Goal: Task Accomplishment & Management: Use online tool/utility

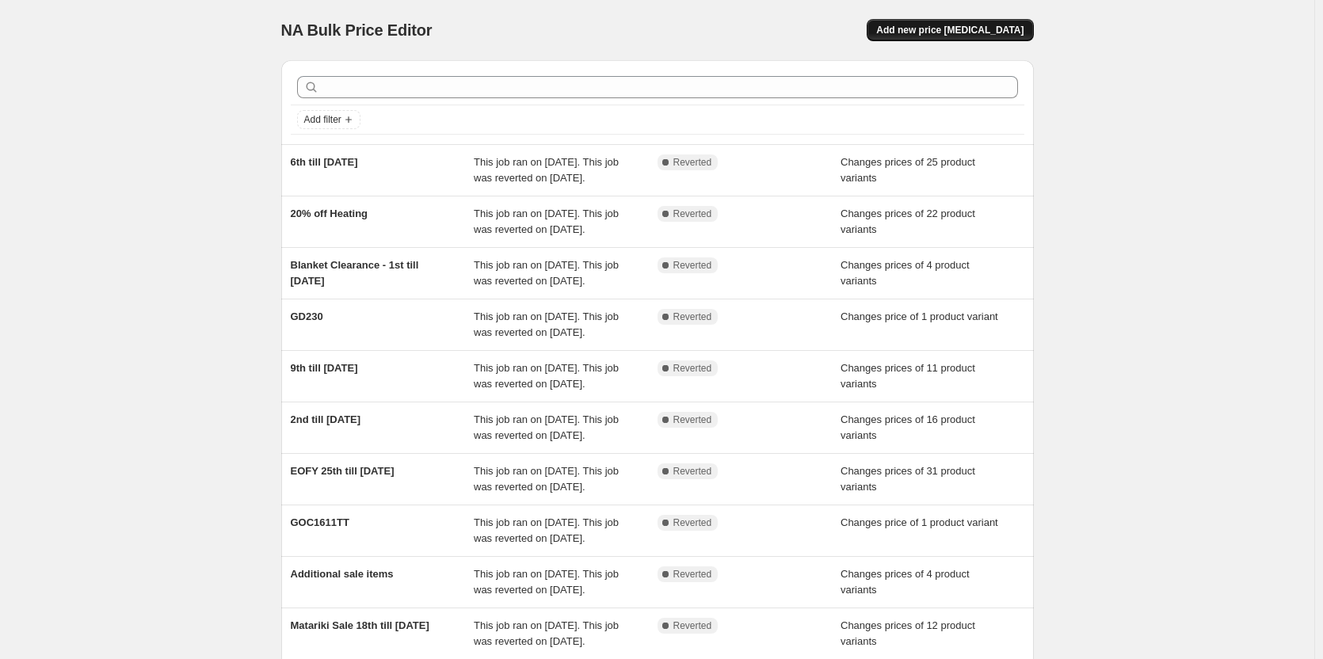
click at [964, 27] on span "Add new price [MEDICAL_DATA]" at bounding box center [949, 30] width 147 height 13
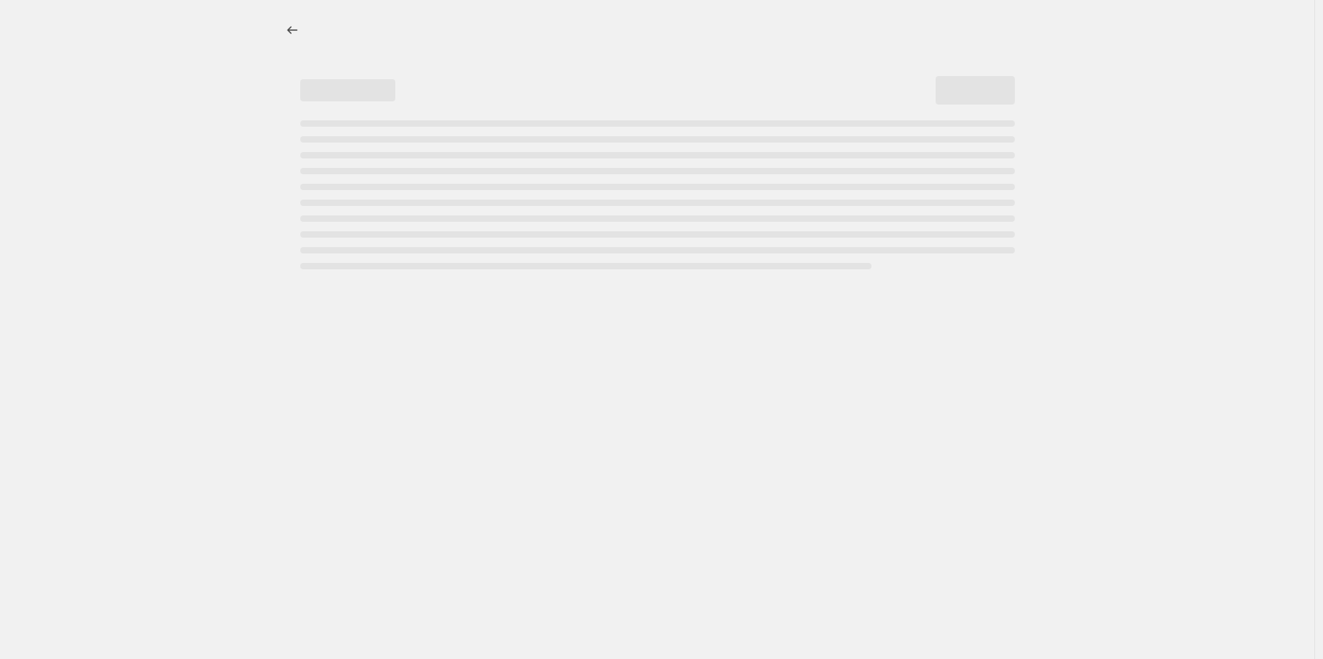
select select "percentage"
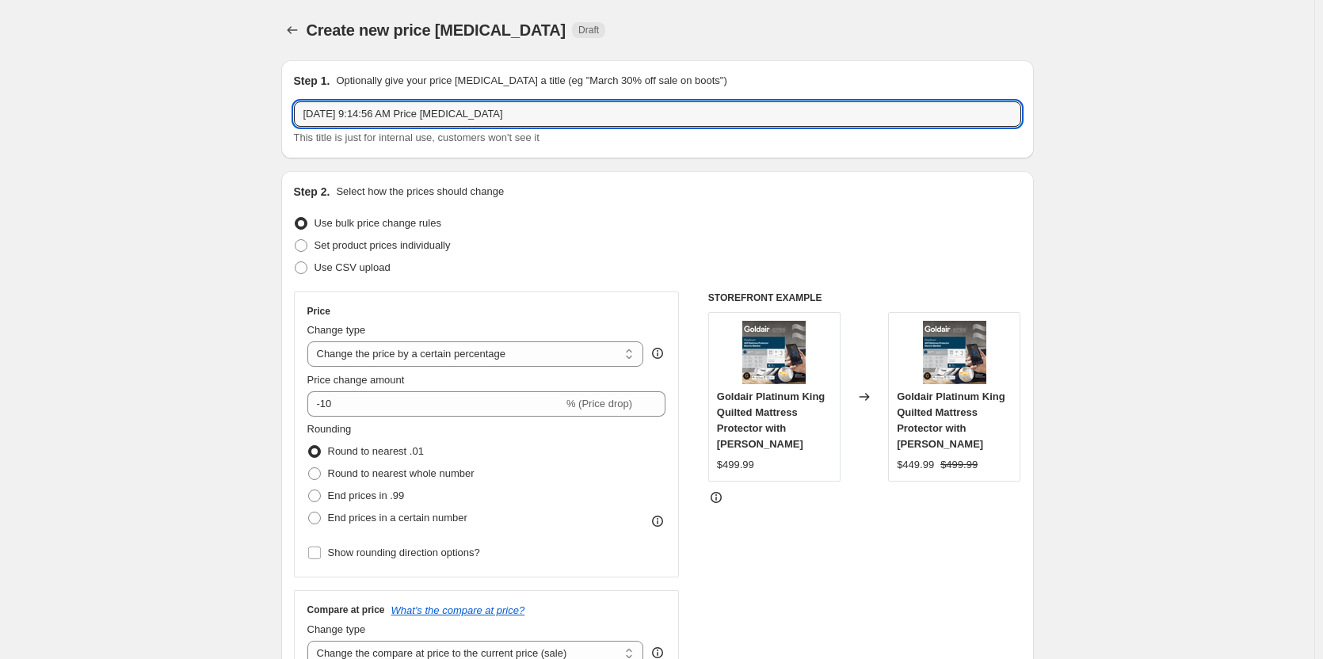
drag, startPoint x: 529, startPoint y: 115, endPoint x: 17, endPoint y: 97, distance: 512.2
type input "Afterpay Day Sale"
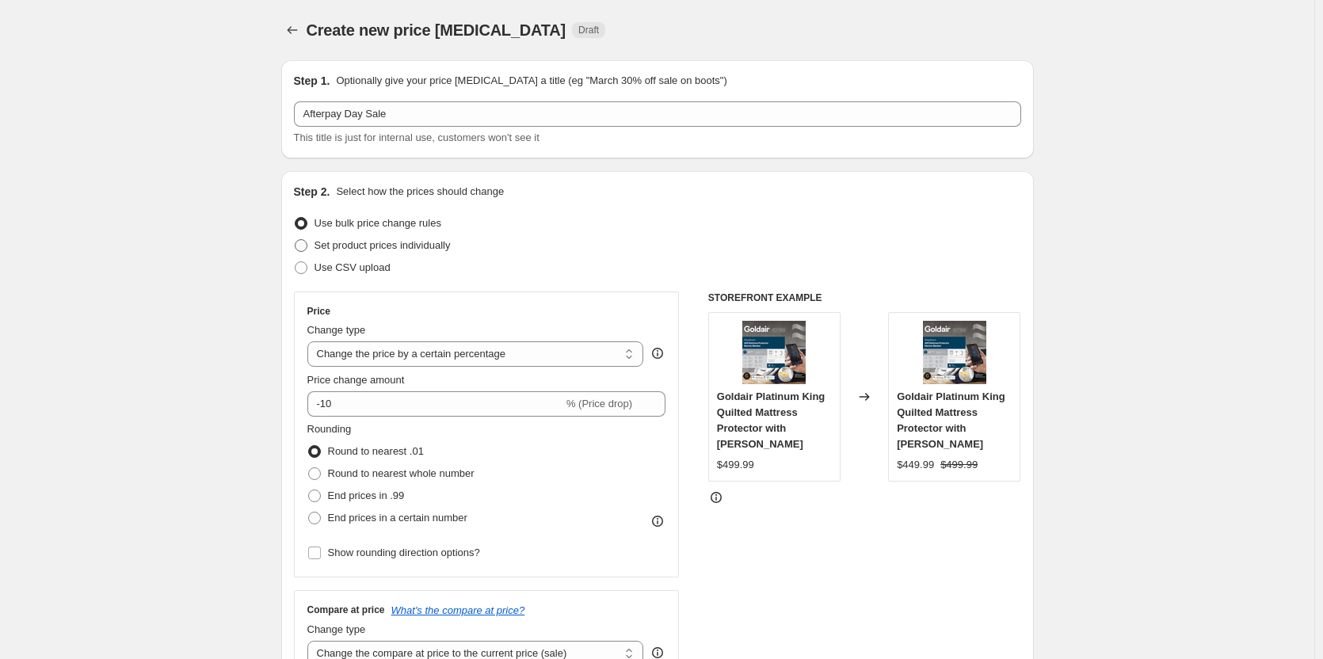
click at [303, 243] on span at bounding box center [301, 245] width 13 height 13
click at [296, 240] on input "Set product prices individually" at bounding box center [295, 239] width 1 height 1
radio input "true"
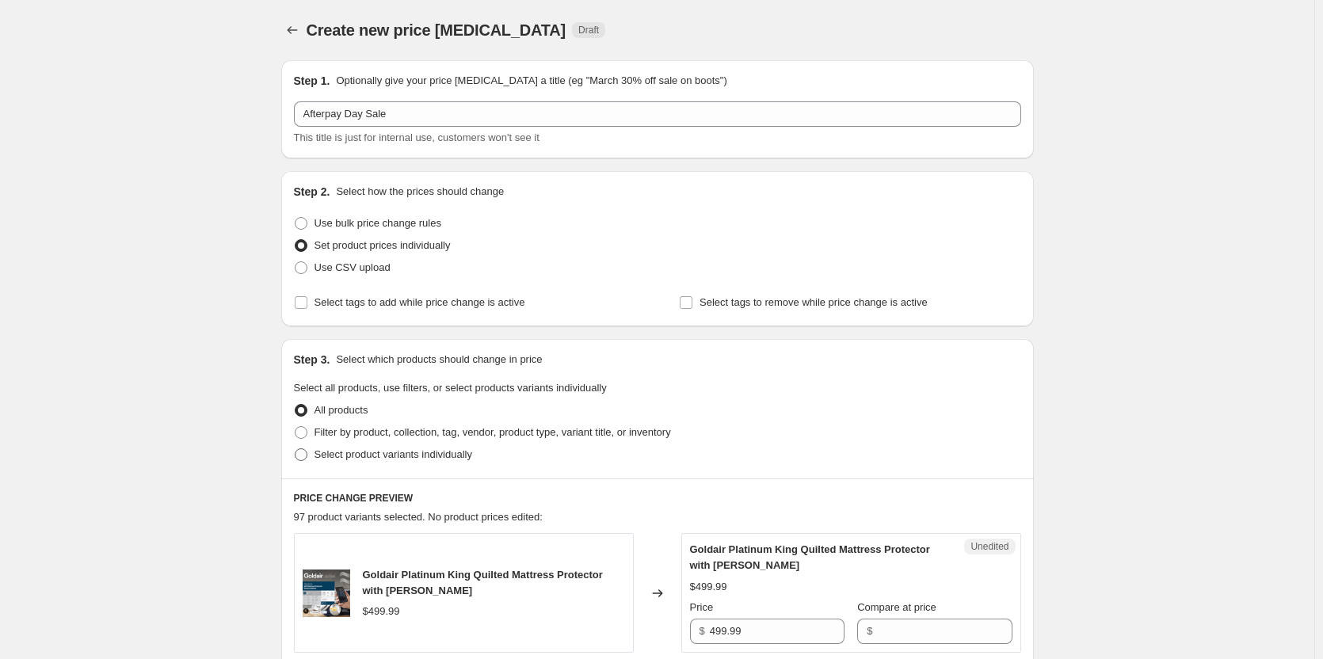
click at [300, 456] on span at bounding box center [301, 454] width 13 height 13
click at [296, 449] on input "Select product variants individually" at bounding box center [295, 448] width 1 height 1
radio input "true"
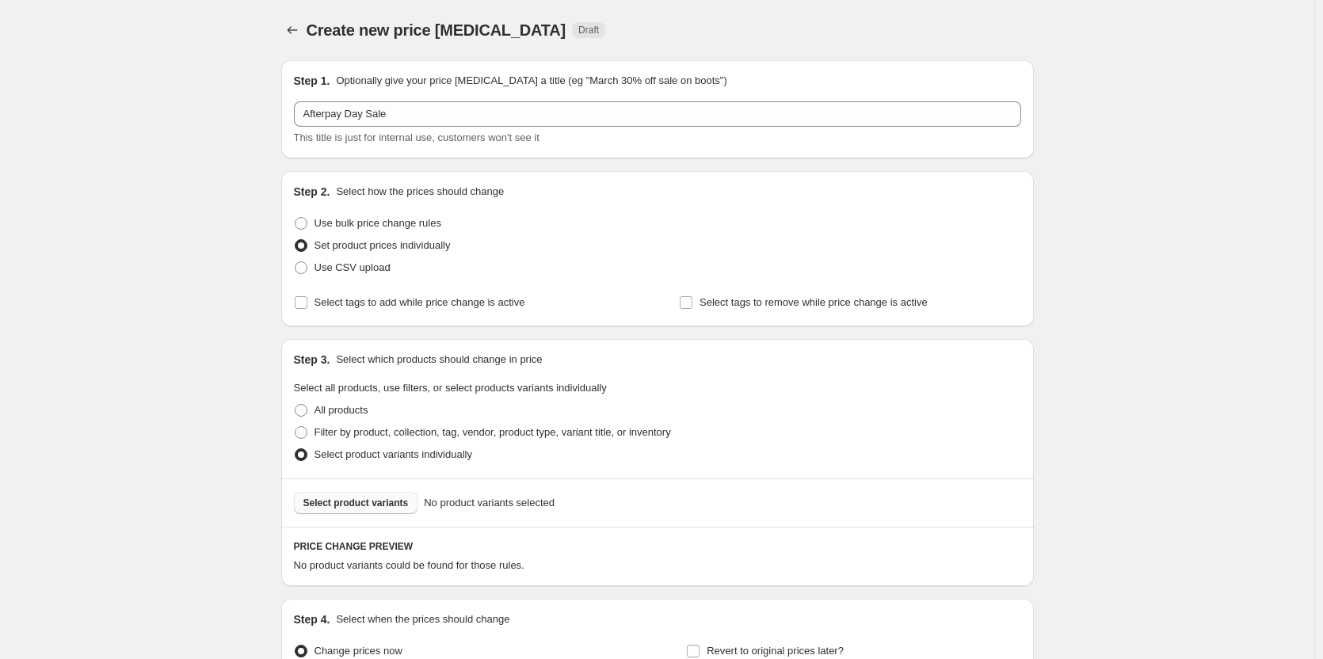
click at [358, 497] on button "Select product variants" at bounding box center [356, 503] width 124 height 22
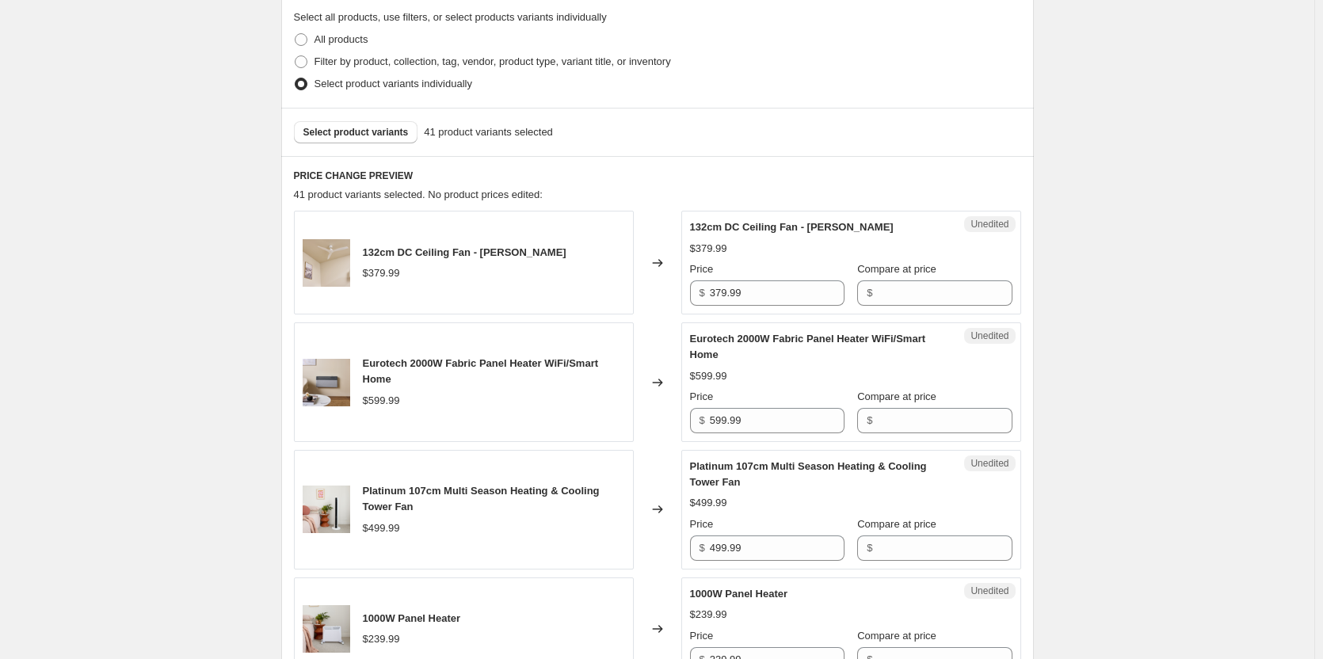
scroll to position [396, 0]
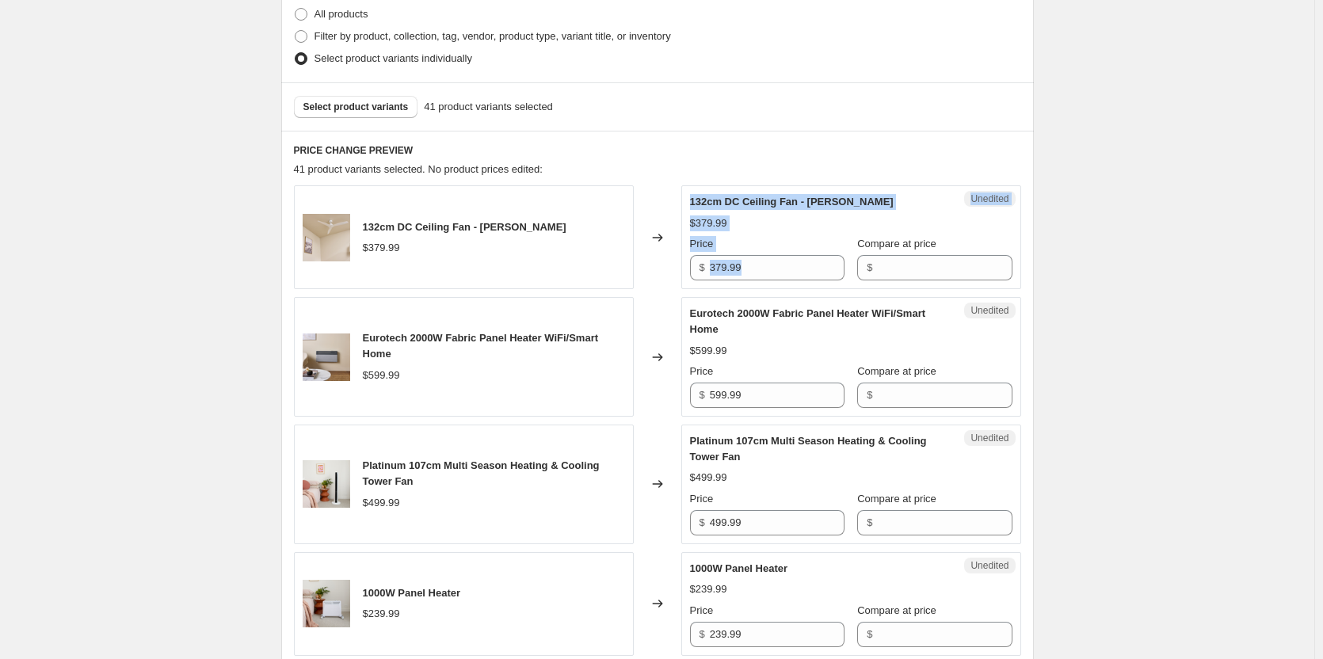
drag, startPoint x: 786, startPoint y: 275, endPoint x: 631, endPoint y: 274, distance: 155.3
click at [631, 274] on div "132cm DC Ceiling Fan - Matte White $379.99 Changed to Unedited 132cm DC Ceiling…" at bounding box center [657, 237] width 727 height 104
click at [741, 251] on div "Price" at bounding box center [767, 244] width 155 height 16
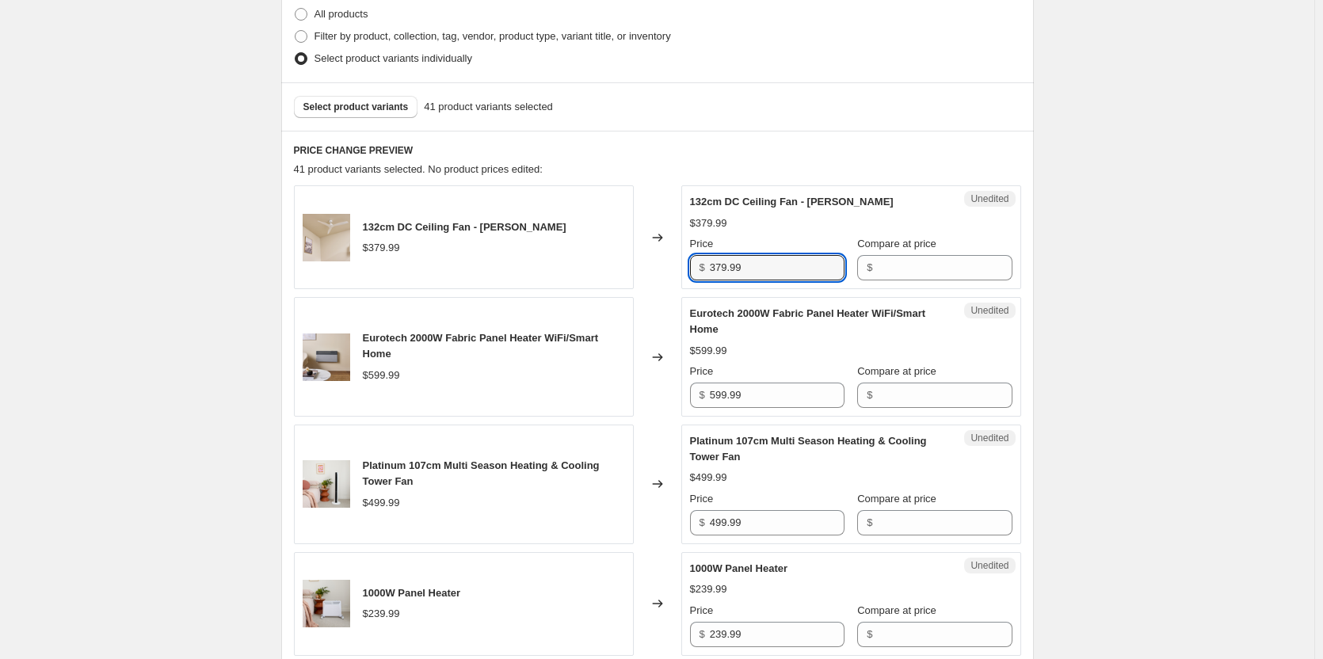
drag, startPoint x: 769, startPoint y: 266, endPoint x: 641, endPoint y: 265, distance: 127.6
click at [641, 265] on div "132cm DC Ceiling Fan - Matte White $379.99 Changed to Unedited 132cm DC Ceiling…" at bounding box center [657, 237] width 727 height 104
click at [877, 273] on input "Compare at price" at bounding box center [944, 267] width 135 height 25
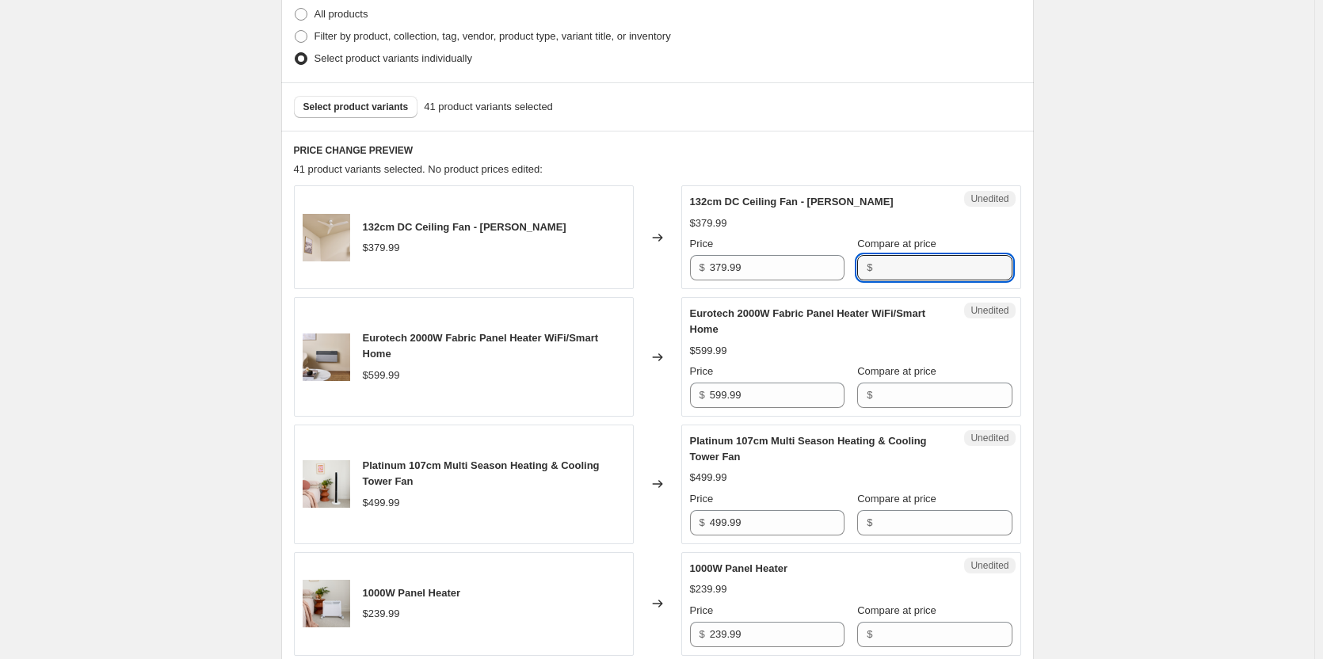
paste input "379.99"
type input "379.99"
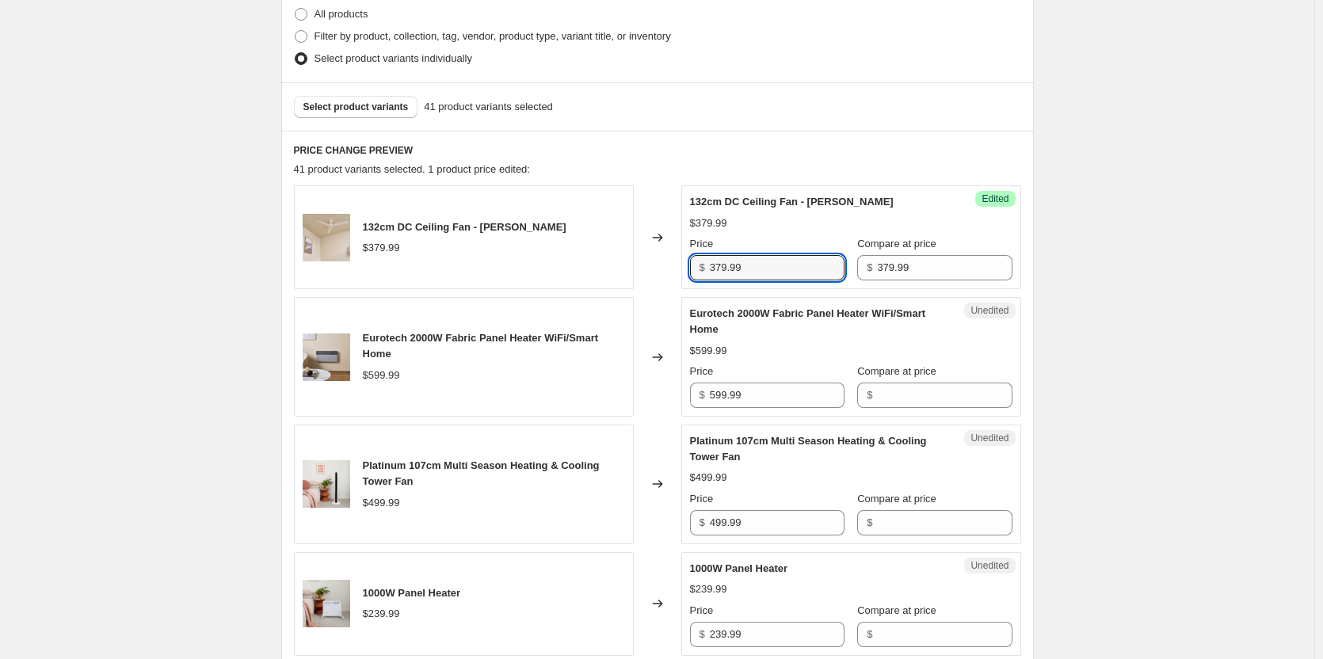
drag, startPoint x: 775, startPoint y: 270, endPoint x: 569, endPoint y: 267, distance: 206.0
click at [569, 267] on div "132cm DC Ceiling Fan - [PERSON_NAME] $379.99 Changed to Success Edited 132cm DC…" at bounding box center [657, 237] width 727 height 104
type input "265.99"
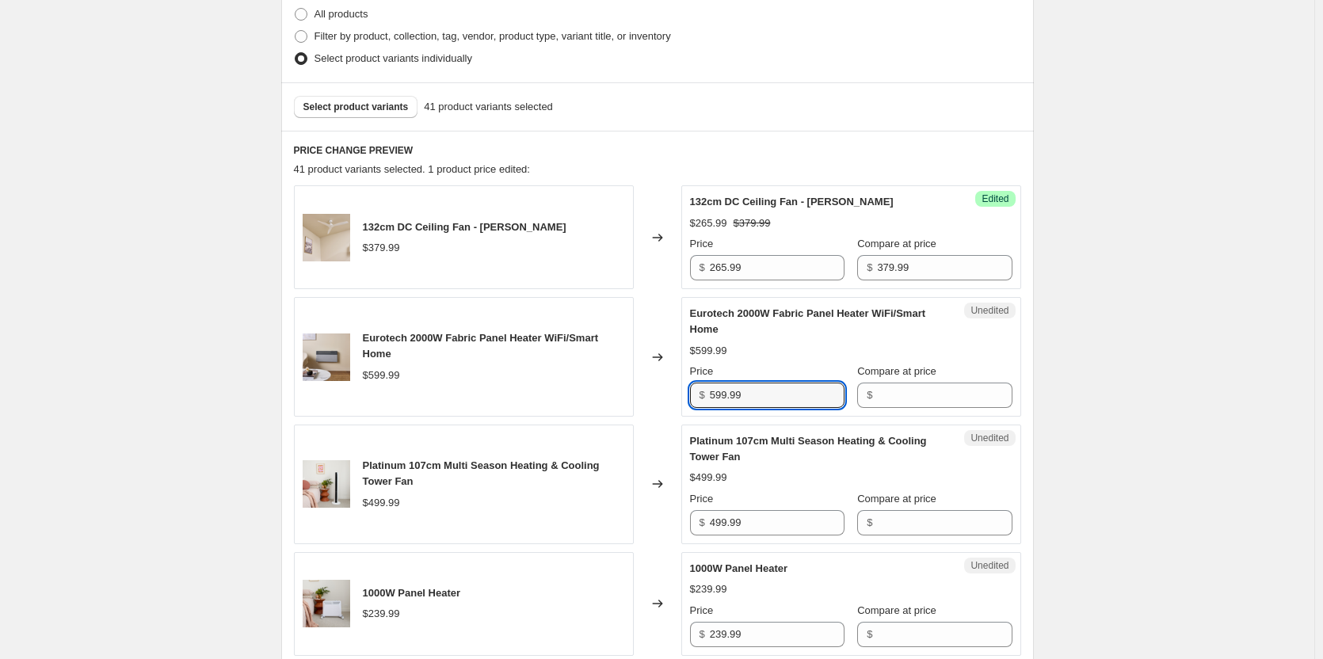
drag, startPoint x: 775, startPoint y: 398, endPoint x: 591, endPoint y: 377, distance: 185.0
click at [591, 377] on div "Eurotech 2000W Fabric Panel Heater WiFi/Smart Home $599.99 Changed to Unedited …" at bounding box center [657, 357] width 727 height 120
click at [939, 399] on input "Compare at price" at bounding box center [944, 395] width 135 height 25
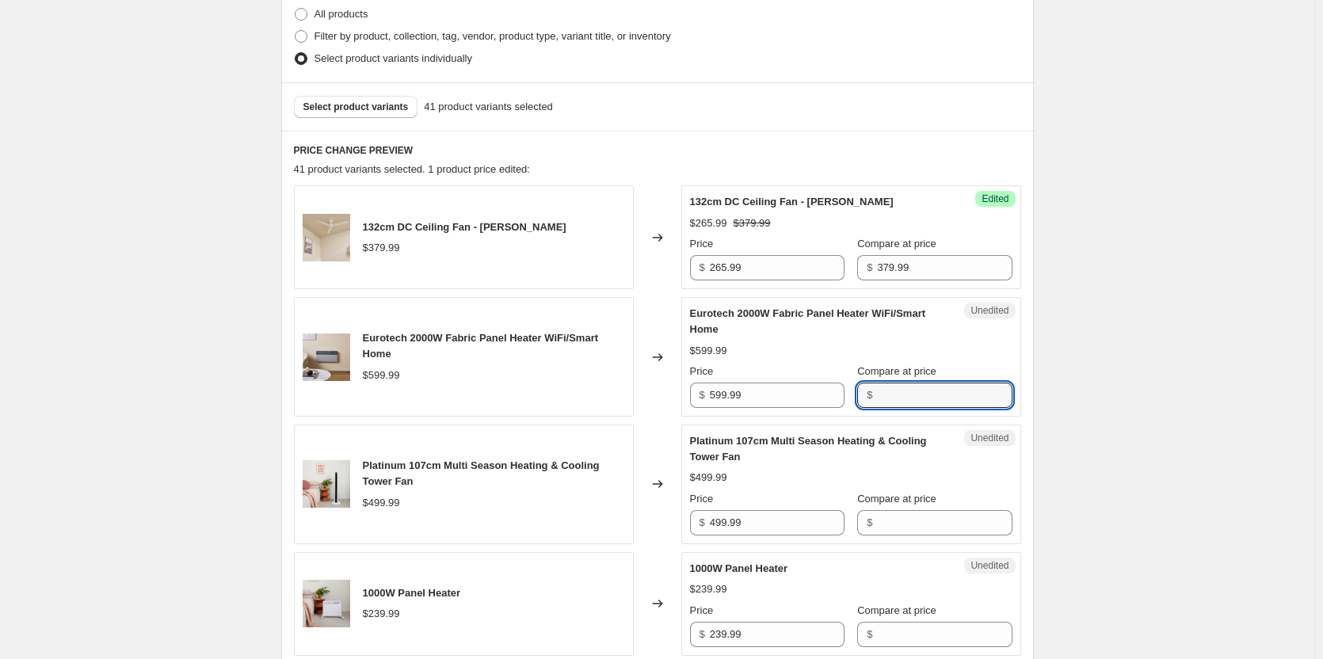
paste input "599.99"
type input "599.99"
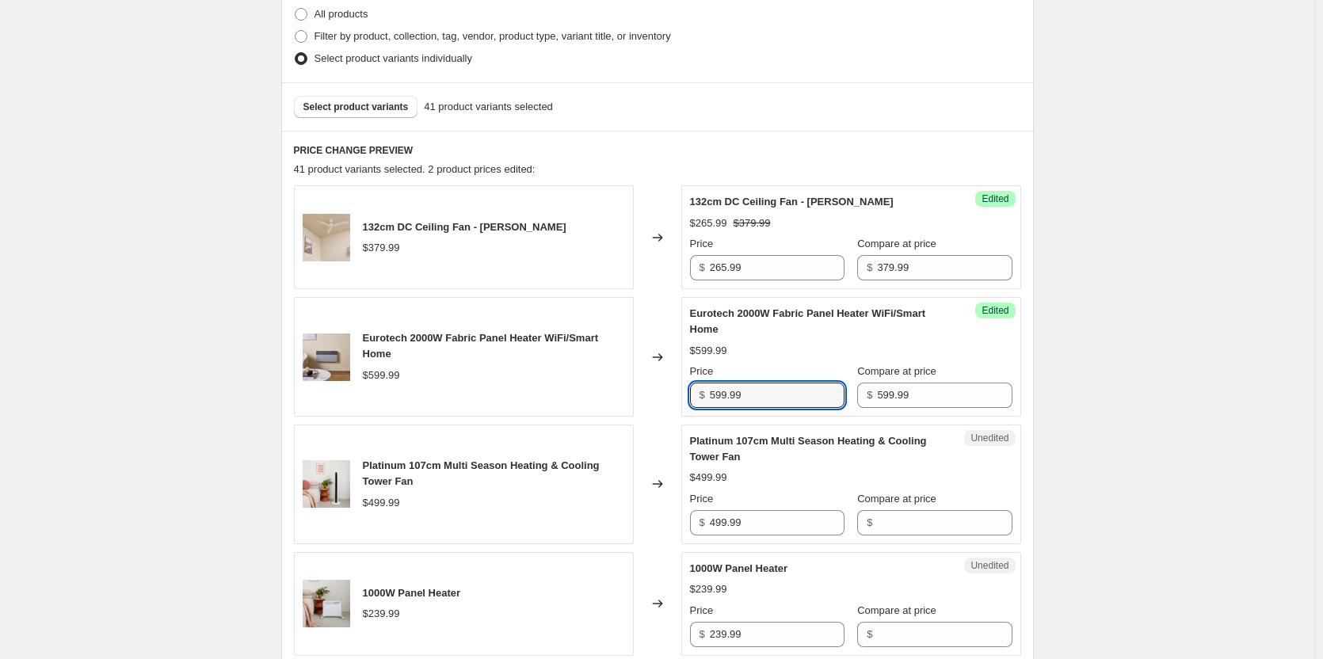
drag, startPoint x: 777, startPoint y: 389, endPoint x: 506, endPoint y: 414, distance: 272.1
click at [506, 414] on div "Eurotech 2000W Fabric Panel Heater WiFi/Smart Home $599.99 Changed to Success E…" at bounding box center [657, 357] width 727 height 120
type input "419.99"
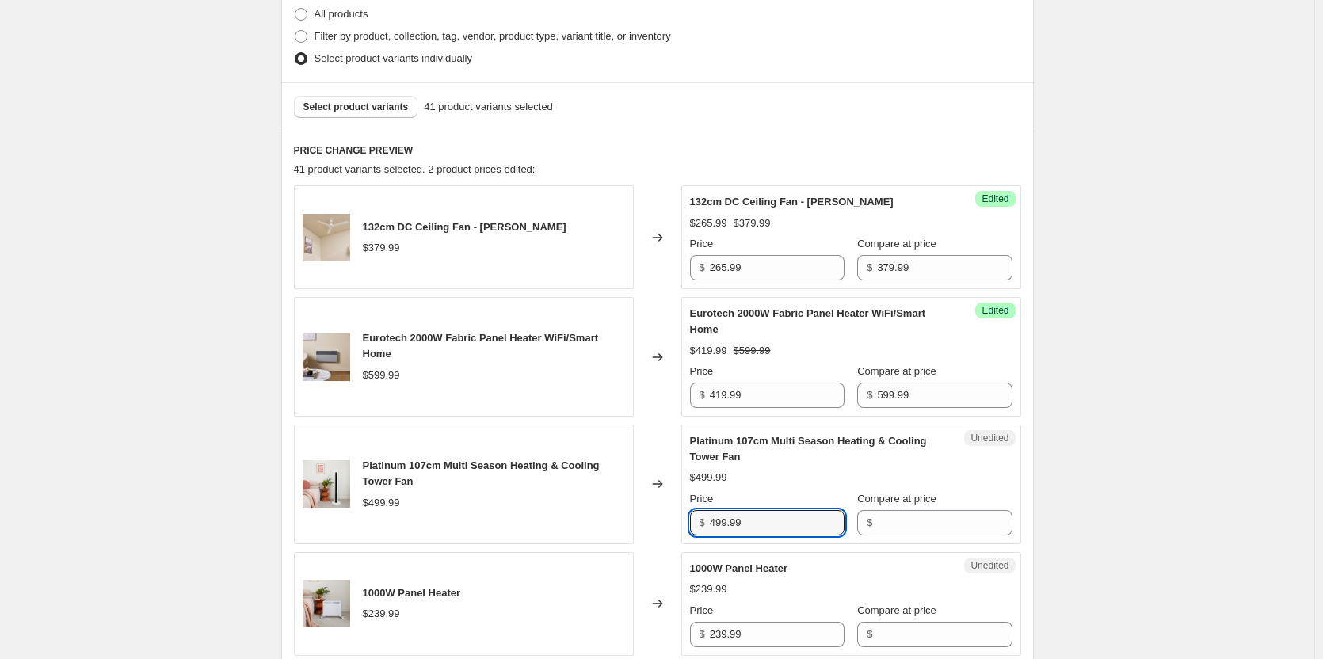
drag, startPoint x: 771, startPoint y: 516, endPoint x: 608, endPoint y: 528, distance: 163.7
click at [626, 509] on div "Platinum 107cm Multi Season Heating & Cooling Tower Fan $499.99 Changed to Uned…" at bounding box center [657, 485] width 727 height 120
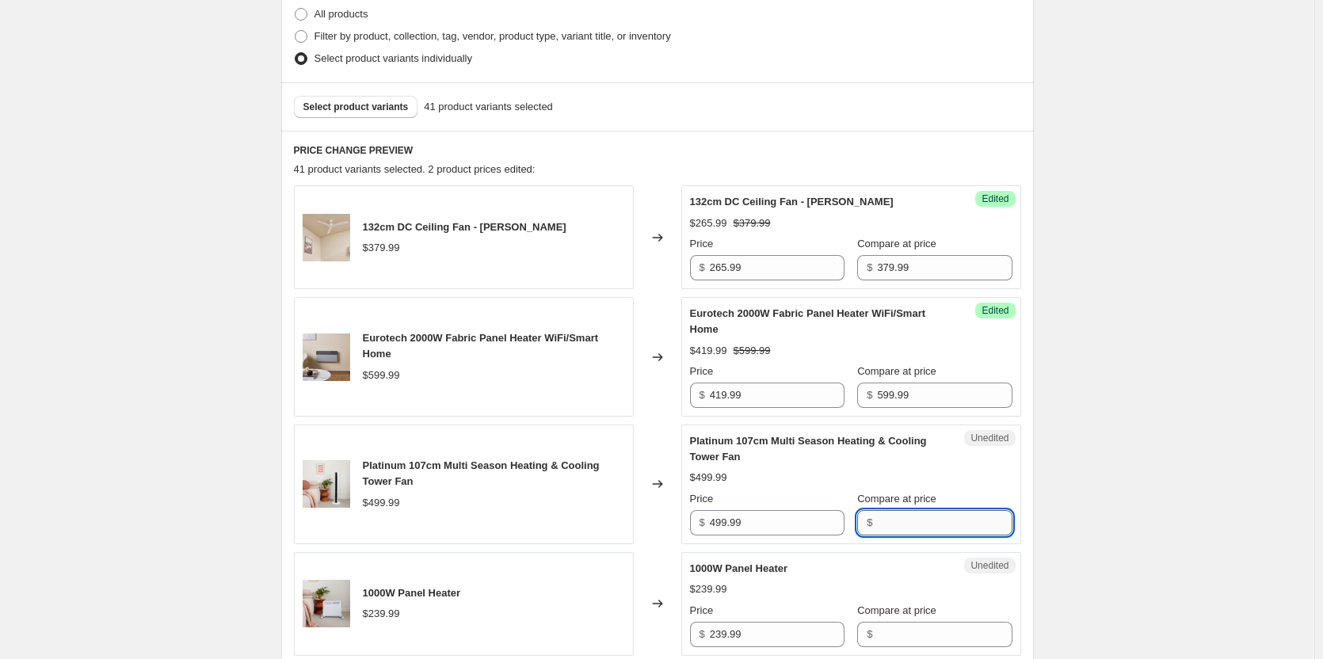
click at [940, 531] on input "Compare at price" at bounding box center [944, 522] width 135 height 25
paste input "499.99"
type input "499.99"
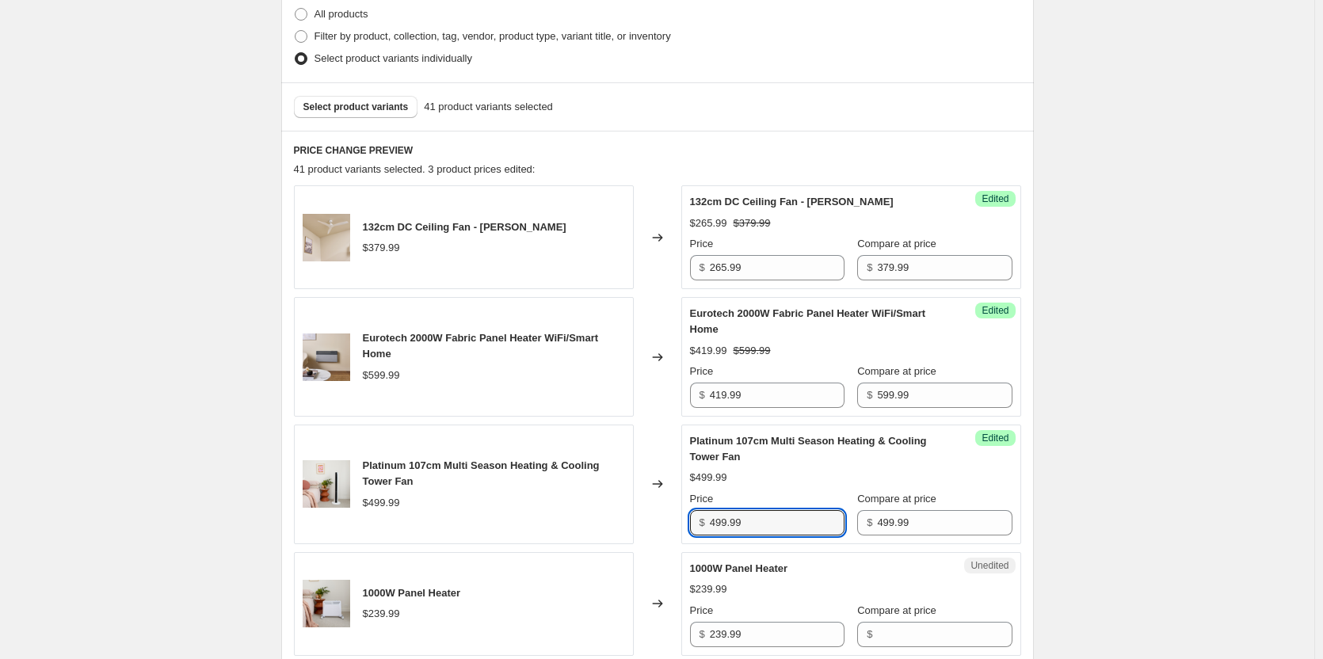
drag, startPoint x: 780, startPoint y: 525, endPoint x: 524, endPoint y: 526, distance: 255.9
click at [521, 524] on div "Platinum 107cm Multi Season Heating & Cooling Tower Fan $499.99 Changed to Succ…" at bounding box center [657, 485] width 727 height 120
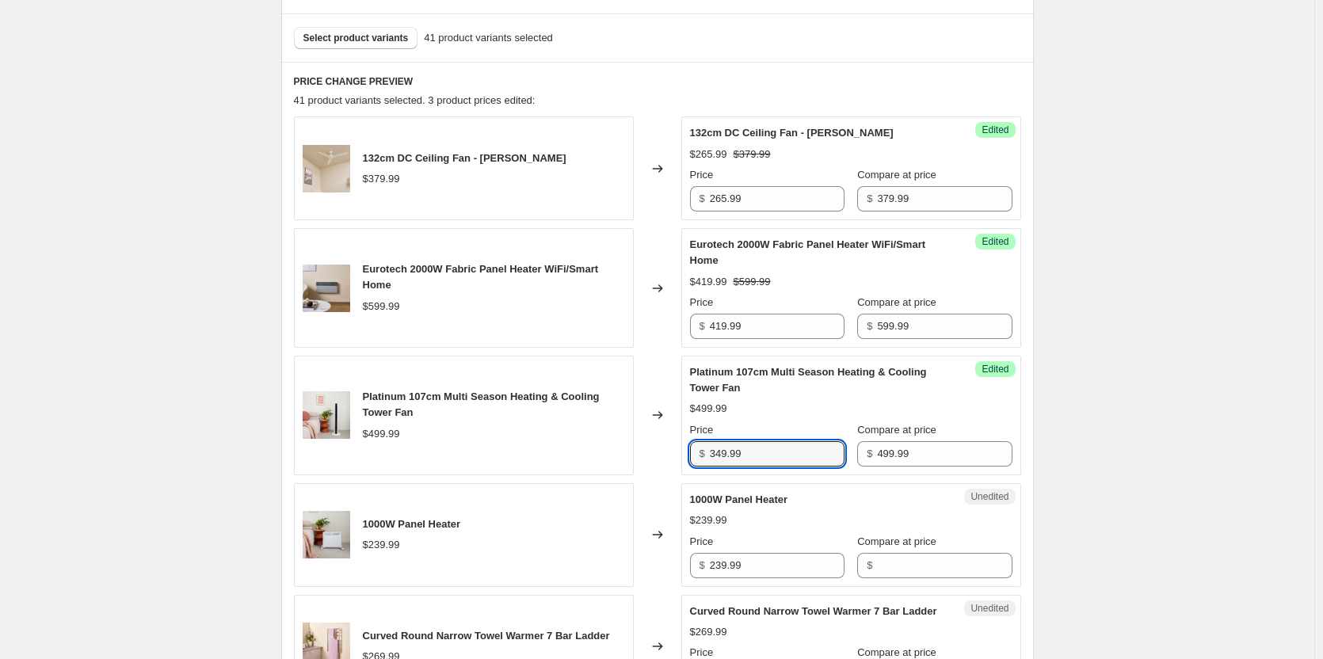
scroll to position [555, 0]
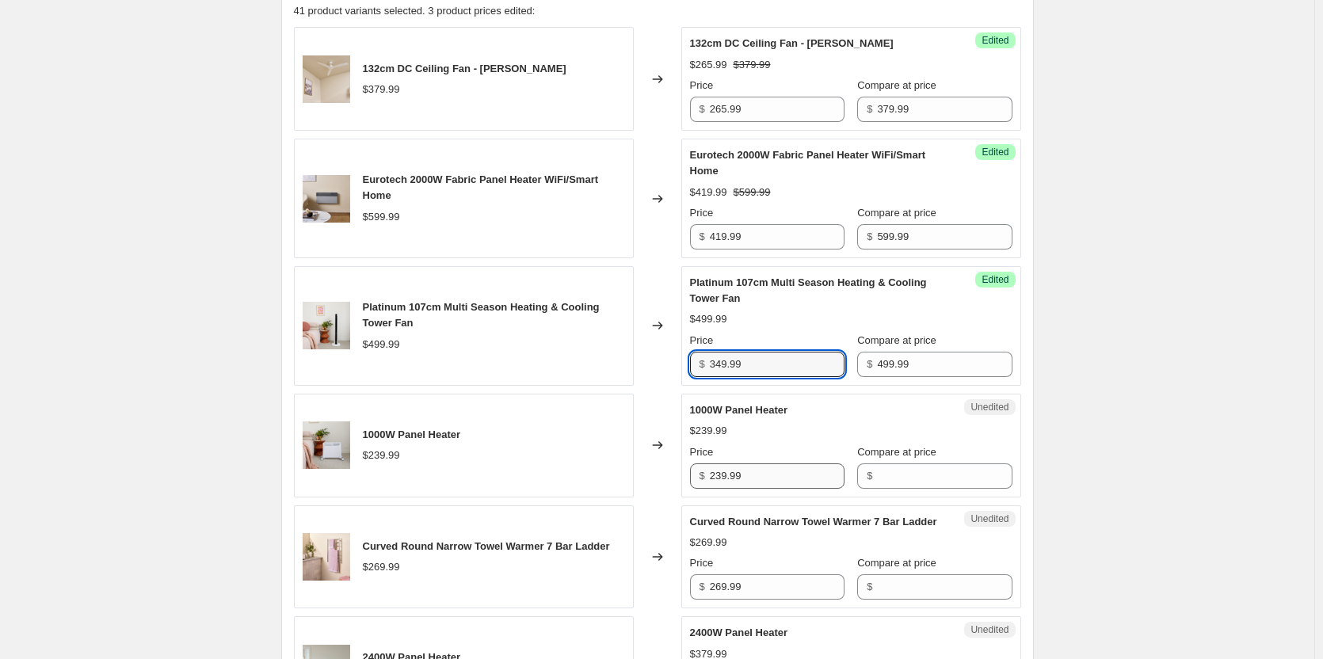
type input "349.99"
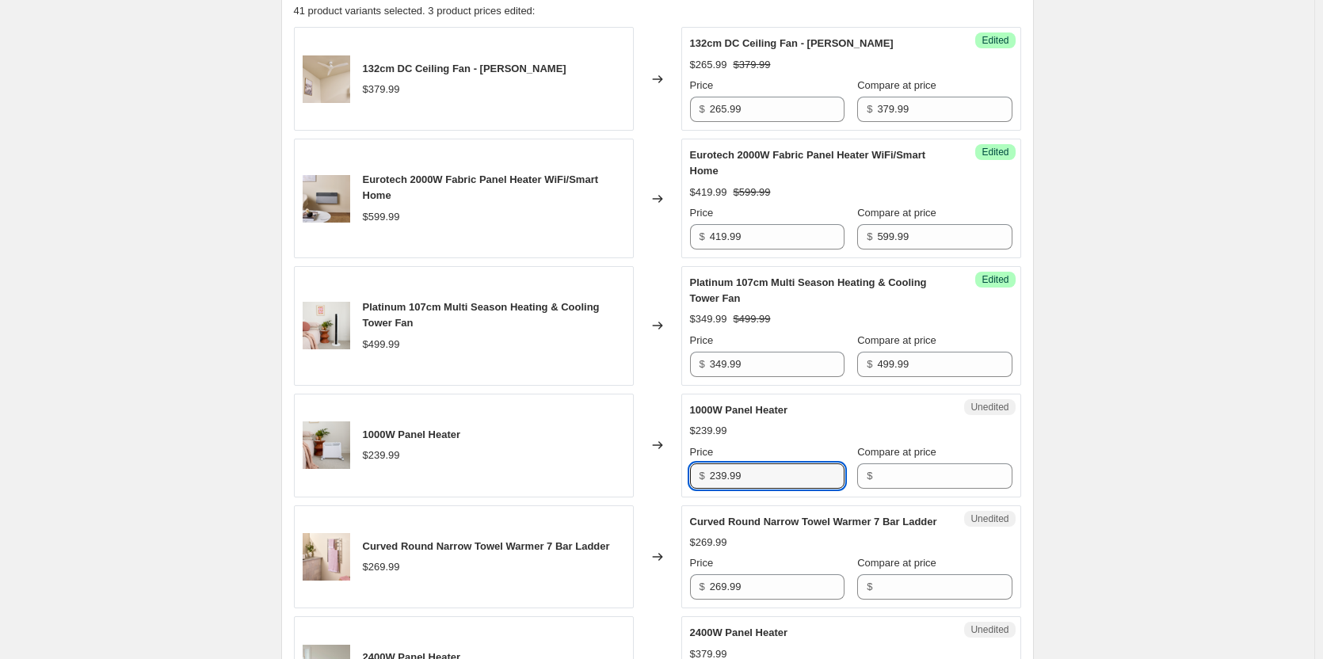
drag, startPoint x: 800, startPoint y: 470, endPoint x: 557, endPoint y: 469, distance: 242.5
click at [557, 469] on div "1000W Panel Heater $239.99 Changed to Unedited 1000W Panel Heater $239.99 Price…" at bounding box center [657, 446] width 727 height 104
click at [906, 472] on input "Compare at price" at bounding box center [944, 476] width 135 height 25
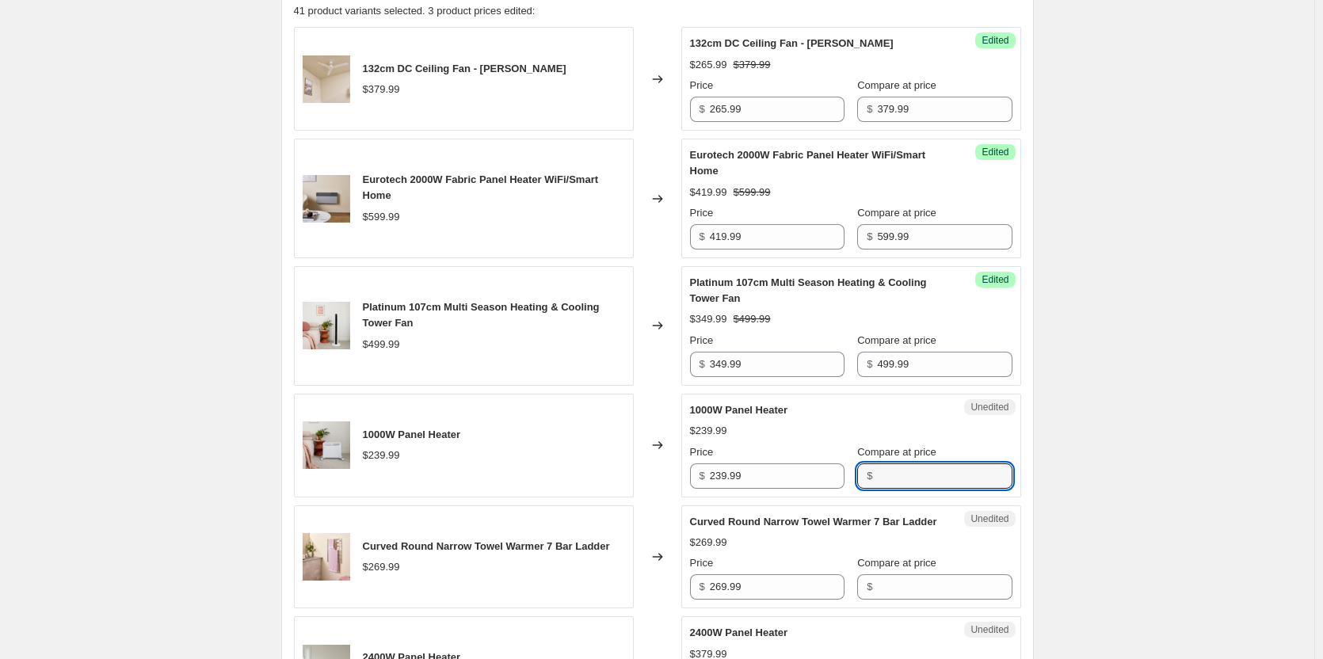
paste input "239.99"
type input "239.99"
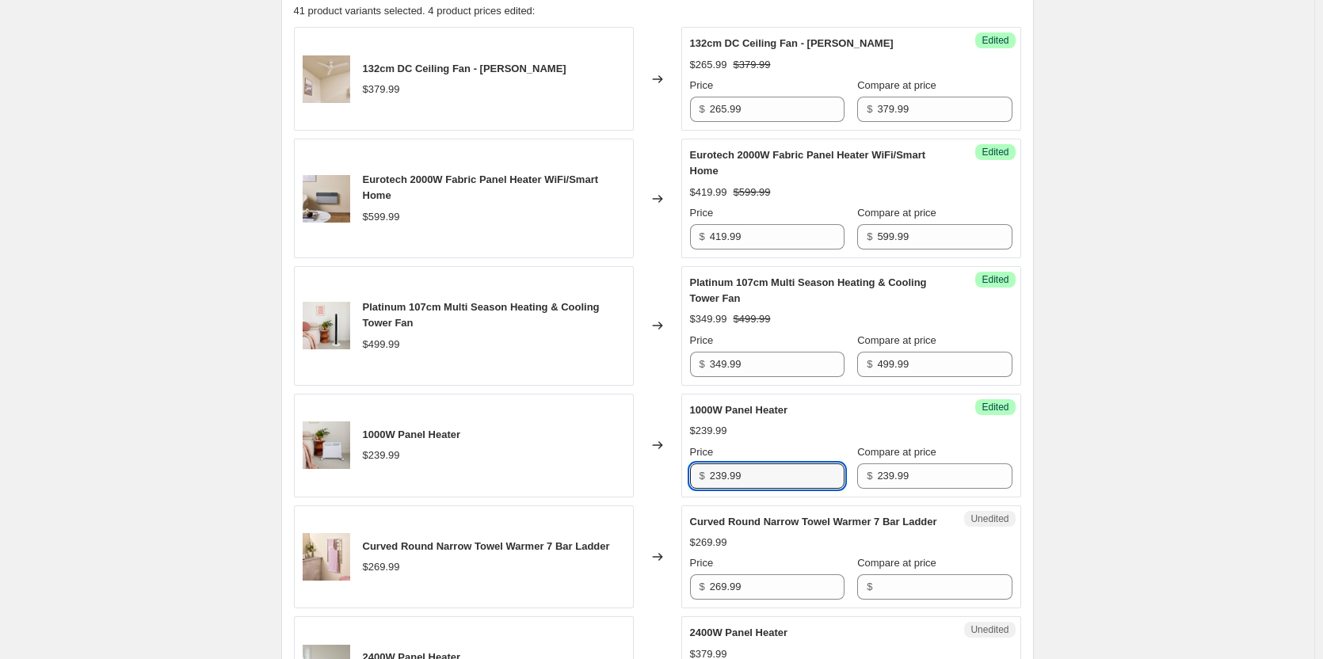
drag, startPoint x: 784, startPoint y: 484, endPoint x: 593, endPoint y: 478, distance: 191.1
click at [593, 478] on div "1000W Panel Heater $239.99 Changed to Success Edited 1000W Panel Heater $239.99…" at bounding box center [657, 446] width 727 height 104
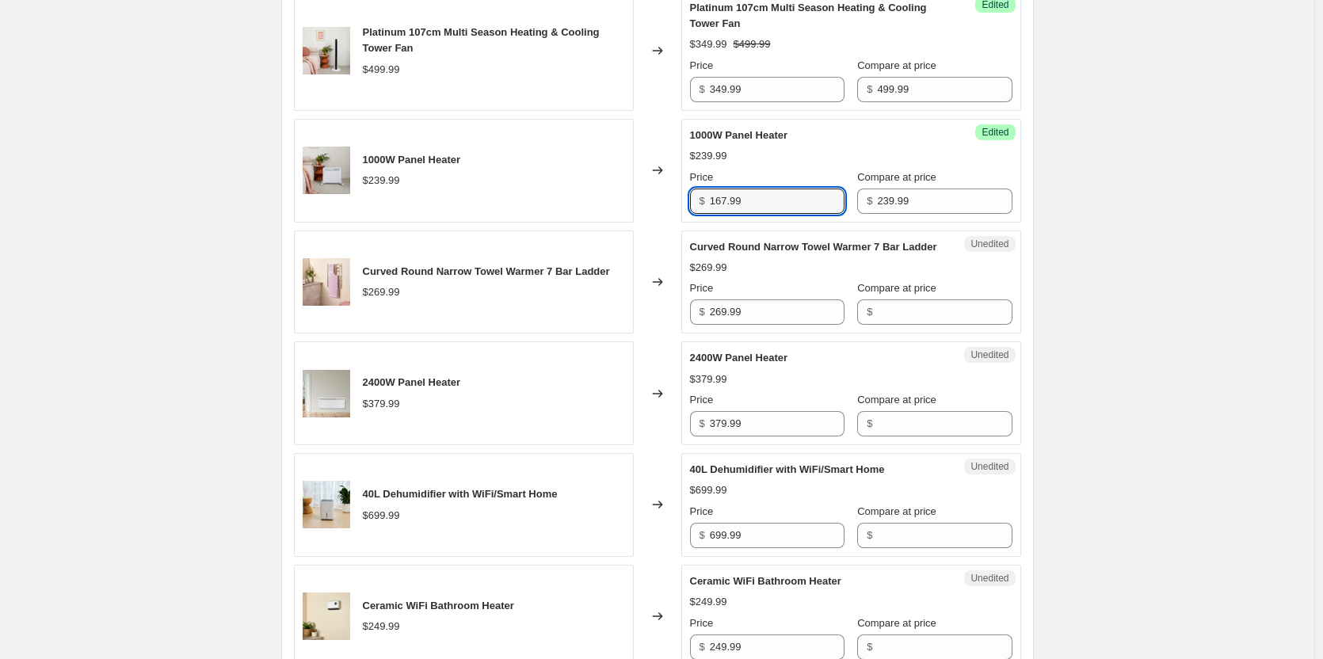
scroll to position [872, 0]
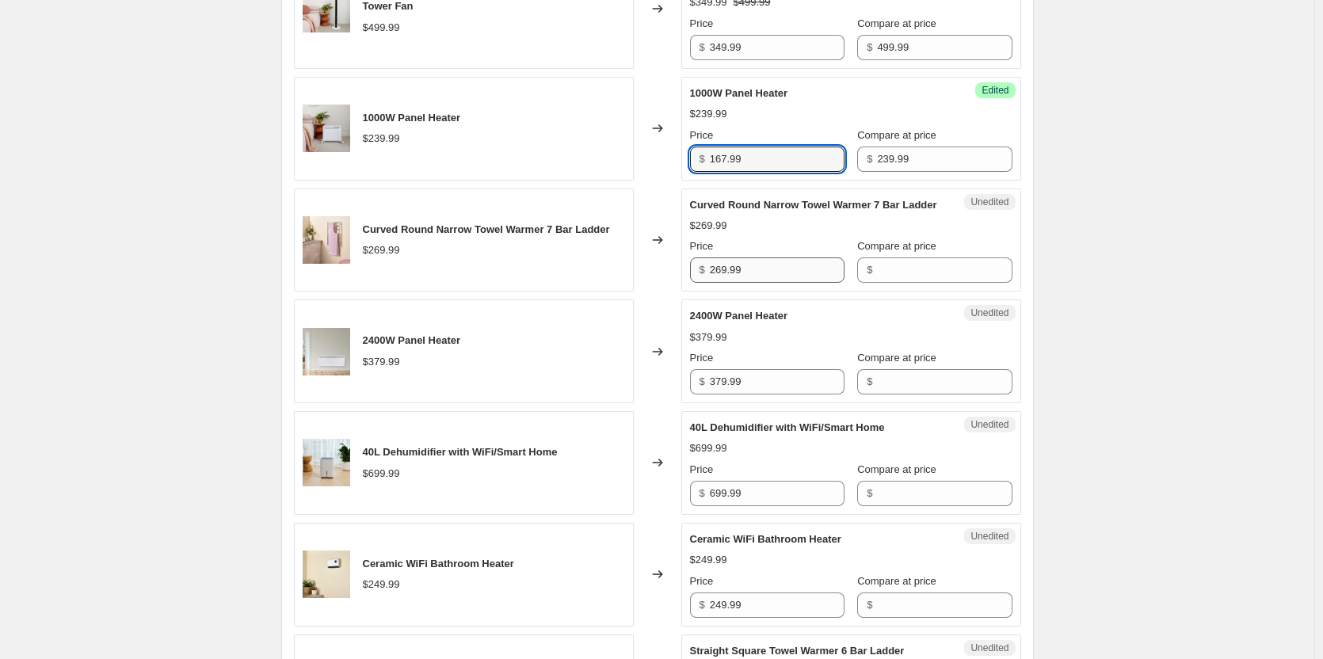
type input "167.99"
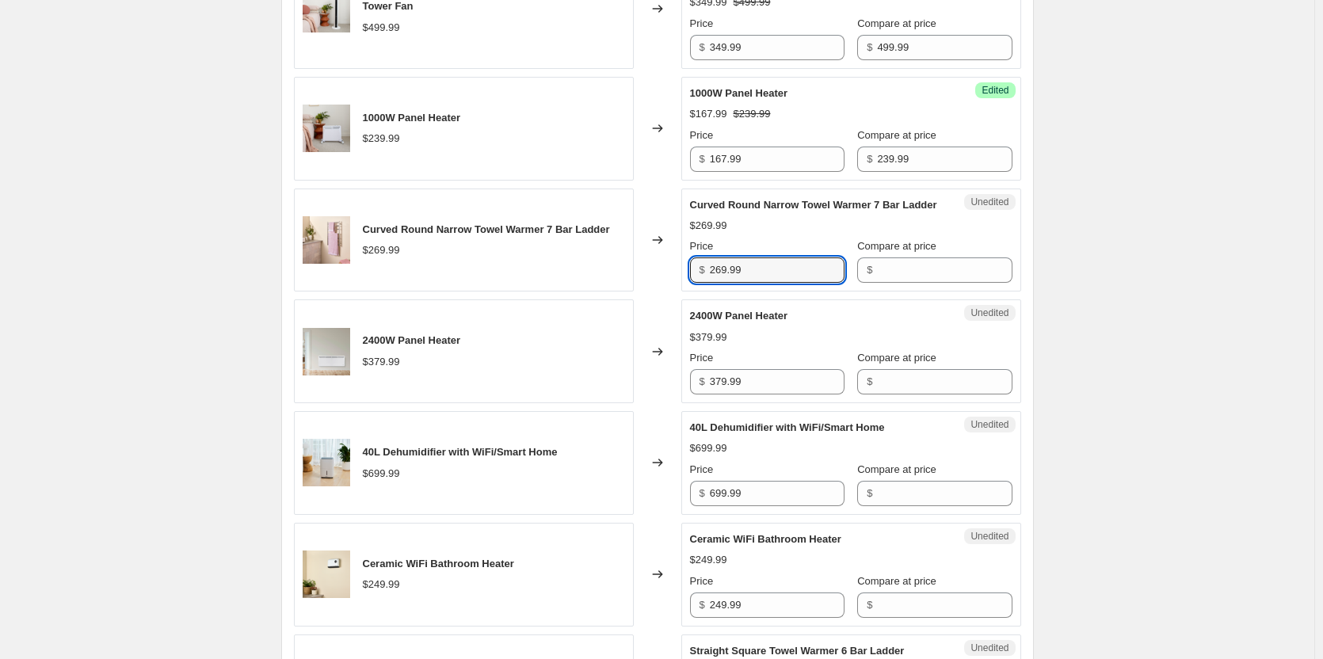
drag, startPoint x: 773, startPoint y: 290, endPoint x: 671, endPoint y: 289, distance: 102.2
click at [671, 289] on div "Curved Round Narrow Towel Warmer 7 Bar Ladder $269.99 Changed to Unedited Curve…" at bounding box center [657, 241] width 727 height 104
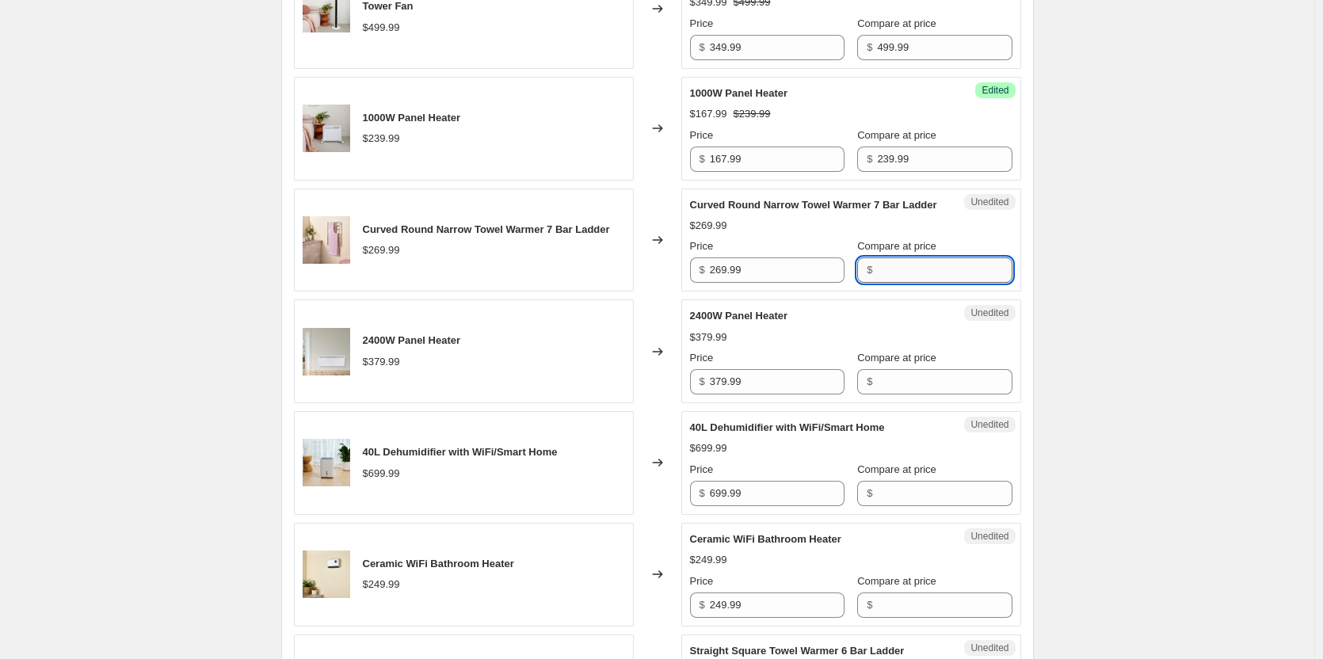
click at [887, 278] on input "Compare at price" at bounding box center [944, 270] width 135 height 25
paste input "269.99"
type input "269.99"
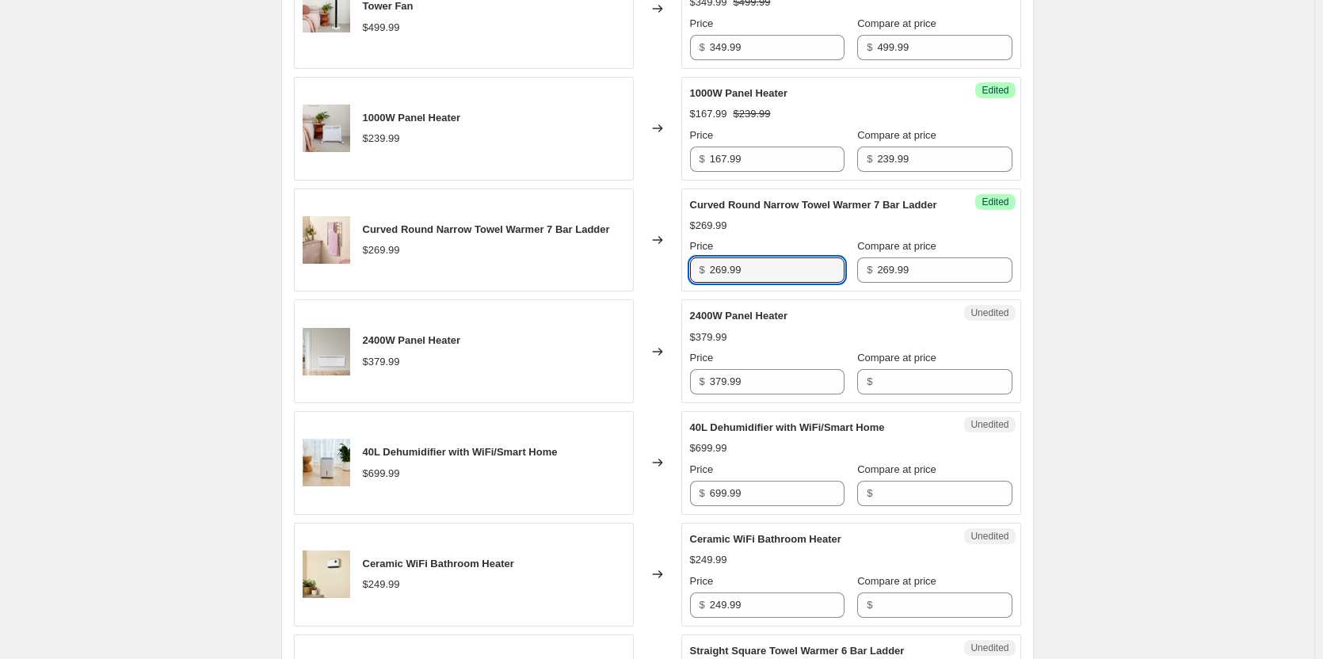
drag, startPoint x: 758, startPoint y: 288, endPoint x: 581, endPoint y: 276, distance: 177.1
click at [581, 276] on div "Curved Round Narrow Towel Warmer 7 Bar Ladder $269.99 Changed to Success Edited…" at bounding box center [657, 241] width 727 height 104
type input "215.99"
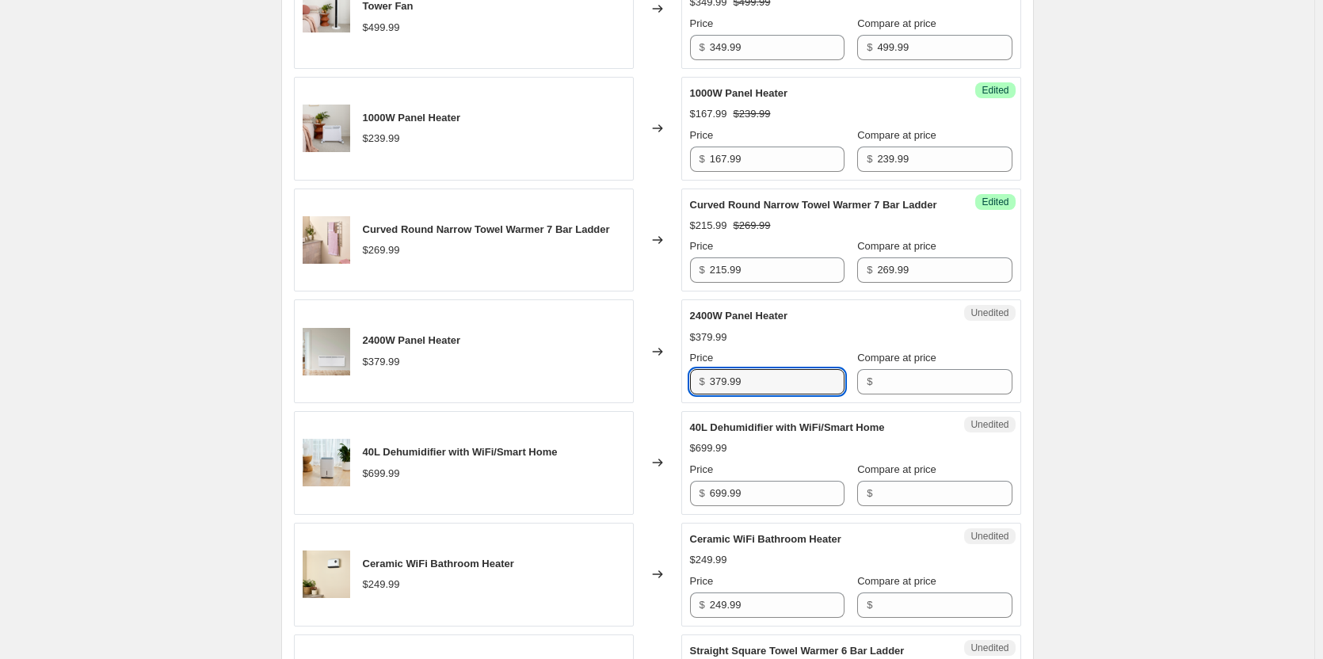
drag, startPoint x: 759, startPoint y: 407, endPoint x: 618, endPoint y: 388, distance: 142.3
click at [619, 388] on div "2400W Panel Heater $379.99 Changed to Unedited 2400W Panel Heater $379.99 Price…" at bounding box center [657, 352] width 727 height 104
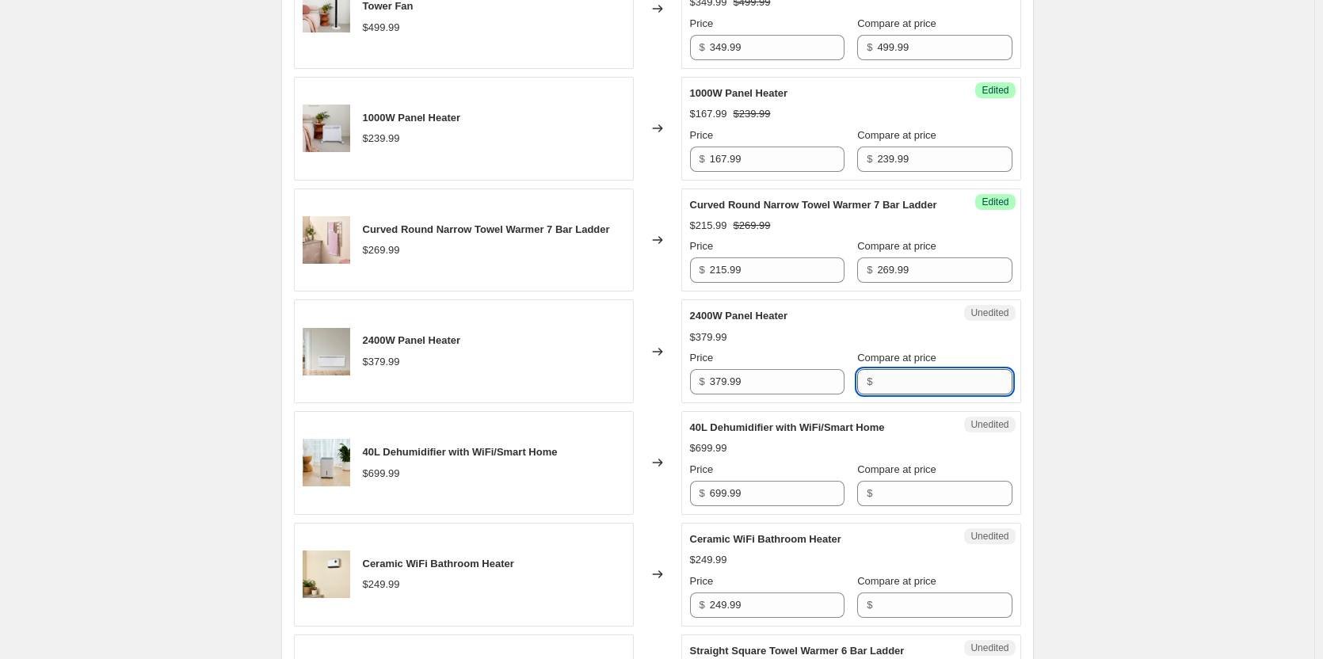
click at [891, 395] on input "Compare at price" at bounding box center [944, 381] width 135 height 25
paste input "379.99"
type input "379.99"
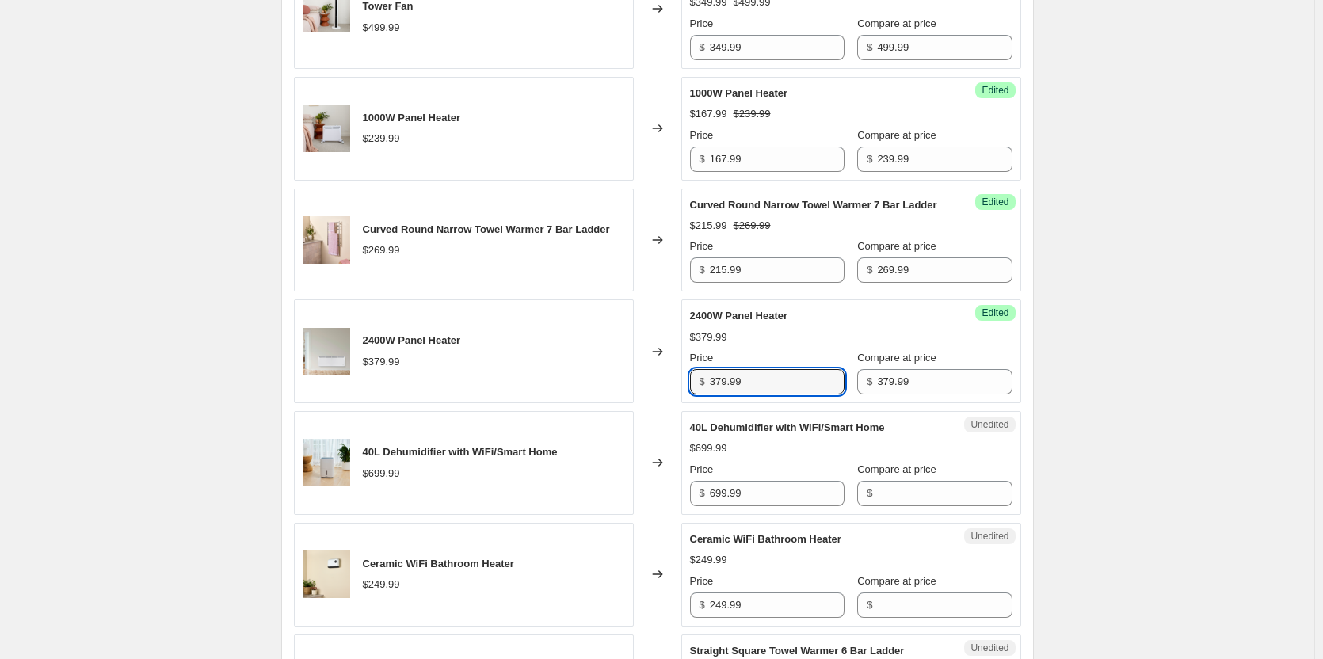
drag, startPoint x: 801, startPoint y: 399, endPoint x: 543, endPoint y: 382, distance: 258.9
click at [543, 382] on div "2400W Panel Heater $379.99 Changed to Success Edited 2400W Panel Heater $379.99…" at bounding box center [657, 352] width 727 height 104
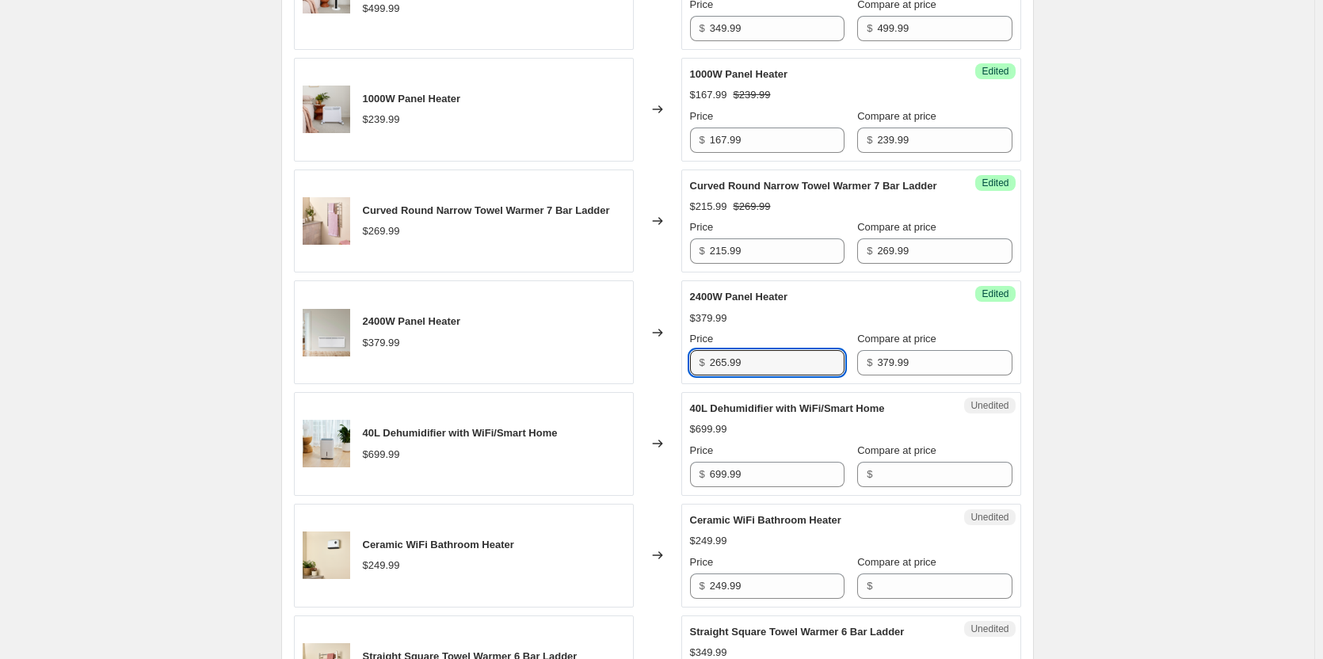
scroll to position [1030, 0]
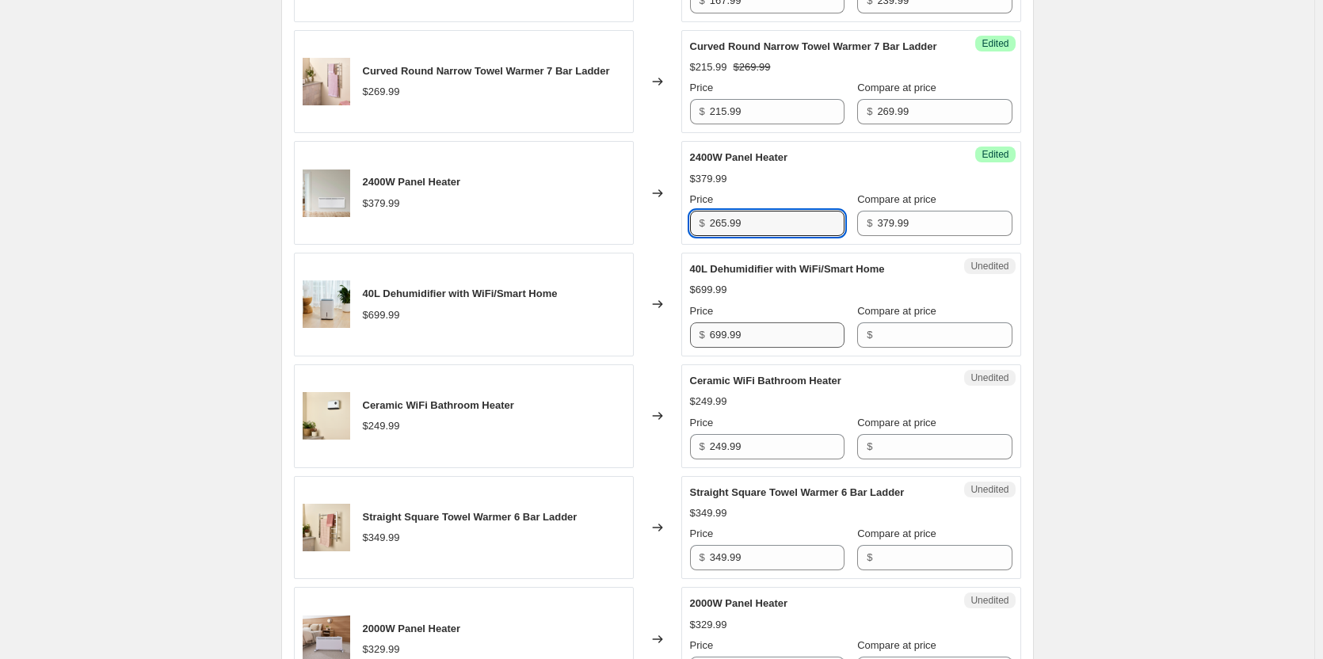
type input "265.99"
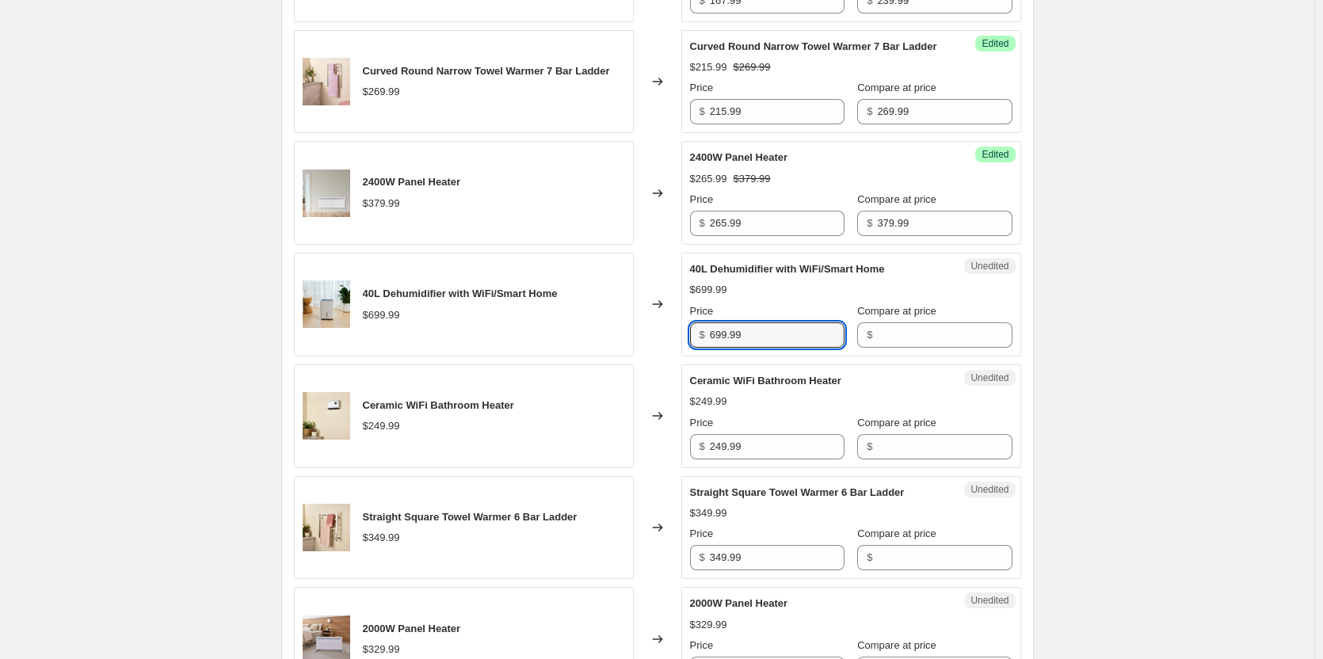
drag, startPoint x: 788, startPoint y: 349, endPoint x: 588, endPoint y: 320, distance: 201.7
click at [588, 320] on div "40L Dehumidifier with WiFi/Smart Home $699.99 Changed to Unedited 40L Dehumidif…" at bounding box center [657, 305] width 727 height 104
click at [888, 348] on input "Compare at price" at bounding box center [944, 334] width 135 height 25
paste input "699.99"
type input "699.99"
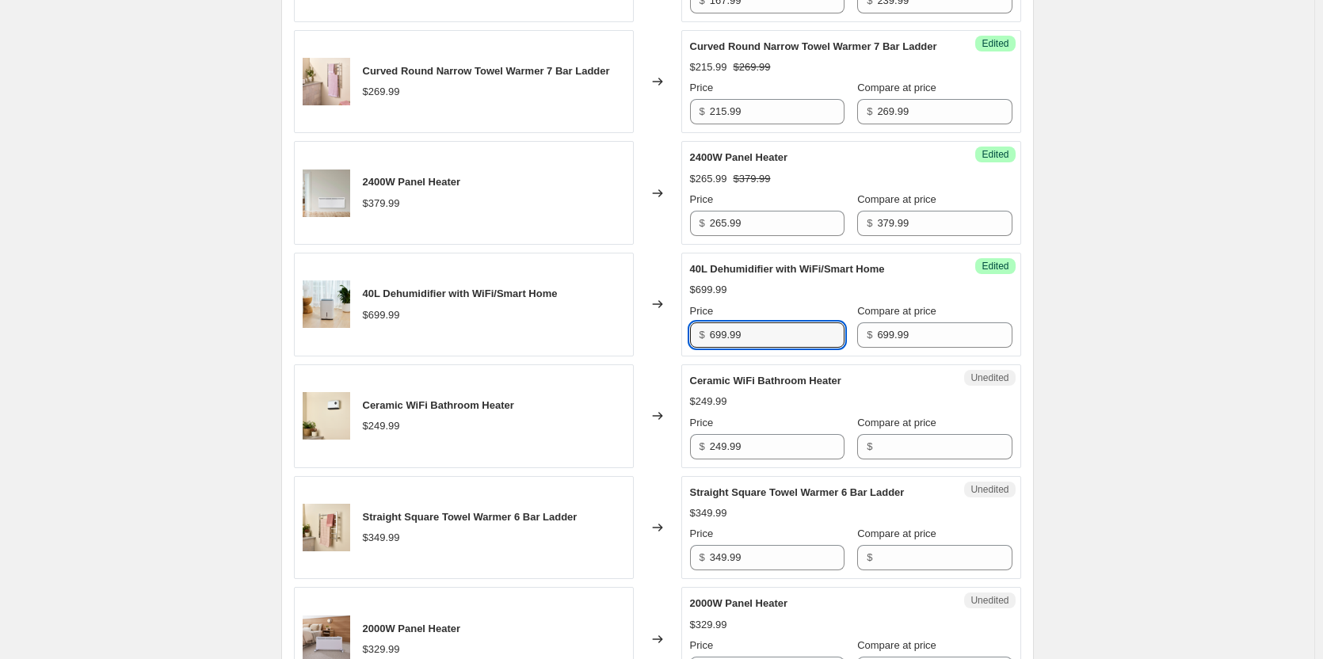
drag, startPoint x: 784, startPoint y: 356, endPoint x: 612, endPoint y: 347, distance: 172.2
click at [612, 347] on div "40L Dehumidifier with WiFi/Smart Home $699.99 Changed to Success Edited 40L Deh…" at bounding box center [657, 305] width 727 height 104
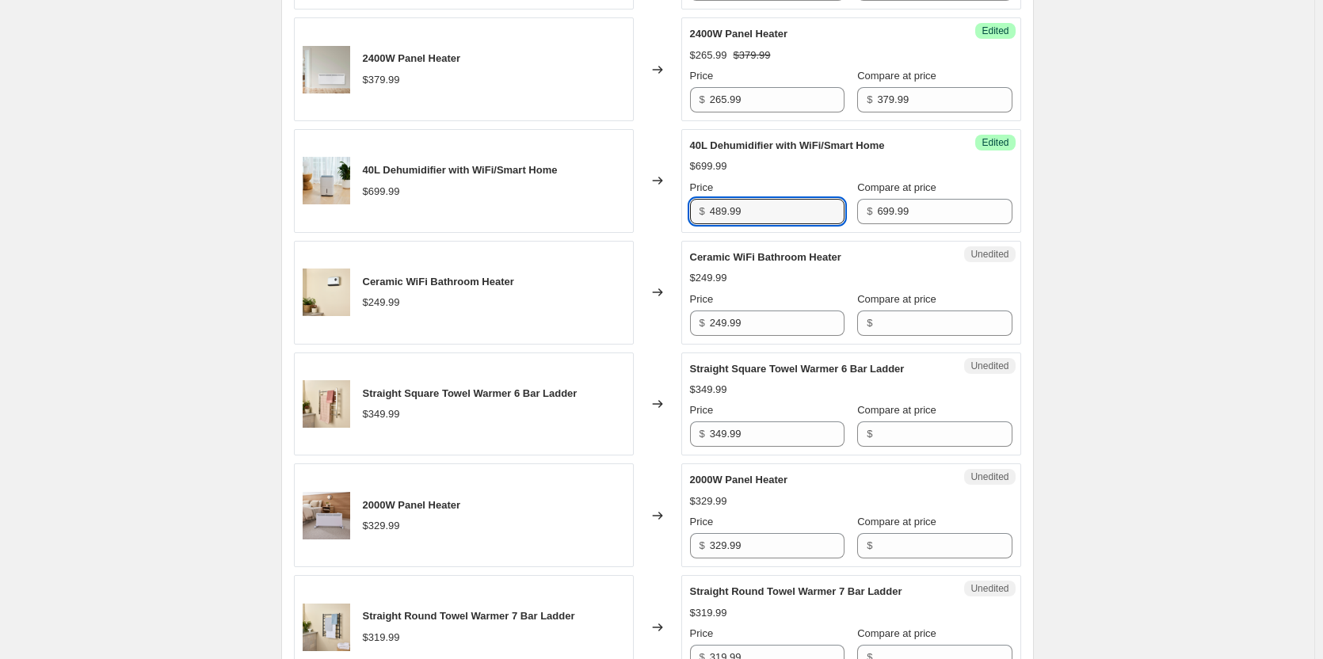
scroll to position [1189, 0]
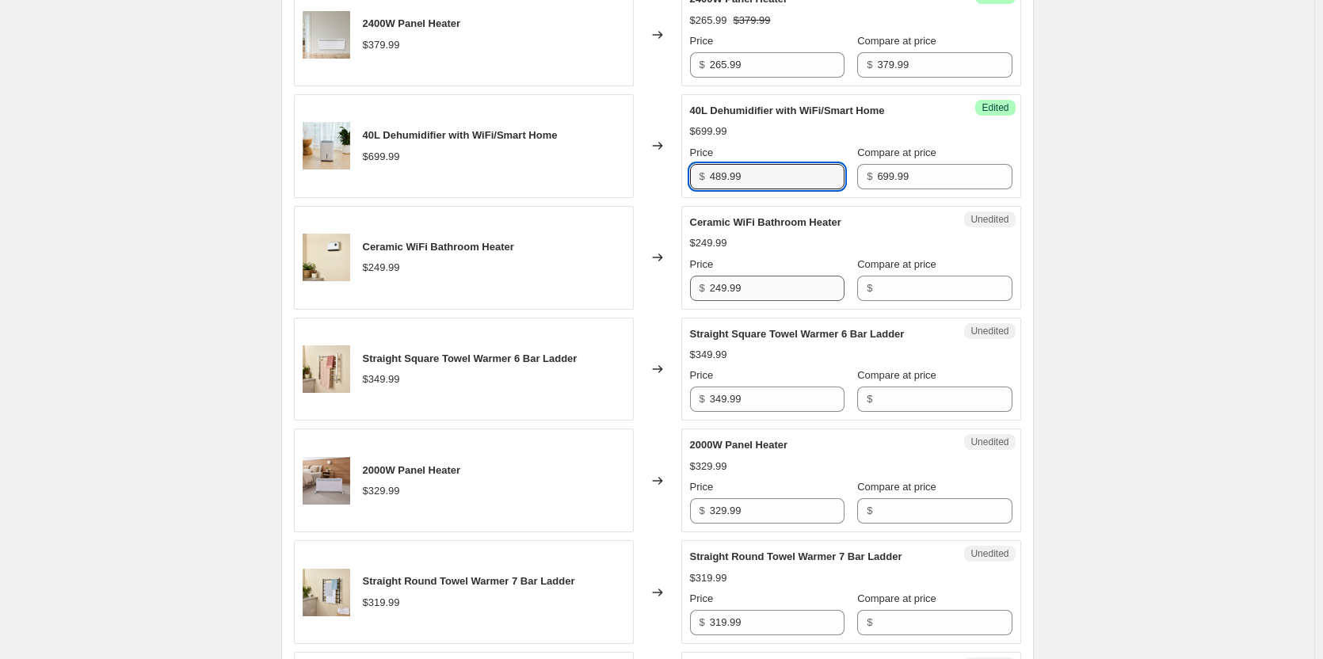
type input "489.99"
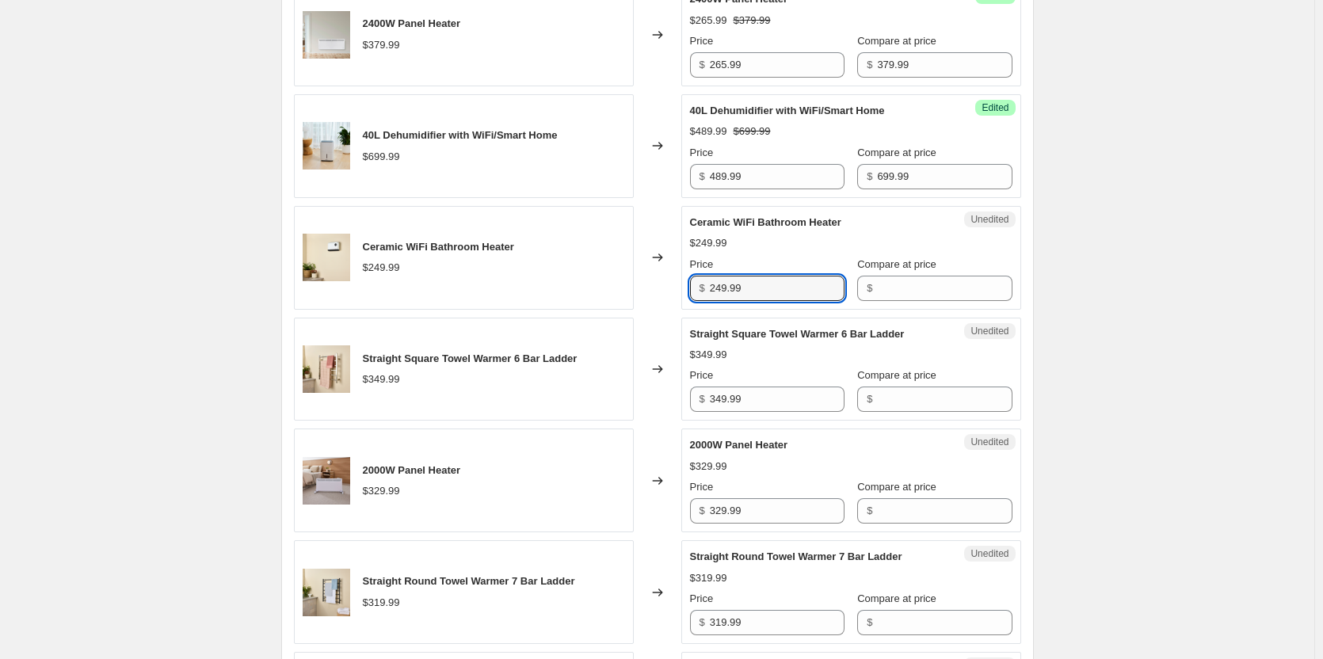
drag, startPoint x: 773, startPoint y: 303, endPoint x: 657, endPoint y: 296, distance: 116.7
click at [657, 296] on div "Ceramic WiFi Bathroom Heater $249.99 Changed to Unedited Ceramic WiFi Bathroom …" at bounding box center [657, 258] width 727 height 104
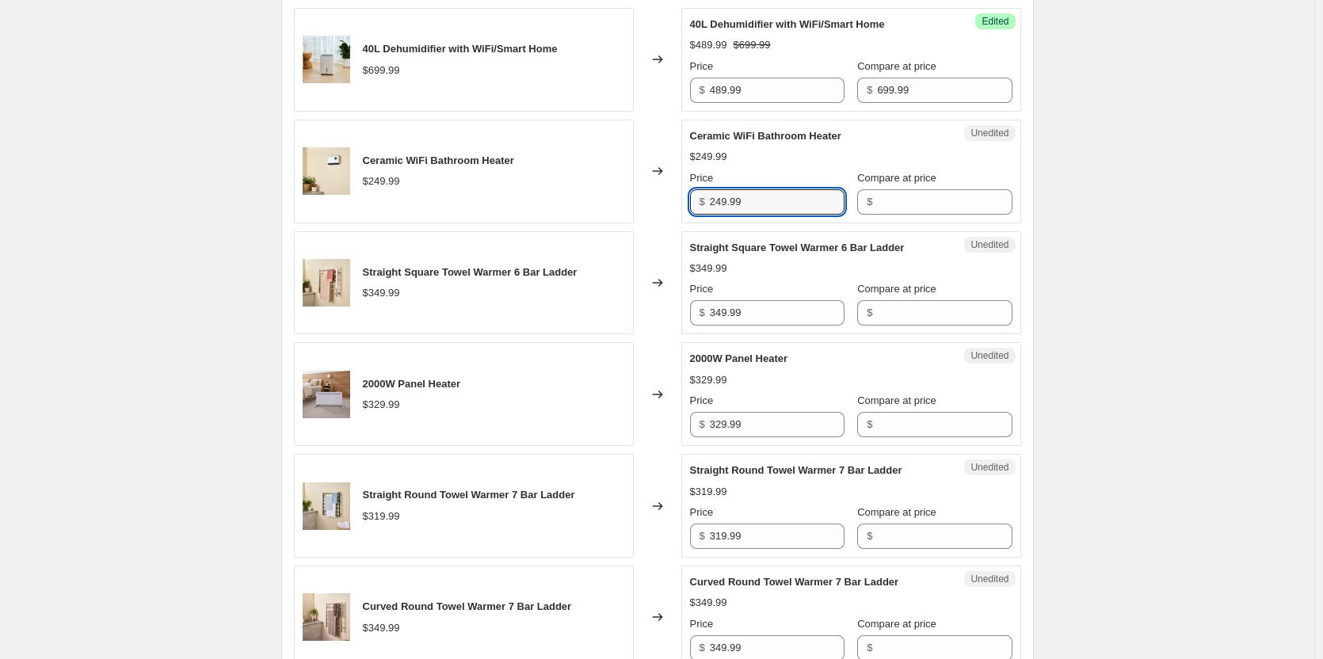
scroll to position [1347, 0]
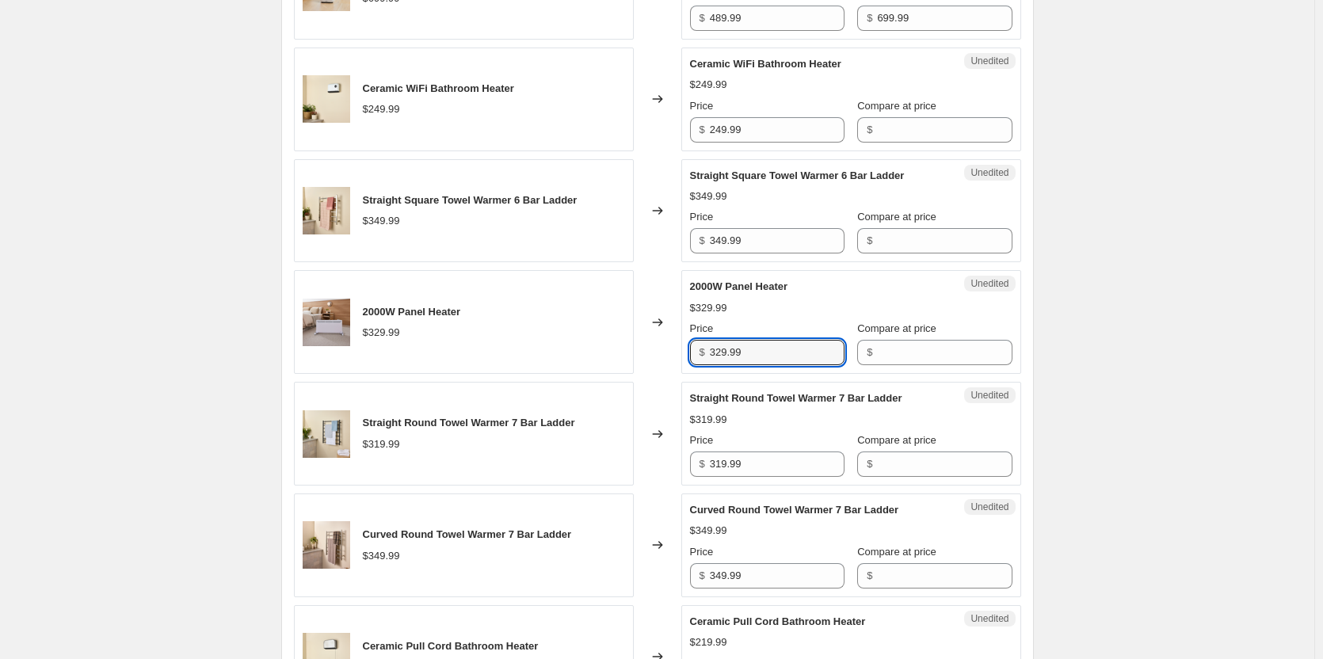
drag, startPoint x: 798, startPoint y: 356, endPoint x: 597, endPoint y: 357, distance: 201.3
click at [597, 357] on div "2000W Panel Heater $329.99 Changed to Unedited 2000W Panel Heater $329.99 Price…" at bounding box center [657, 322] width 727 height 104
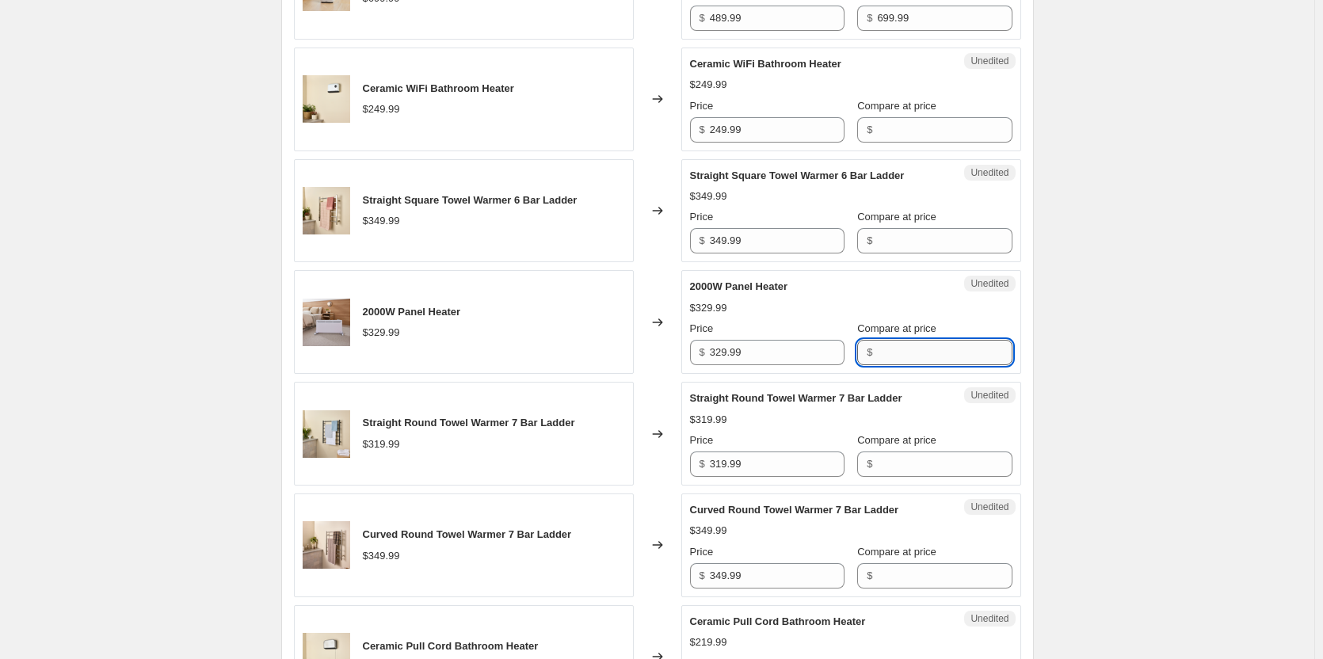
click at [897, 365] on input "Compare at price" at bounding box center [944, 352] width 135 height 25
paste input "329.99"
type input "329.99"
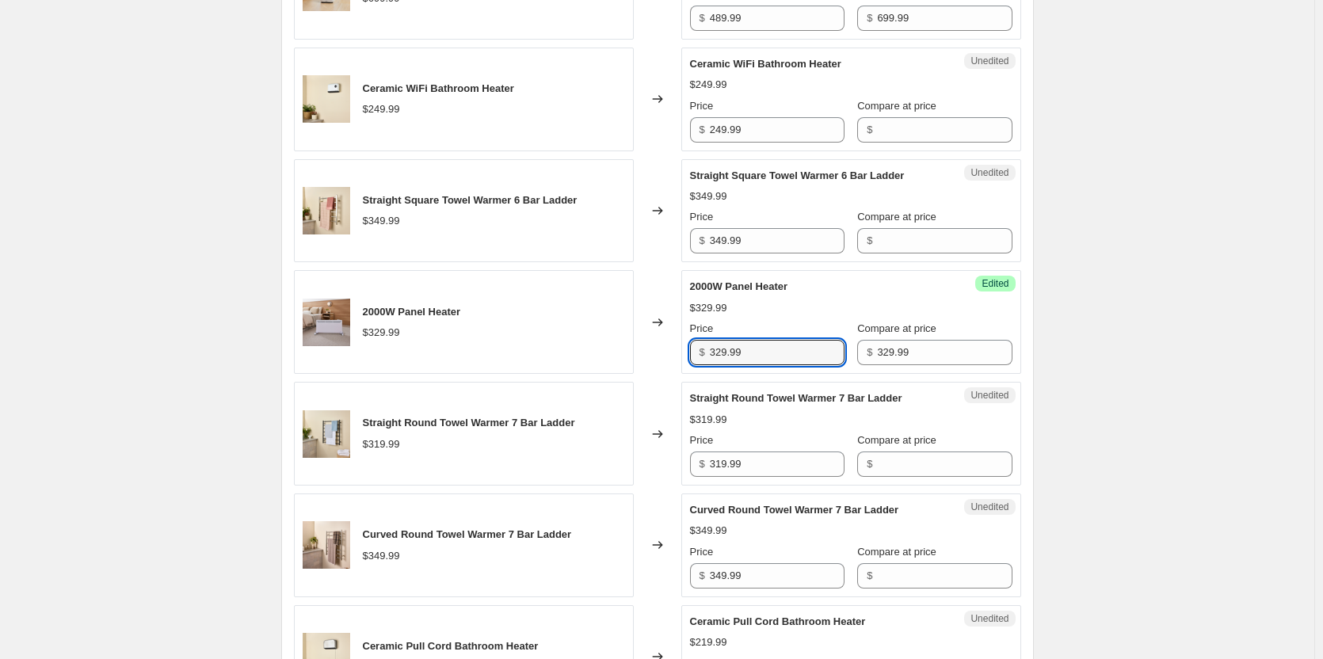
drag, startPoint x: 786, startPoint y: 364, endPoint x: 613, endPoint y: 361, distance: 173.5
click at [613, 361] on div "2000W Panel Heater $329.99 Changed to Success Edited 2000W Panel Heater $329.99…" at bounding box center [657, 322] width 727 height 104
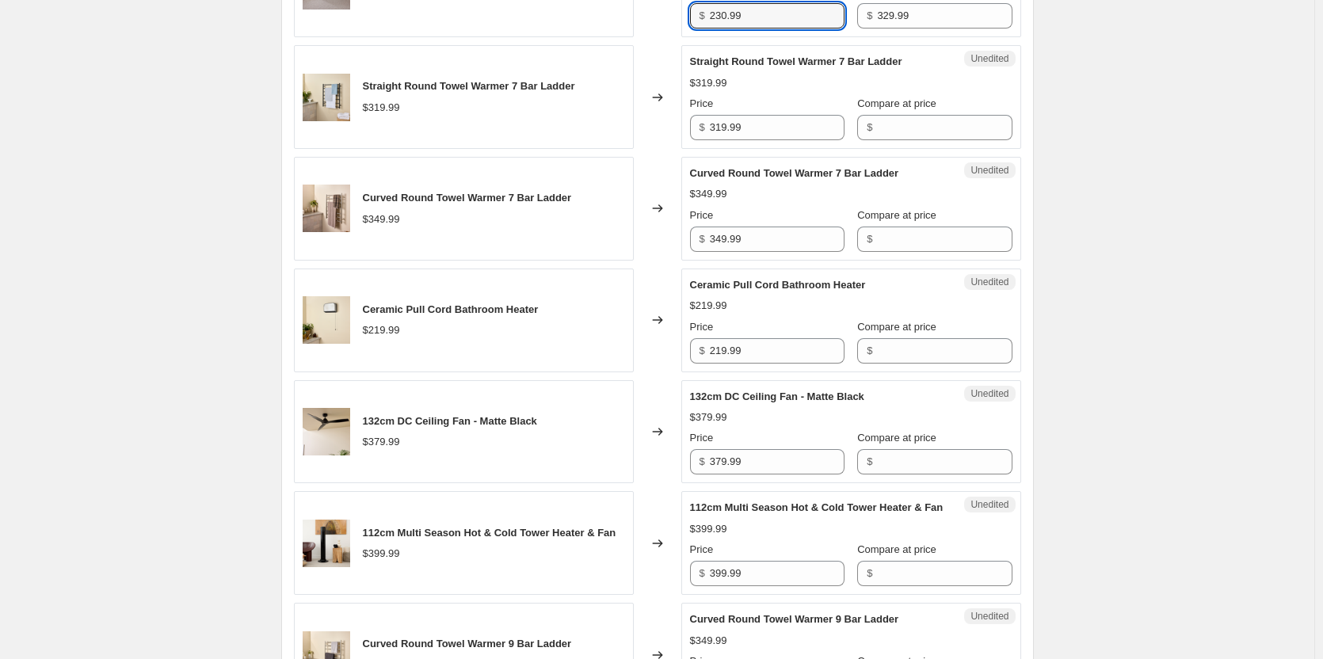
scroll to position [1743, 0]
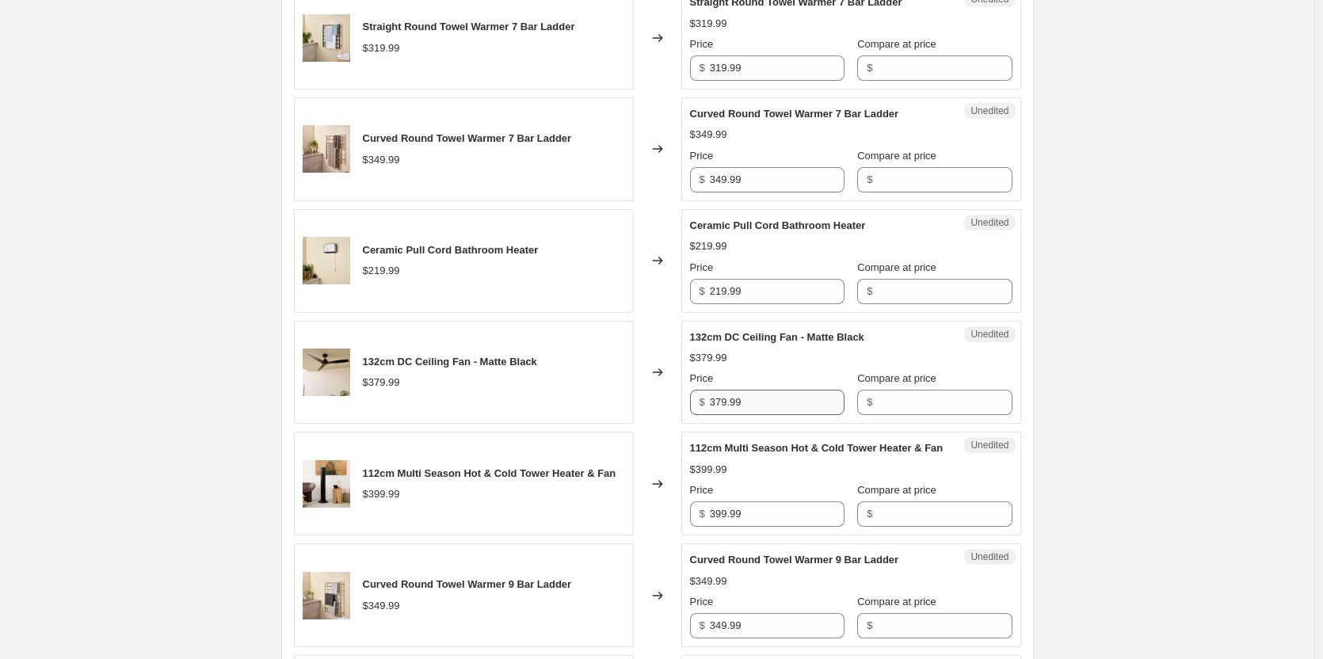
type input "230.99"
drag, startPoint x: 803, startPoint y: 422, endPoint x: 636, endPoint y: 408, distance: 167.8
click at [636, 408] on div "132cm DC Ceiling Fan - Matte Black $379.99 Changed to Unedited 132cm DC Ceiling…" at bounding box center [657, 373] width 727 height 104
click at [879, 412] on input "Compare at price" at bounding box center [944, 402] width 135 height 25
paste input "379.99"
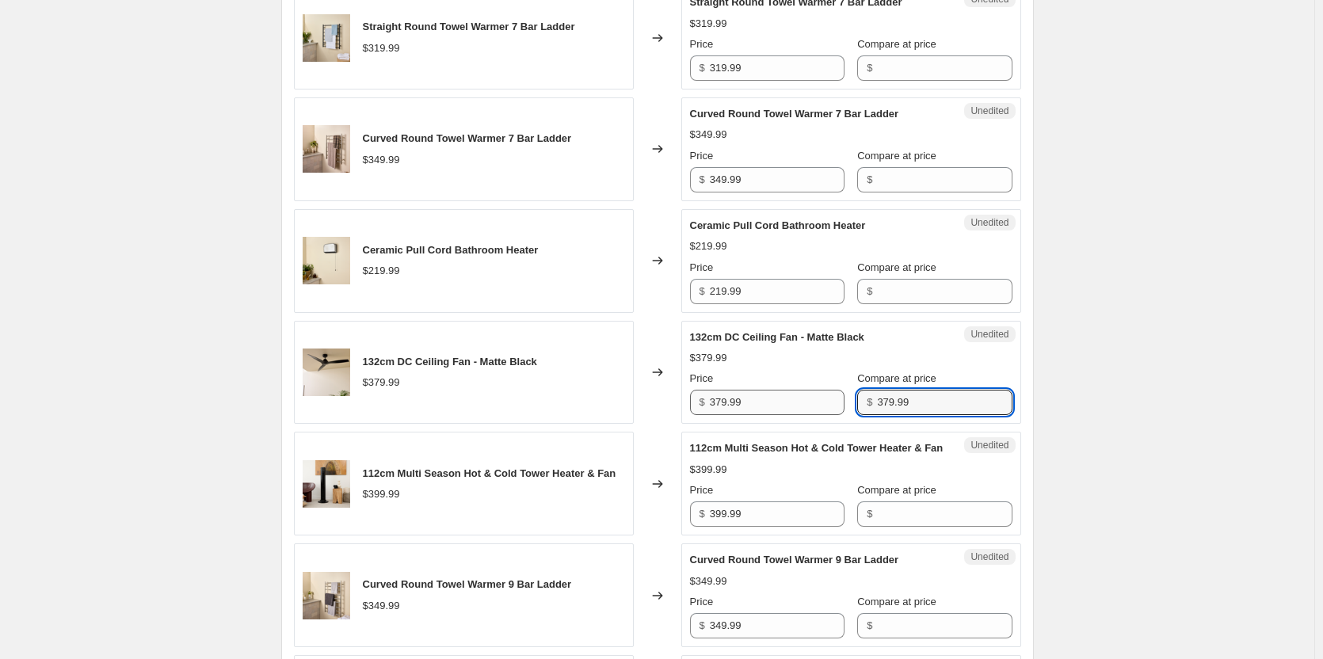
type input "379.99"
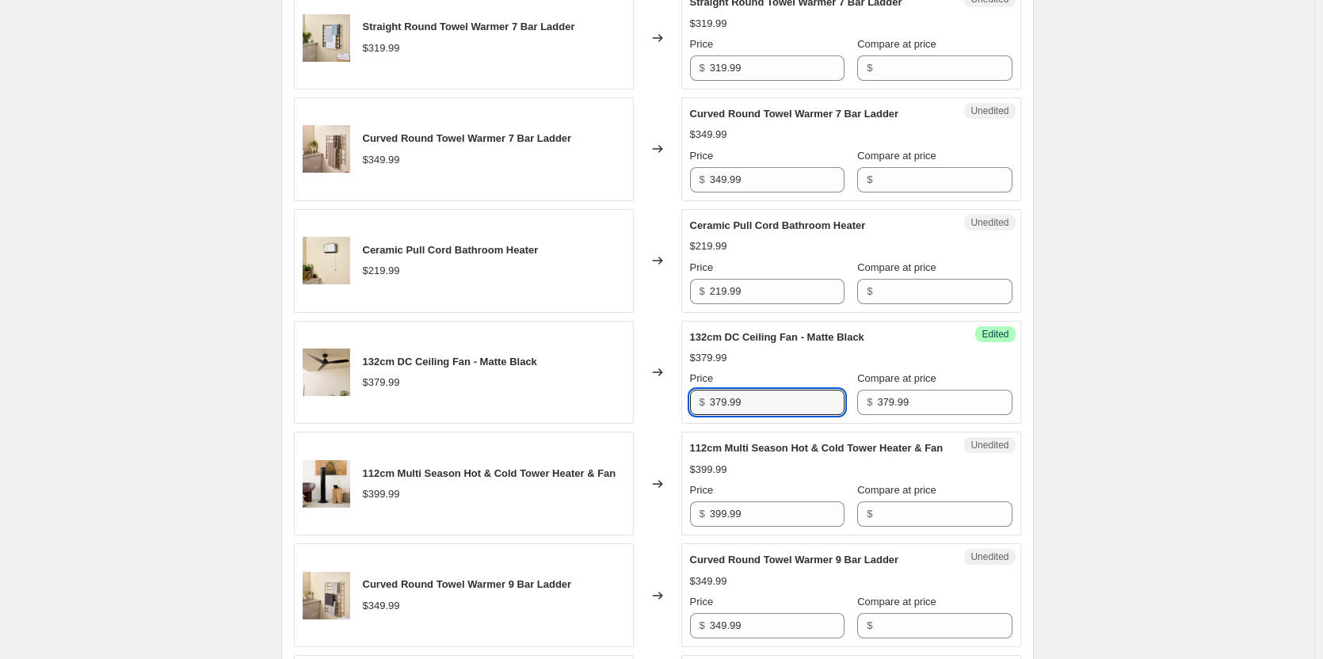
drag, startPoint x: 756, startPoint y: 418, endPoint x: 644, endPoint y: 410, distance: 112.1
click at [643, 410] on div "132cm DC Ceiling Fan - Matte Black $379.99 Changed to Success Edited 132cm DC C…" at bounding box center [657, 373] width 727 height 104
type input "265.99"
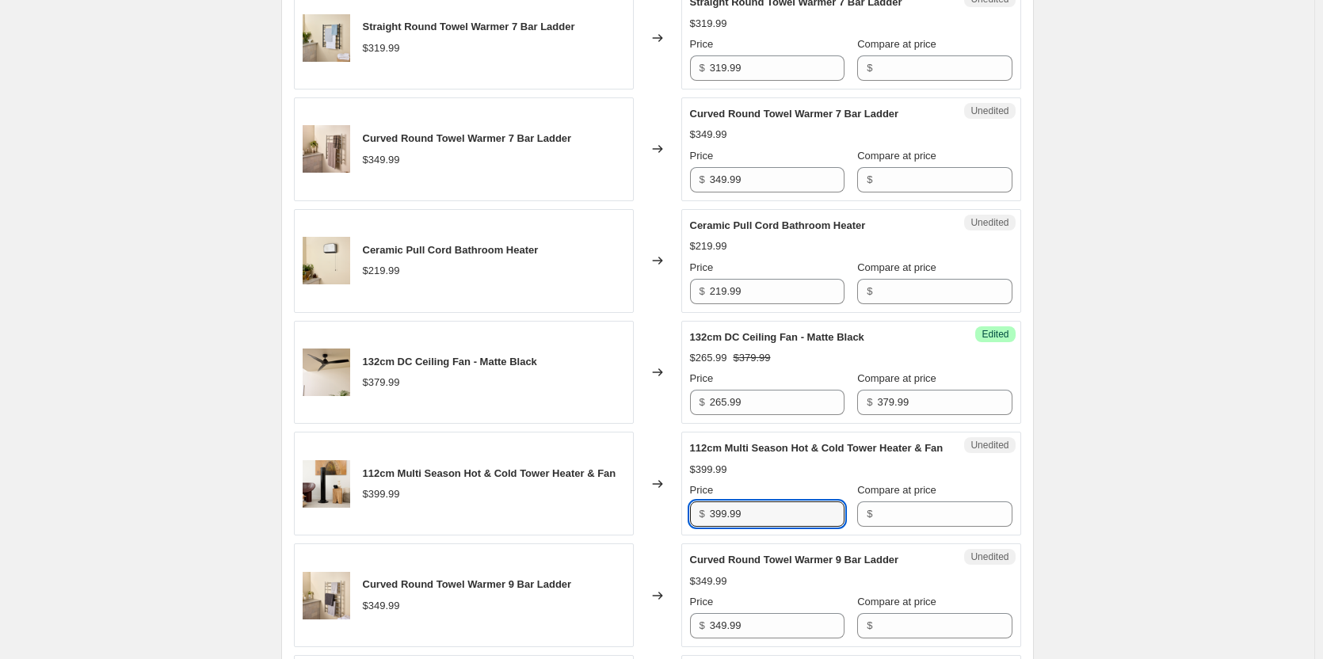
drag, startPoint x: 691, startPoint y: 534, endPoint x: 616, endPoint y: 515, distance: 77.6
click at [641, 521] on div "112cm Multi Season Hot & Cold Tower Heater & Fan $399.99 Changed to Unedited 11…" at bounding box center [657, 484] width 727 height 104
click at [883, 527] on input "Compare at price" at bounding box center [944, 514] width 135 height 25
paste input "399.99"
type input "399.99"
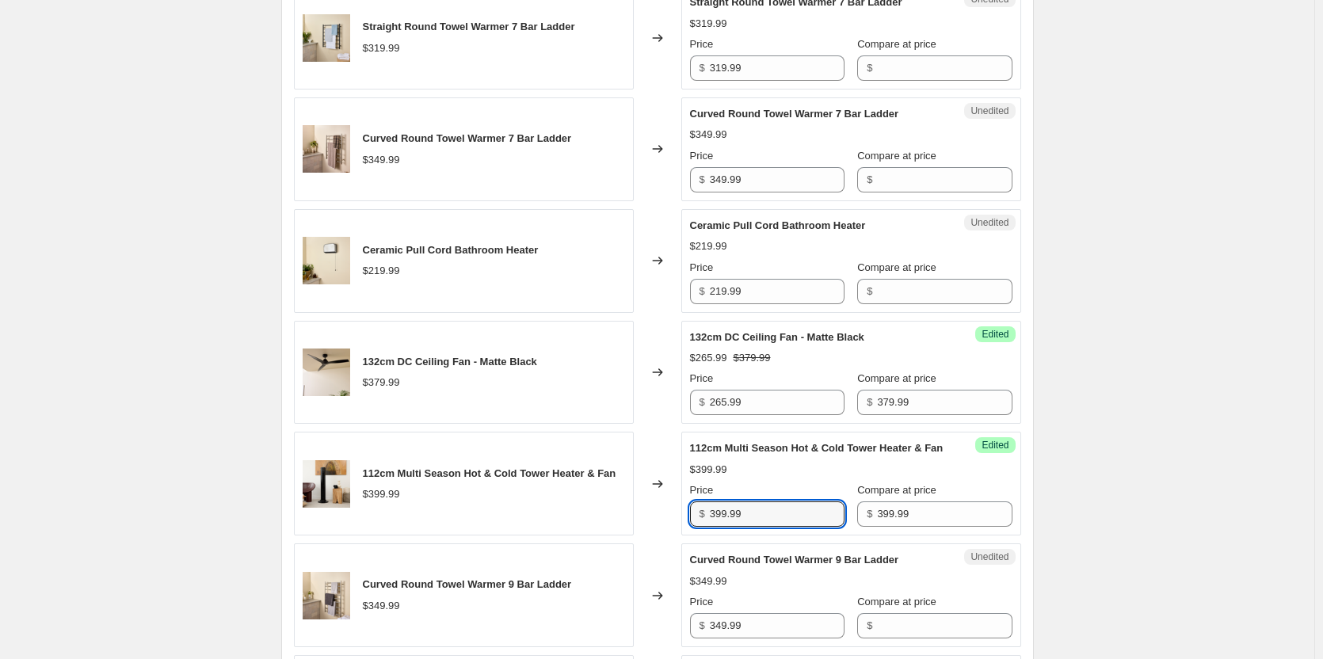
drag, startPoint x: 786, startPoint y: 551, endPoint x: 591, endPoint y: 543, distance: 195.1
click at [591, 536] on div "112cm Multi Season Hot & Cold Tower Heater & Fan $399.99 Changed to Success Edi…" at bounding box center [657, 484] width 727 height 104
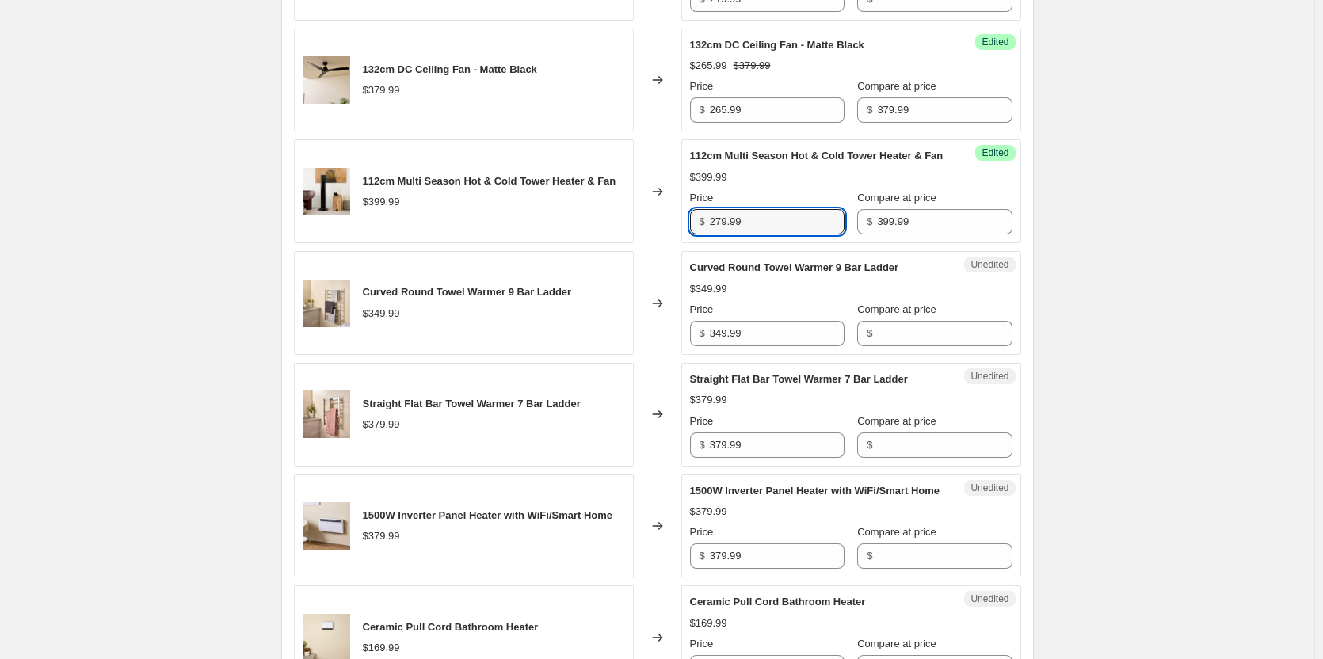
scroll to position [2060, 0]
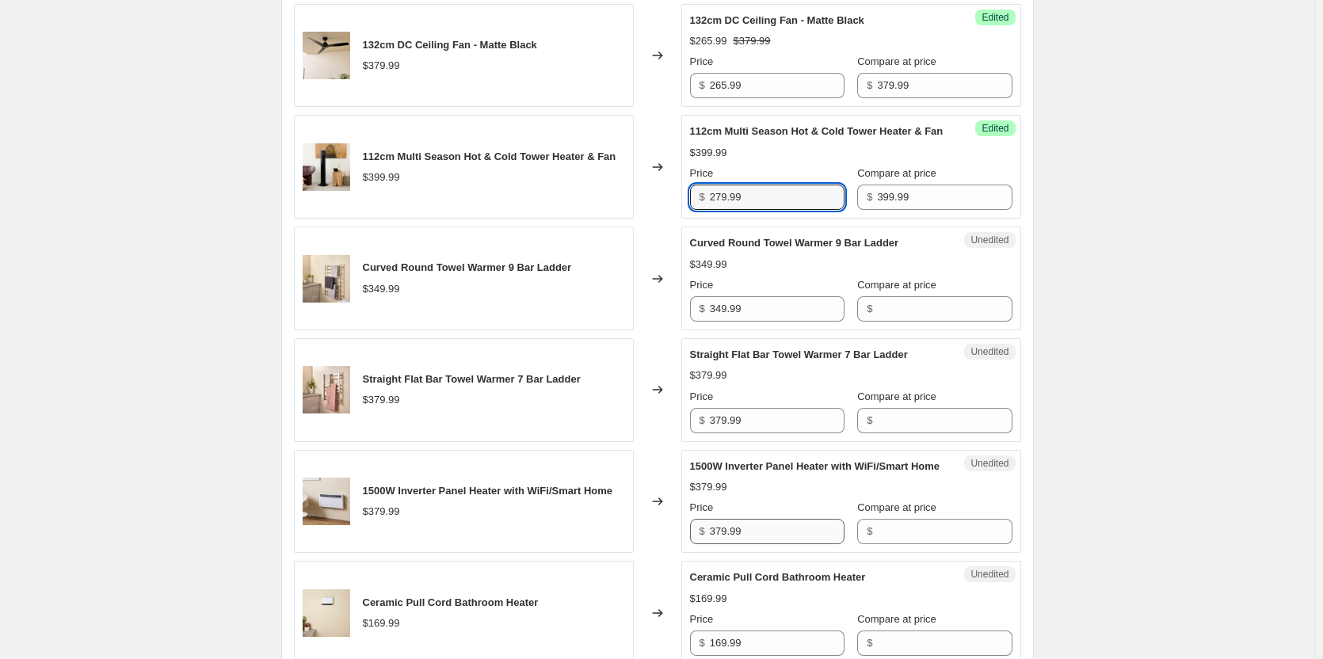
type input "279.99"
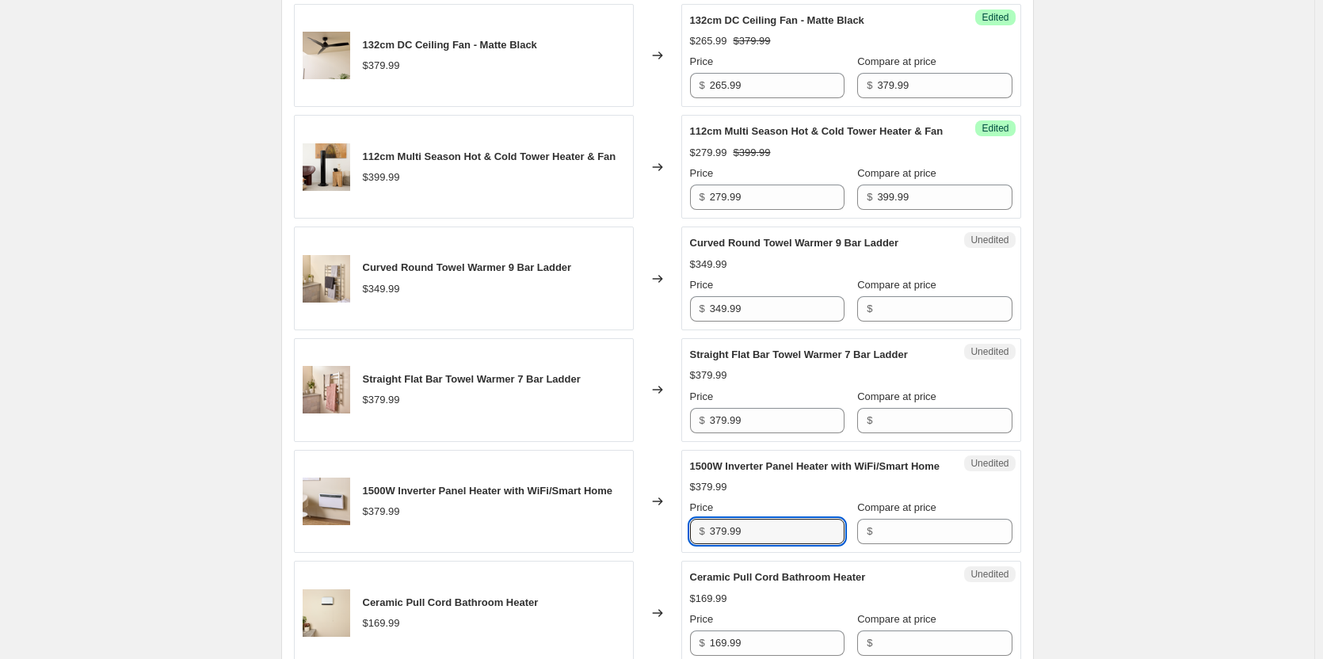
drag, startPoint x: 789, startPoint y: 582, endPoint x: 625, endPoint y: 578, distance: 164.1
click at [625, 554] on div "1500W Inverter Panel Heater with WiFi/Smart Home $379.99 Changed to Unedited 15…" at bounding box center [657, 502] width 727 height 104
click at [933, 544] on input "Compare at price" at bounding box center [944, 531] width 135 height 25
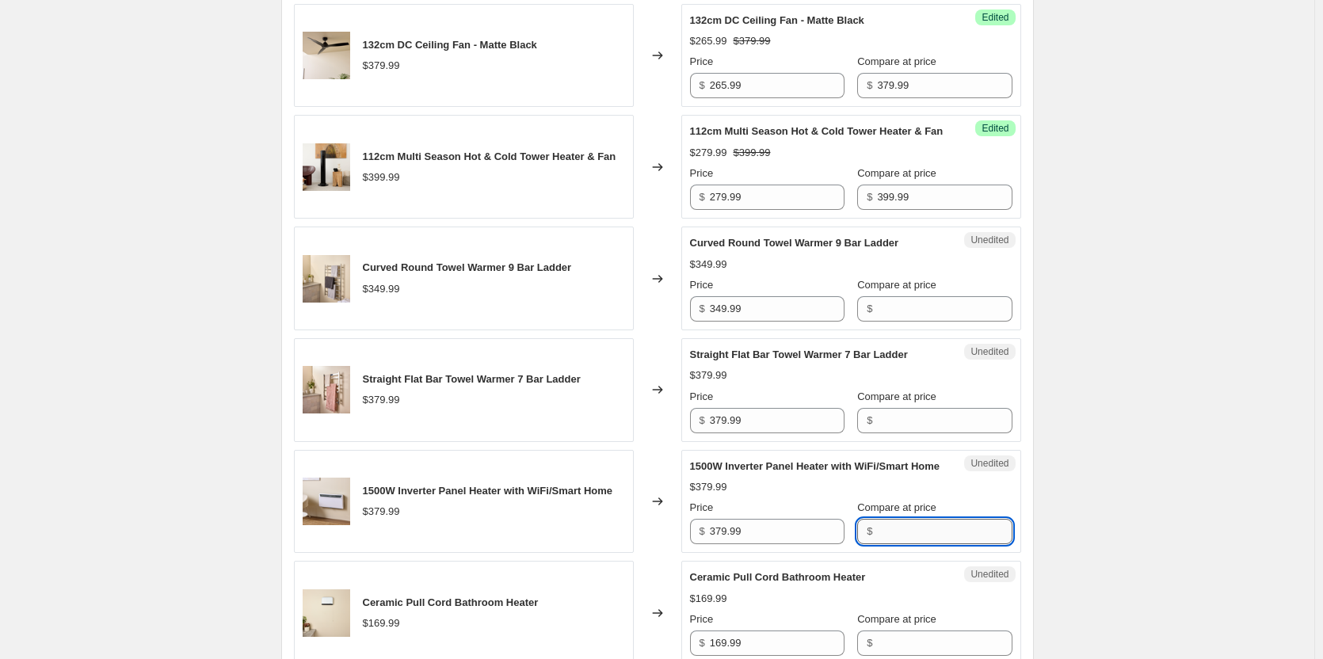
paste input "379.99"
type input "379.99"
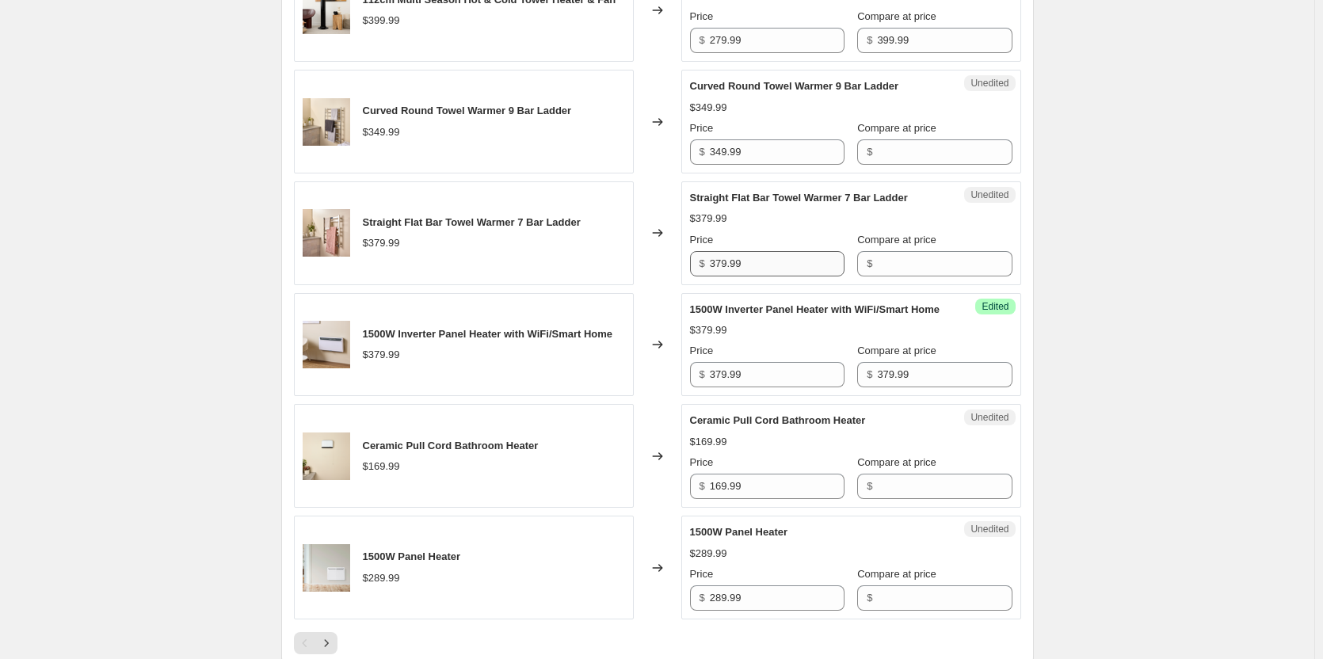
scroll to position [2219, 0]
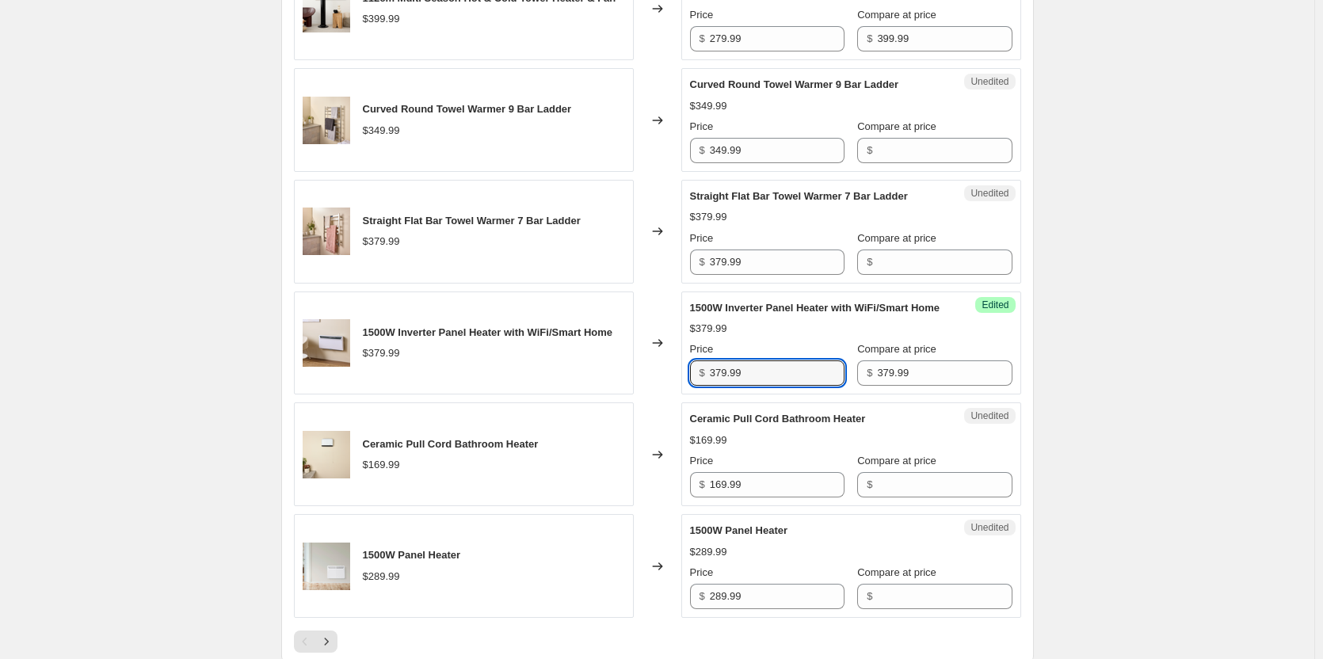
drag, startPoint x: 783, startPoint y: 422, endPoint x: 639, endPoint y: 422, distance: 143.4
click at [639, 395] on div "1500W Inverter Panel Heater with WiFi/Smart Home $379.99 Changed to Success Edi…" at bounding box center [657, 344] width 727 height 104
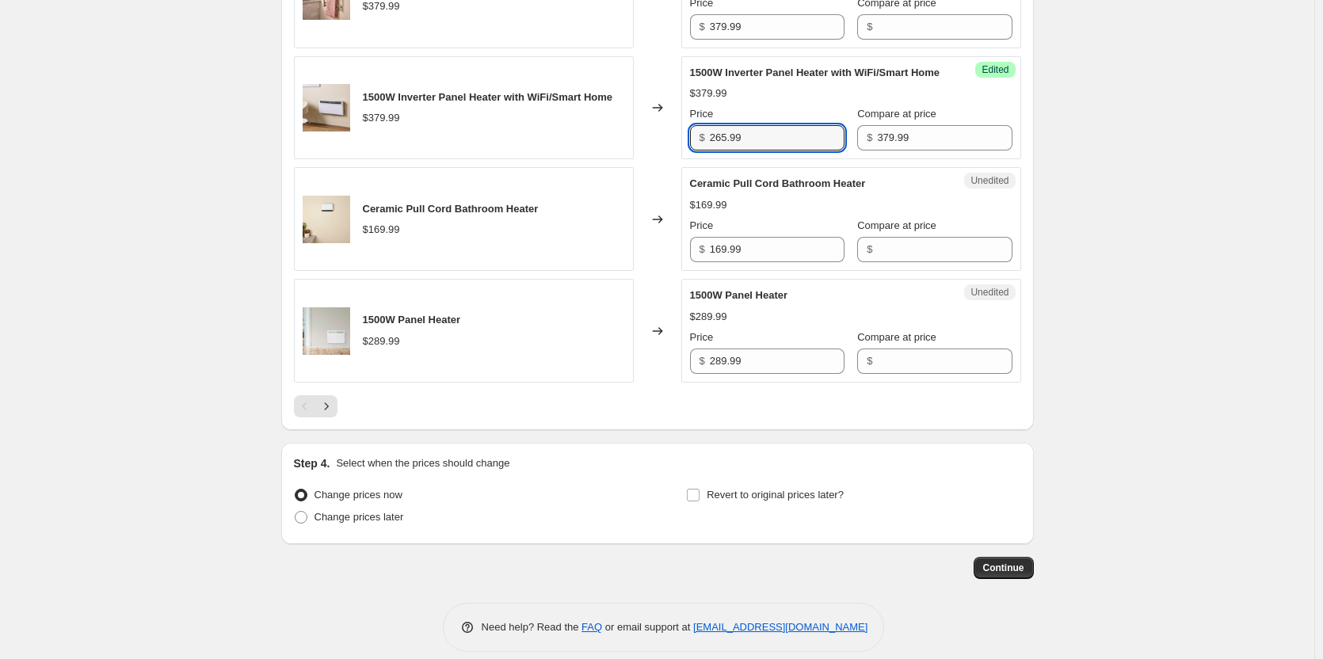
scroll to position [2456, 0]
type input "265.99"
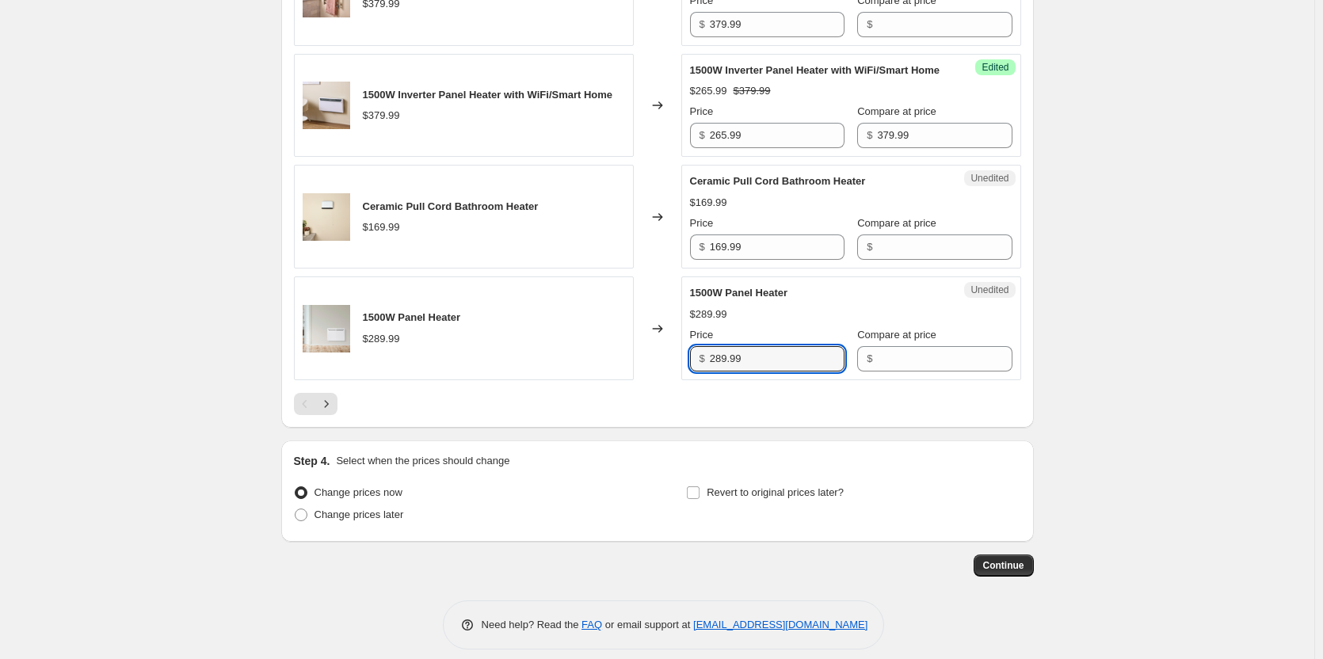
drag, startPoint x: 786, startPoint y: 403, endPoint x: 652, endPoint y: 399, distance: 134.0
click at [652, 380] on div "1500W Panel Heater $289.99 Changed to Unedited 1500W Panel Heater $289.99 Price…" at bounding box center [657, 329] width 727 height 104
click at [878, 372] on input "Compare at price" at bounding box center [944, 358] width 135 height 25
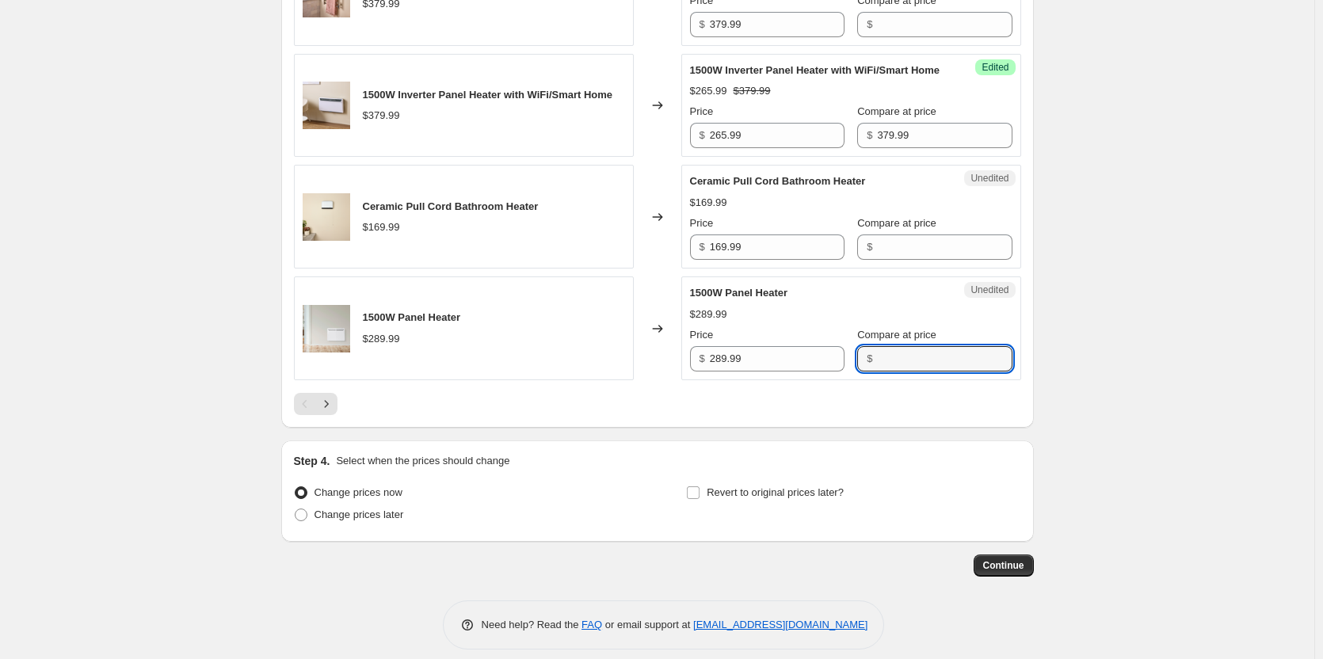
paste input "289.99"
type input "289.99"
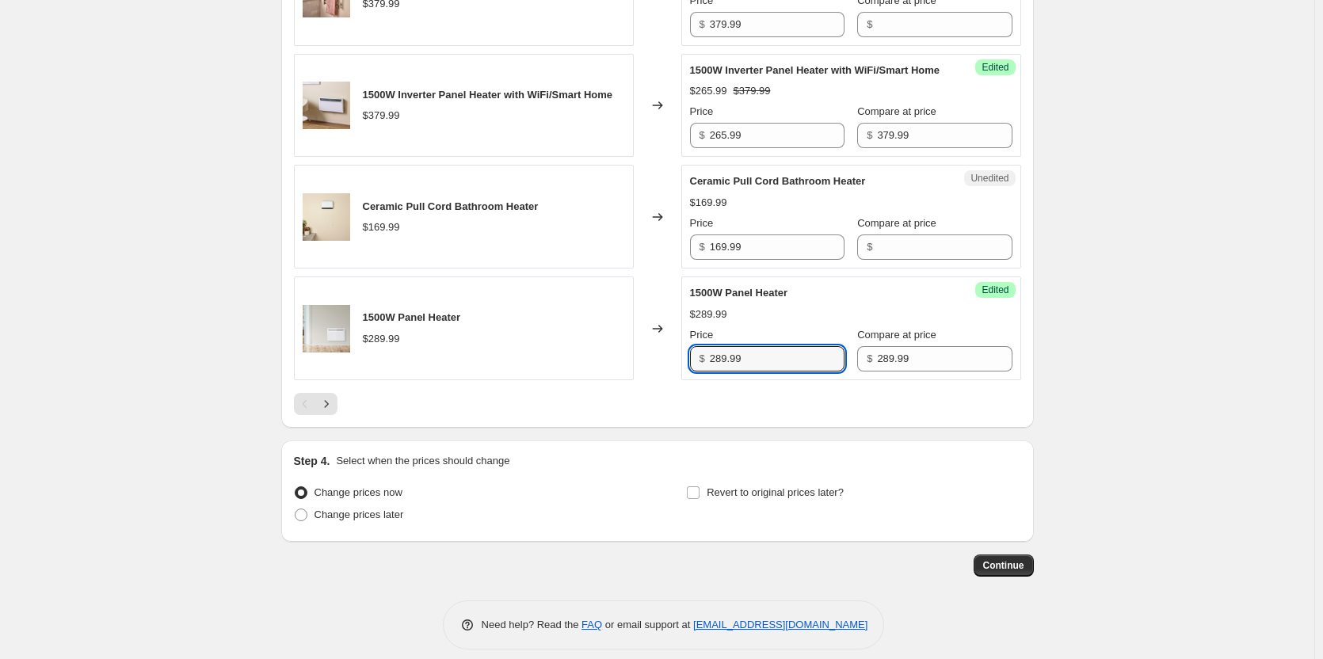
drag, startPoint x: 781, startPoint y: 406, endPoint x: 602, endPoint y: 402, distance: 179.1
click at [602, 380] on div "1500W Panel Heater $289.99 Changed to Success Edited 1500W Panel Heater $289.99…" at bounding box center [657, 329] width 727 height 104
type input "202.99"
click at [326, 412] on icon "Next" at bounding box center [327, 404] width 16 height 16
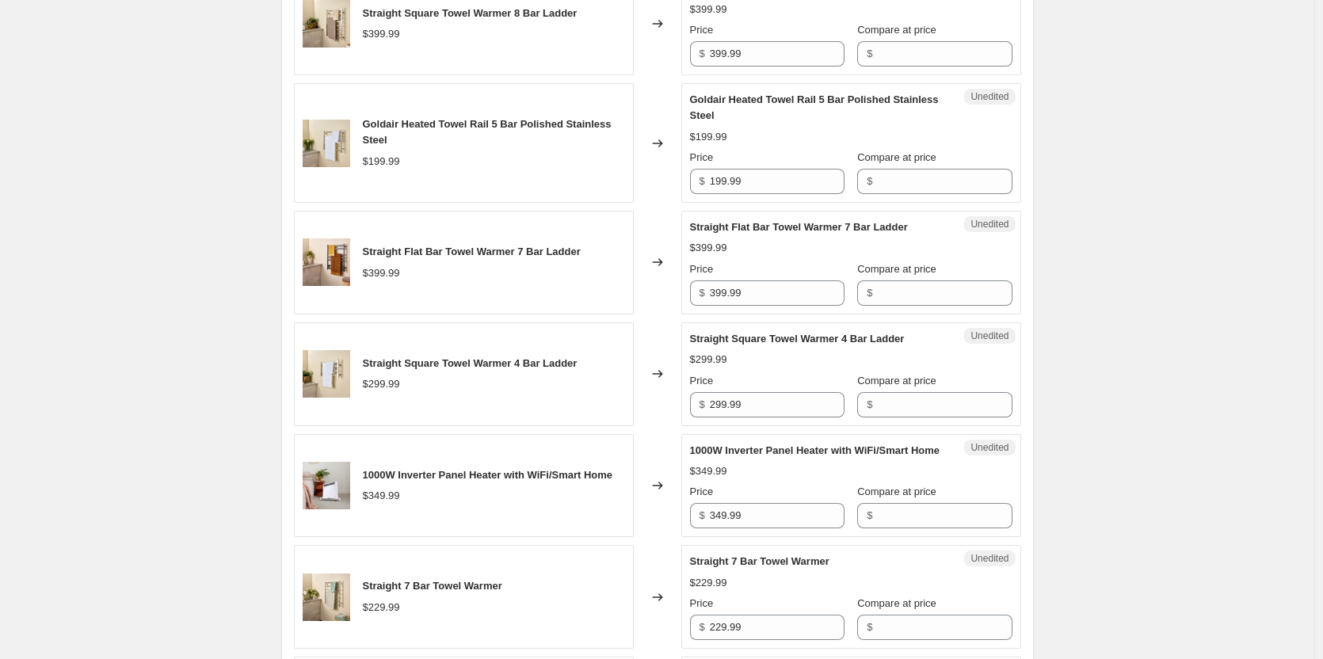
scroll to position [792, 0]
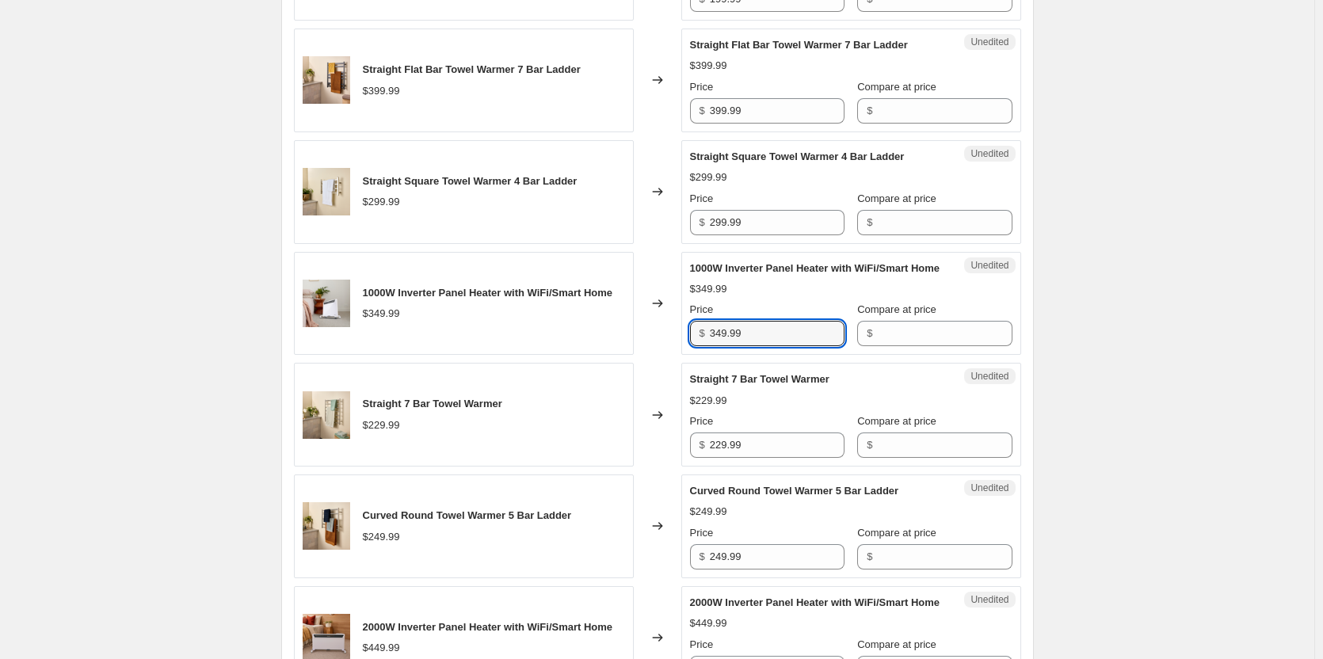
drag, startPoint x: 777, startPoint y: 344, endPoint x: 530, endPoint y: 379, distance: 248.9
click at [559, 356] on div "1000W Inverter Panel Heater with WiFi/Smart Home $349.99 Changed to Unedited 10…" at bounding box center [657, 304] width 727 height 104
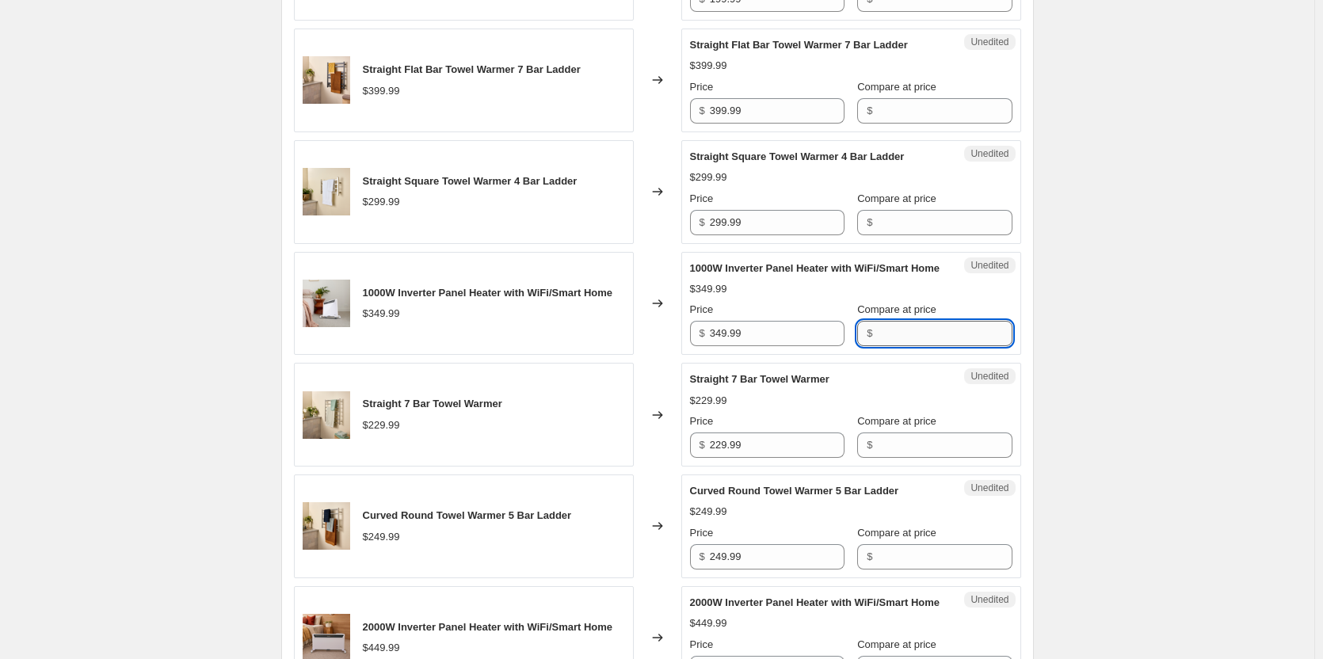
click at [877, 340] on input "Compare at price" at bounding box center [944, 333] width 135 height 25
paste input "349.99"
type input "349.99"
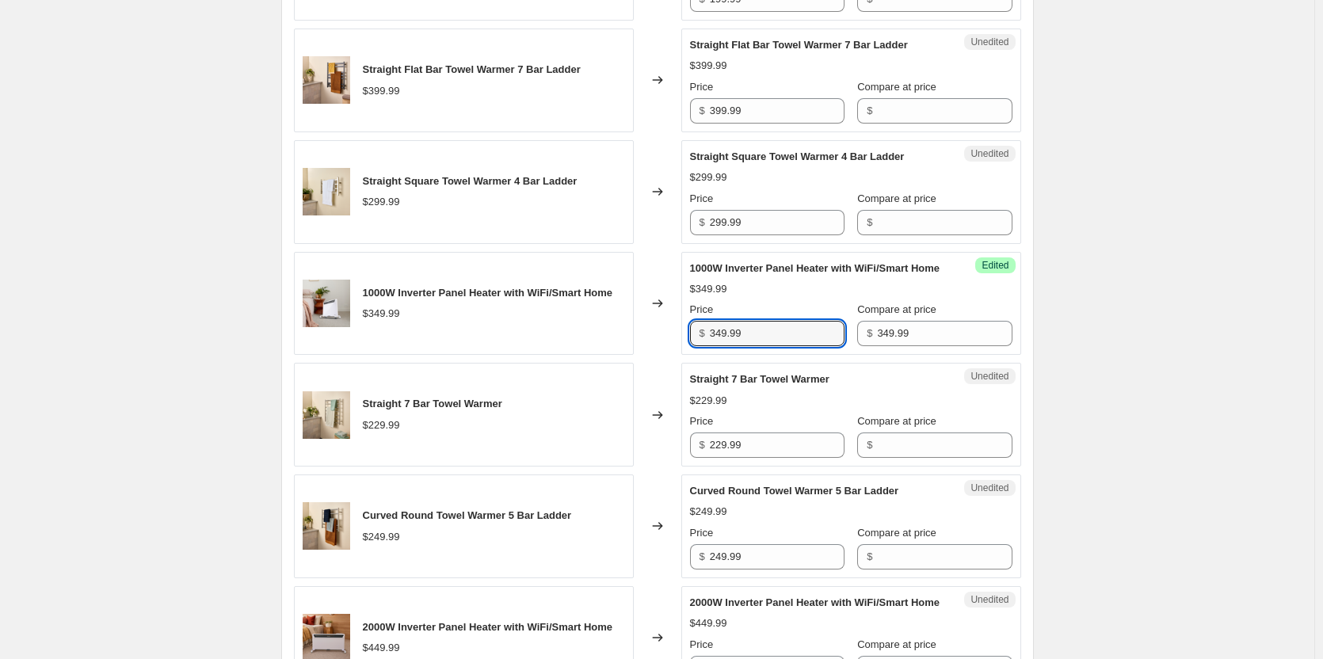
drag, startPoint x: 772, startPoint y: 353, endPoint x: 611, endPoint y: 336, distance: 161.7
click at [611, 336] on div "1000W Inverter Panel Heater with WiFi/Smart Home $349.99 Changed to Success Edi…" at bounding box center [657, 304] width 727 height 104
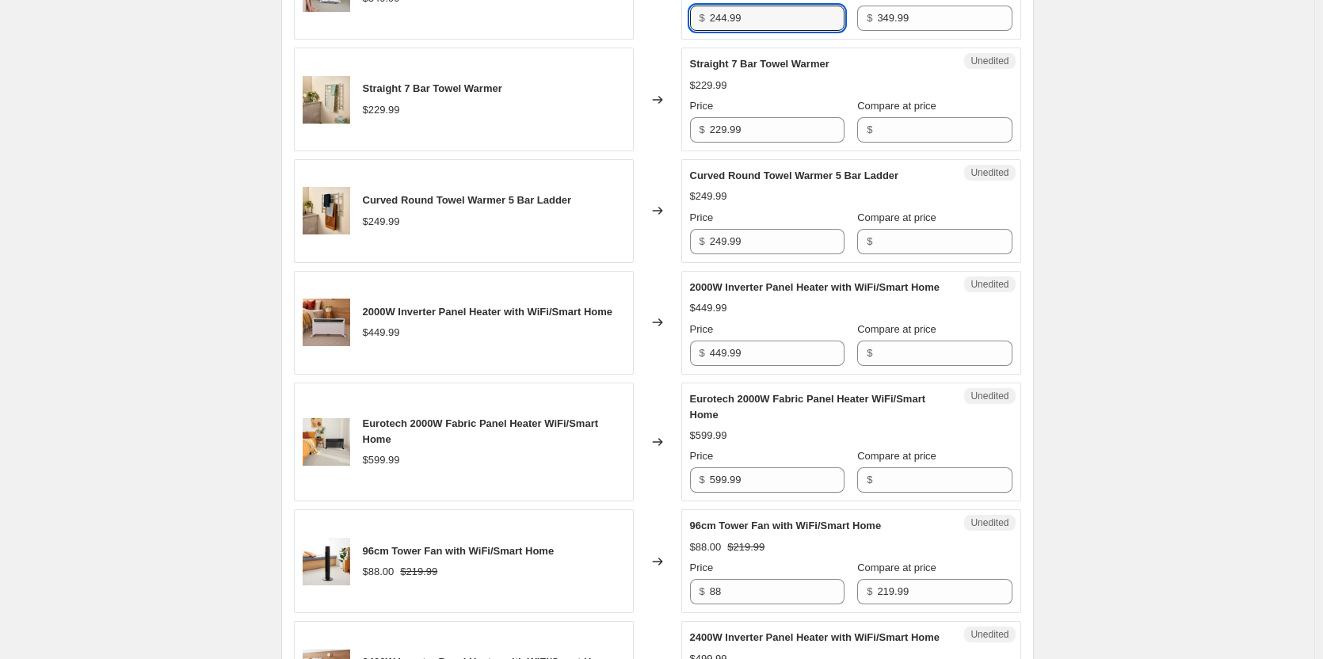
scroll to position [1109, 0]
type input "244.99"
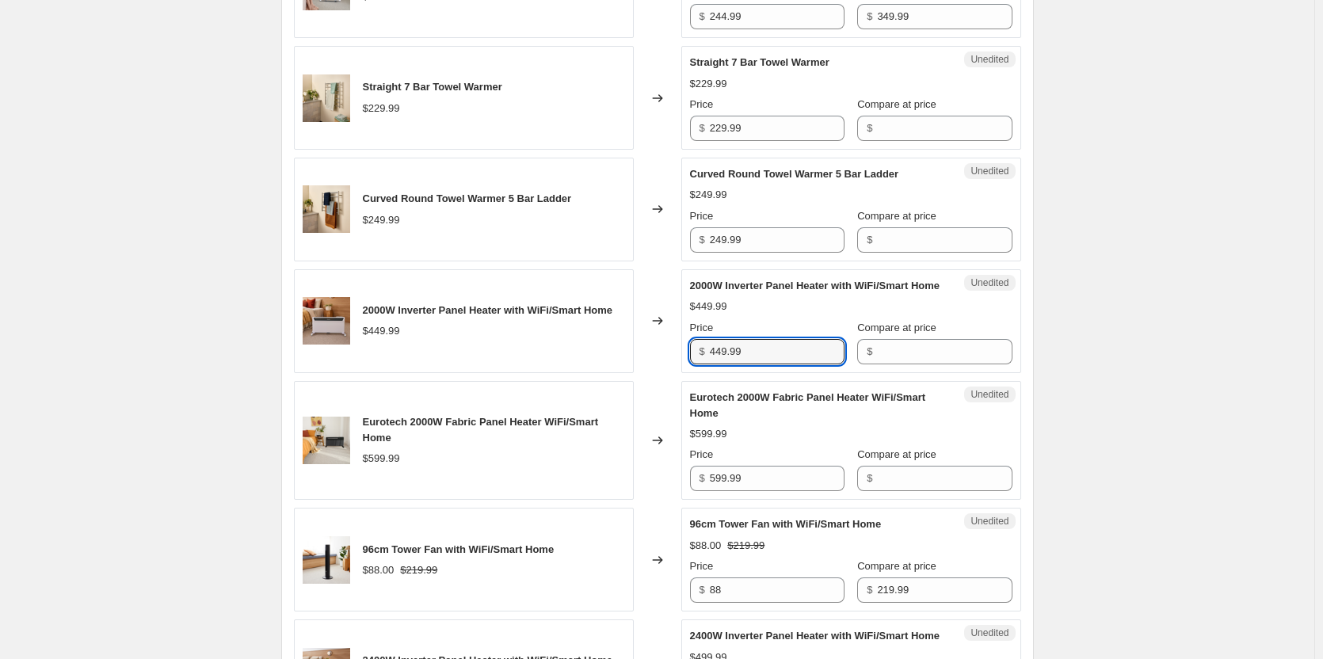
drag, startPoint x: 769, startPoint y: 380, endPoint x: 622, endPoint y: 361, distance: 148.5
click at [622, 361] on div "2000W Inverter Panel Heater with WiFi/Smart Home $449.99 Changed to Unedited 20…" at bounding box center [657, 321] width 727 height 104
click at [902, 364] on input "Compare at price" at bounding box center [944, 351] width 135 height 25
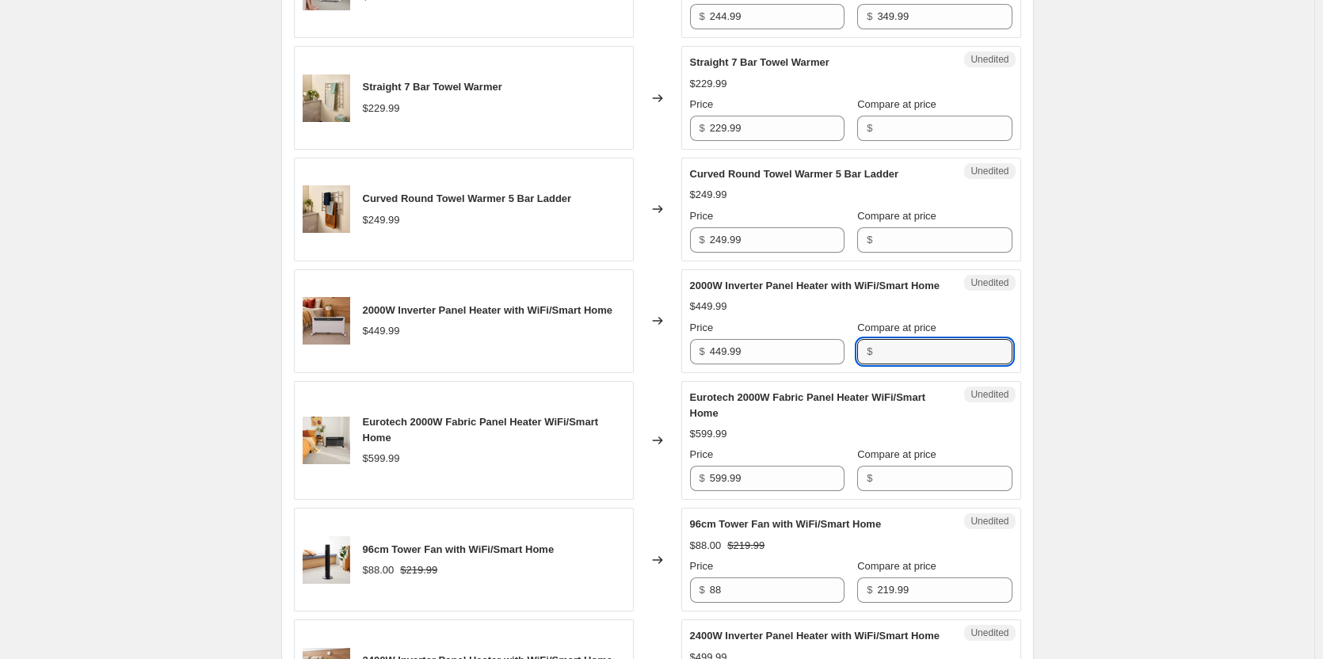
paste input "449.99"
type input "449.99"
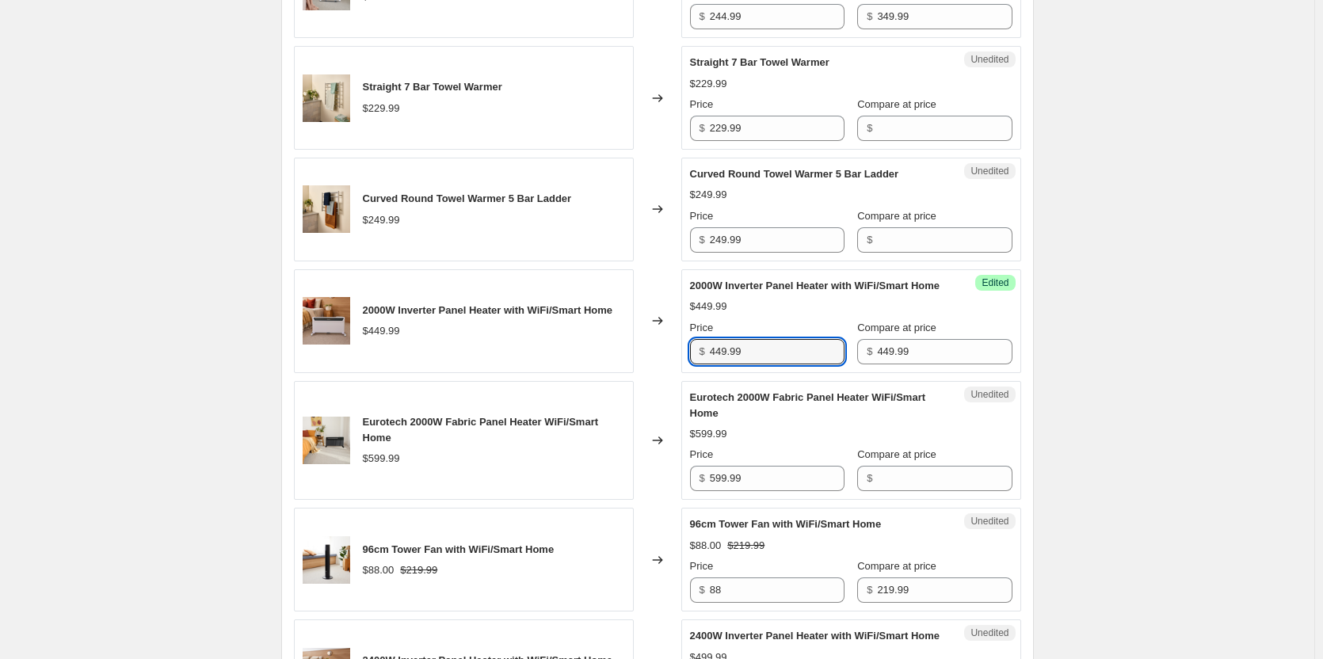
drag, startPoint x: 773, startPoint y: 384, endPoint x: 629, endPoint y: 377, distance: 144.4
click at [629, 373] on div "2000W Inverter Panel Heater with WiFi/Smart Home $449.99 Changed to Success Edi…" at bounding box center [657, 321] width 727 height 104
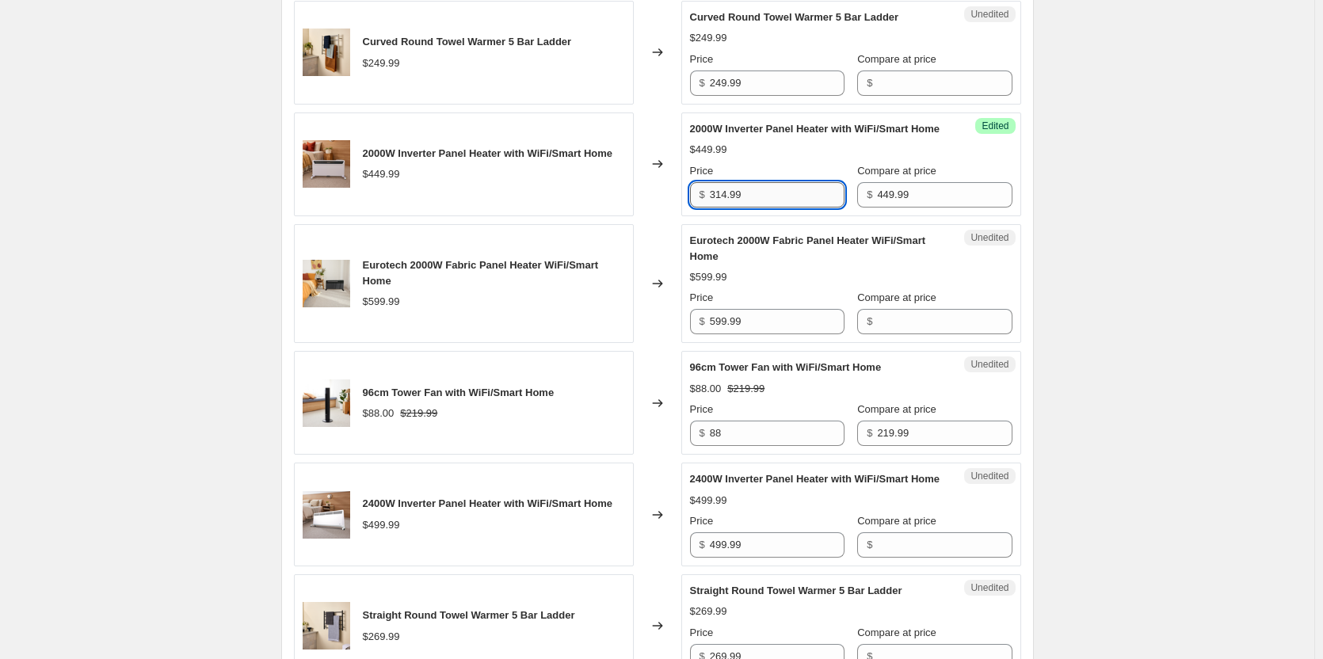
scroll to position [1268, 0]
type input "314.99"
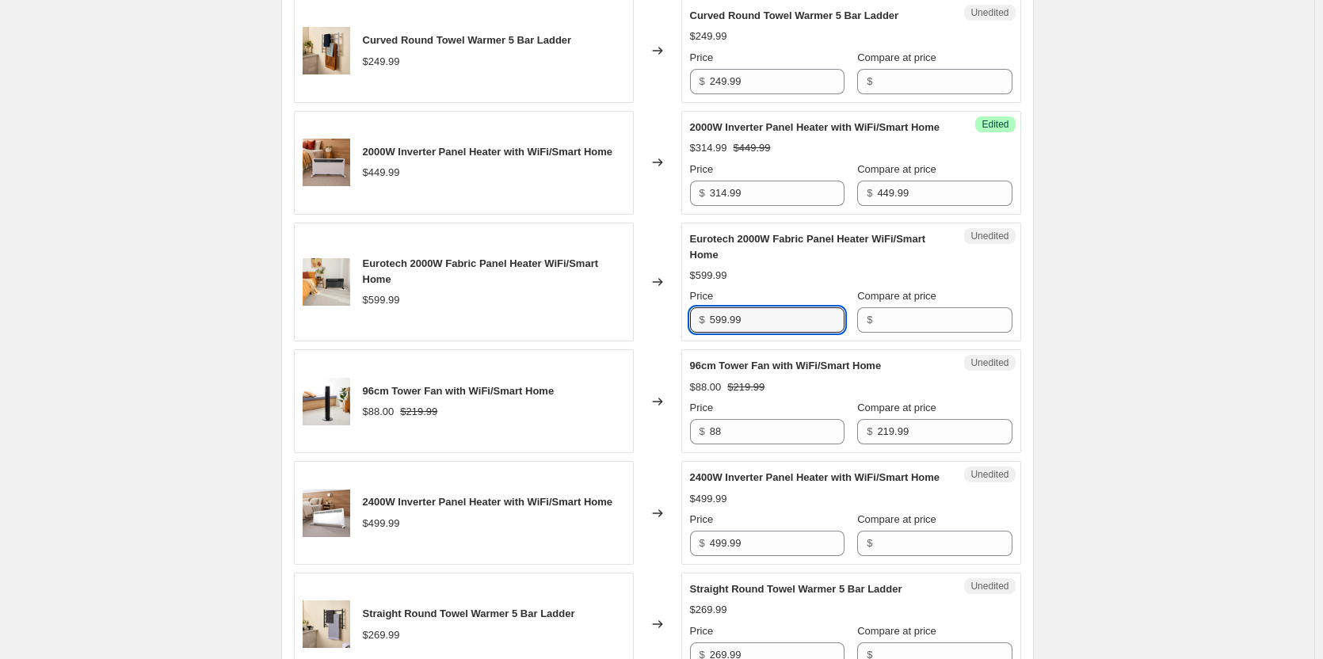
drag, startPoint x: 776, startPoint y: 357, endPoint x: 638, endPoint y: 347, distance: 138.2
click at [638, 342] on div "Eurotech 2000W Fabric Panel Heater WiFi/Smart Home $599.99 Changed to Unedited …" at bounding box center [657, 283] width 727 height 120
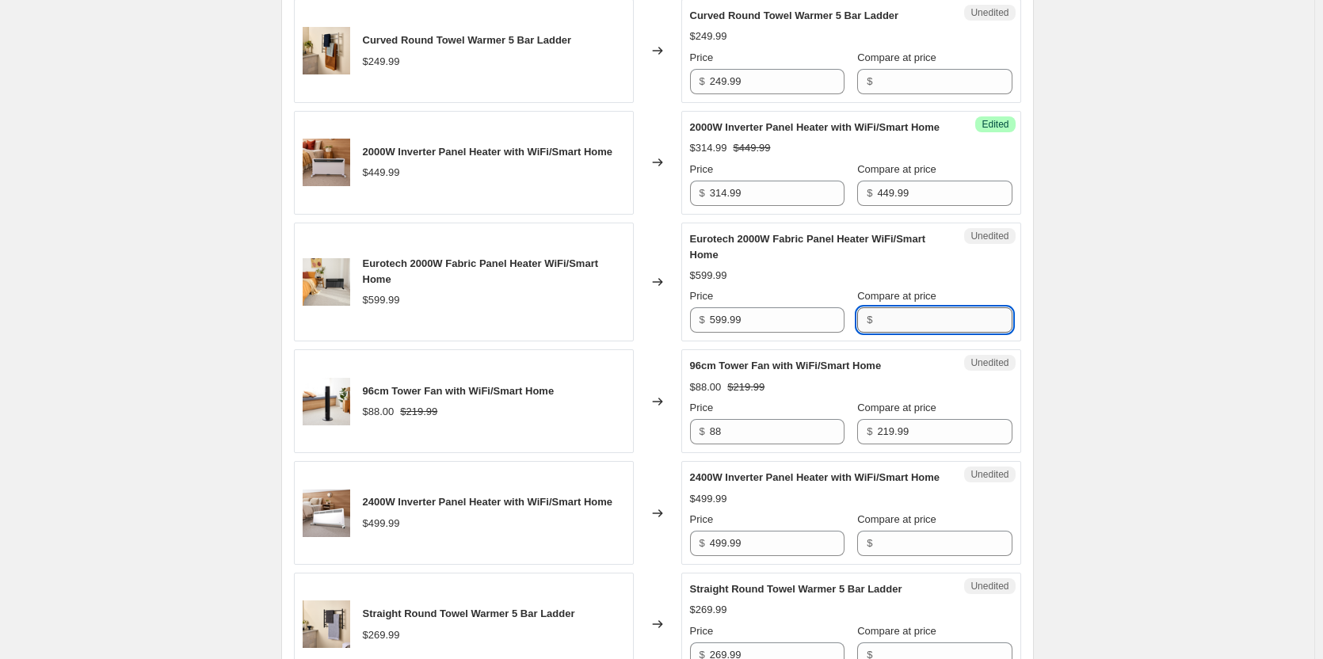
click at [883, 333] on input "Compare at price" at bounding box center [944, 319] width 135 height 25
paste input "599.99"
type input "599.99"
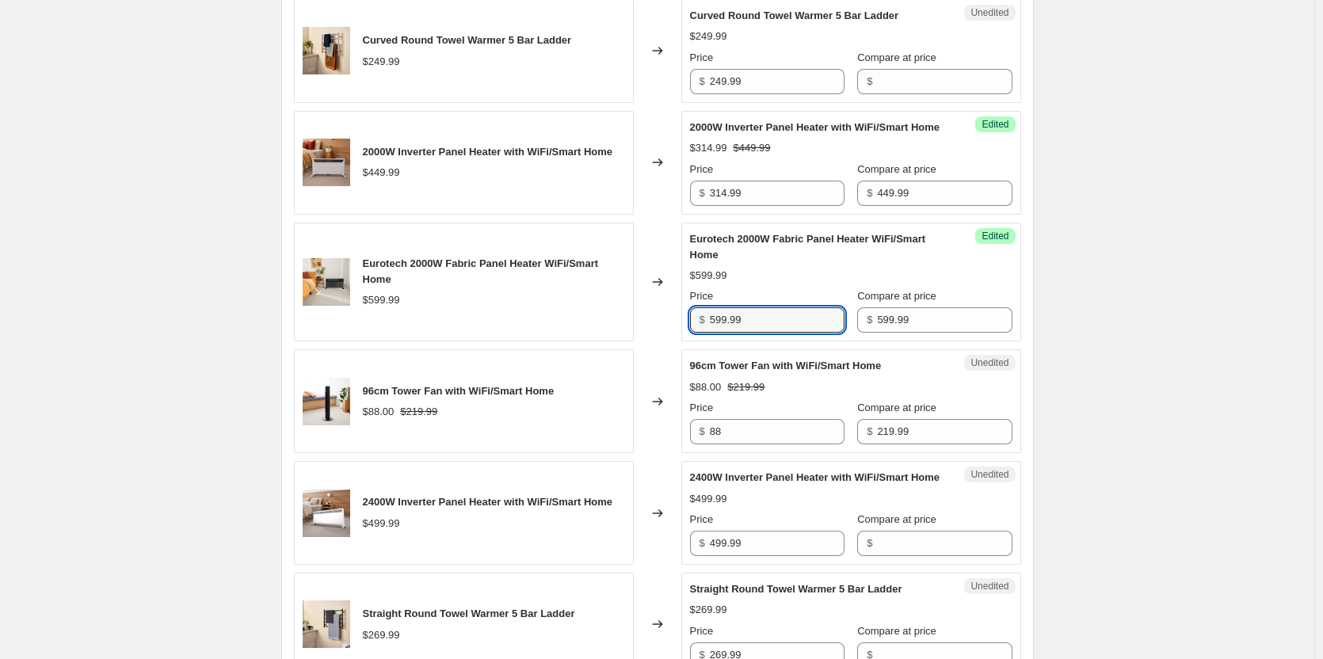
drag, startPoint x: 780, startPoint y: 353, endPoint x: 621, endPoint y: 347, distance: 159.4
click at [621, 342] on div "Eurotech 2000W Fabric Panel Heater WiFi/Smart Home $599.99 Changed to Success E…" at bounding box center [657, 283] width 727 height 120
type input "419.99"
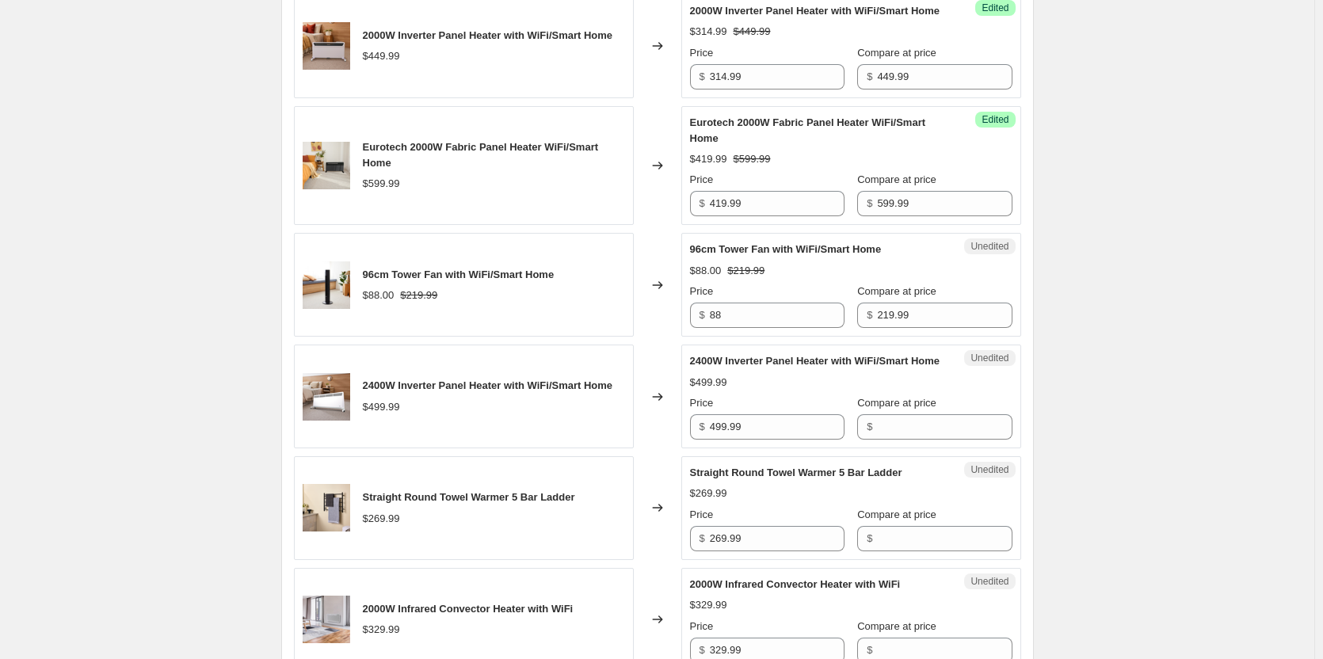
scroll to position [1426, 0]
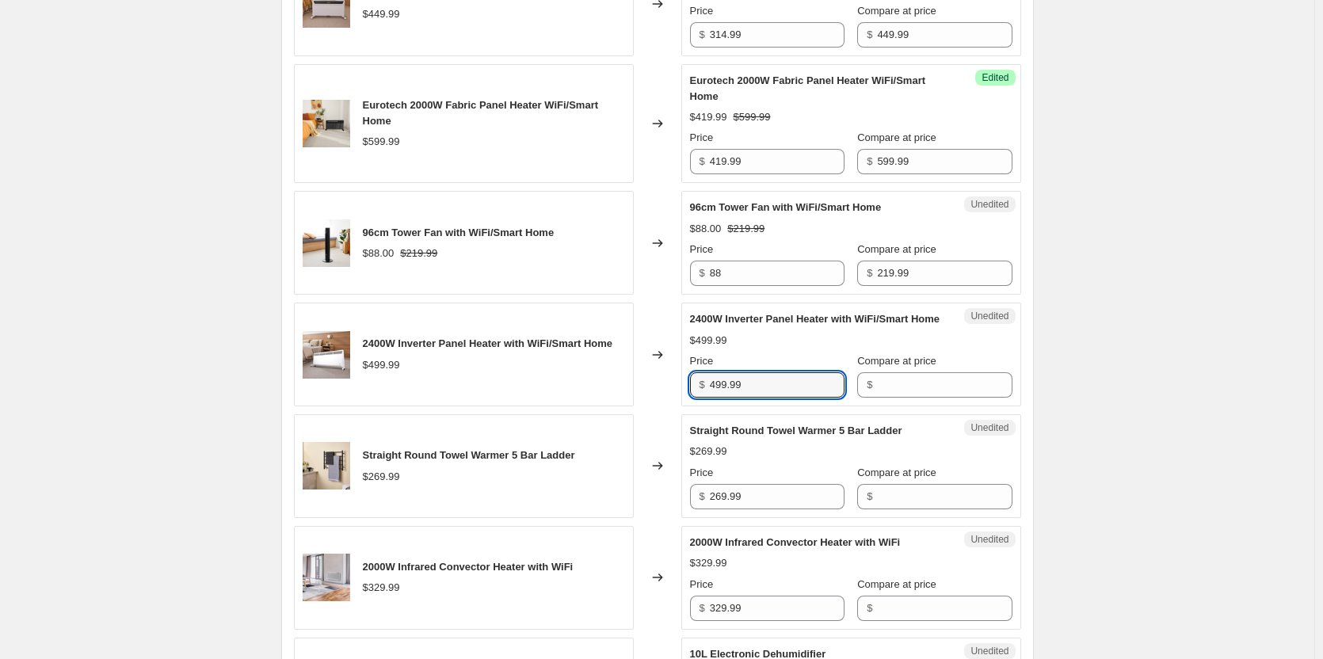
drag, startPoint x: 784, startPoint y: 436, endPoint x: 631, endPoint y: 425, distance: 154.1
click at [631, 406] on div "2400W Inverter Panel Heater with WiFi/Smart Home $499.99 Changed to Unedited 24…" at bounding box center [657, 355] width 727 height 104
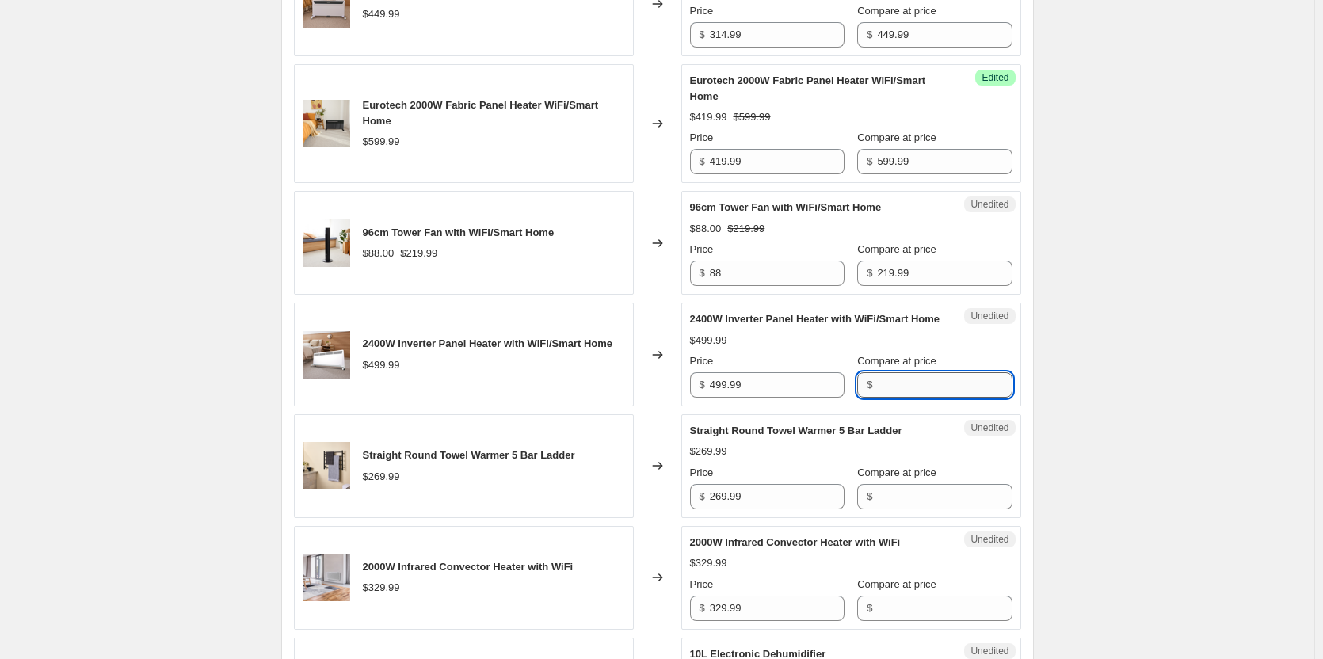
click at [922, 398] on input "Compare at price" at bounding box center [944, 384] width 135 height 25
paste input "499.99"
type input "499.99"
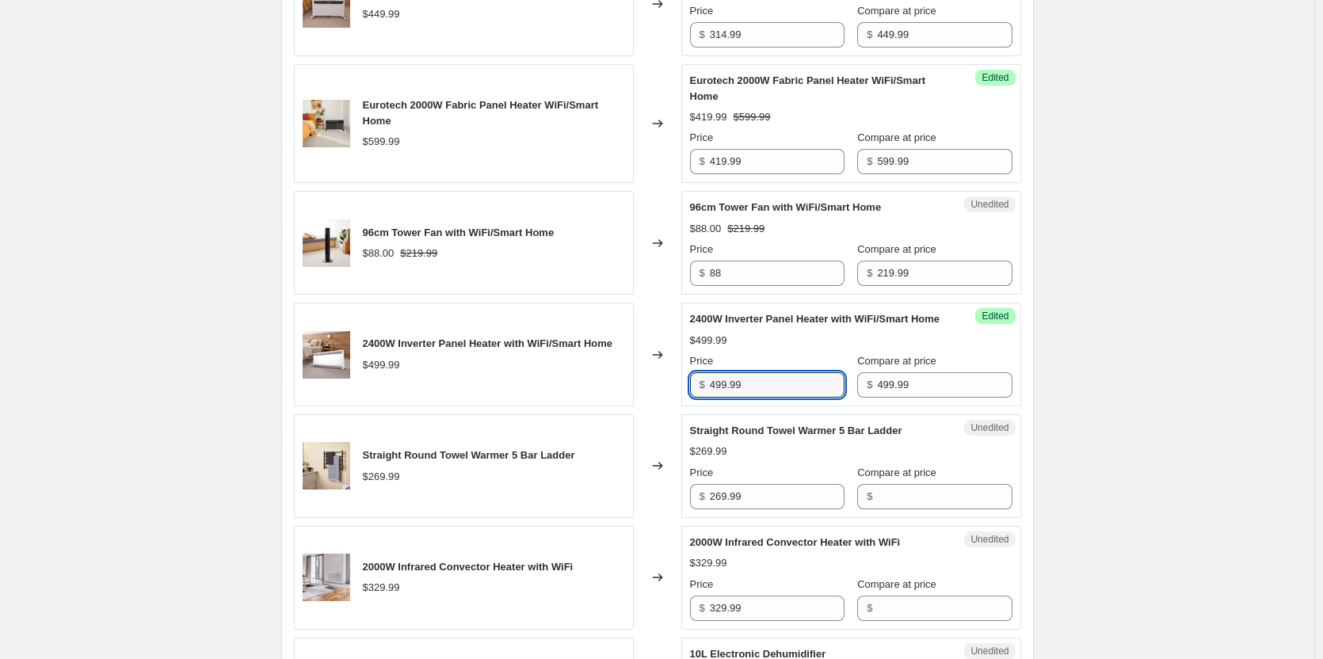
drag, startPoint x: 790, startPoint y: 432, endPoint x: 551, endPoint y: 429, distance: 239.3
click at [551, 406] on div "2400W Inverter Panel Heater with WiFi/Smart Home $499.99 Changed to Success Edi…" at bounding box center [657, 355] width 727 height 104
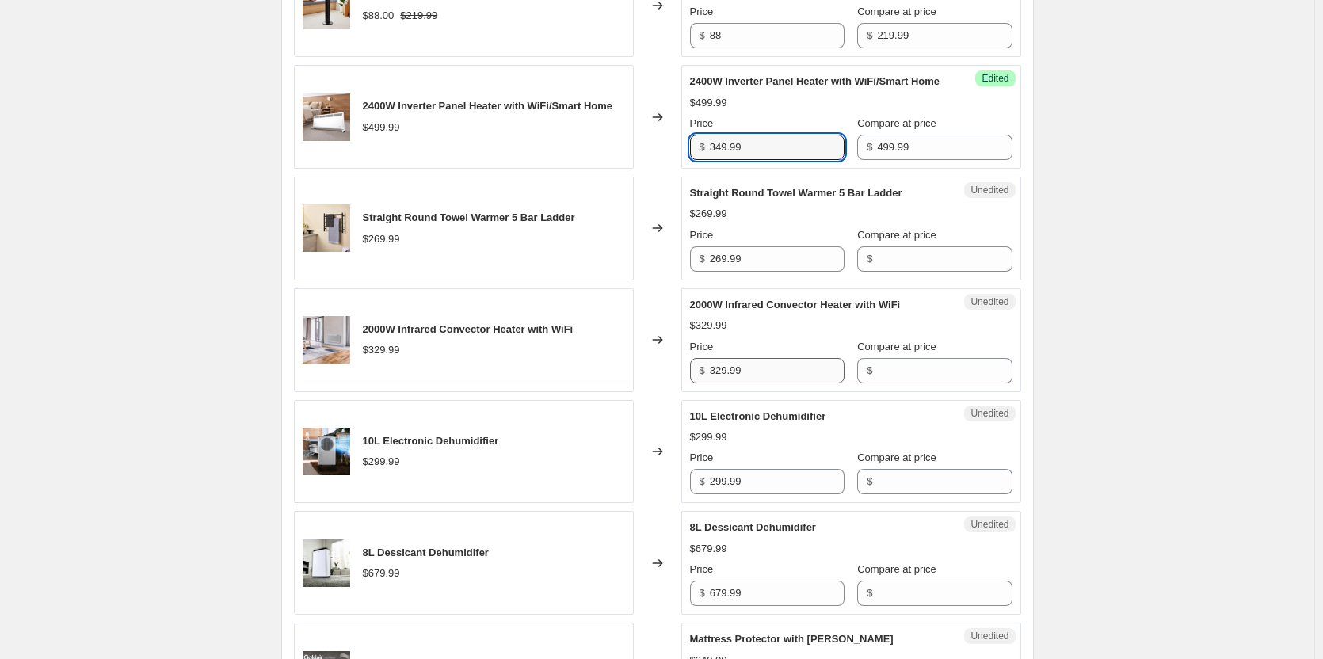
type input "349.99"
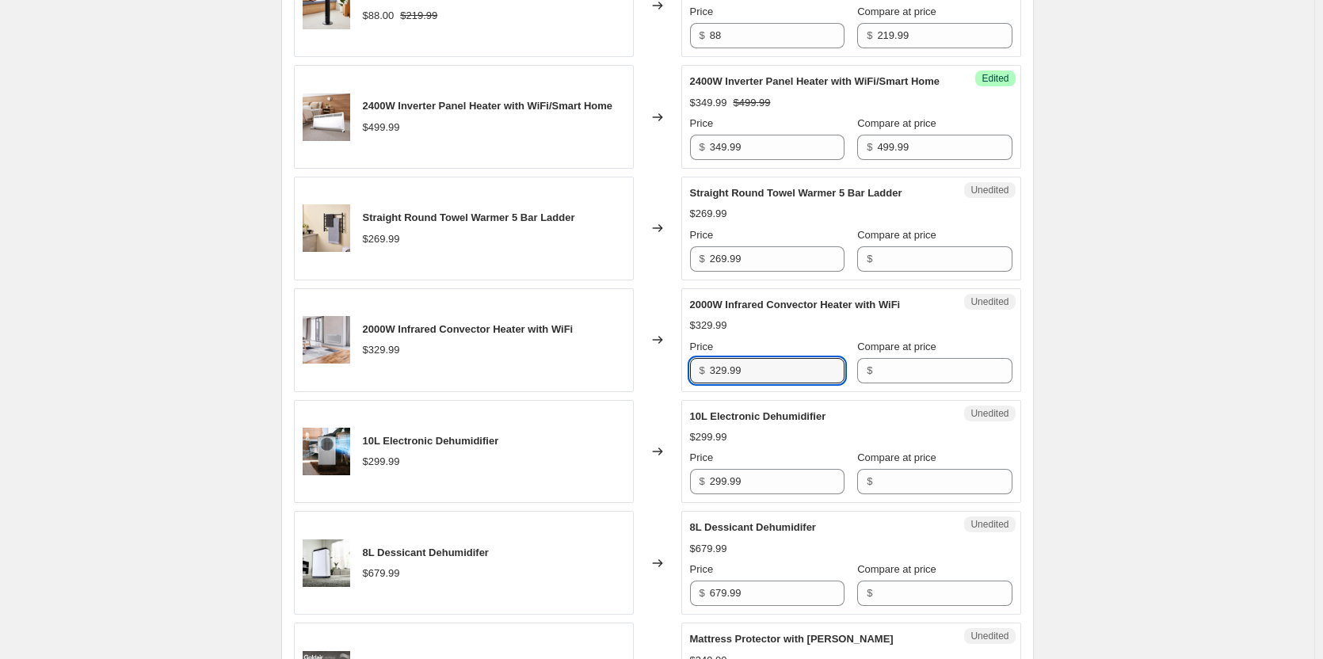
drag, startPoint x: 809, startPoint y: 421, endPoint x: 664, endPoint y: 411, distance: 145.3
click at [664, 392] on div "2000W Infrared Convector Heater with WiFi $329.99 Changed to Unedited 2000W Inf…" at bounding box center [657, 340] width 727 height 104
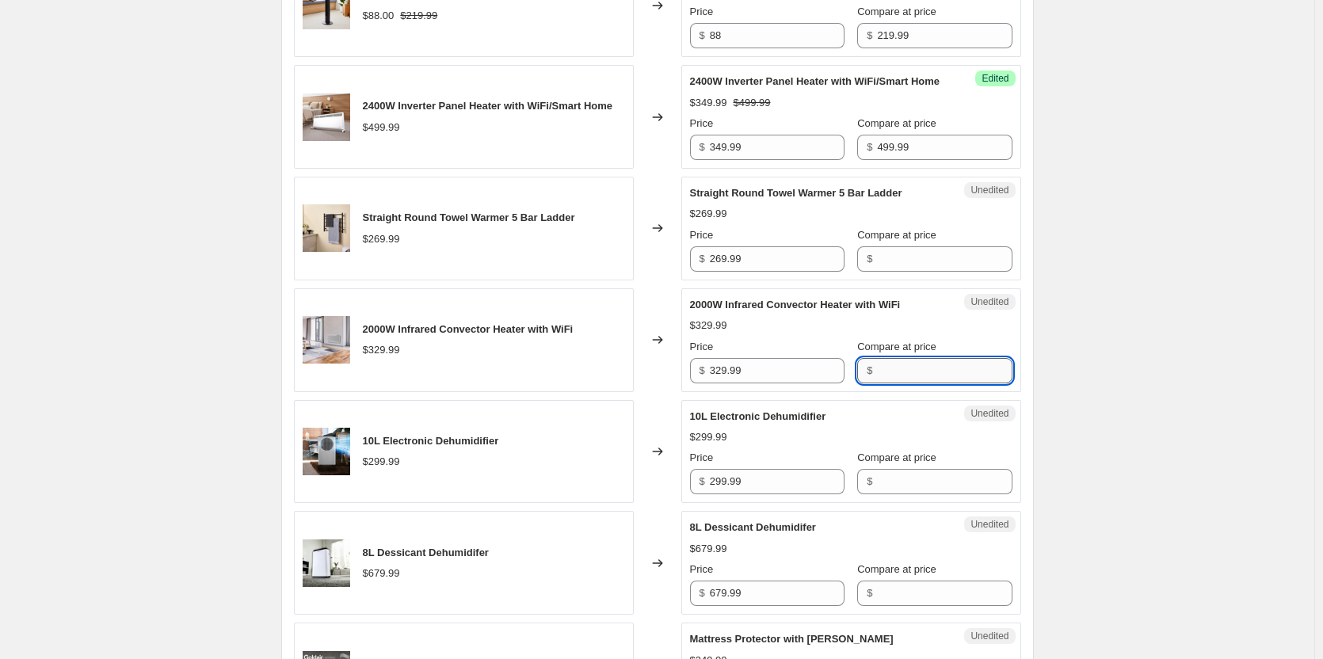
click at [897, 384] on input "Compare at price" at bounding box center [944, 370] width 135 height 25
paste input "329.99"
type input "329.99"
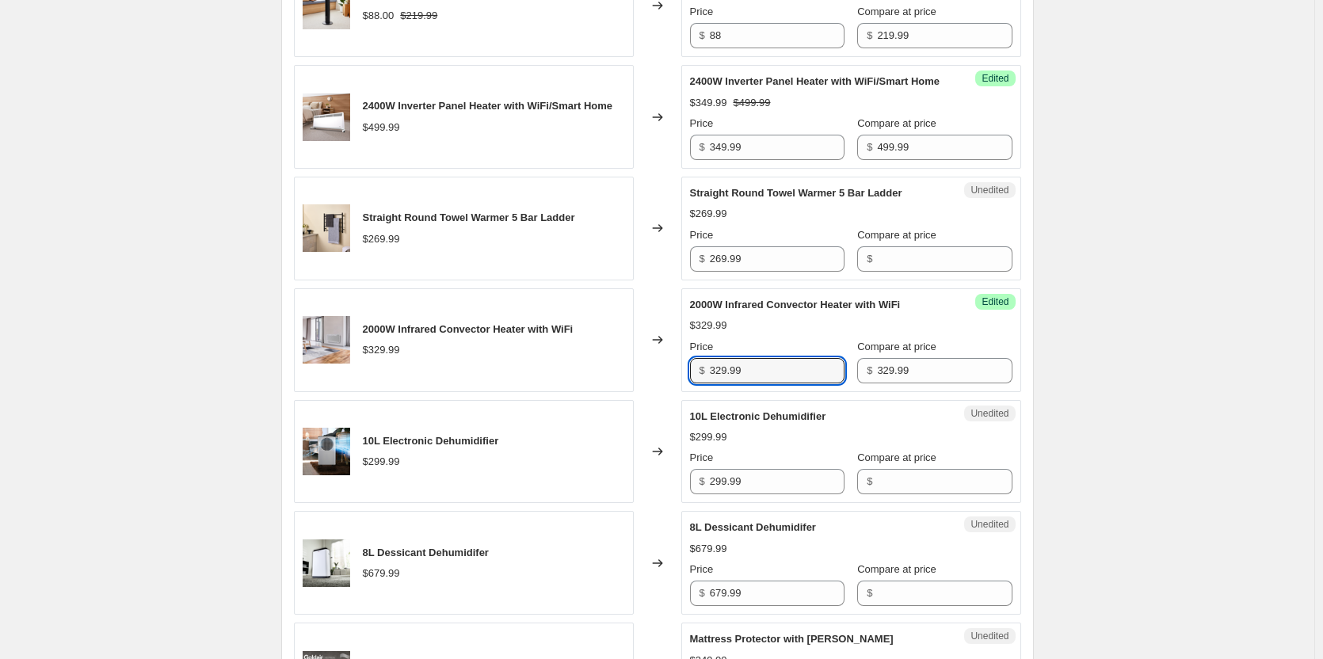
drag, startPoint x: 804, startPoint y: 417, endPoint x: 498, endPoint y: 408, distance: 306.0
click at [498, 392] on div "2000W Infrared Convector Heater with WiFi $329.99 Changed to Success Edited 200…" at bounding box center [657, 340] width 727 height 104
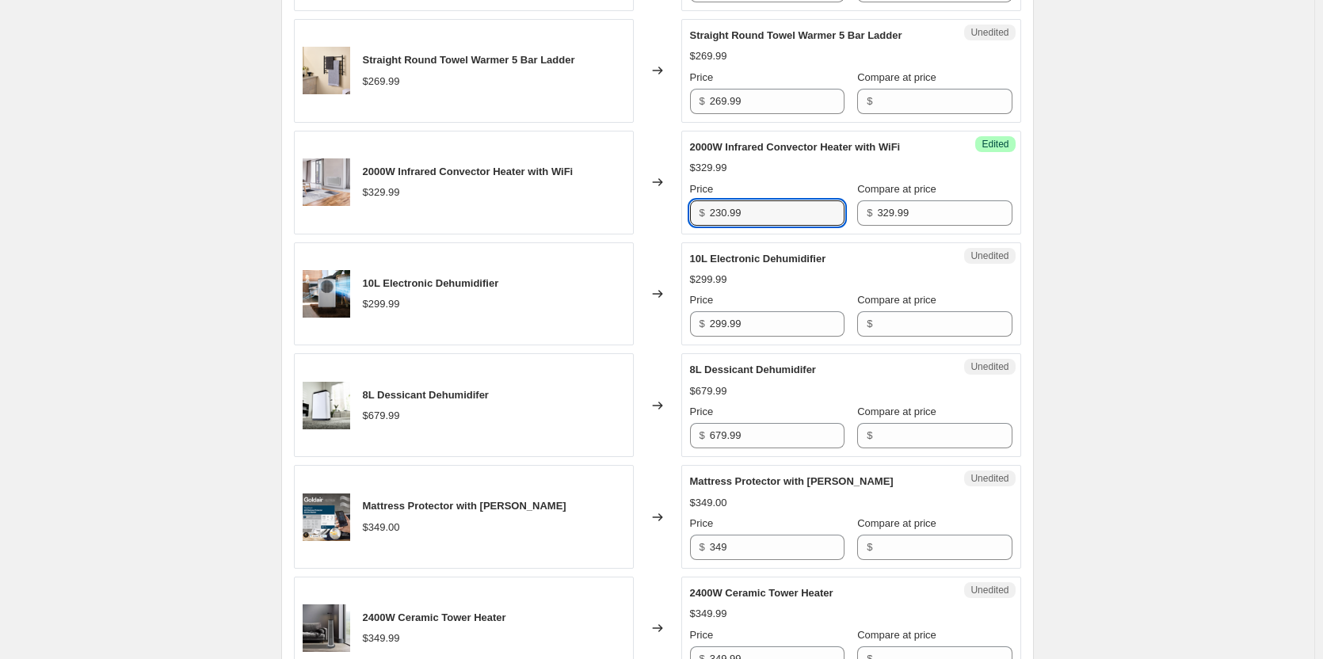
scroll to position [1822, 0]
type input "230.99"
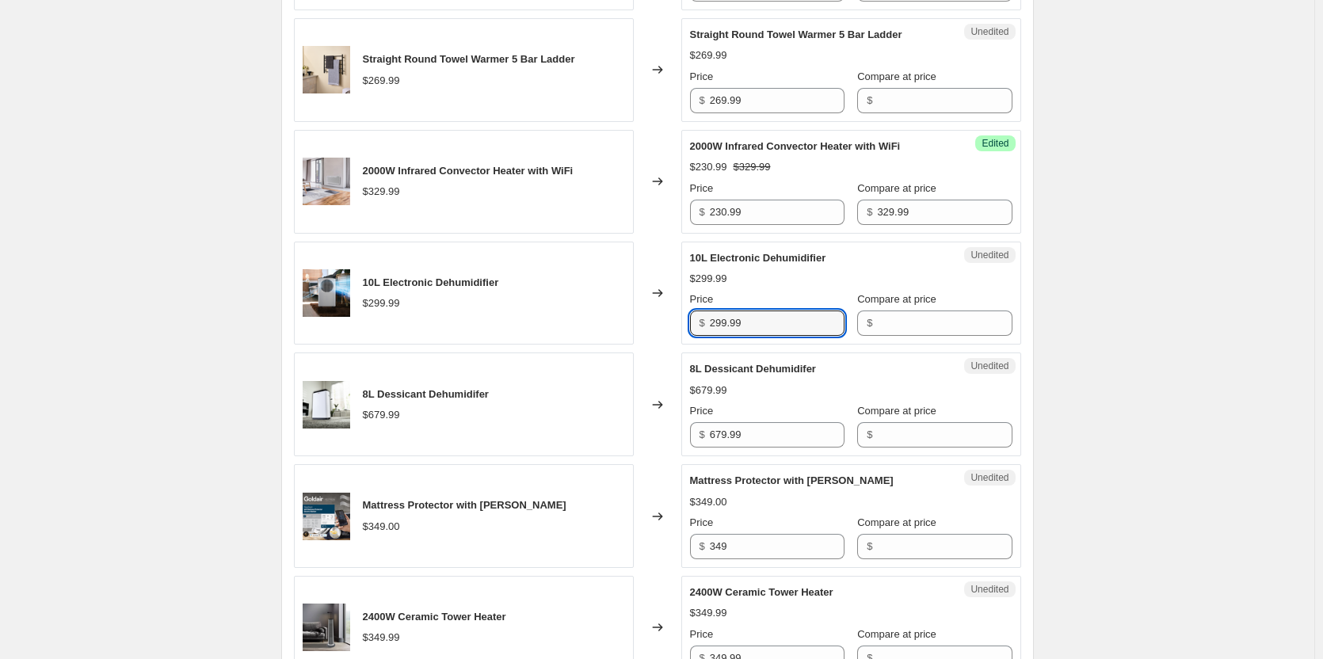
drag, startPoint x: 643, startPoint y: 359, endPoint x: 571, endPoint y: 359, distance: 71.3
click at [571, 345] on div "10L Electronic Dehumidifier $299.99 Changed to Unedited 10L Electronic Dehumidi…" at bounding box center [657, 294] width 727 height 104
click at [918, 336] on input "Compare at price" at bounding box center [944, 323] width 135 height 25
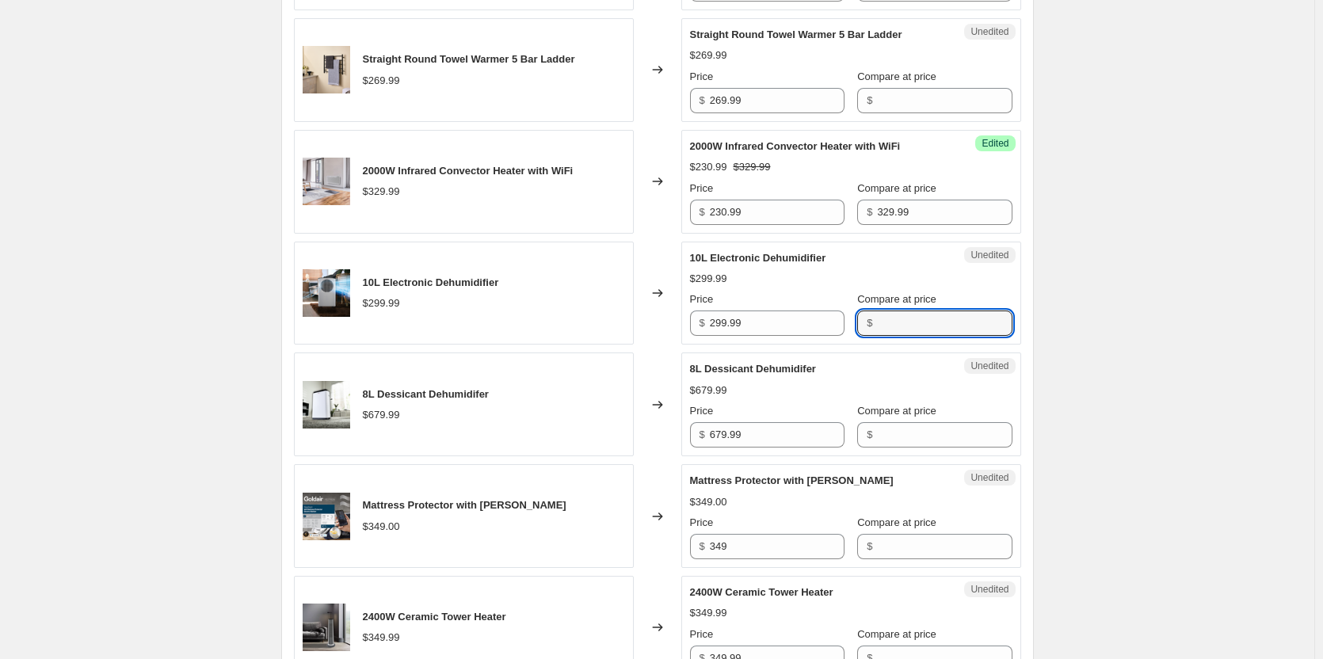
paste input "299.99"
type input "299.99"
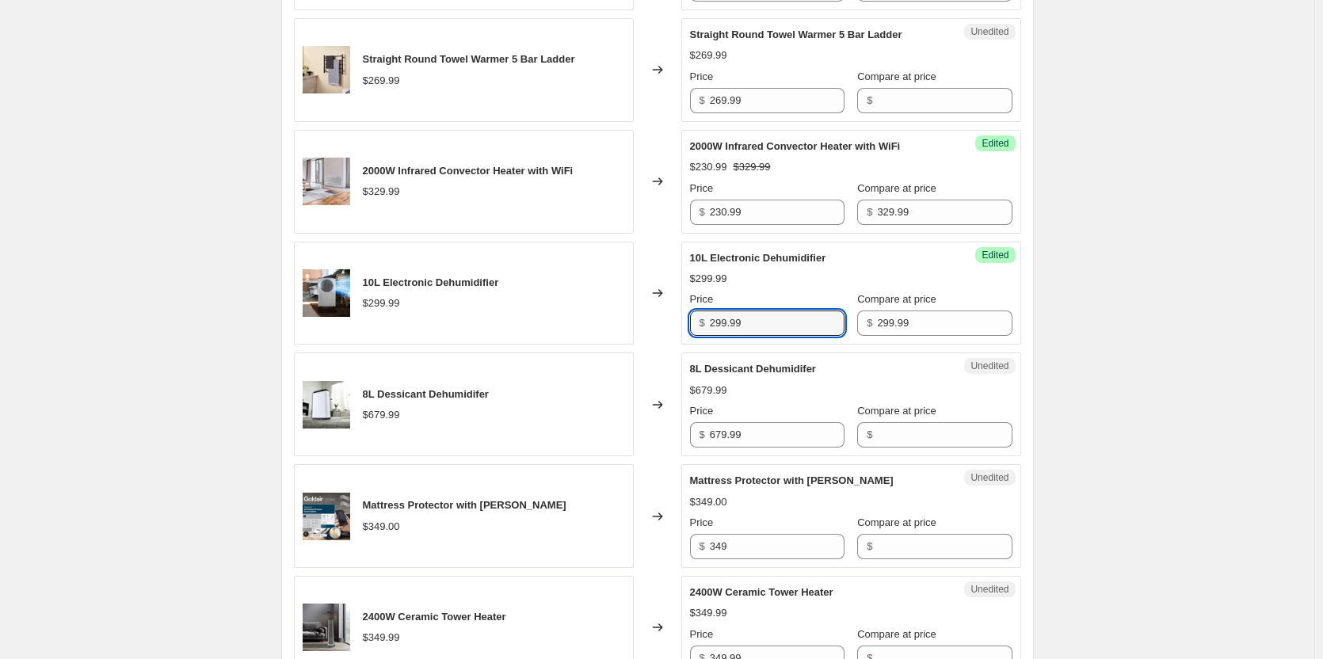
drag, startPoint x: 784, startPoint y: 367, endPoint x: 627, endPoint y: 366, distance: 156.9
click at [615, 345] on div "10L Electronic Dehumidifier $299.99 Changed to Success Edited 10L Electronic De…" at bounding box center [657, 294] width 727 height 104
type input "209.99"
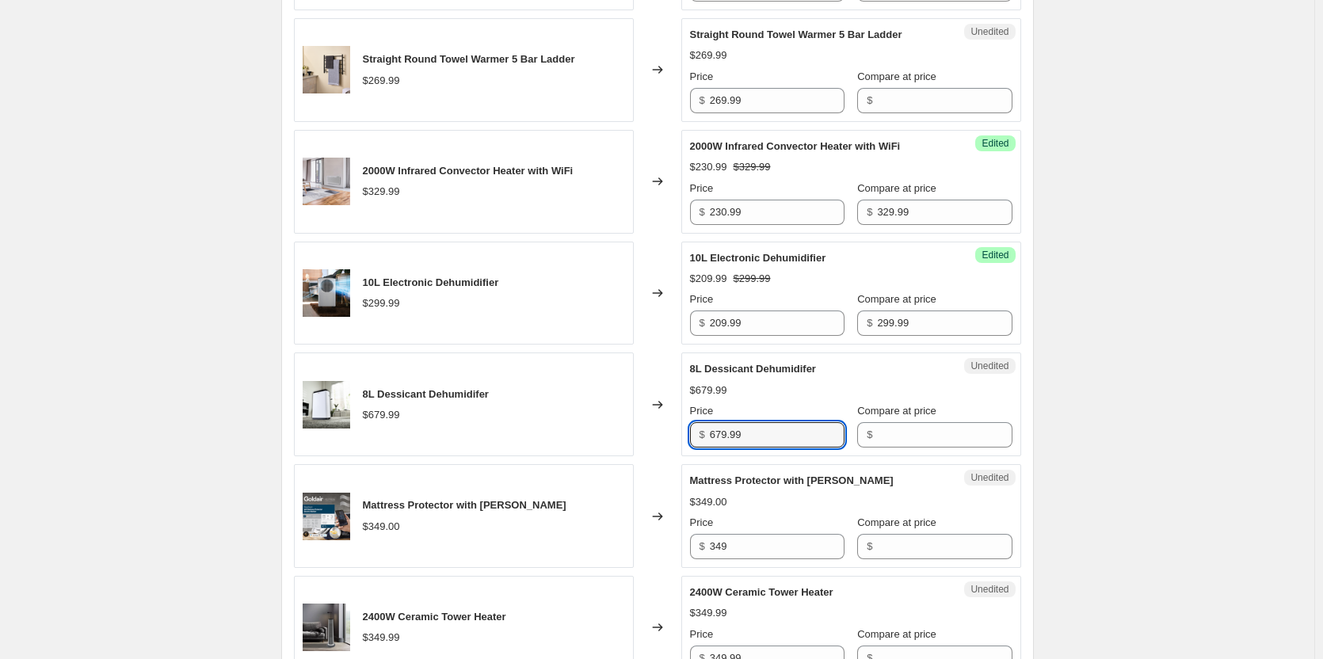
drag, startPoint x: 796, startPoint y: 482, endPoint x: 635, endPoint y: 477, distance: 161.7
click at [635, 456] on div "8L Dessicant Dehumidifer $679.99 Changed to Unedited 8L Dessicant Dehumidifer $…" at bounding box center [657, 405] width 727 height 104
click at [912, 448] on input "Compare at price" at bounding box center [944, 434] width 135 height 25
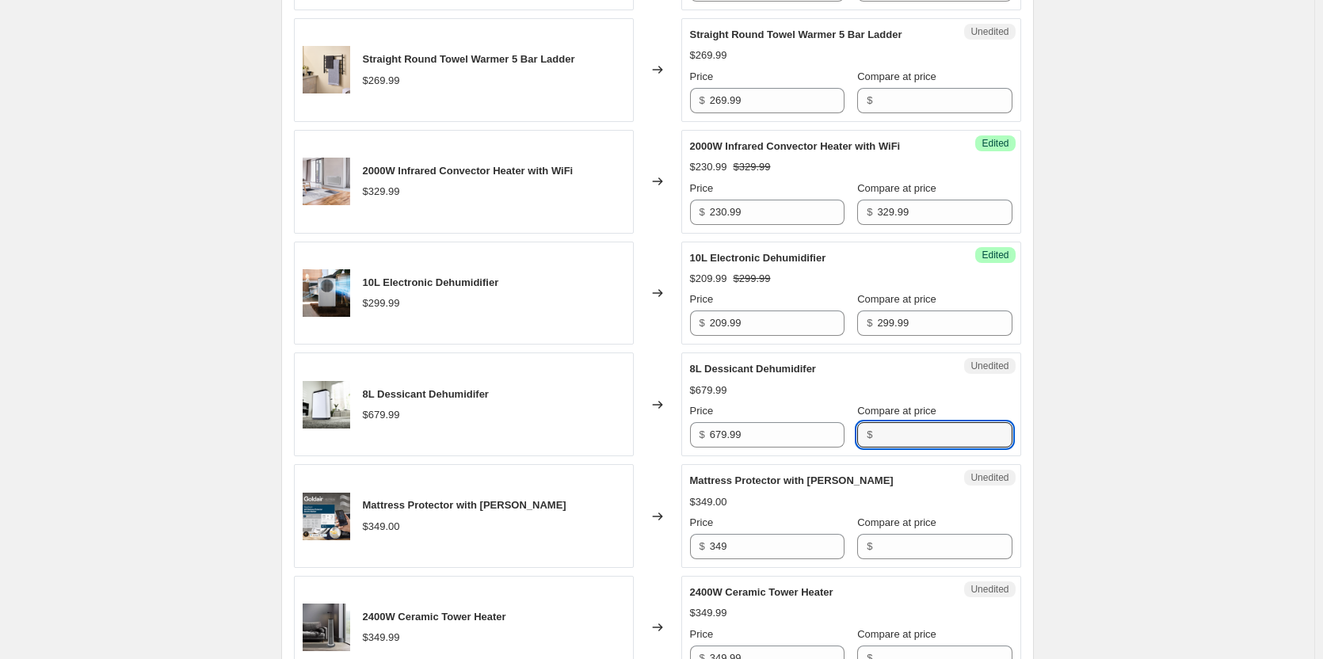
paste input "679.99"
type input "679.99"
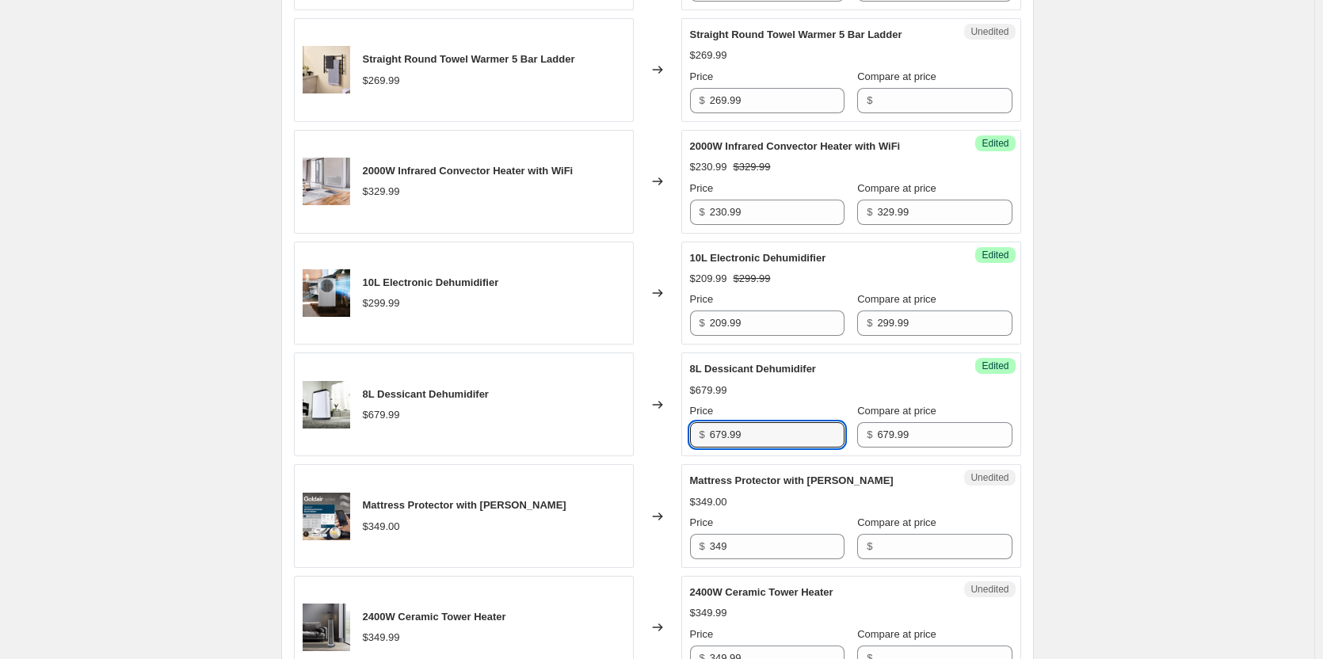
drag, startPoint x: 794, startPoint y: 479, endPoint x: 562, endPoint y: 467, distance: 232.5
click at [564, 456] on div "8L Dessicant Dehumidifer $679.99 Changed to Success Edited 8L Dessicant Dehumid…" at bounding box center [657, 405] width 727 height 104
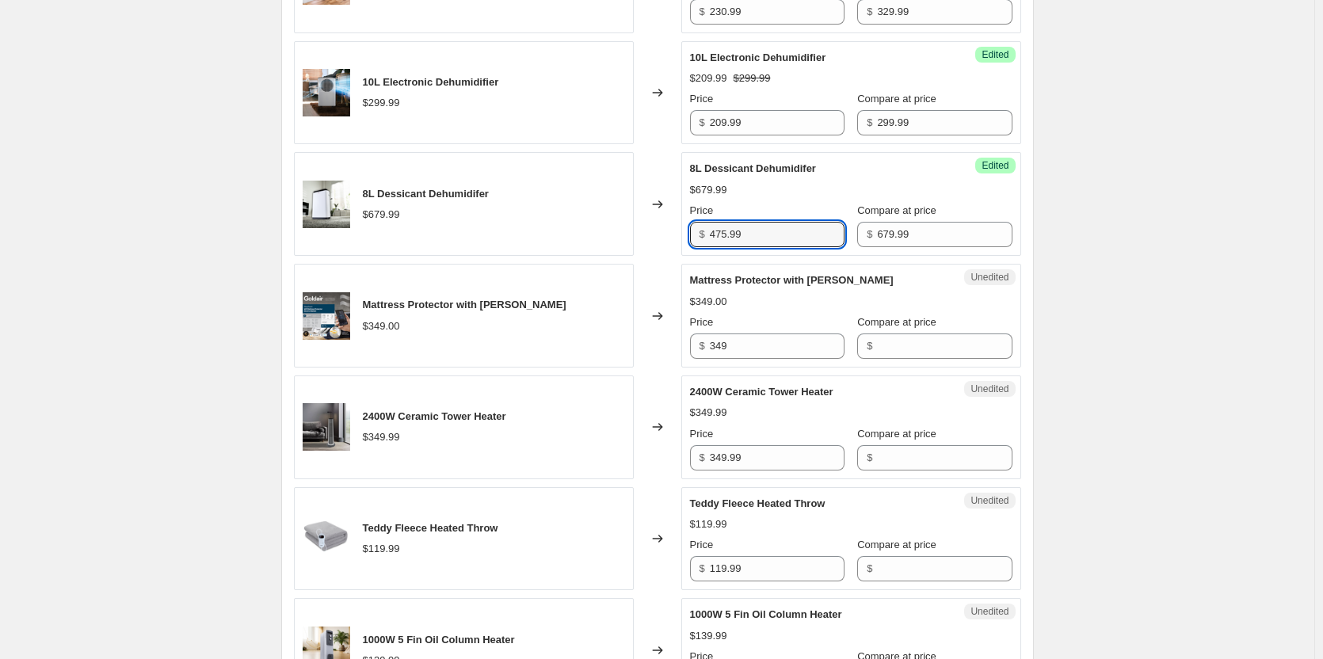
scroll to position [2060, 0]
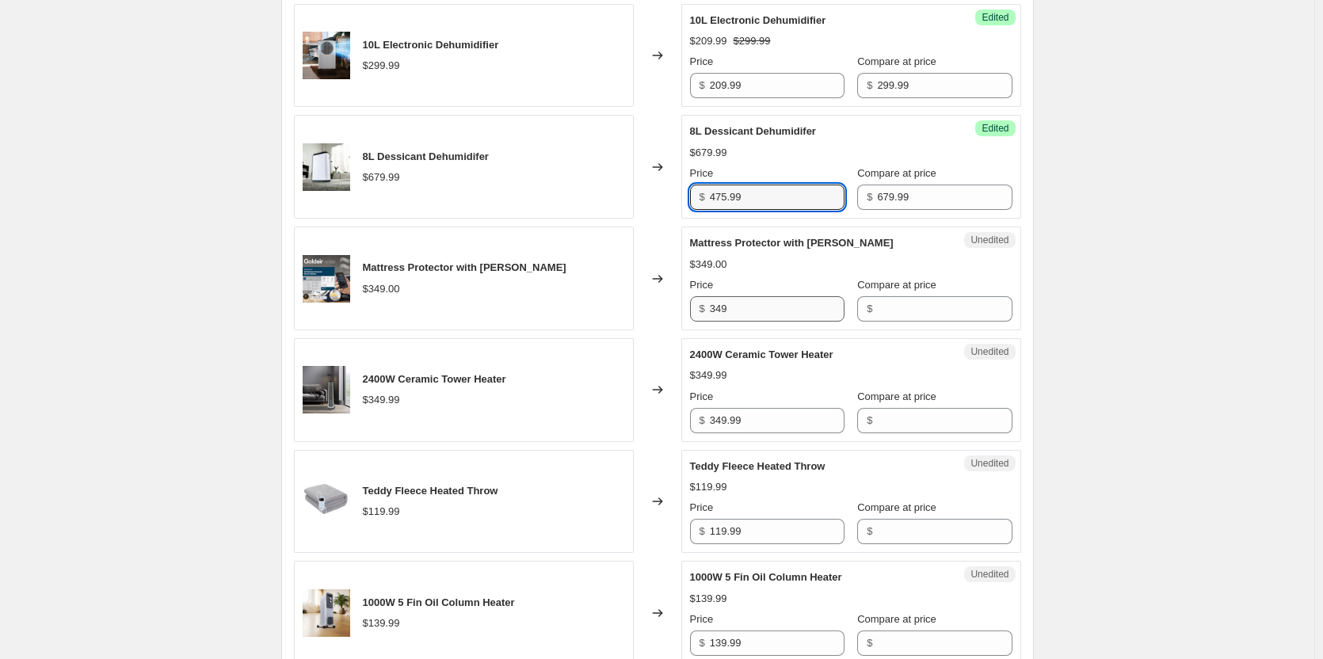
type input "475.99"
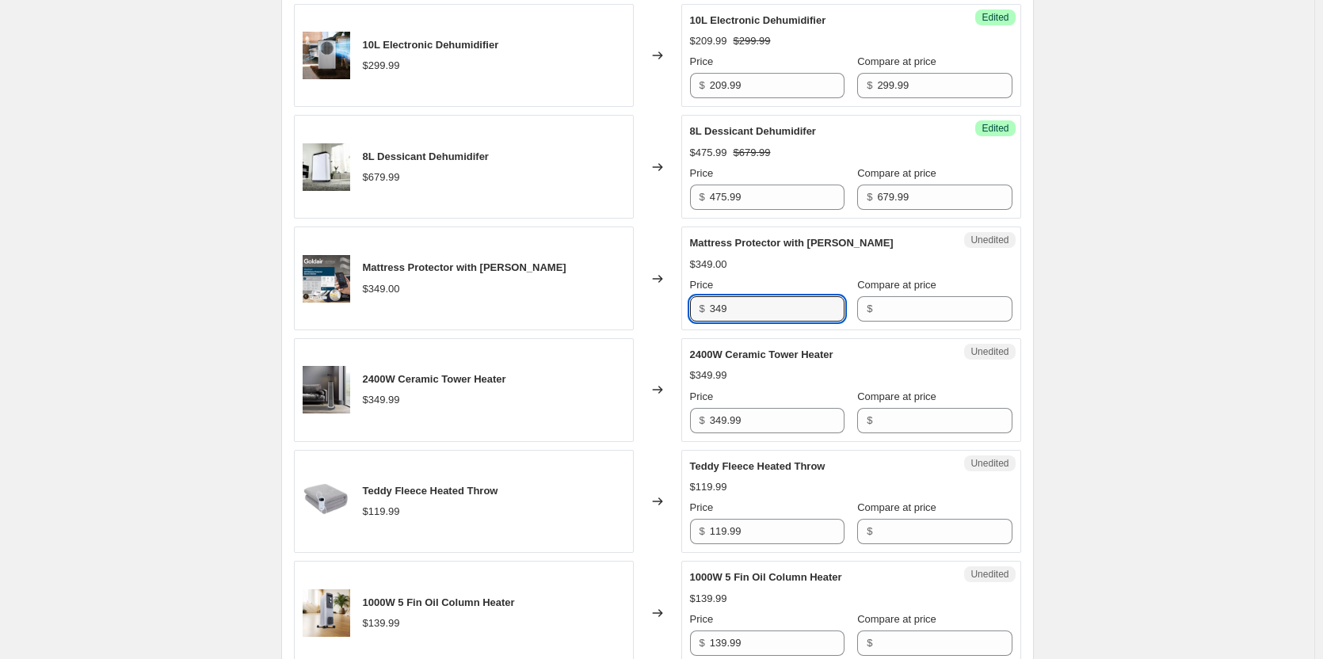
drag, startPoint x: 787, startPoint y: 359, endPoint x: 577, endPoint y: 351, distance: 210.1
click at [577, 330] on div "Mattress Protector with Wifi - King $349.00 Changed to Unedited Mattress Protec…" at bounding box center [657, 279] width 727 height 104
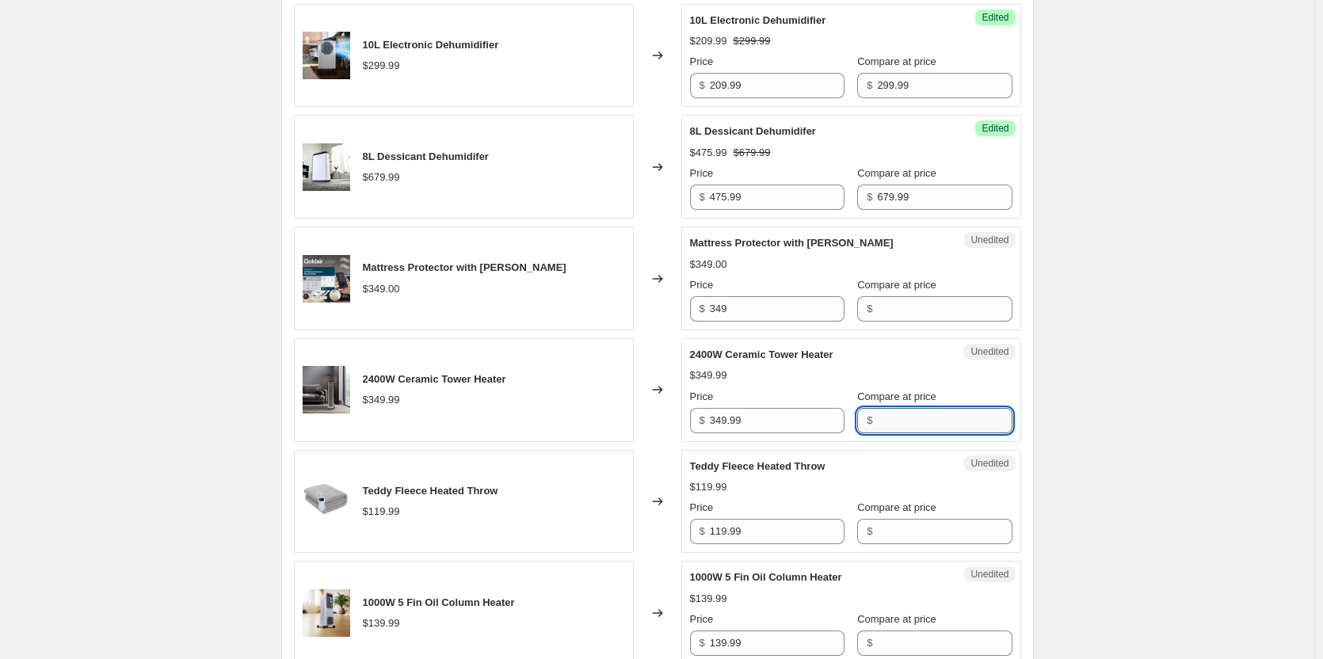
click at [895, 433] on input "Compare at price" at bounding box center [944, 420] width 135 height 25
paste input "349"
type input "349"
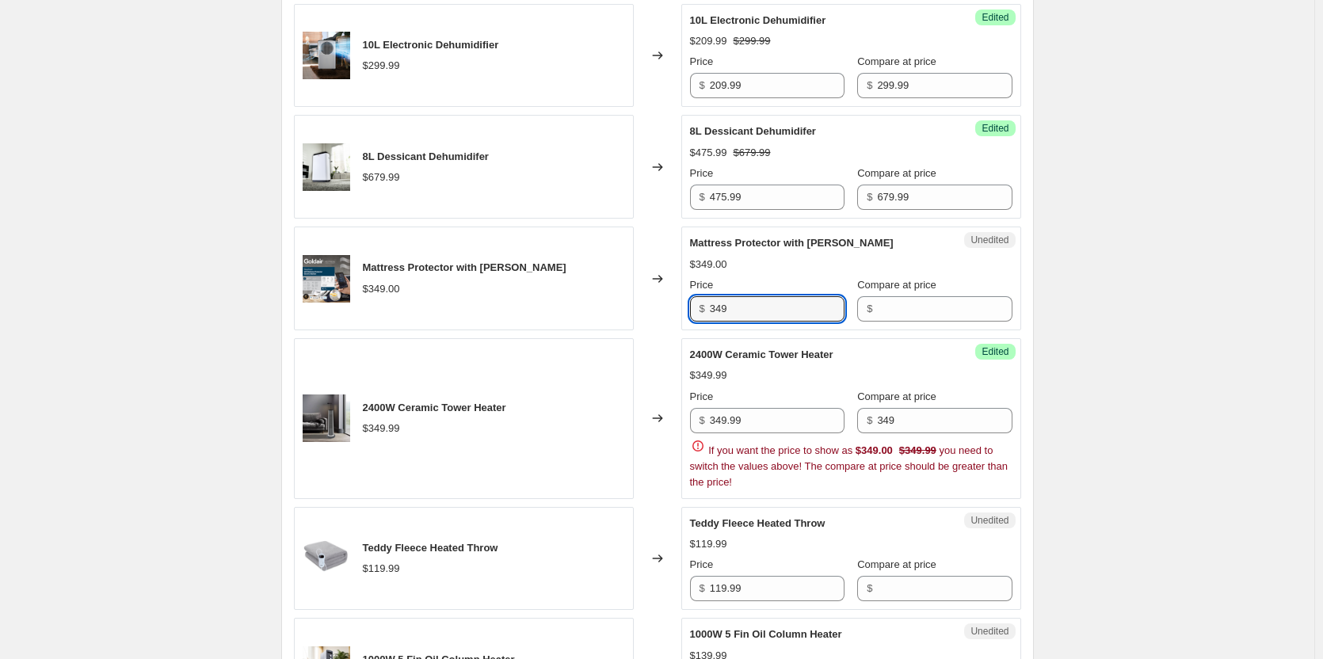
drag, startPoint x: 773, startPoint y: 347, endPoint x: 662, endPoint y: 342, distance: 111.8
click at [662, 330] on div "Mattress Protector with Wifi - King $349.00 Changed to Unedited Mattress Protec…" at bounding box center [657, 279] width 727 height 104
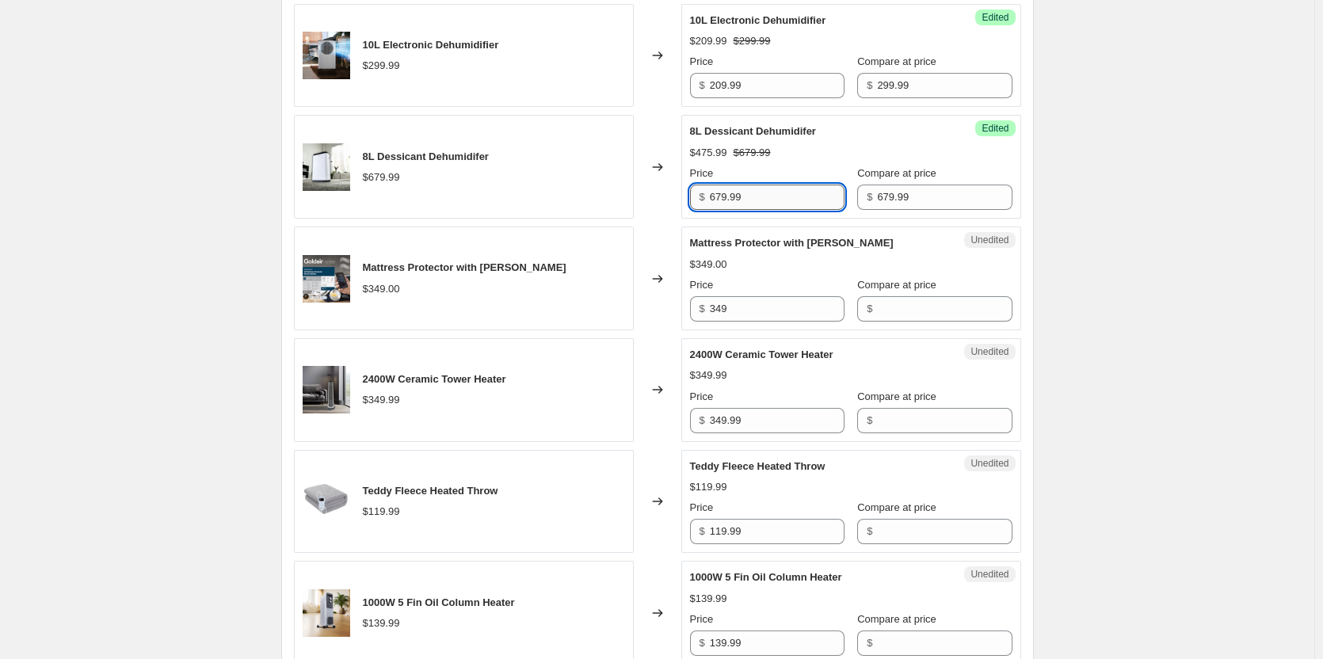
click at [769, 210] on input "679.99" at bounding box center [777, 197] width 135 height 25
drag, startPoint x: 777, startPoint y: 245, endPoint x: 633, endPoint y: 242, distance: 144.2
click at [635, 219] on div "8L Dessicant Dehumidifer $679.99 Changed to Success Edited 8L Dessicant Dehumid…" at bounding box center [657, 167] width 727 height 104
type input "475.99"
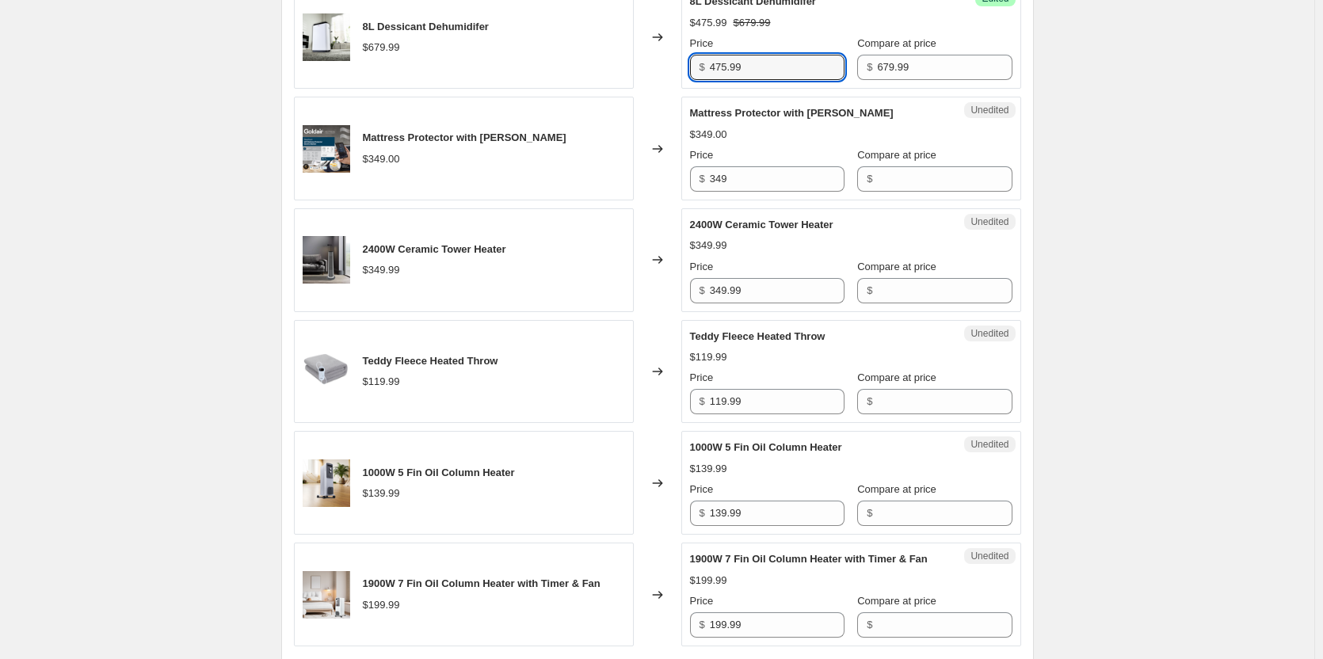
scroll to position [2219, 0]
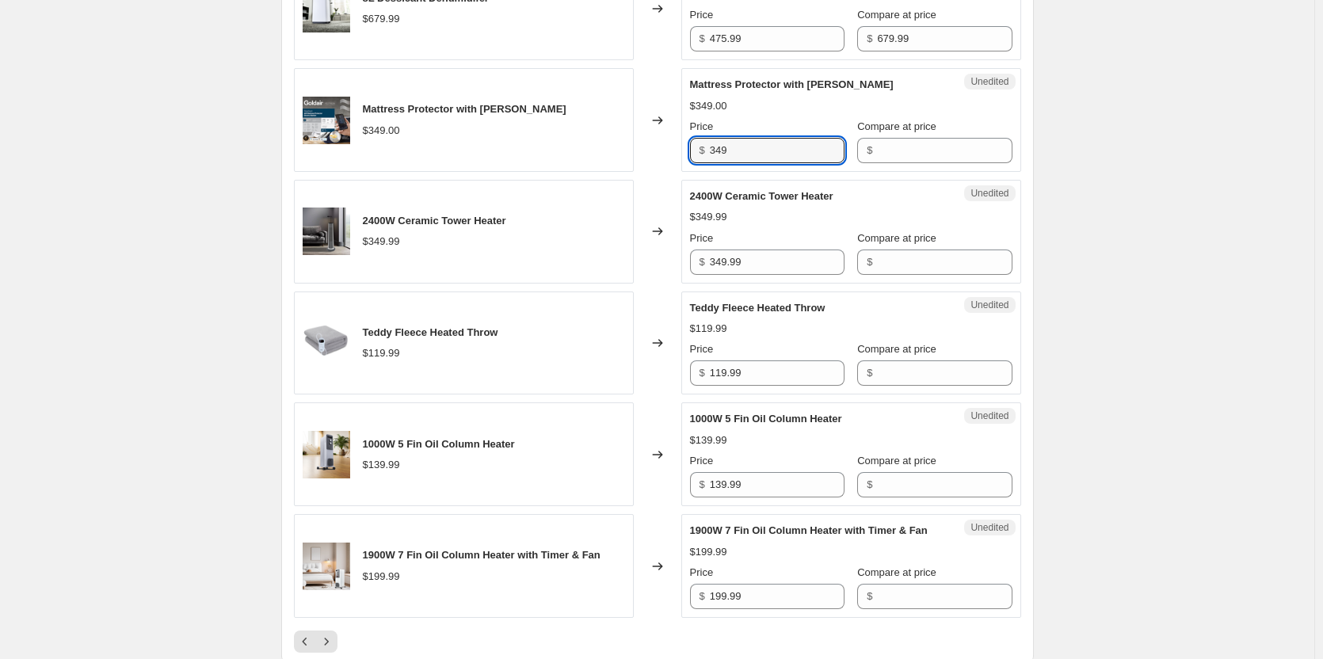
drag, startPoint x: 763, startPoint y: 197, endPoint x: 672, endPoint y: 192, distance: 91.3
click at [672, 172] on div "Mattress Protector with Wifi - King $349.00 Changed to Unedited Mattress Protec…" at bounding box center [657, 120] width 727 height 104
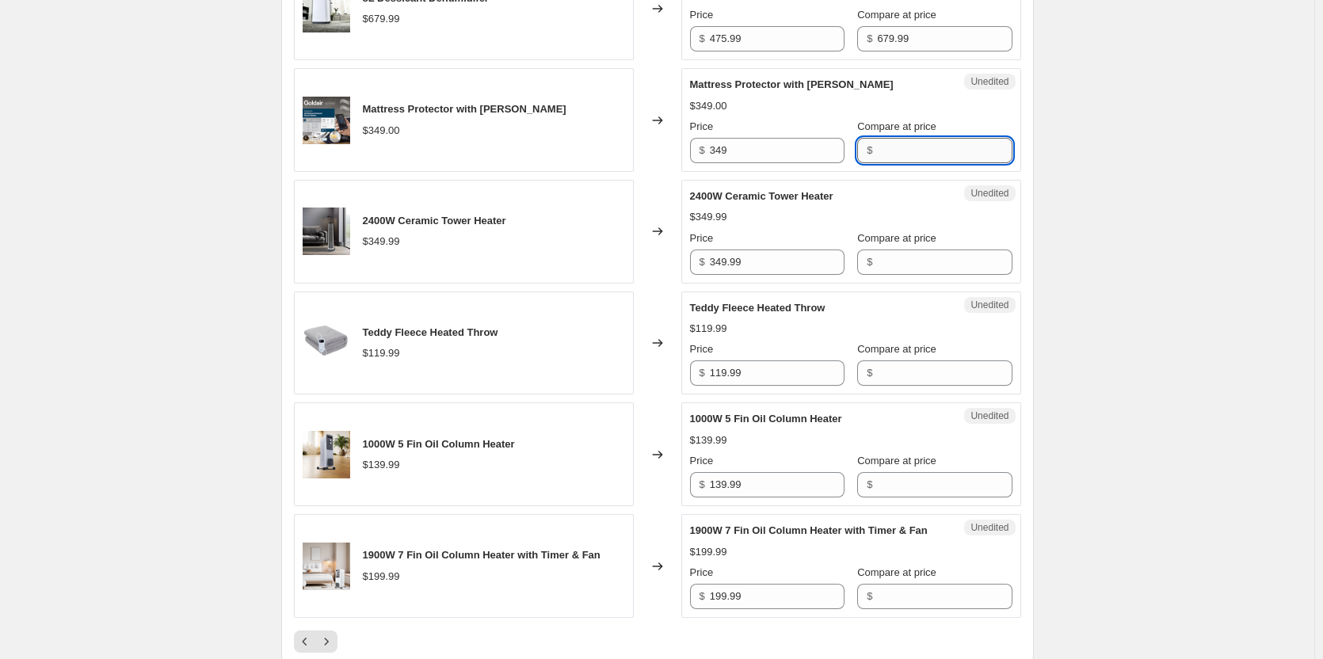
click at [911, 163] on input "Compare at price" at bounding box center [944, 150] width 135 height 25
paste input "349"
type input "349"
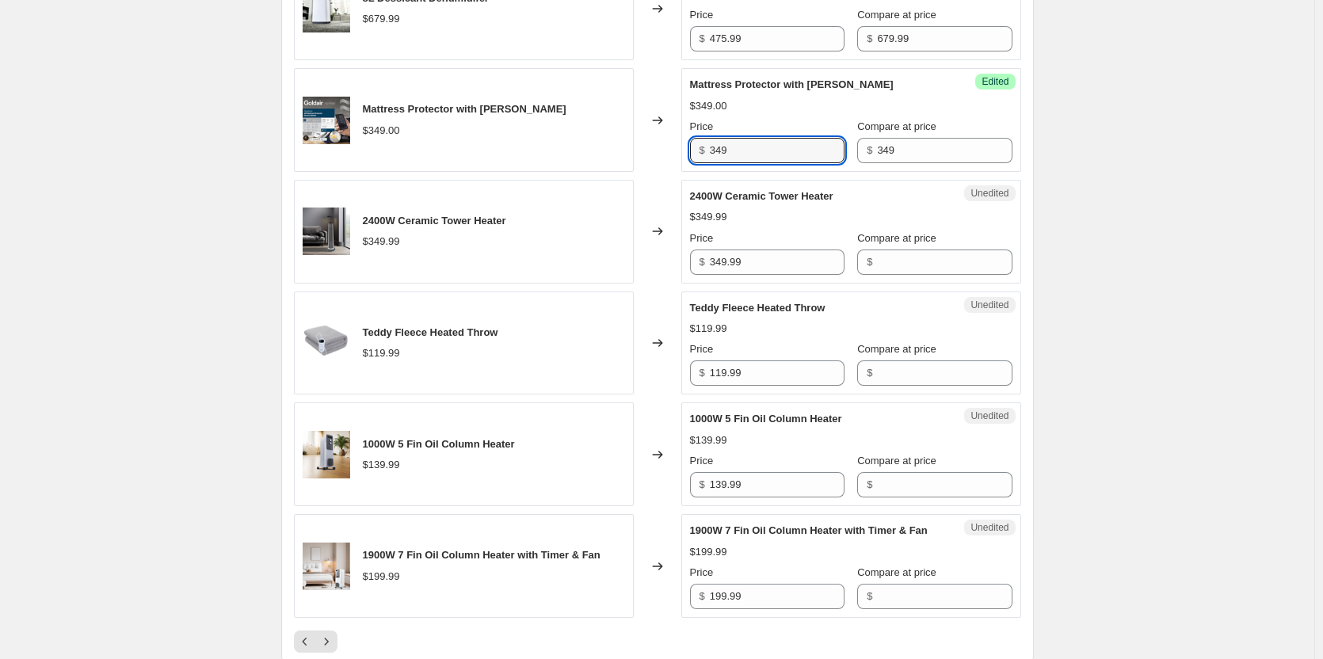
drag, startPoint x: 753, startPoint y: 196, endPoint x: 632, endPoint y: 190, distance: 121.4
click at [632, 172] on div "Mattress Protector with Wifi - King $349.00 Changed to Success Edited Mattress …" at bounding box center [657, 120] width 727 height 104
type input "244.30"
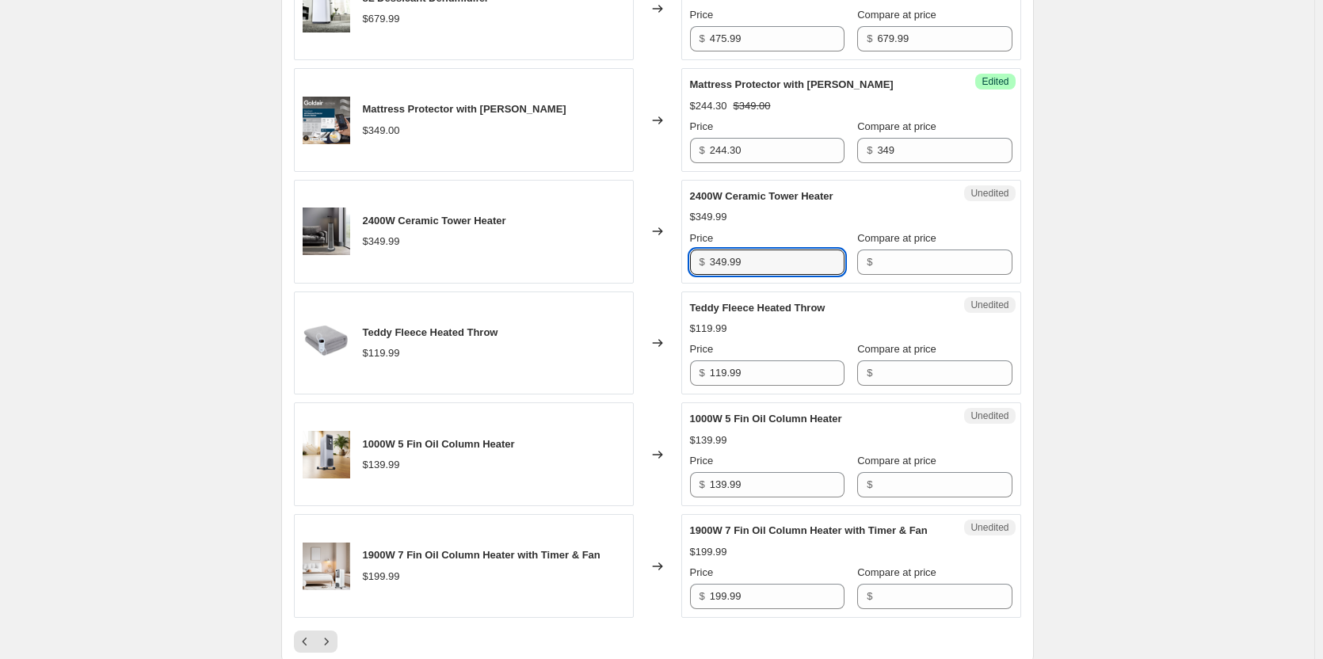
drag, startPoint x: 791, startPoint y: 313, endPoint x: 578, endPoint y: 295, distance: 213.9
click at [578, 284] on div "2400W Ceramic Tower Heater $349.99 Changed to Unedited 2400W Ceramic Tower Heat…" at bounding box center [657, 232] width 727 height 104
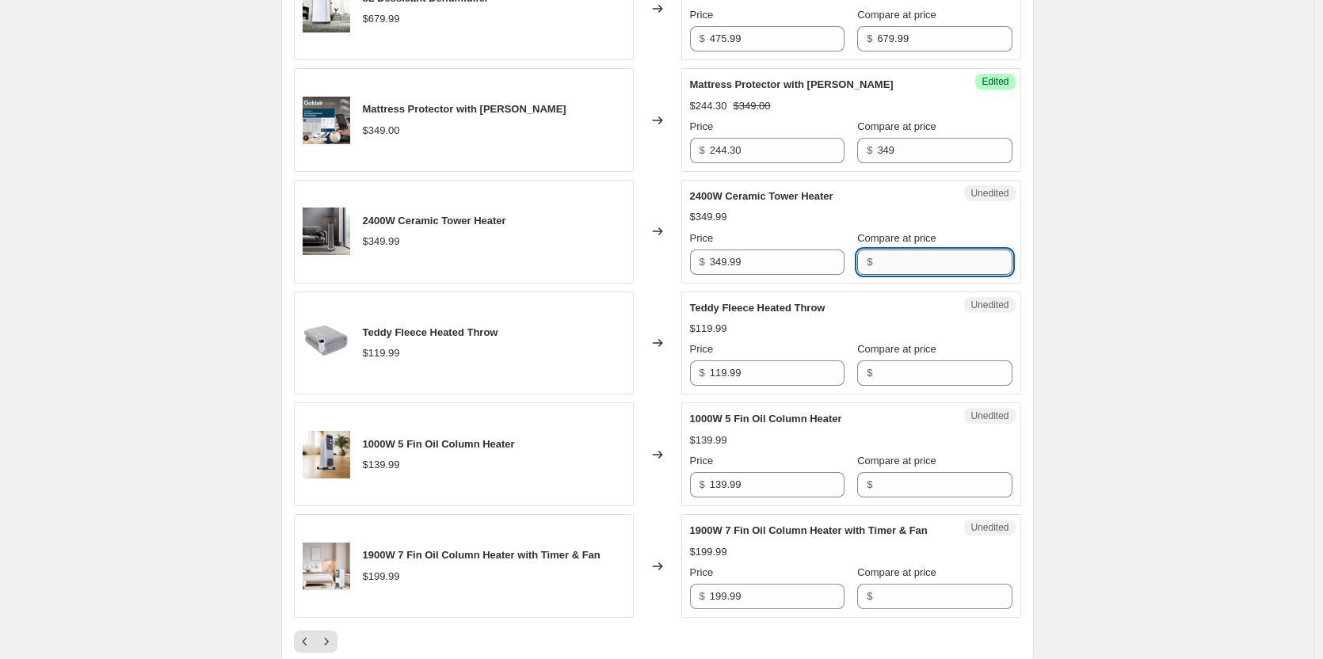
click at [888, 275] on input "Compare at price" at bounding box center [944, 262] width 135 height 25
paste input "349.99"
type input "349.99"
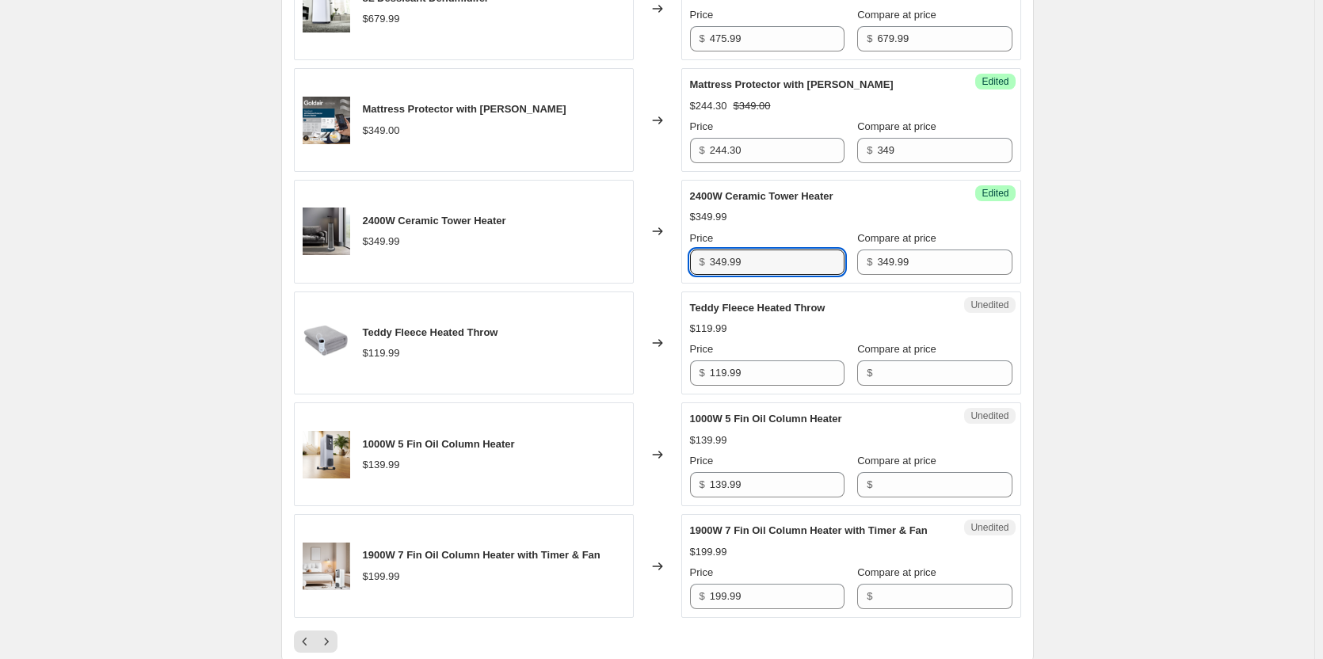
drag, startPoint x: 784, startPoint y: 316, endPoint x: 517, endPoint y: 313, distance: 267.1
click at [517, 284] on div "2400W Ceramic Tower Heater $349.99 Changed to Success Edited 2400W Ceramic Towe…" at bounding box center [657, 232] width 727 height 104
type input "244.99"
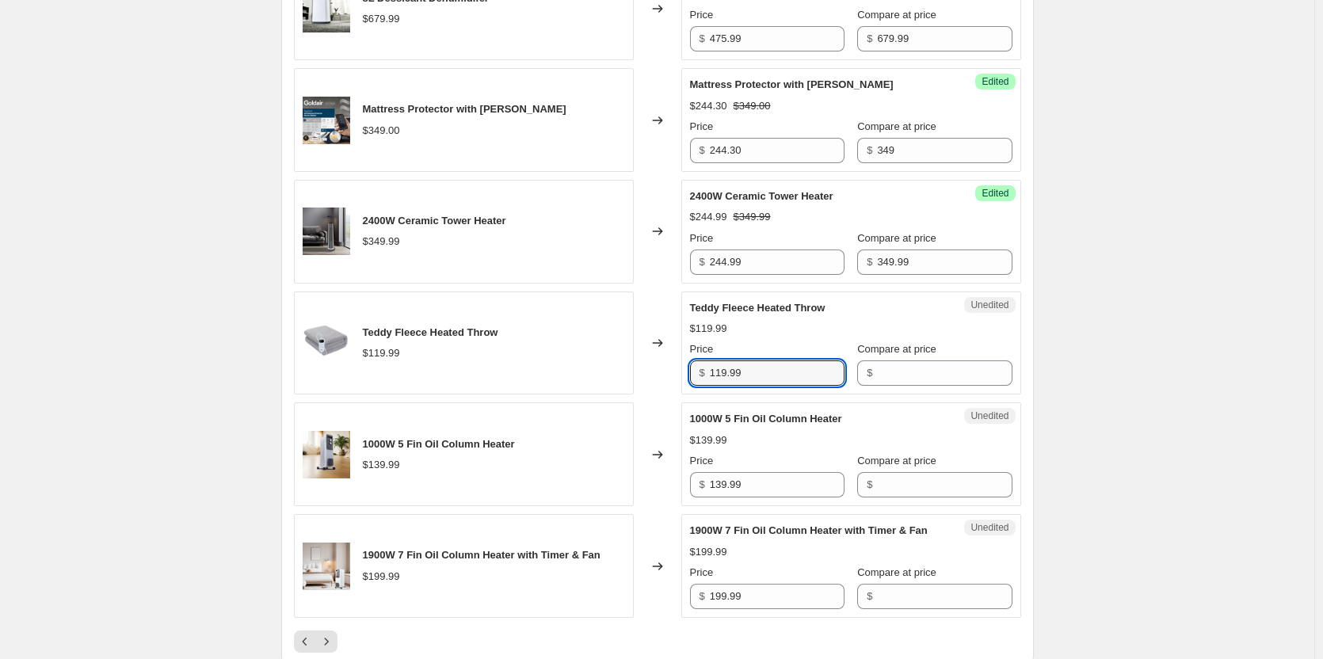
drag, startPoint x: 800, startPoint y: 419, endPoint x: 532, endPoint y: 414, distance: 267.1
click at [556, 395] on div "Teddy Fleece Heated Throw $119.99 Changed to Unedited Teddy Fleece Heated Throw…" at bounding box center [657, 344] width 727 height 104
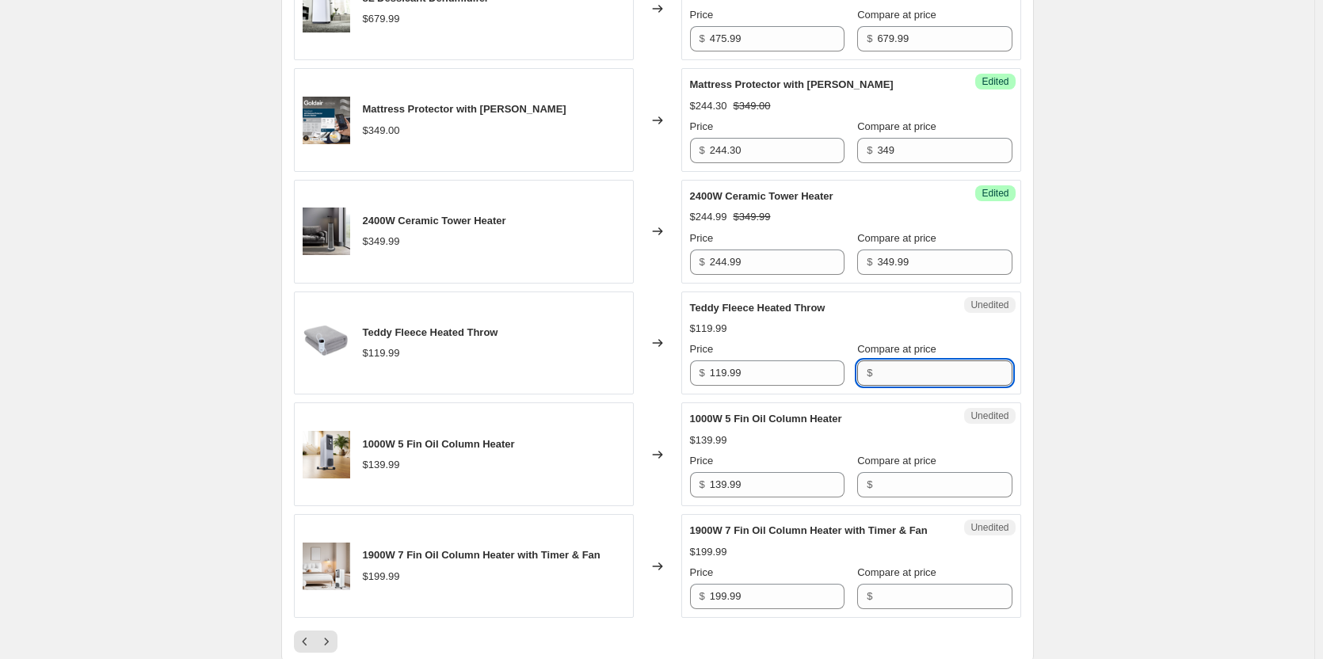
click at [907, 386] on input "Compare at price" at bounding box center [944, 373] width 135 height 25
paste input "119.99"
type input "119.99"
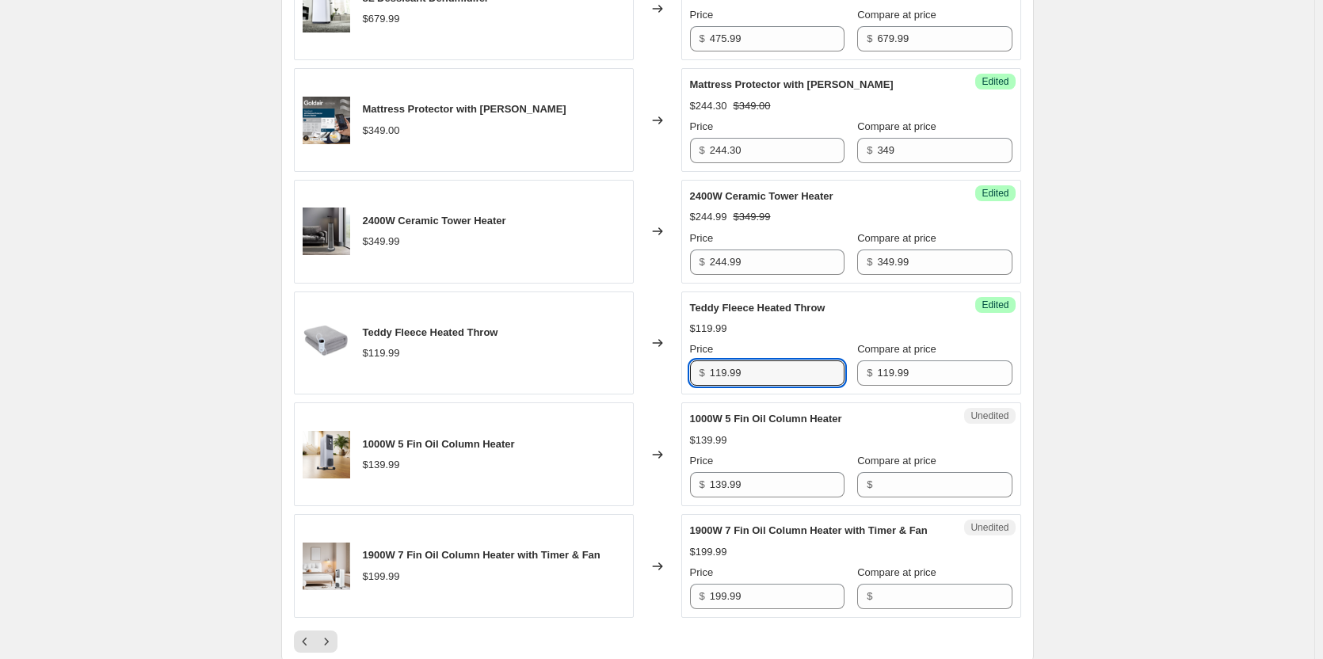
drag, startPoint x: 797, startPoint y: 414, endPoint x: 642, endPoint y: 410, distance: 155.3
click at [642, 395] on div "Teddy Fleece Heated Throw $119.99 Changed to Success Edited [PERSON_NAME] Heate…" at bounding box center [657, 344] width 727 height 104
type input "83.99"
click at [810, 506] on div "Unedited 1000W 5 Fin Oil Column Heater $139.99 Price $ 139.99 Compare at price $" at bounding box center [851, 455] width 340 height 104
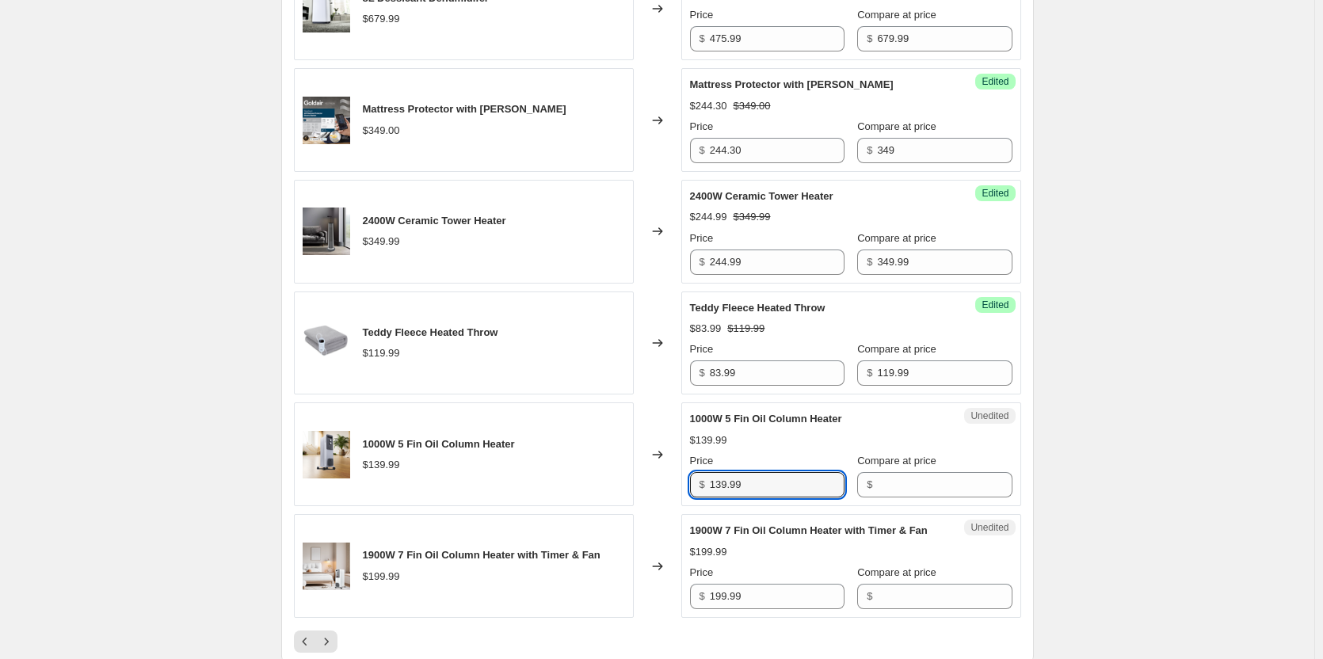
drag, startPoint x: 807, startPoint y: 538, endPoint x: 598, endPoint y: 525, distance: 208.8
click at [598, 506] on div "1000W 5 Fin Oil Column Heater $139.99 Changed to Unedited 1000W 5 Fin Oil Colum…" at bounding box center [657, 455] width 727 height 104
click at [899, 498] on input "Compare at price" at bounding box center [944, 484] width 135 height 25
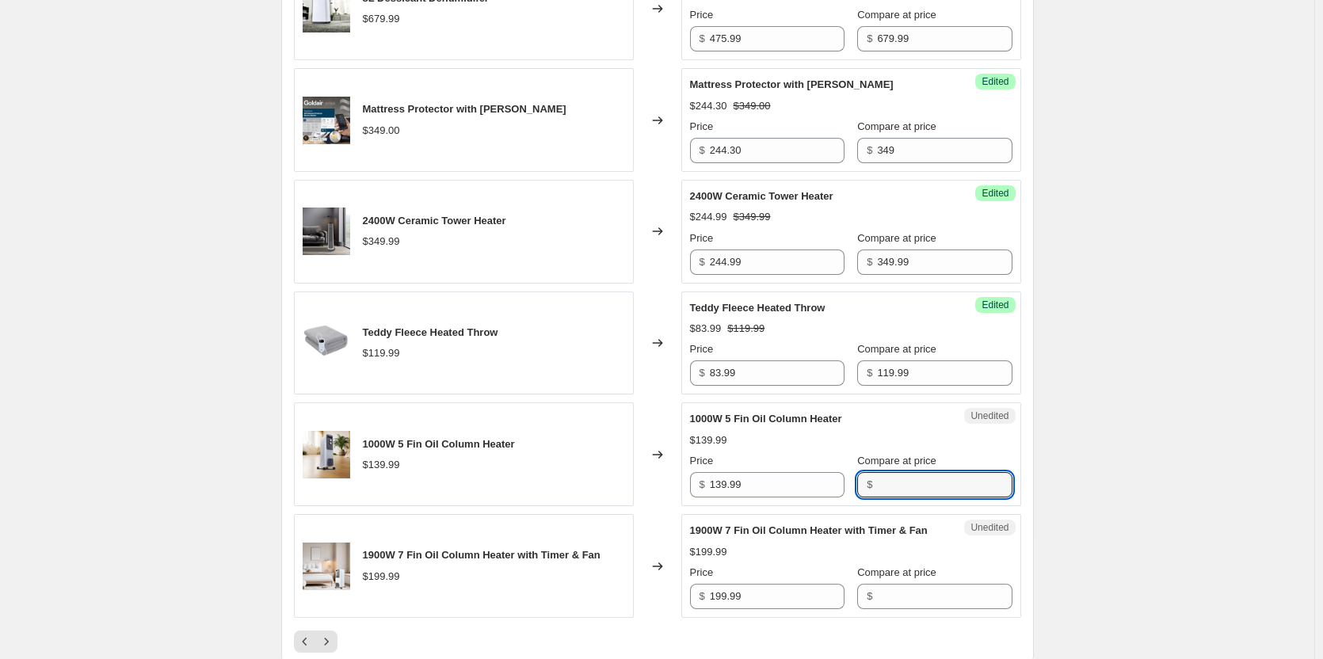
paste input "139.99"
type input "139.99"
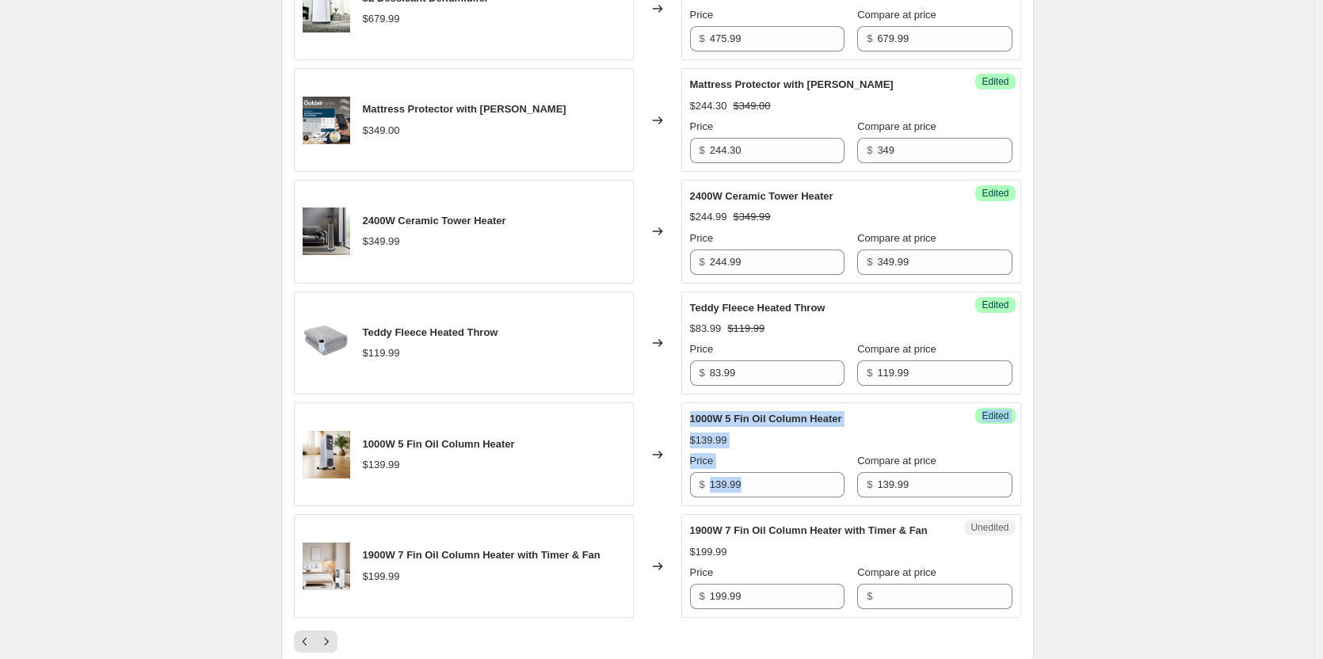
drag, startPoint x: 777, startPoint y: 546, endPoint x: 625, endPoint y: 530, distance: 153.0
click at [625, 506] on div "1000W 5 Fin Oil Column Heater $139.99 Changed to Success Edited 1000W 5 Fin Oil…" at bounding box center [657, 455] width 727 height 104
click at [699, 467] on span "Price" at bounding box center [702, 461] width 24 height 12
click at [710, 498] on input "139.99" at bounding box center [777, 484] width 135 height 25
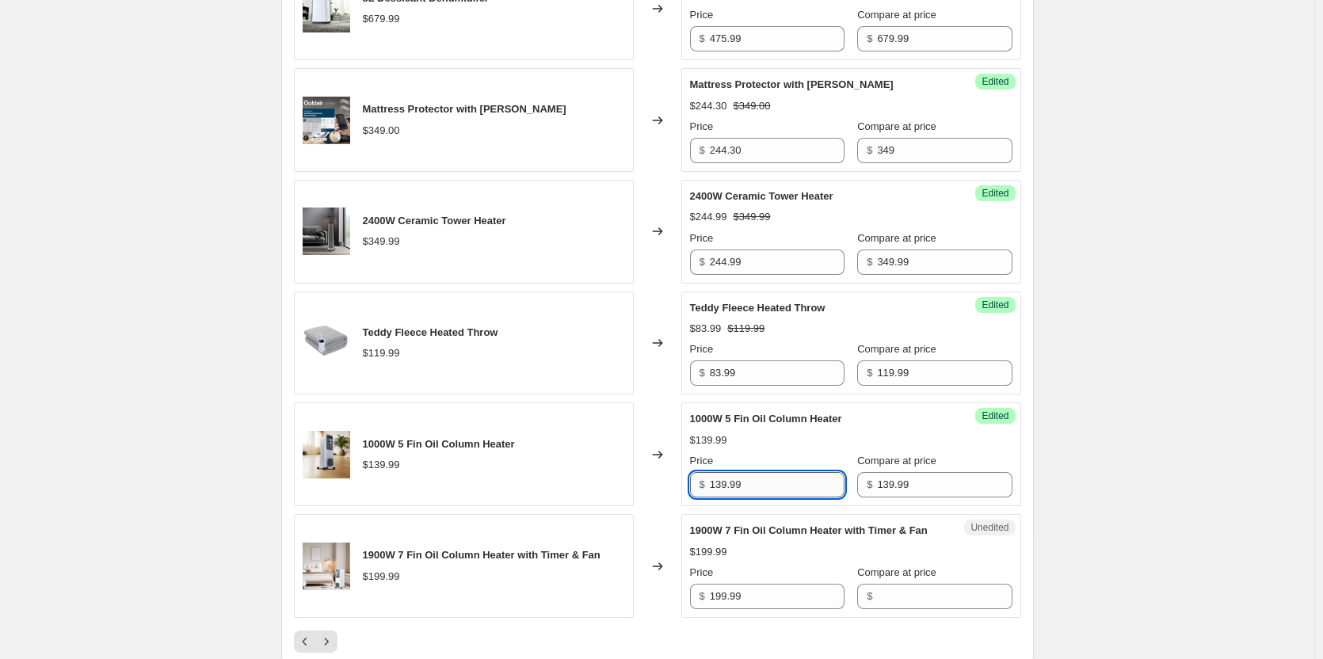
click at [774, 498] on input "139.99" at bounding box center [777, 484] width 135 height 25
drag, startPoint x: 784, startPoint y: 535, endPoint x: 620, endPoint y: 526, distance: 163.5
click at [620, 506] on div "1000W 5 Fin Oil Column Heater $139.99 Changed to Success Edited 1000W 5 Fin Oil…" at bounding box center [657, 455] width 727 height 104
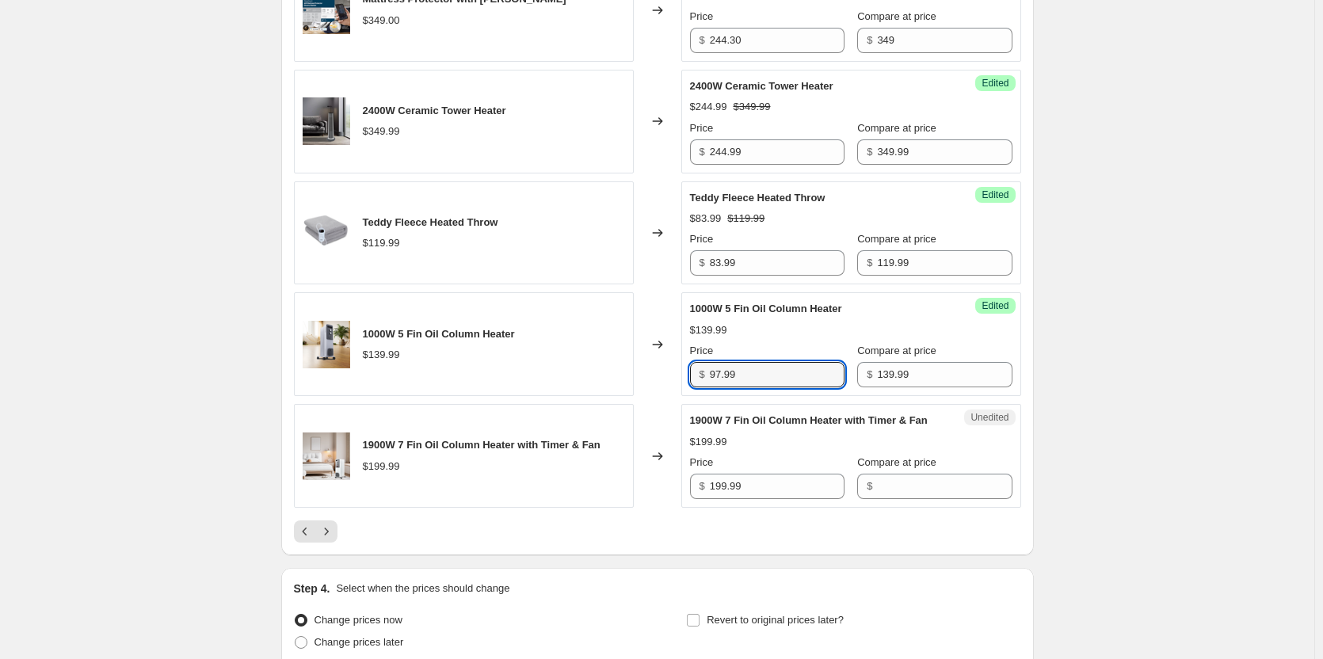
scroll to position [2534, 0]
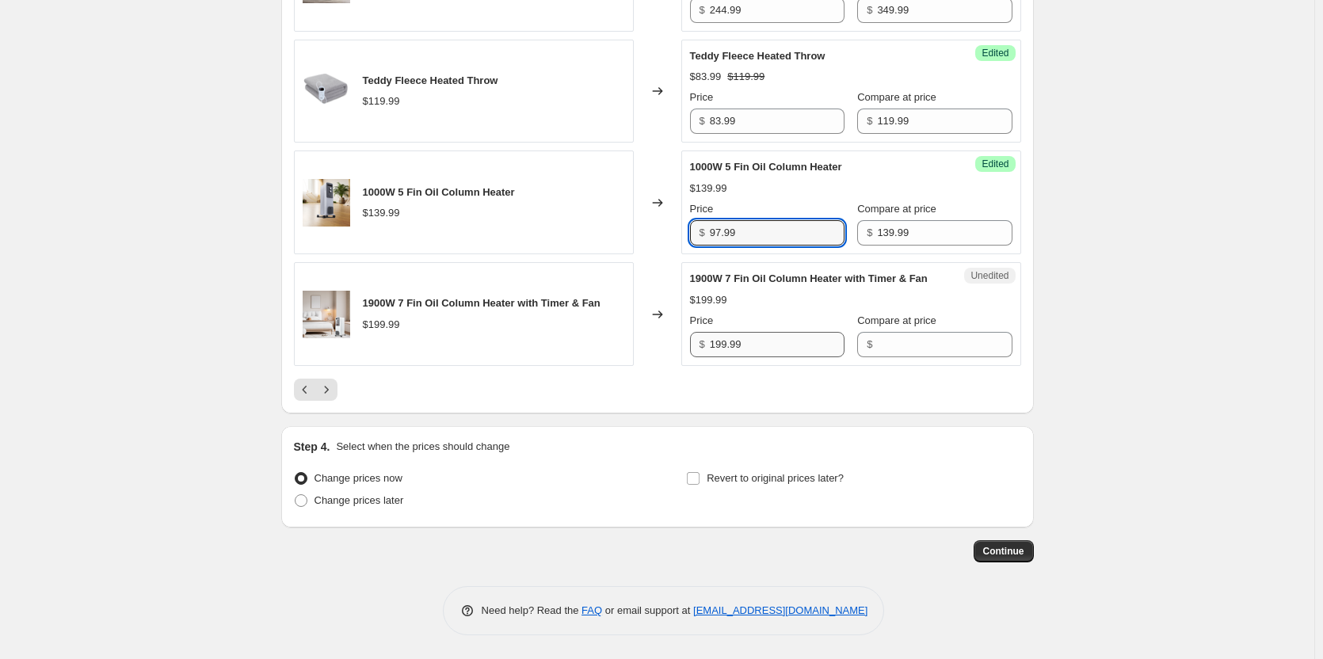
type input "97.99"
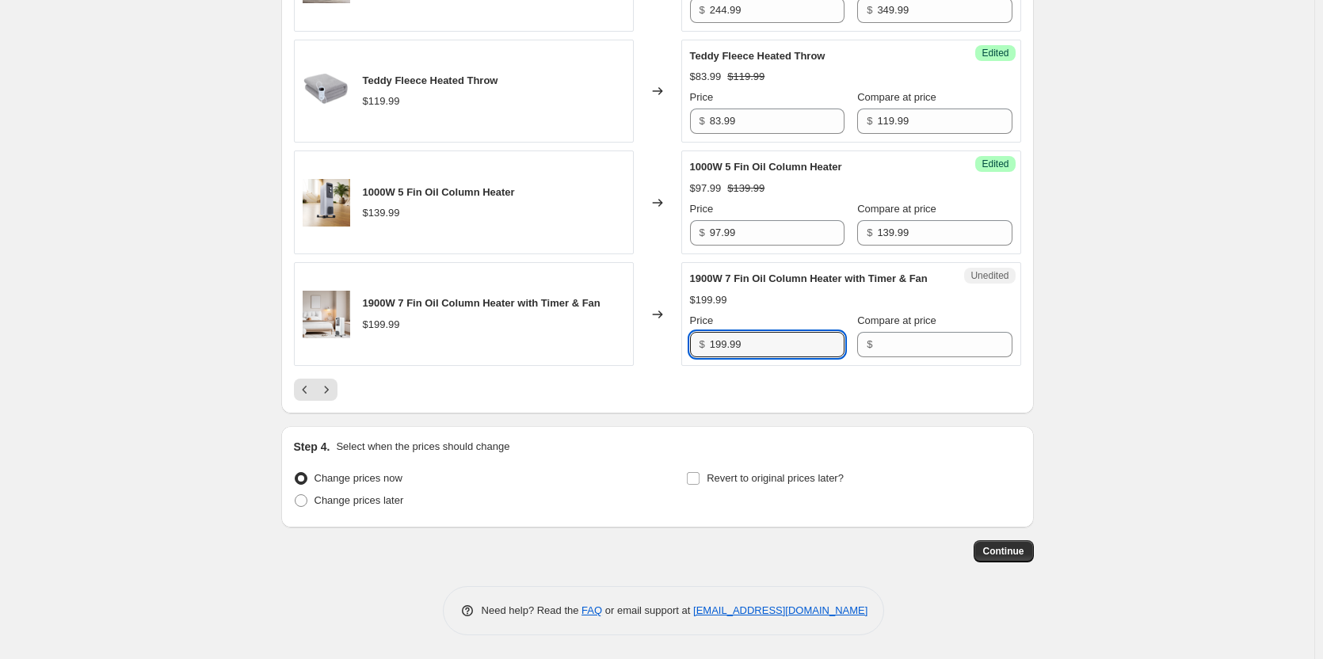
drag, startPoint x: 791, startPoint y: 334, endPoint x: 632, endPoint y: 340, distance: 158.6
click at [632, 340] on div "1900W 7 Fin Oil Column Heater with Timer & Fan $199.99 Changed to Unedited 1900…" at bounding box center [657, 314] width 727 height 104
click at [891, 340] on input "Compare at price" at bounding box center [944, 344] width 135 height 25
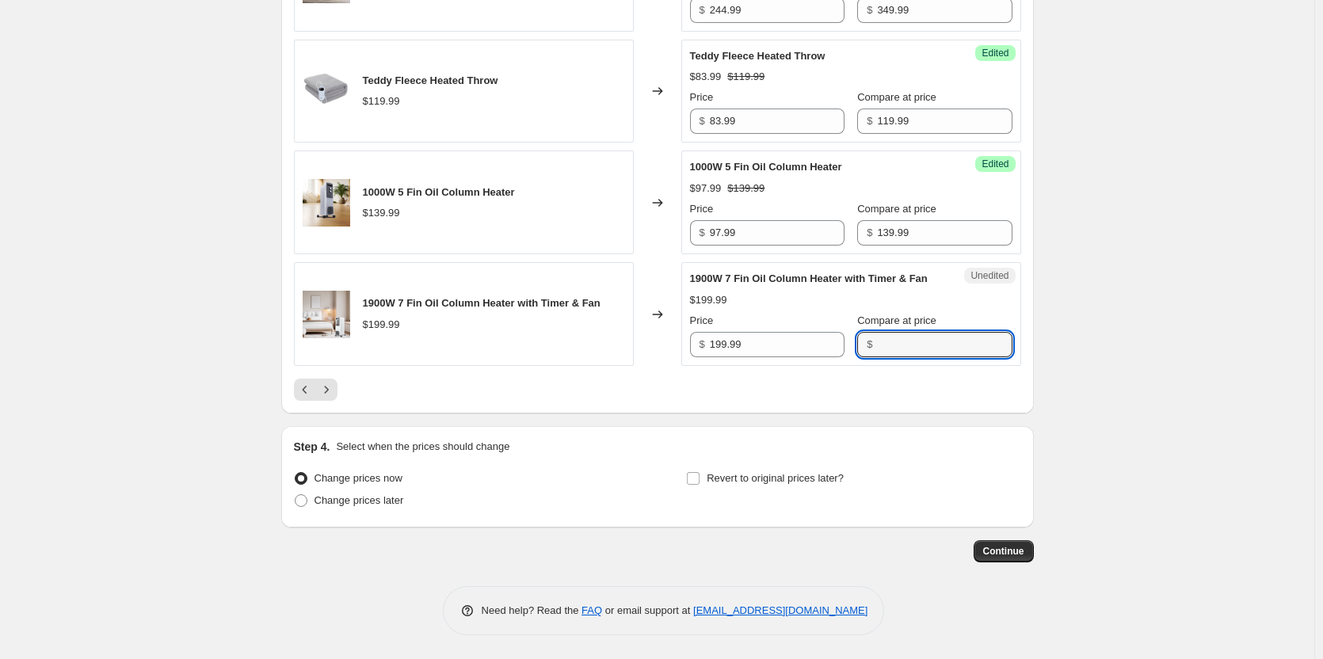
paste input "199.99"
type input "199.99"
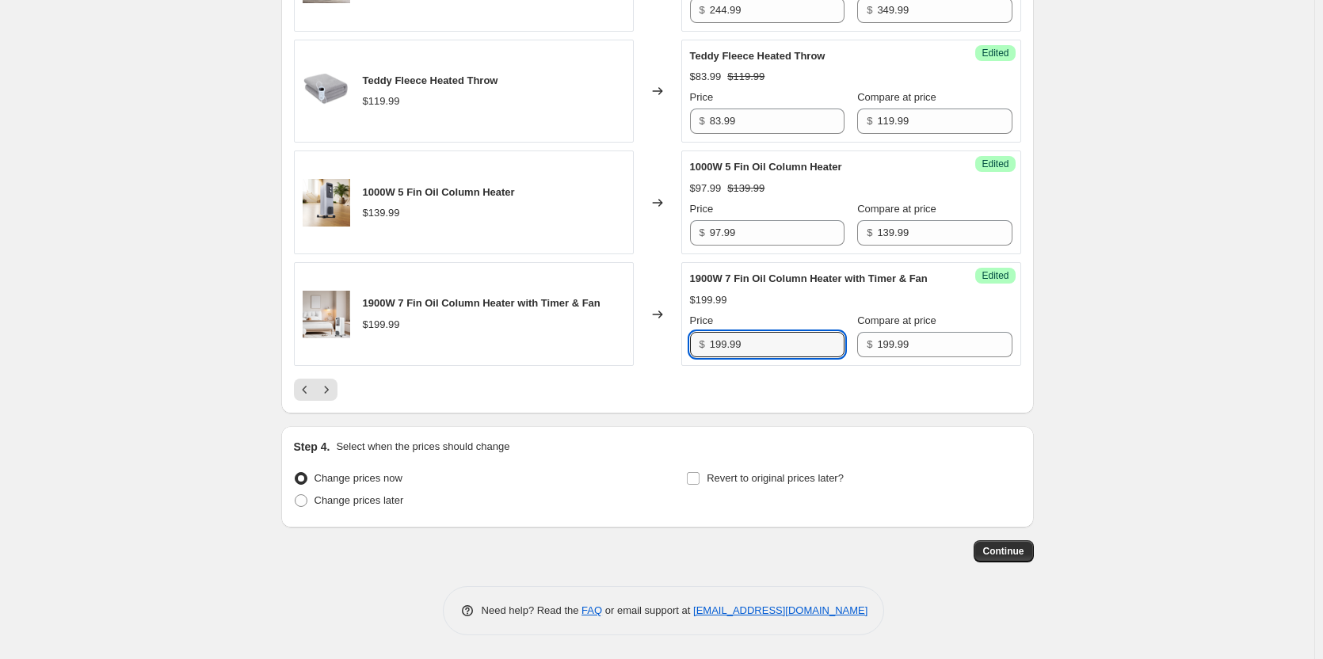
drag, startPoint x: 762, startPoint y: 344, endPoint x: 637, endPoint y: 342, distance: 125.2
click at [637, 342] on div "1900W 7 Fin Oil Column Heater with Timer & Fan $199.99 Changed to Success Edite…" at bounding box center [657, 314] width 727 height 104
type input "139.99"
click at [325, 398] on icon "Next" at bounding box center [327, 390] width 16 height 16
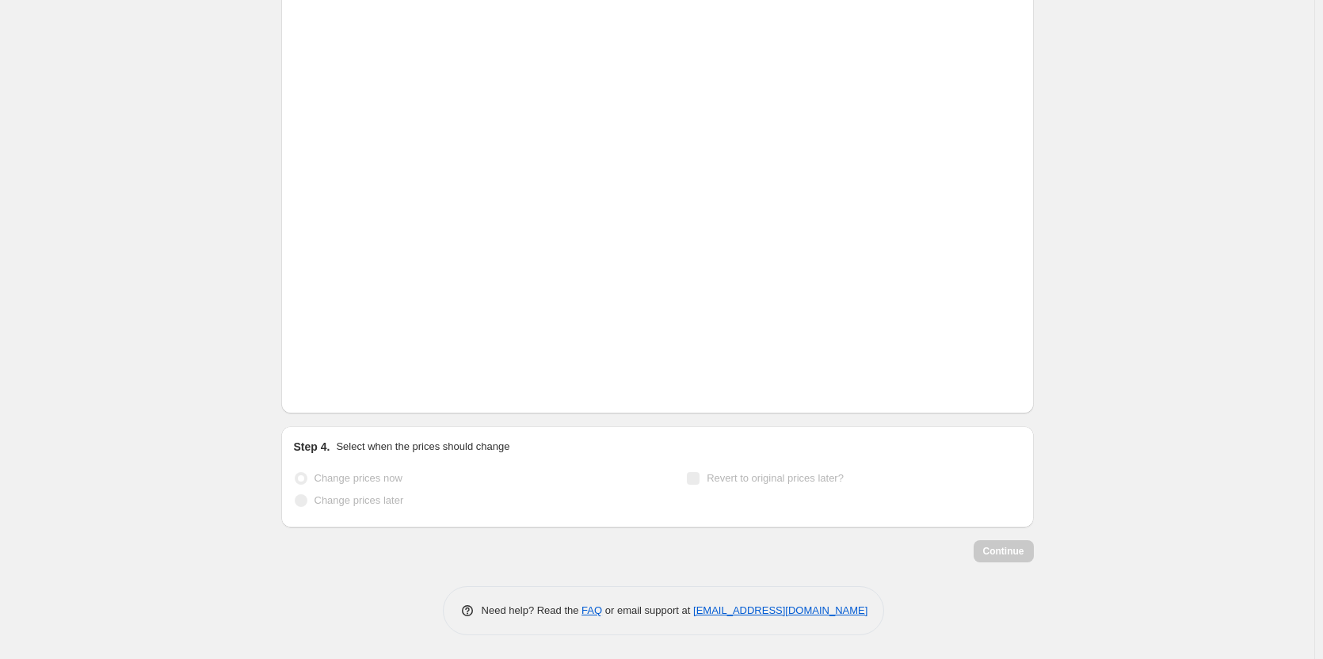
scroll to position [319, 0]
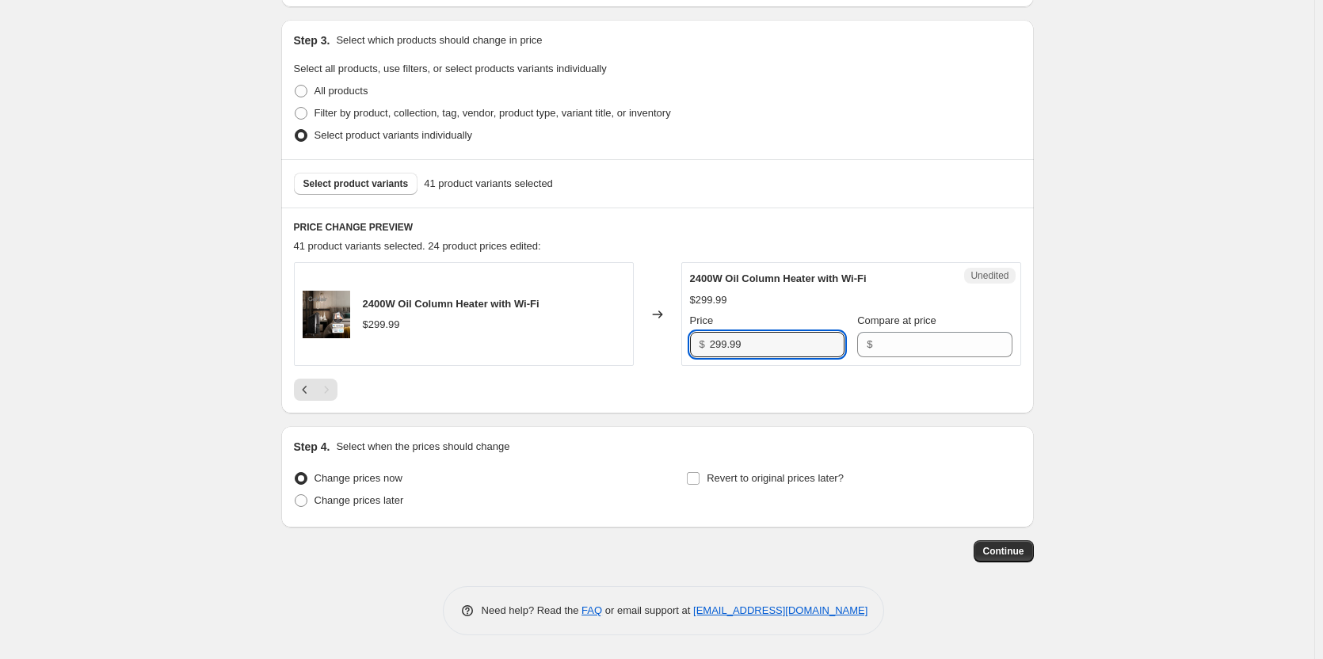
drag, startPoint x: 787, startPoint y: 351, endPoint x: 568, endPoint y: 346, distance: 218.7
click at [568, 346] on div "2400W Oil Column Heater with Wi-Fi $299.99 Changed to Unedited 2400W Oil Column…" at bounding box center [657, 314] width 727 height 104
click at [904, 331] on div "Compare at price $" at bounding box center [934, 335] width 155 height 44
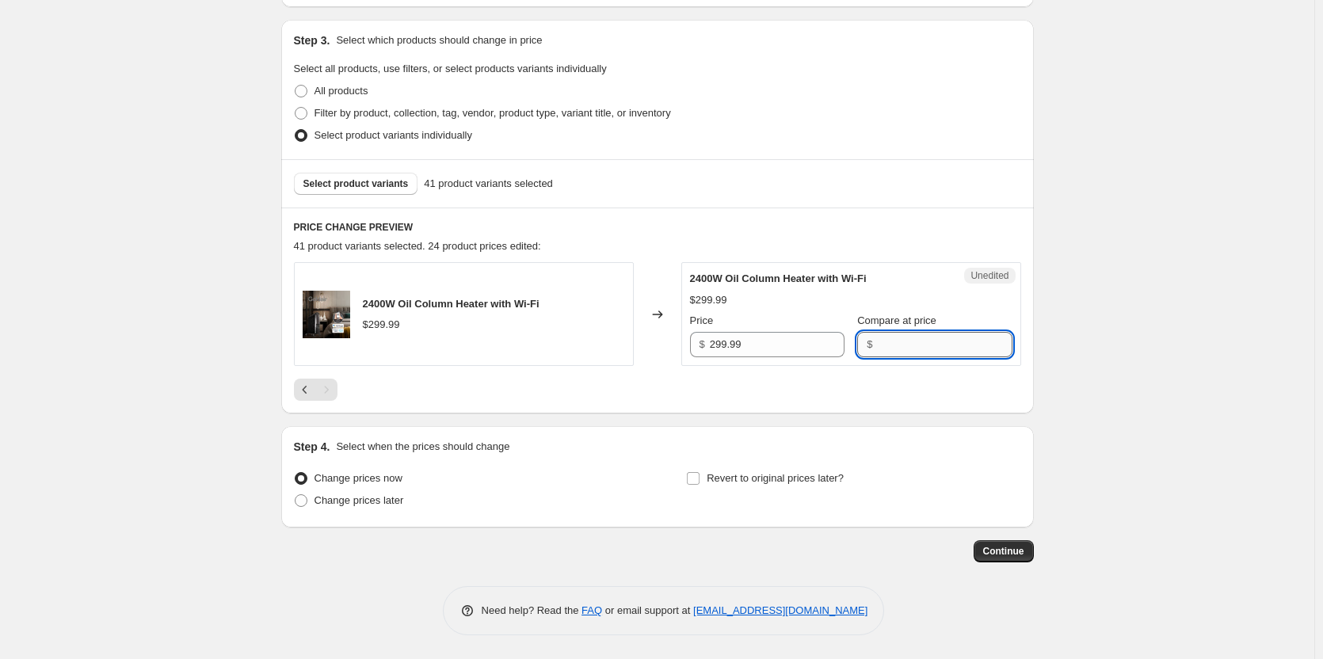
click at [903, 340] on input "Compare at price" at bounding box center [944, 344] width 135 height 25
paste input "299.99"
type input "299.99"
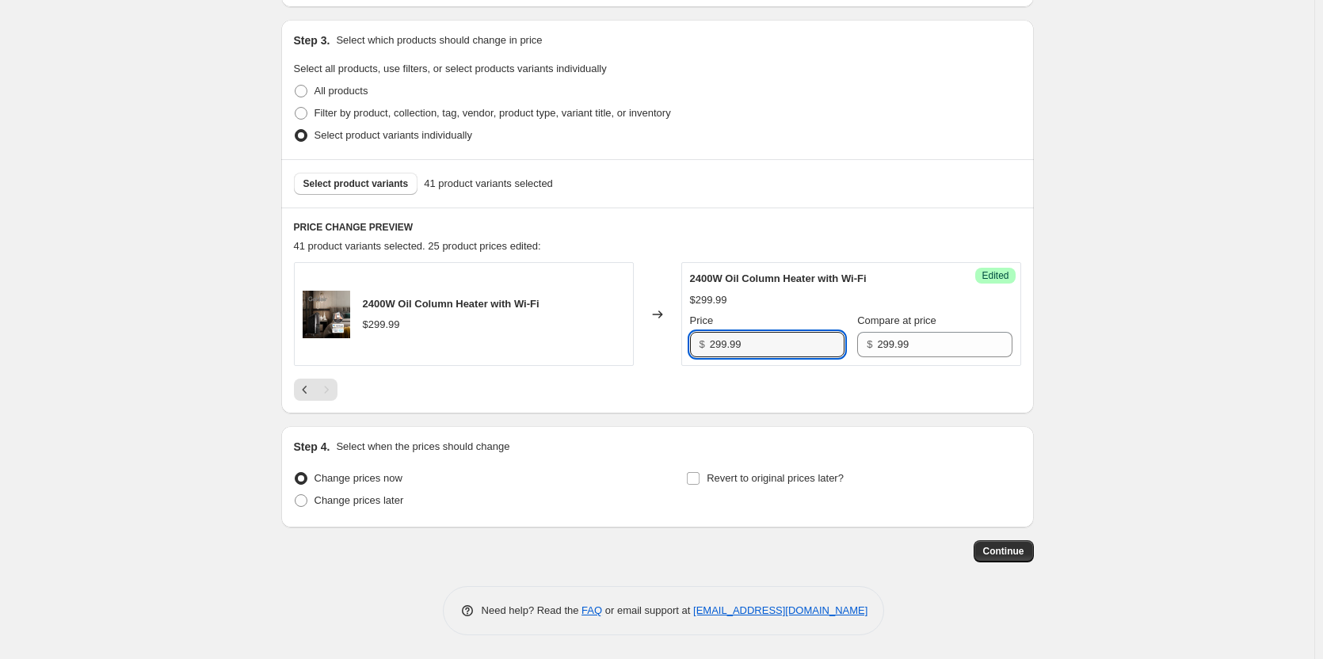
drag, startPoint x: 794, startPoint y: 338, endPoint x: 612, endPoint y: 327, distance: 182.6
click at [612, 327] on div "2400W Oil Column Heater with Wi-Fi $299.99 Changed to Success Edited 2400W Oil …" at bounding box center [657, 314] width 727 height 104
type input "209.99"
click at [305, 391] on icon "Previous" at bounding box center [305, 390] width 16 height 16
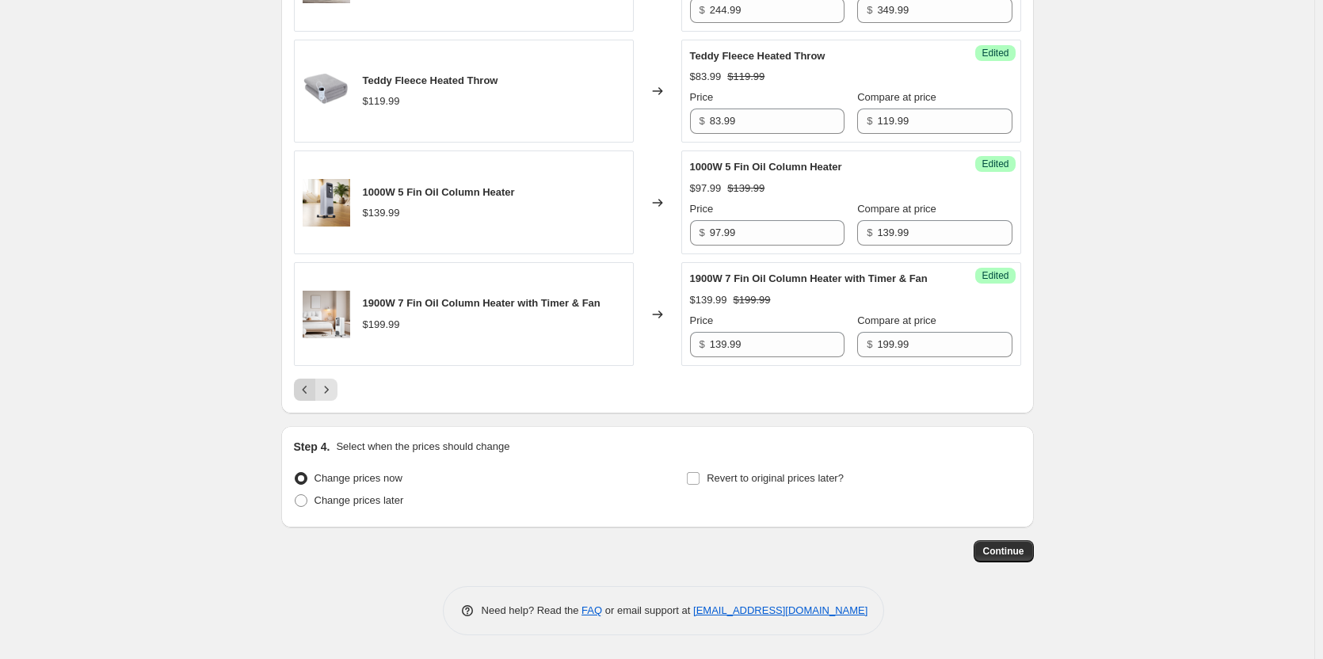
click at [306, 391] on icon "Previous" at bounding box center [305, 390] width 16 height 16
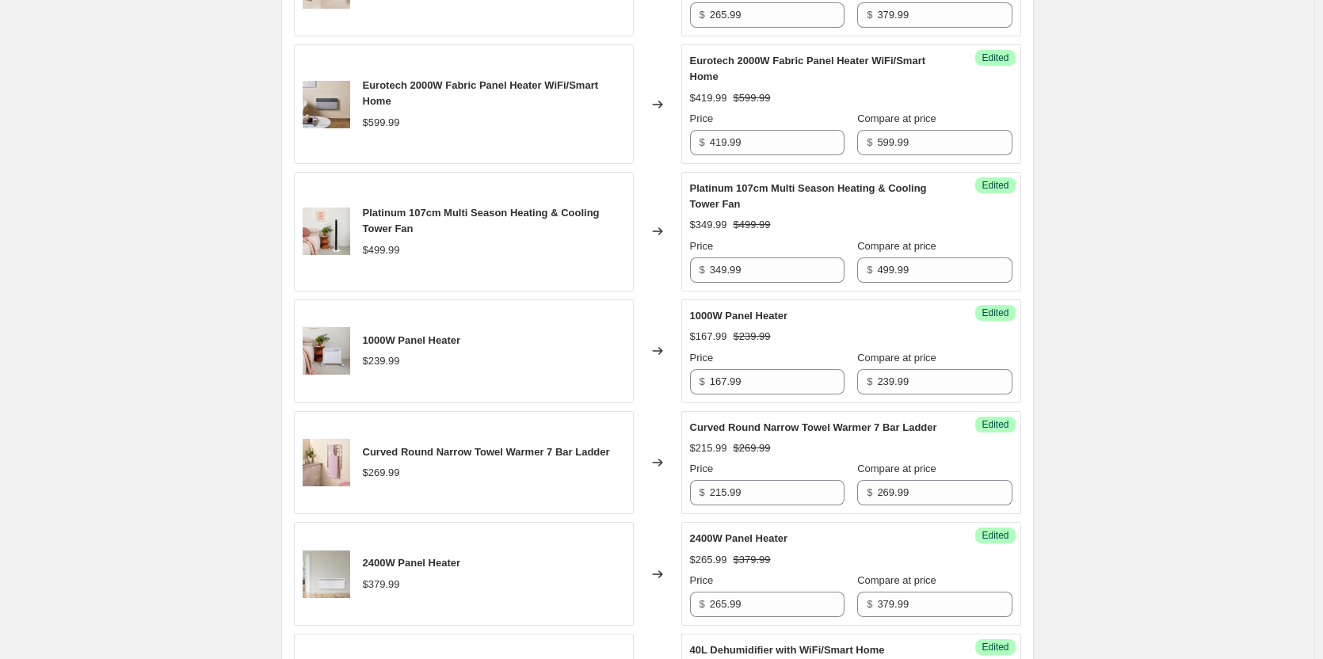
scroll to position [792, 0]
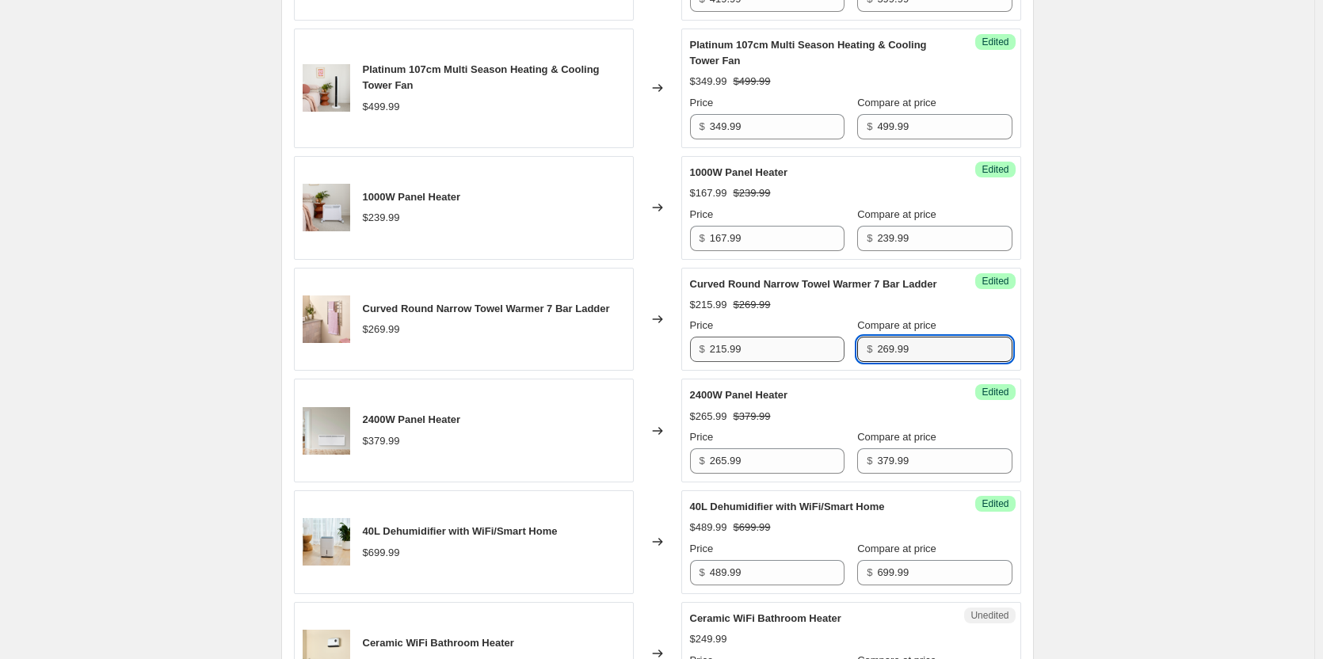
drag, startPoint x: 925, startPoint y: 366, endPoint x: 818, endPoint y: 363, distance: 107.0
click at [819, 362] on div "Price $ 215.99 Compare at price $ 269.99" at bounding box center [851, 340] width 322 height 44
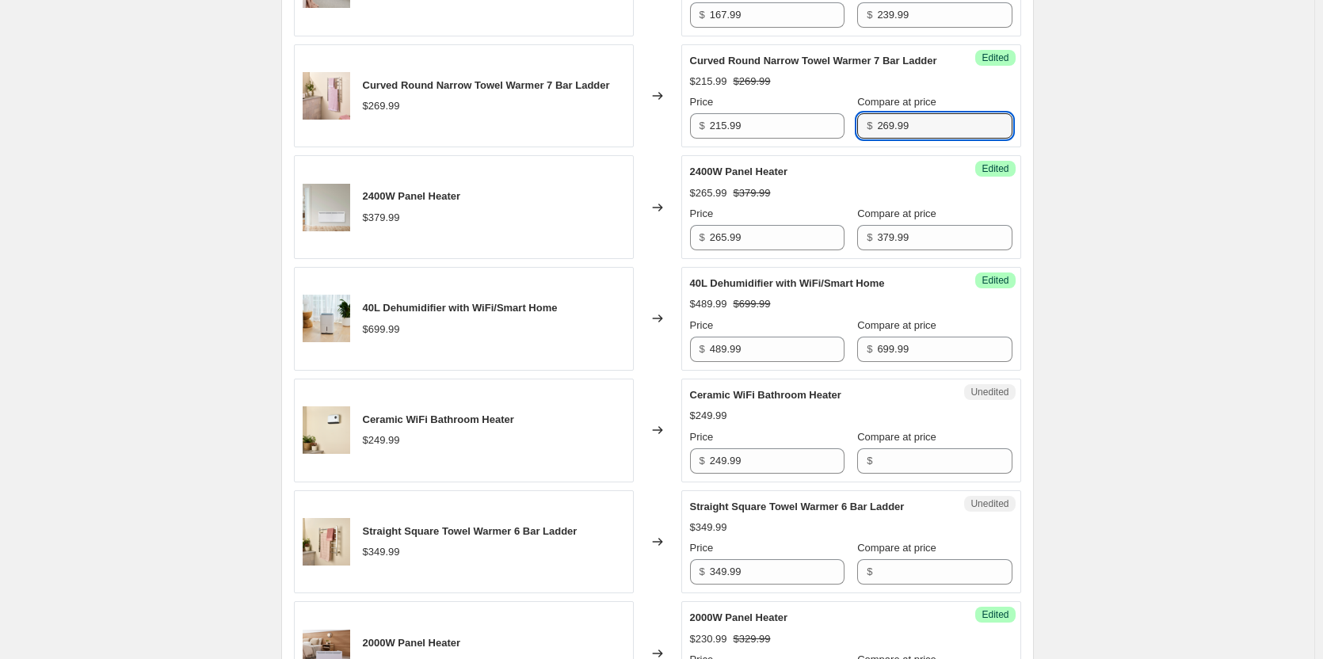
scroll to position [1030, 0]
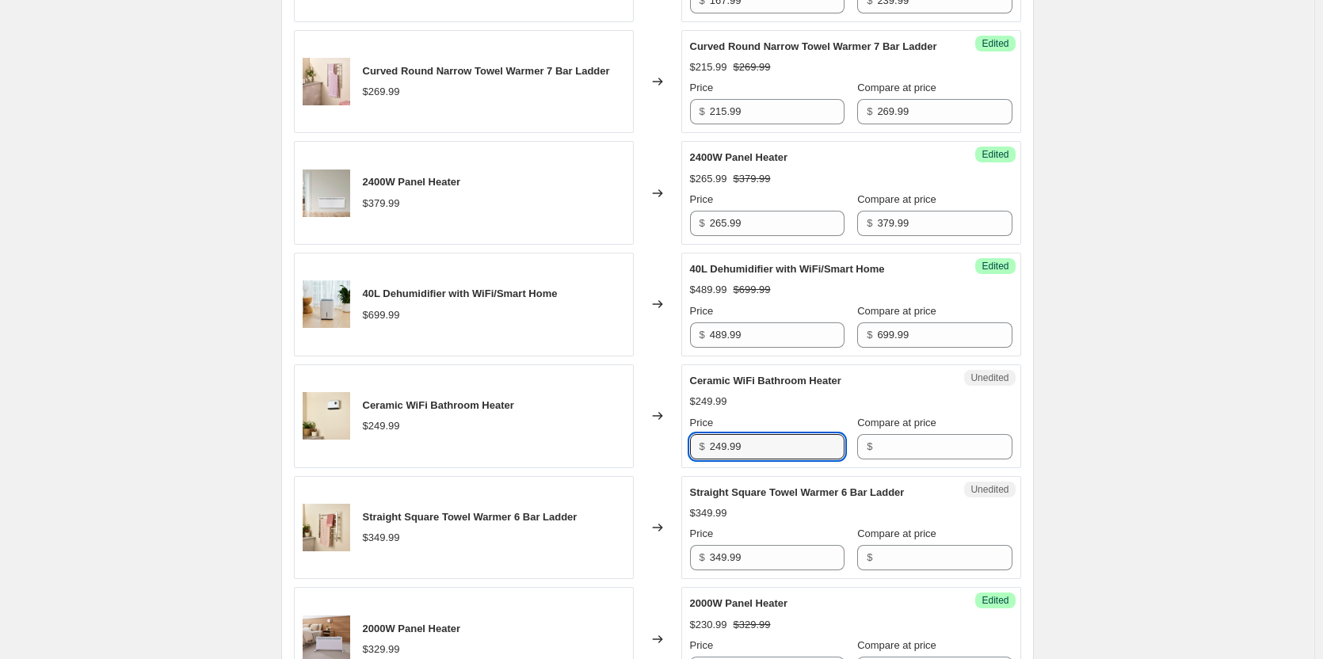
drag, startPoint x: 781, startPoint y: 461, endPoint x: 579, endPoint y: 444, distance: 202.8
click at [586, 444] on div "Ceramic WiFi Bathroom Heater $249.99 Changed to Unedited Ceramic WiFi Bathroom …" at bounding box center [657, 416] width 727 height 104
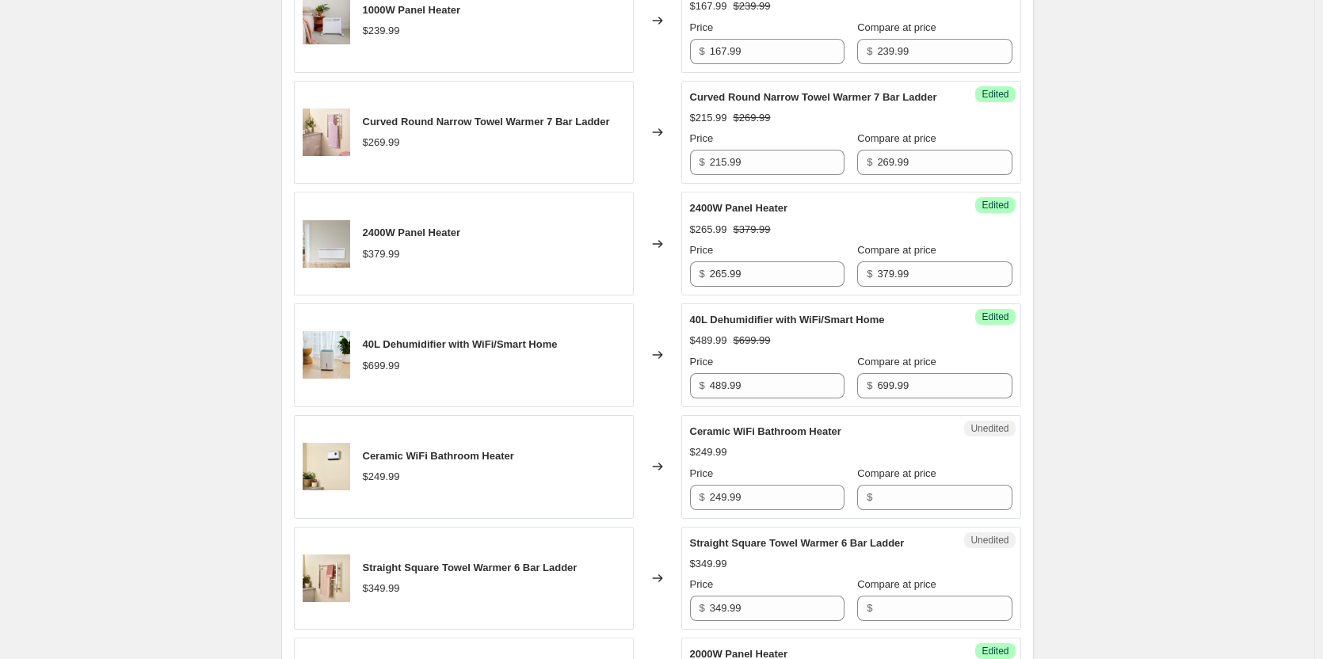
scroll to position [951, 0]
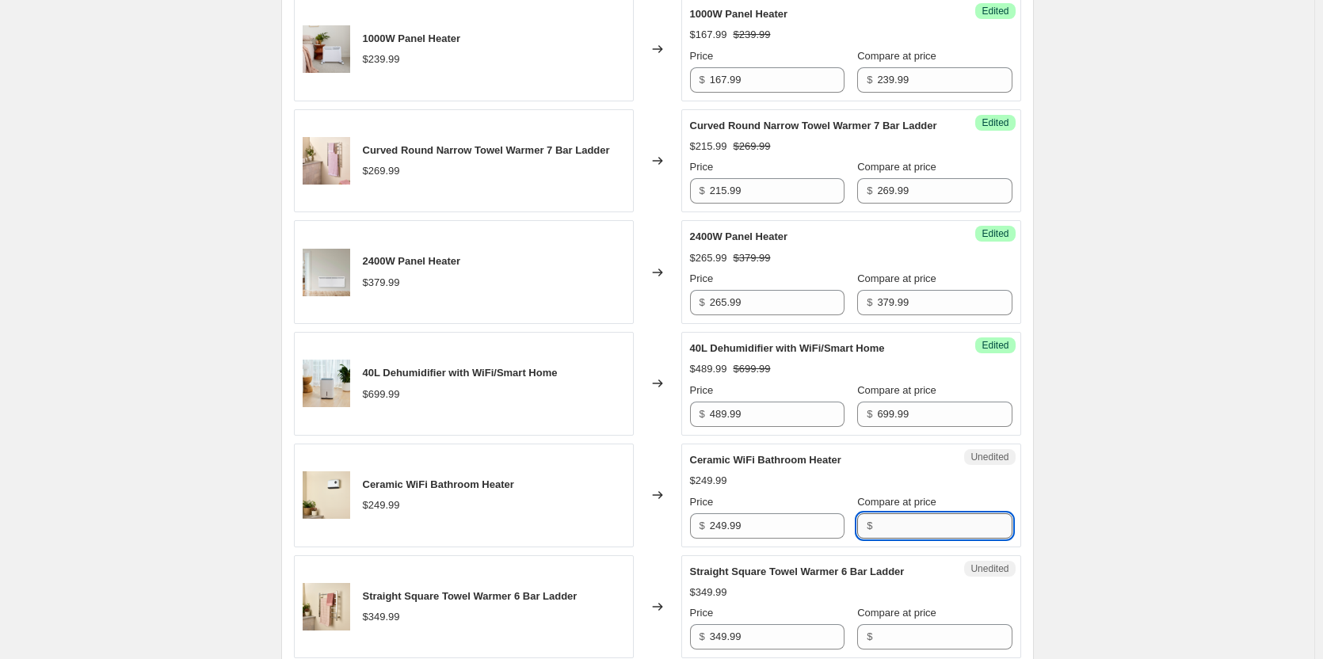
click at [905, 535] on input "Compare at price" at bounding box center [944, 525] width 135 height 25
paste input "249.99"
type input "249.99"
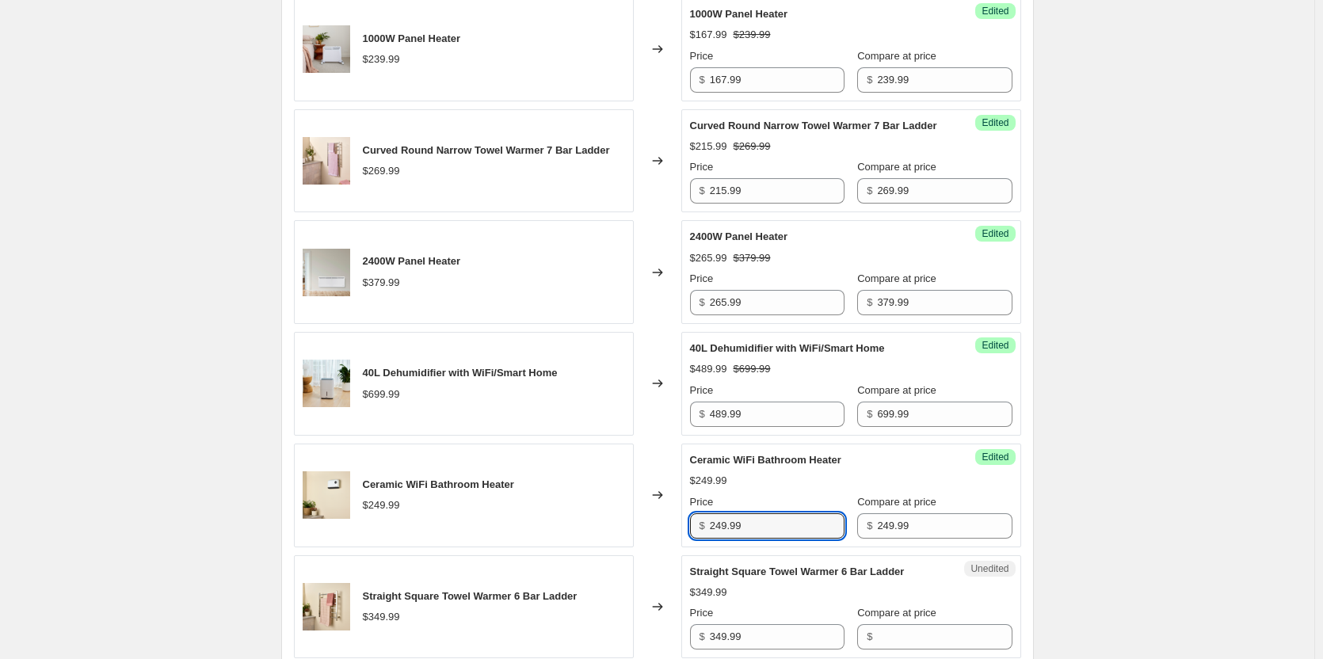
drag, startPoint x: 781, startPoint y: 554, endPoint x: 677, endPoint y: 551, distance: 103.9
click at [678, 548] on div "Ceramic WiFi Bathroom Heater $249.99 Changed to Success Edited Ceramic WiFi Bat…" at bounding box center [657, 496] width 727 height 104
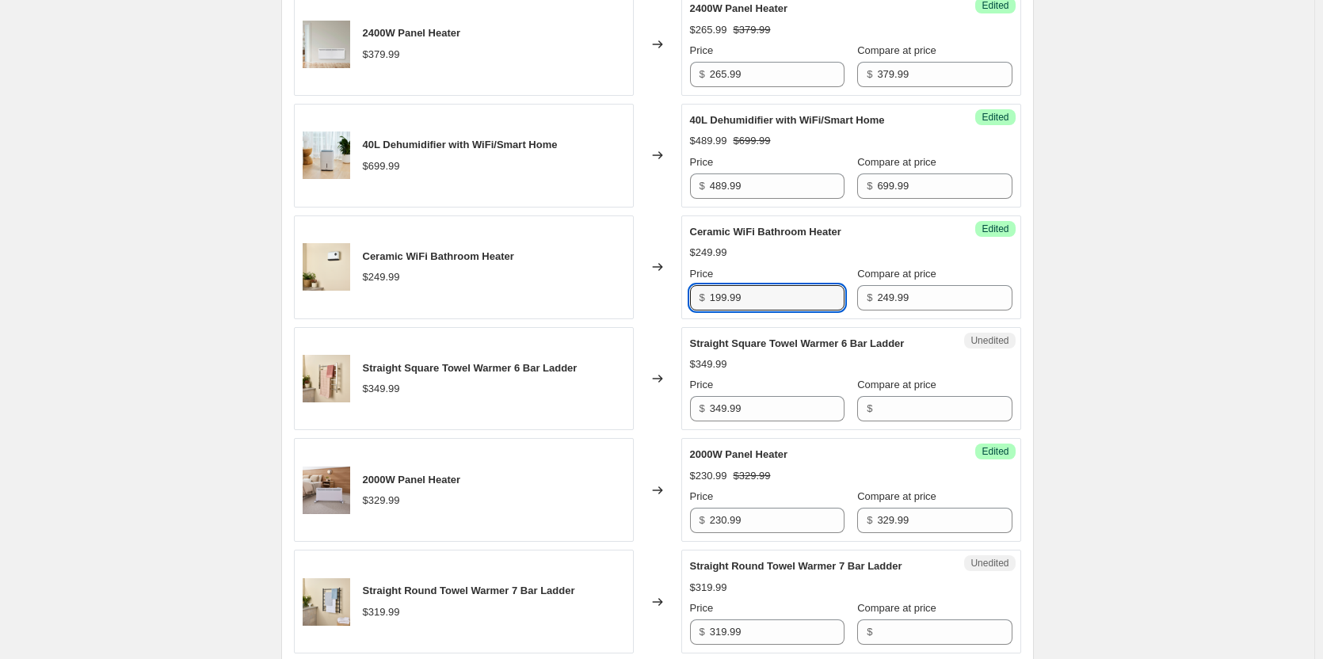
scroll to position [1189, 0]
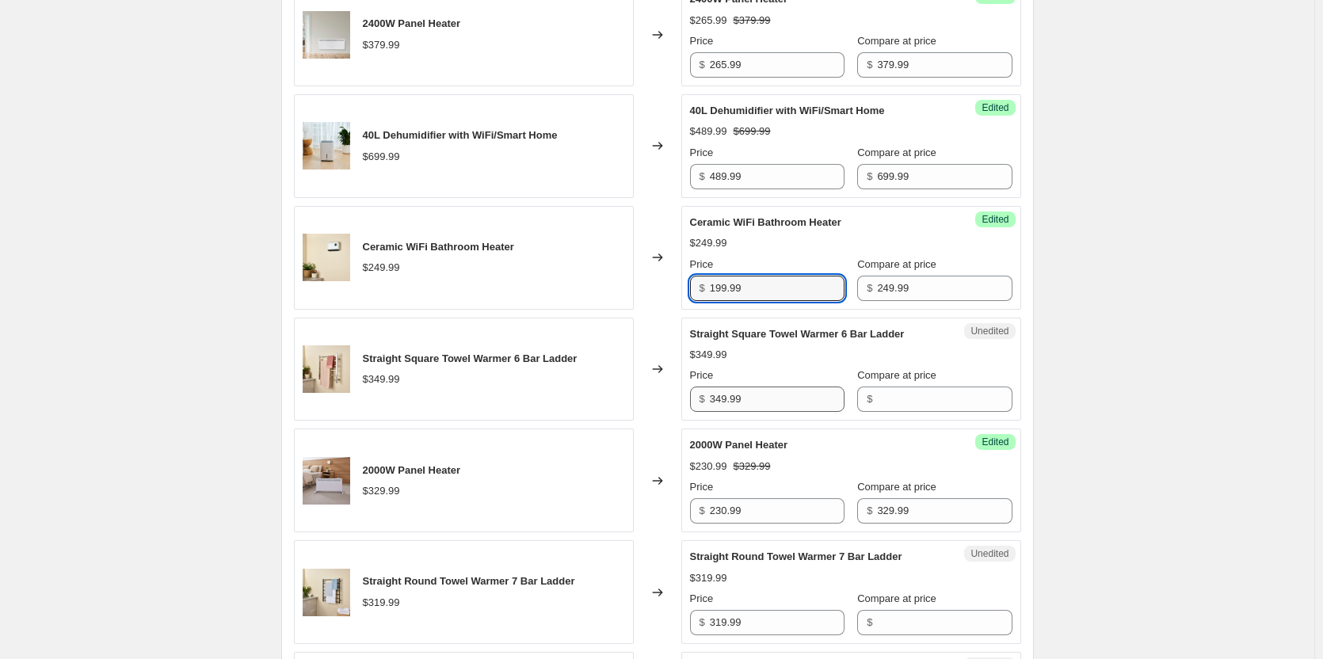
type input "199.99"
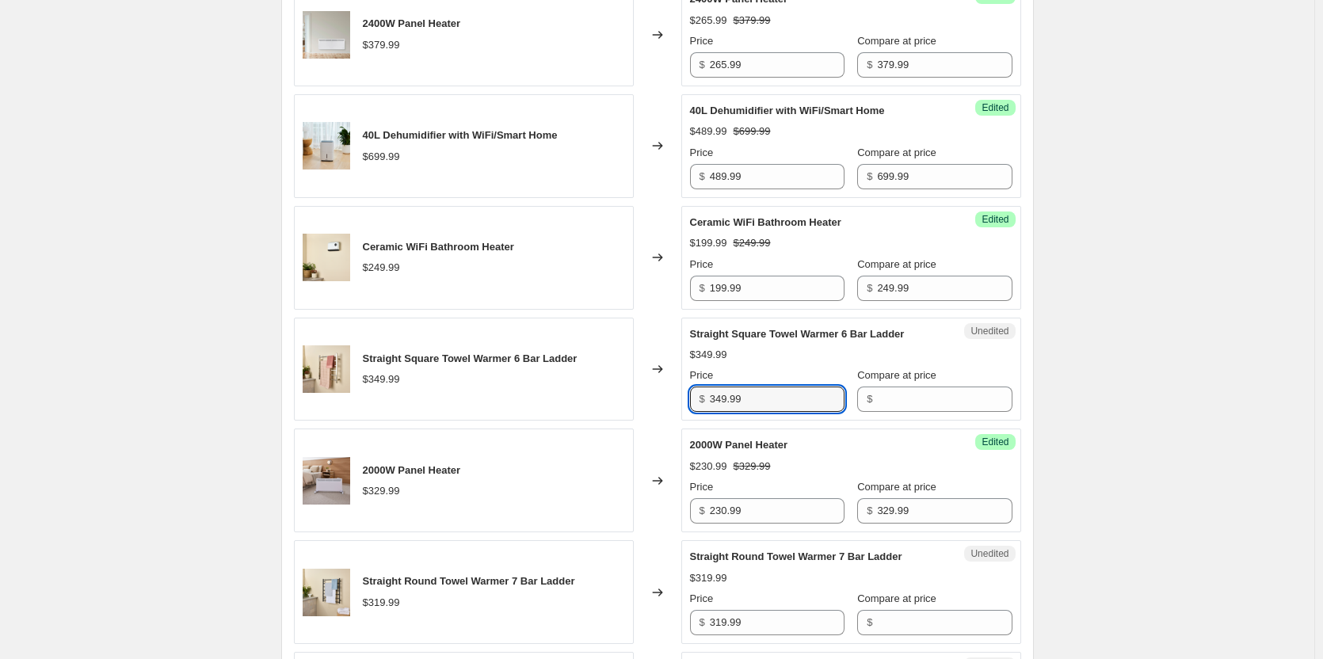
drag, startPoint x: 780, startPoint y: 418, endPoint x: 554, endPoint y: 406, distance: 226.1
click at [555, 406] on div "Straight Square Towel Warmer 6 Bar Ladder $349.99 Changed to Unedited Straight …" at bounding box center [657, 370] width 727 height 104
drag, startPoint x: 889, startPoint y: 416, endPoint x: 877, endPoint y: 417, distance: 11.9
click at [889, 412] on input "Compare at price" at bounding box center [944, 399] width 135 height 25
paste input "349.99"
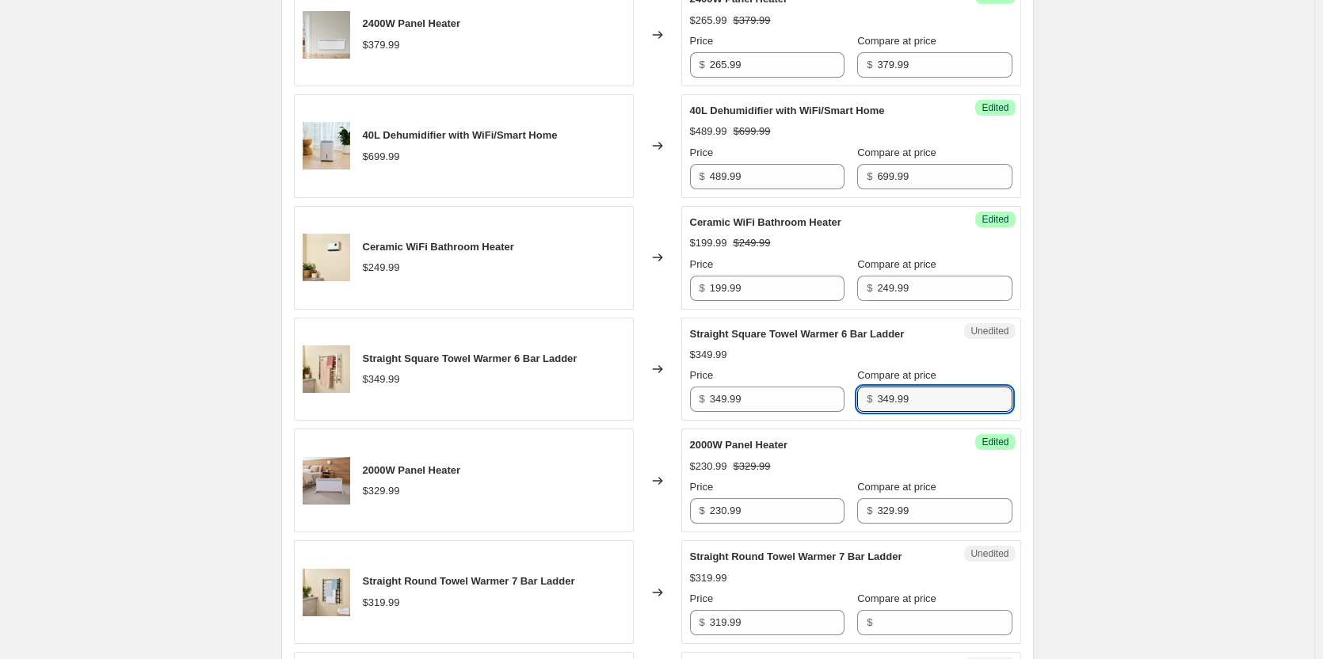
type input "349.99"
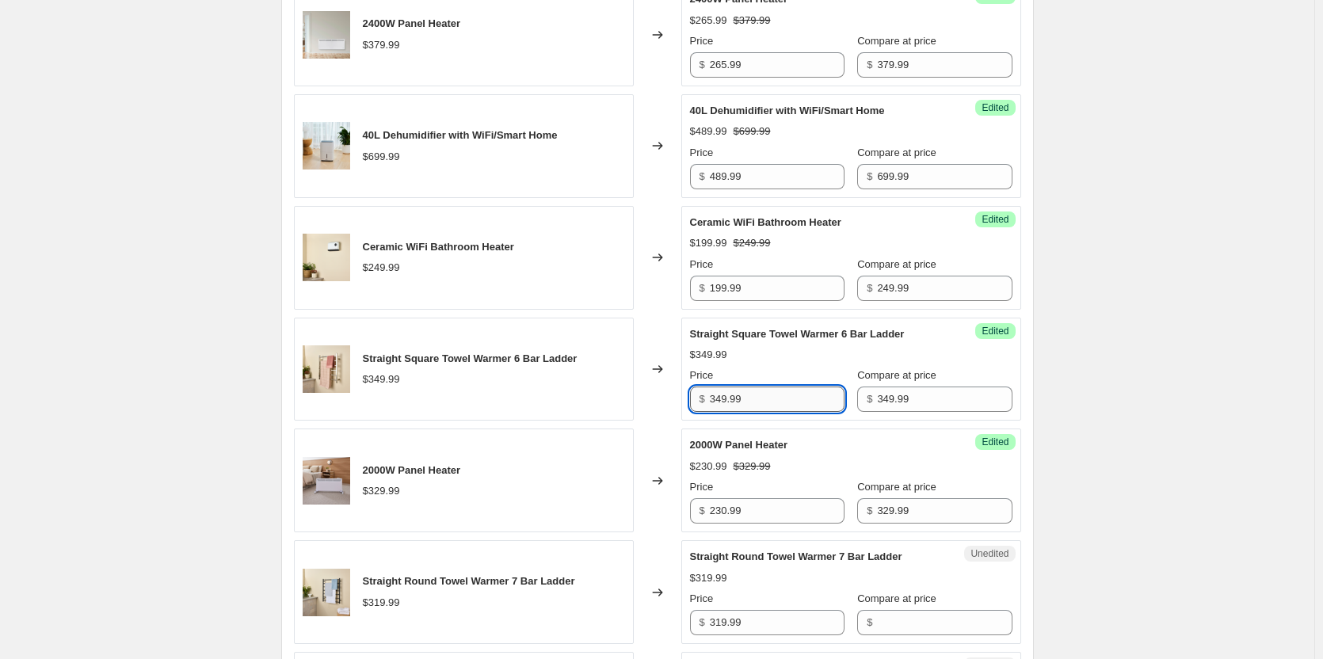
click at [770, 412] on input "349.99" at bounding box center [777, 399] width 135 height 25
drag, startPoint x: 784, startPoint y: 416, endPoint x: 629, endPoint y: 399, distance: 156.3
click at [629, 399] on div "Straight Square Towel Warmer 6 Bar Ladder $349.99 Changed to Success Edited Str…" at bounding box center [657, 370] width 727 height 104
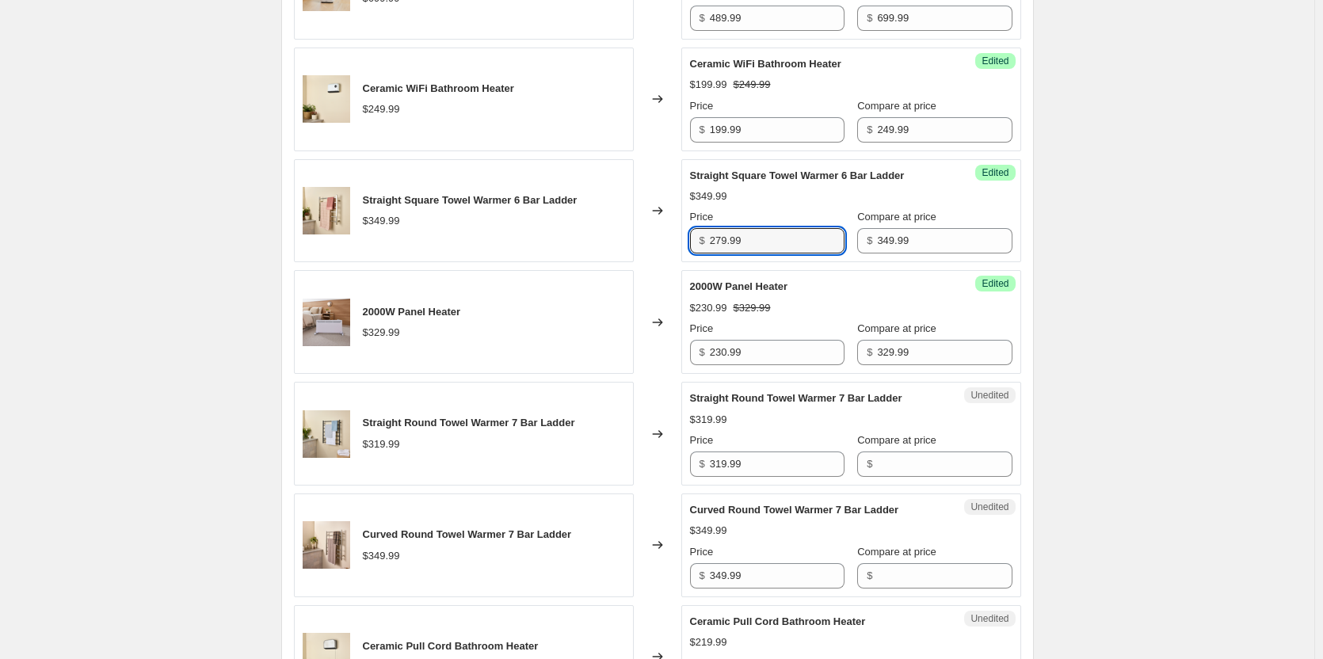
scroll to position [1426, 0]
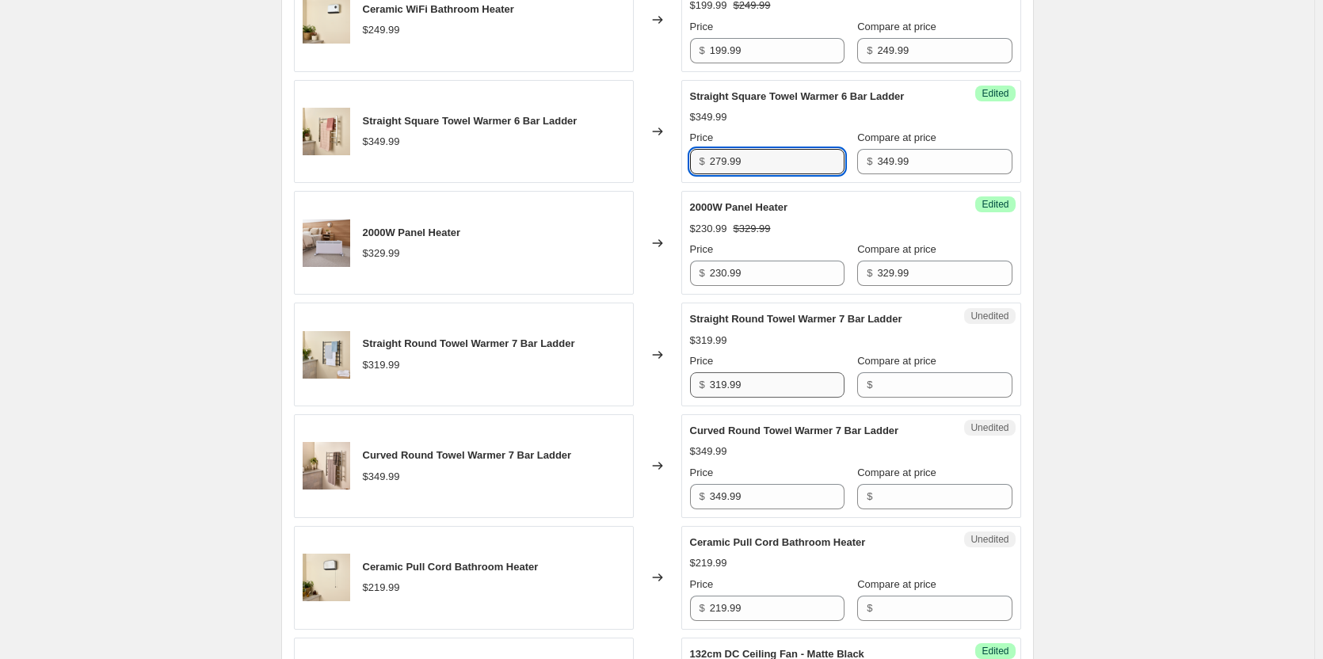
type input "279.99"
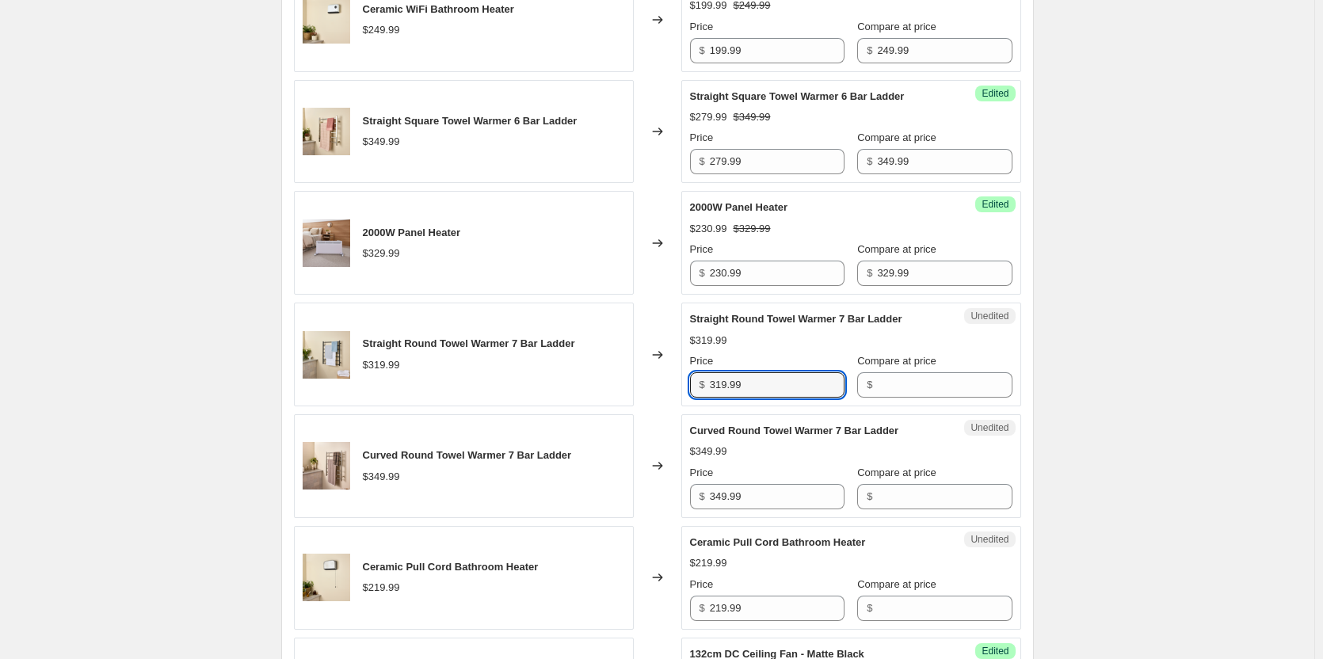
drag, startPoint x: 775, startPoint y: 409, endPoint x: 611, endPoint y: 406, distance: 164.1
click at [611, 406] on div "Straight Round Towel Warmer 7 Bar Ladder $319.99 Changed to Unedited Straight R…" at bounding box center [657, 355] width 727 height 104
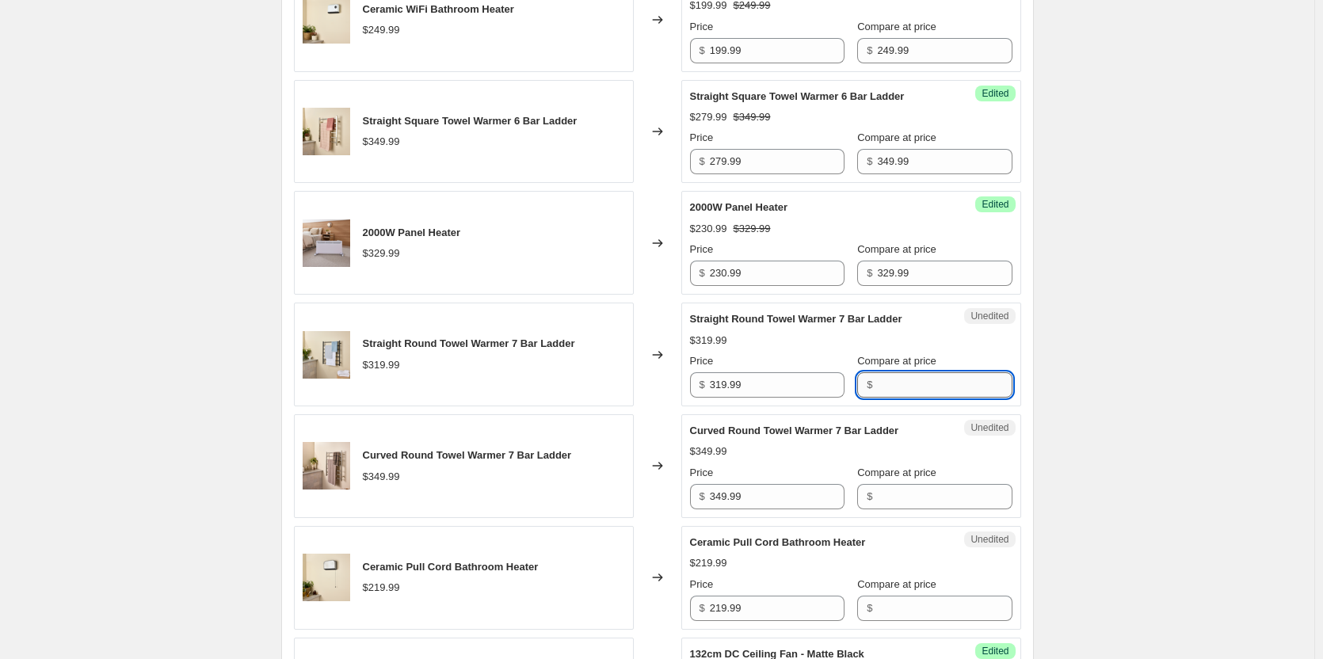
click at [900, 398] on input "Compare at price" at bounding box center [944, 384] width 135 height 25
paste input "319.99"
type input "319.99"
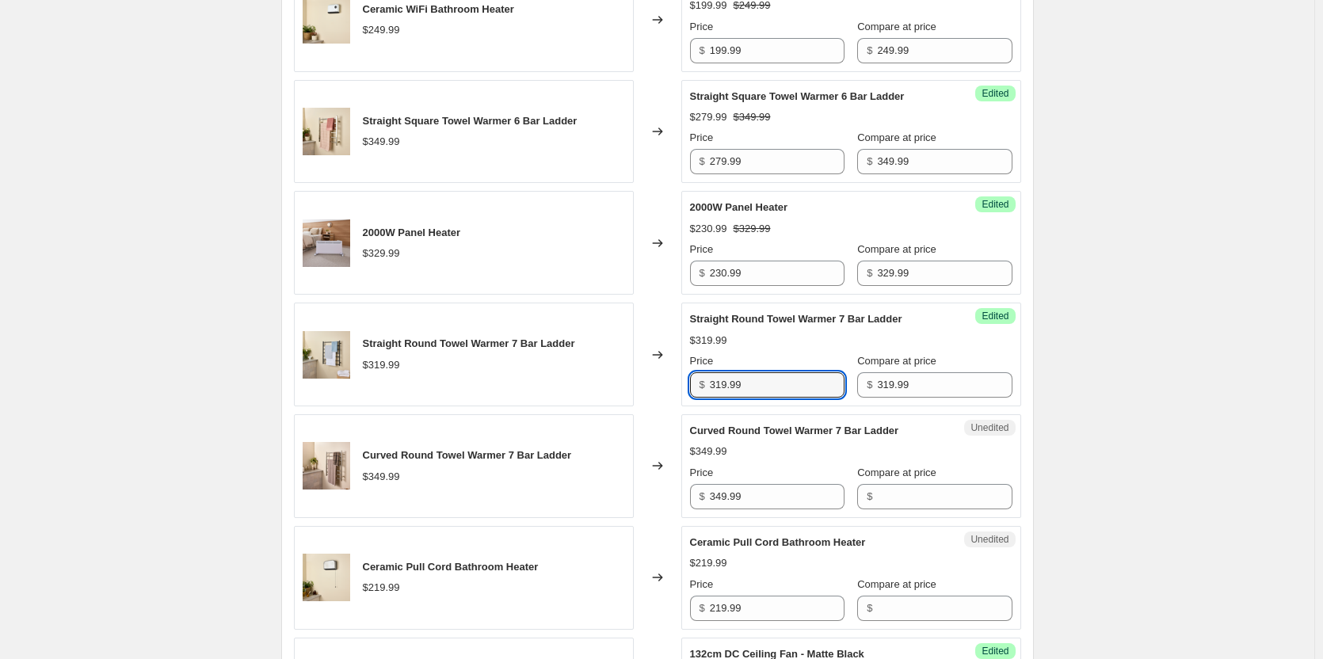
drag, startPoint x: 806, startPoint y: 406, endPoint x: 541, endPoint y: 391, distance: 265.1
click at [541, 391] on div "Straight Round Towel Warmer 7 Bar Ladder $319.99 Changed to Success Edited Stra…" at bounding box center [657, 355] width 727 height 104
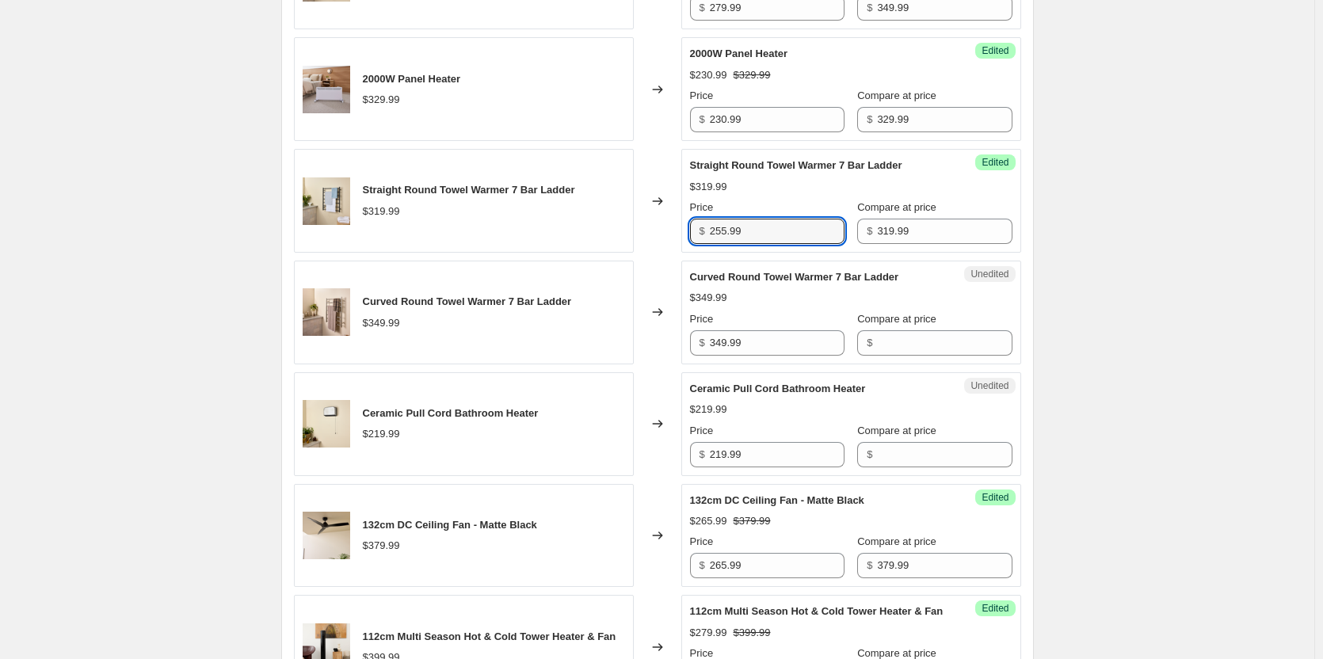
scroll to position [1585, 0]
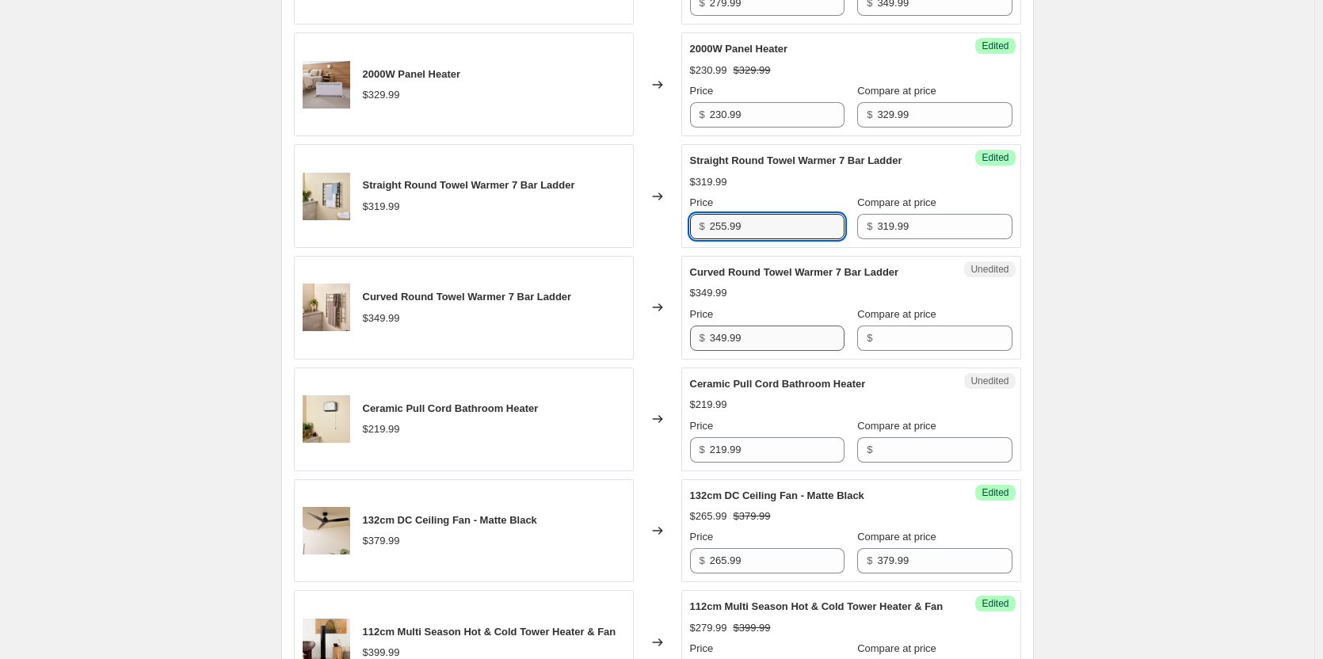
type input "255.99"
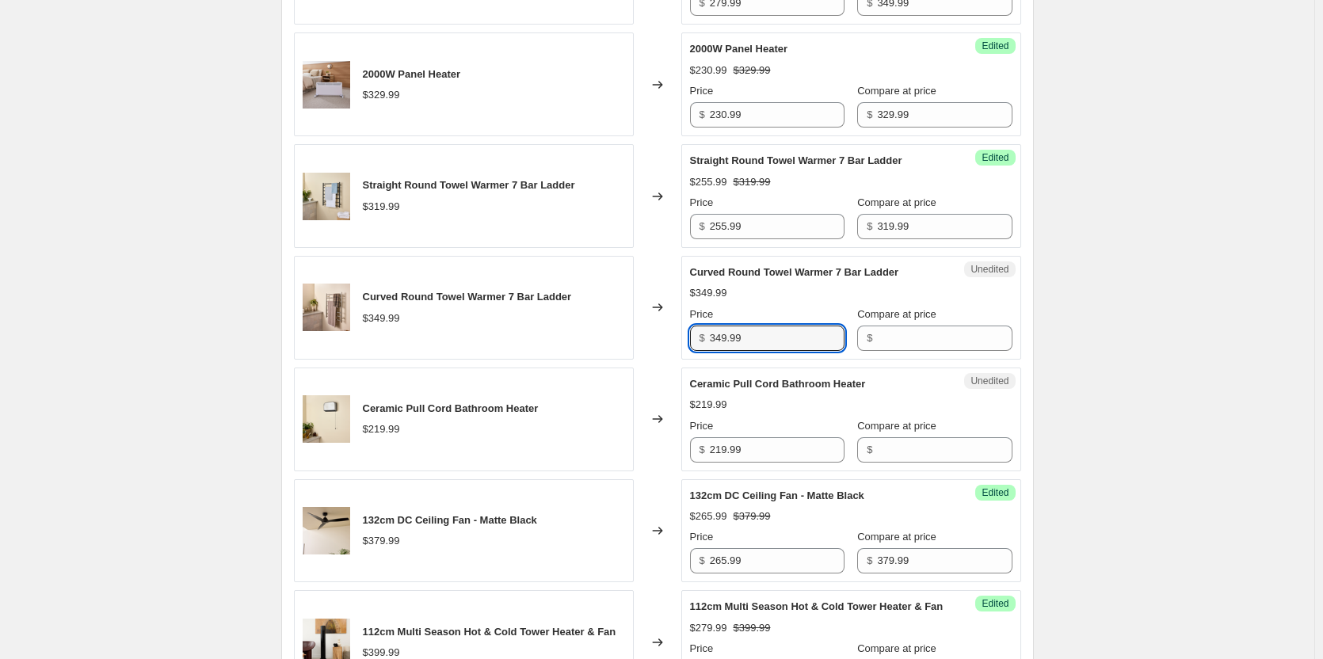
drag, startPoint x: 769, startPoint y: 361, endPoint x: 610, endPoint y: 343, distance: 160.3
click at [608, 343] on div "Curved Round Towel Warmer 7 Bar Ladder $349.99 Changed to Unedited Curved Round…" at bounding box center [657, 308] width 727 height 104
drag, startPoint x: 770, startPoint y: 356, endPoint x: 587, endPoint y: 354, distance: 183.0
click at [587, 354] on div "Curved Round Towel Warmer 7 Bar Ladder $349.99 Changed to Unedited Curved Round…" at bounding box center [657, 308] width 727 height 104
drag, startPoint x: 896, startPoint y: 354, endPoint x: 880, endPoint y: 357, distance: 16.9
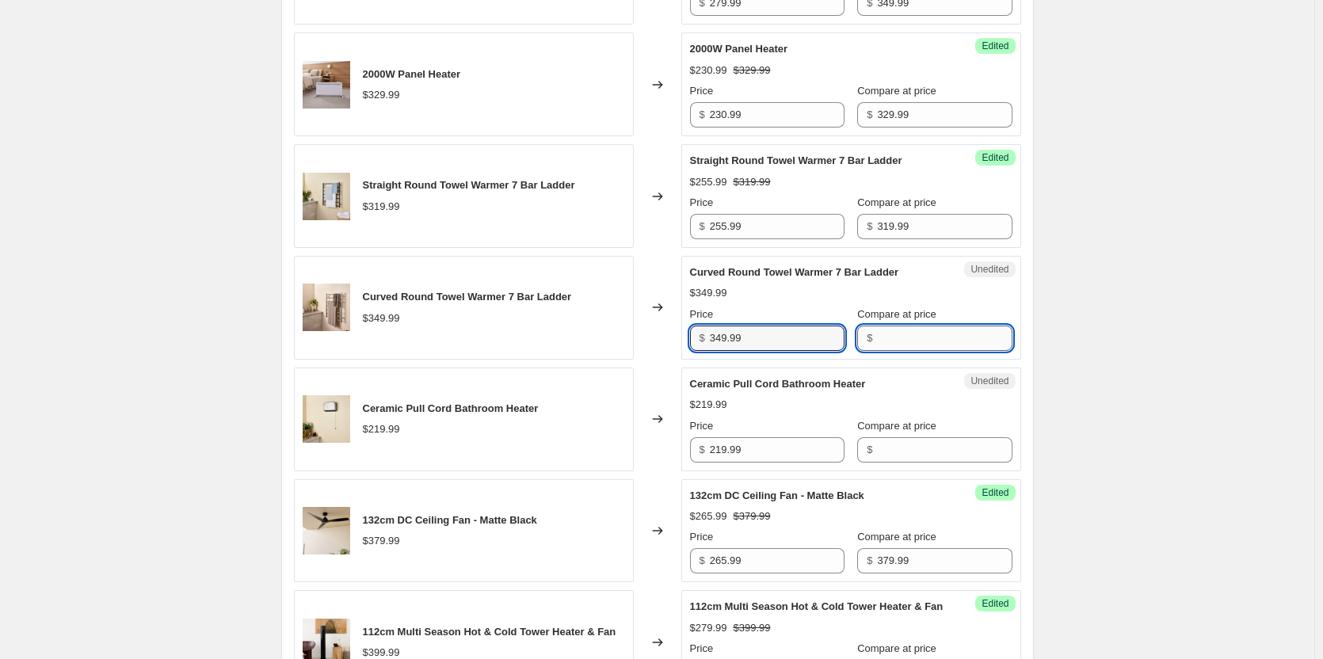
click at [896, 351] on input "Compare at price" at bounding box center [944, 338] width 135 height 25
paste input "349.99"
type input "349.99"
drag, startPoint x: 766, startPoint y: 345, endPoint x: 586, endPoint y: 341, distance: 180.7
click at [586, 341] on div "Curved Round Towel Warmer 7 Bar Ladder $349.99 Changed to Success Edited Curved…" at bounding box center [657, 308] width 727 height 104
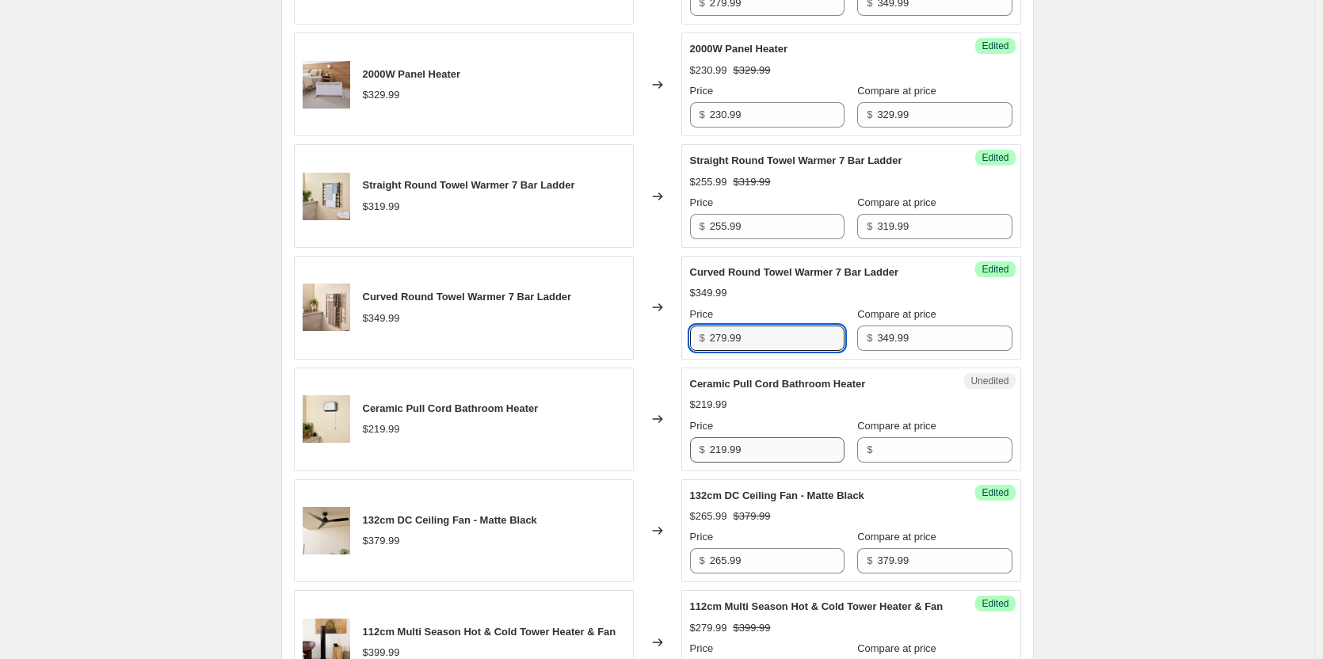
type input "279.99"
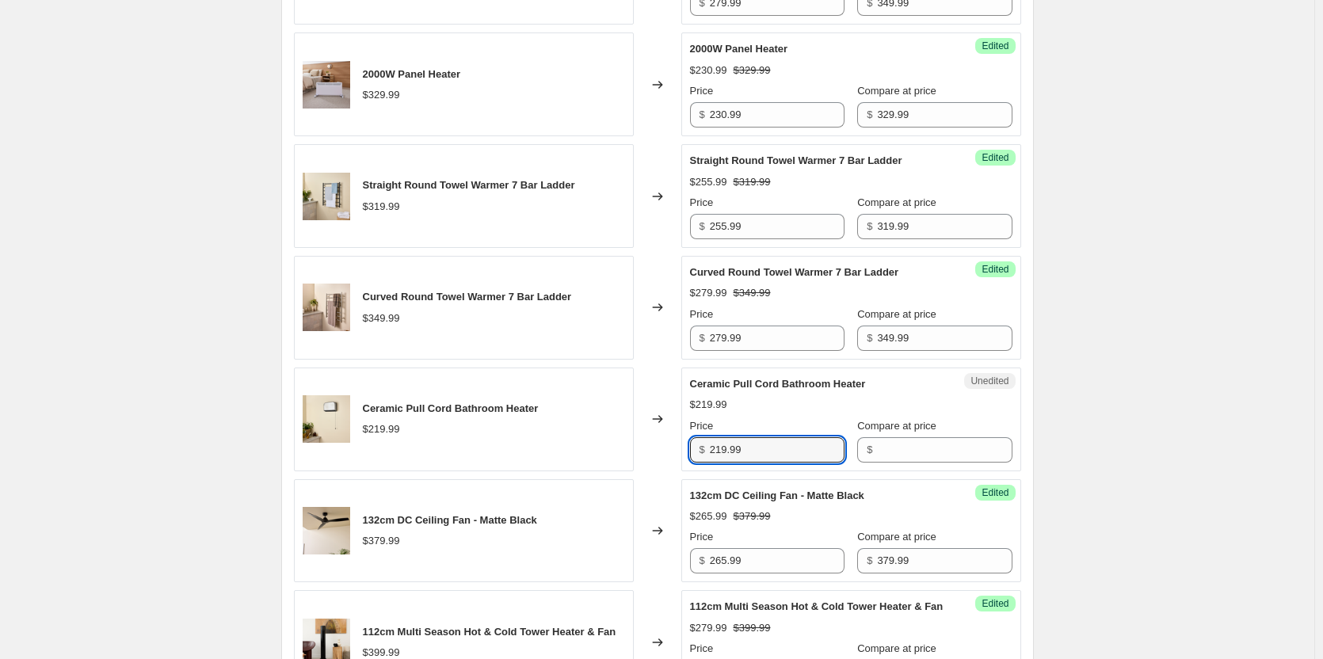
drag, startPoint x: 758, startPoint y: 468, endPoint x: 586, endPoint y: 474, distance: 171.2
click at [601, 471] on div "Ceramic Pull Cord Bathroom Heater $219.99 Changed to Unedited Ceramic Pull Cord…" at bounding box center [657, 420] width 727 height 104
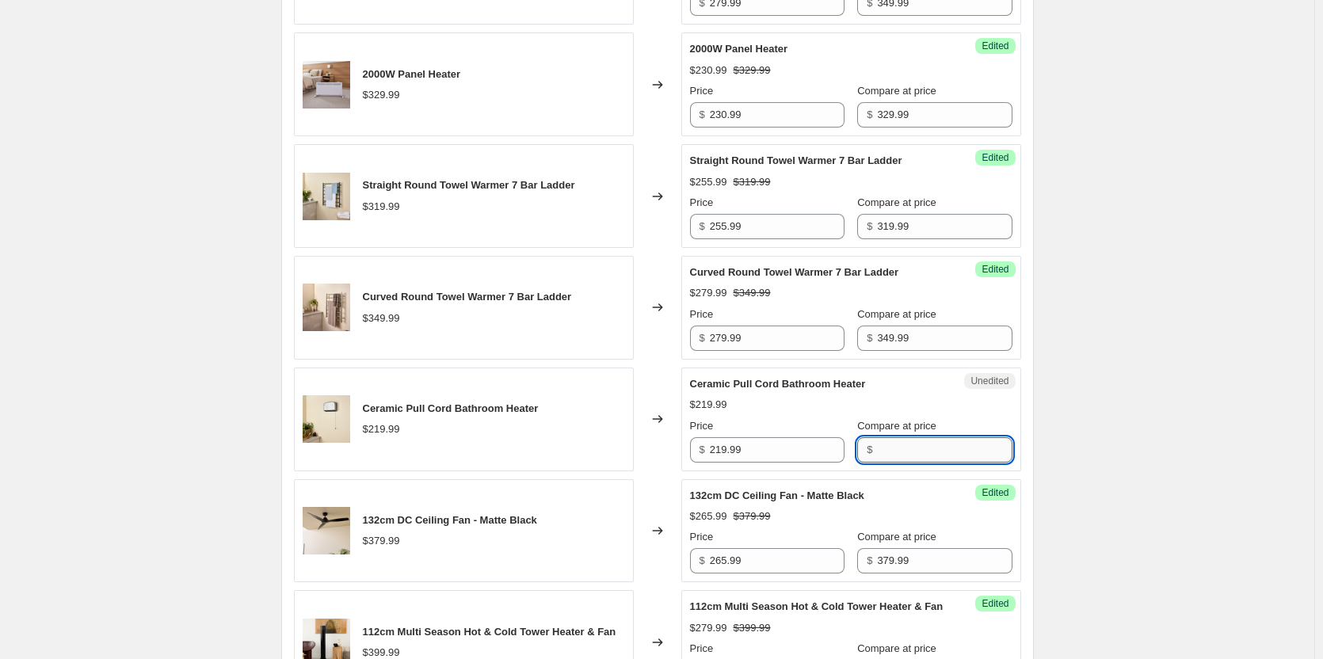
click at [877, 463] on input "Compare at price" at bounding box center [944, 449] width 135 height 25
paste input "219.99"
type input "219.99"
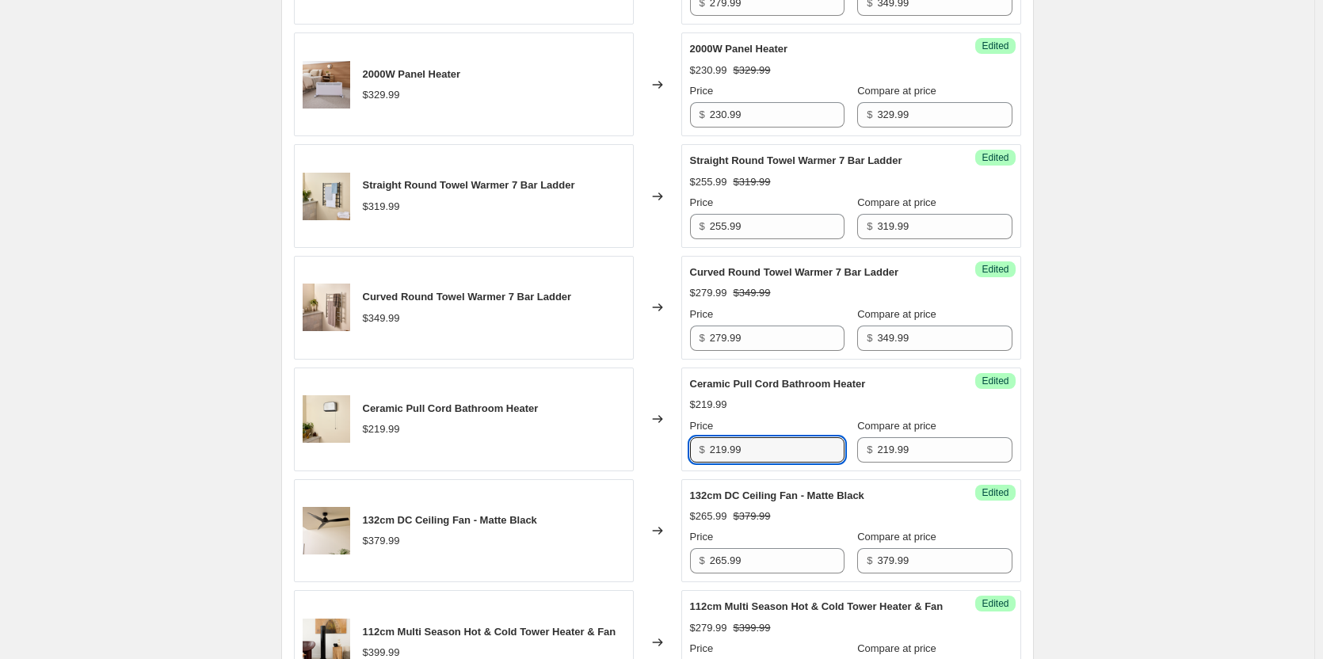
drag, startPoint x: 770, startPoint y: 464, endPoint x: 625, endPoint y: 464, distance: 145.0
click at [625, 464] on div "Ceramic Pull Cord Bathroom Heater $219.99 Changed to Success Edited Ceramic Pul…" at bounding box center [657, 420] width 727 height 104
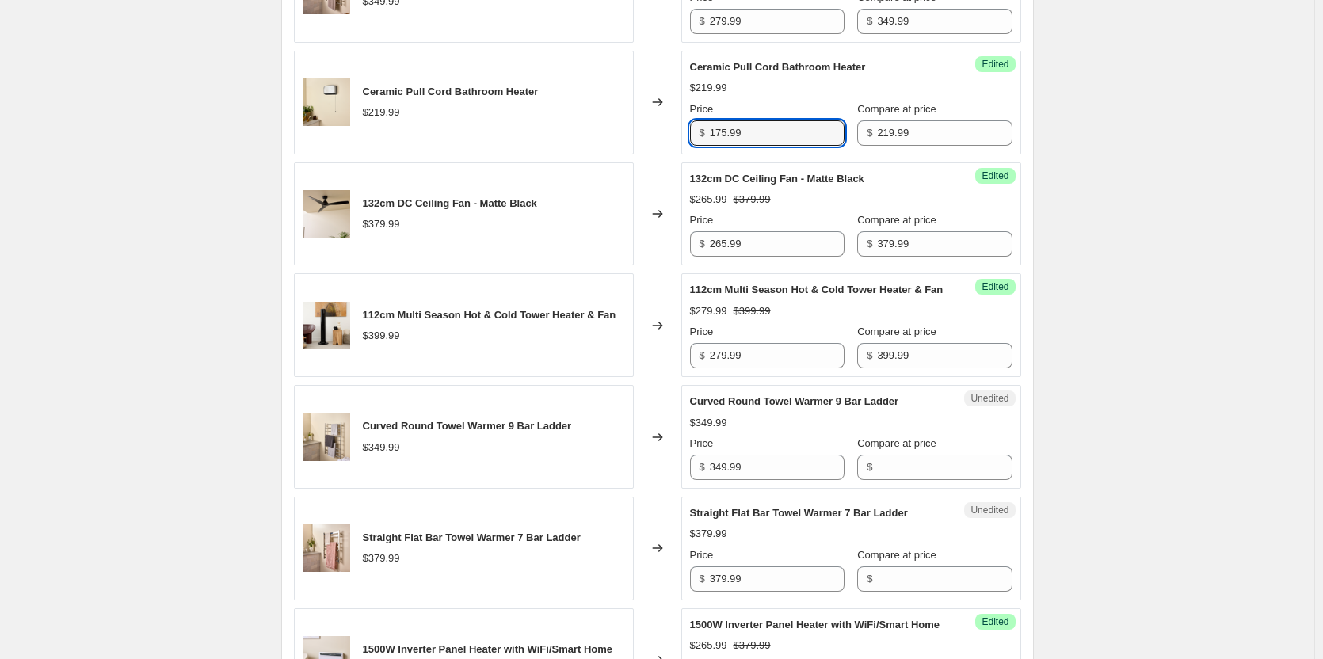
scroll to position [1981, 0]
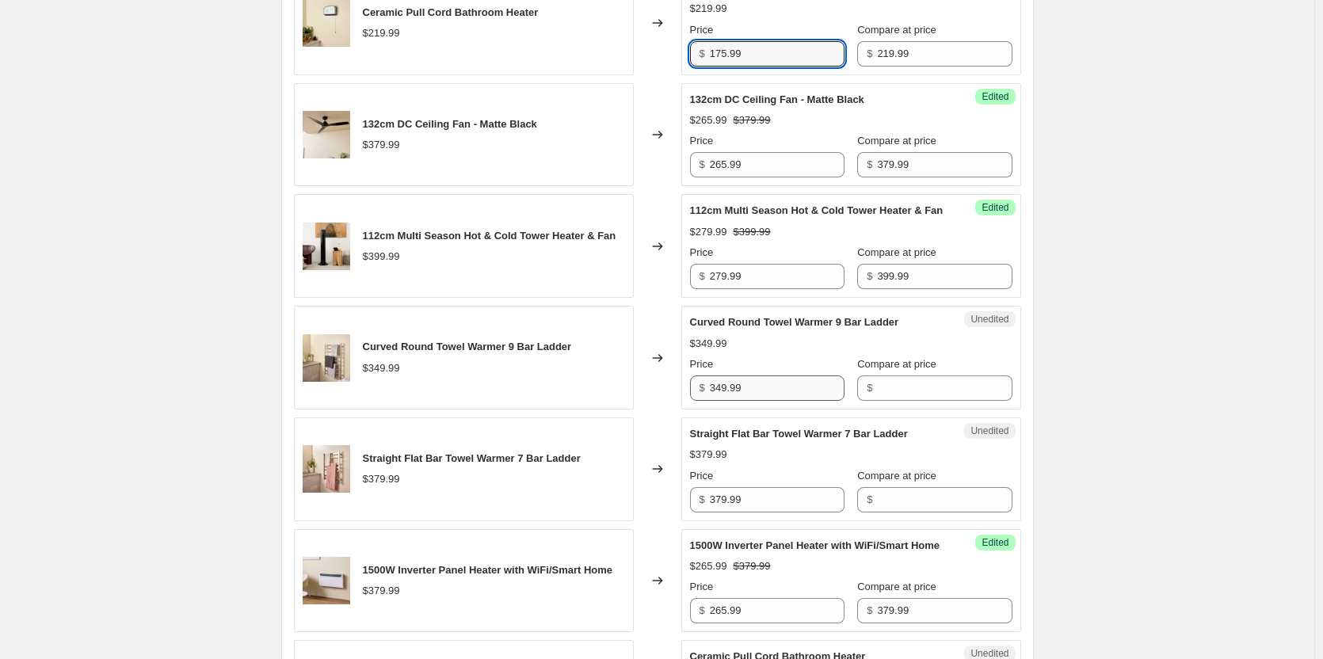
type input "175.99"
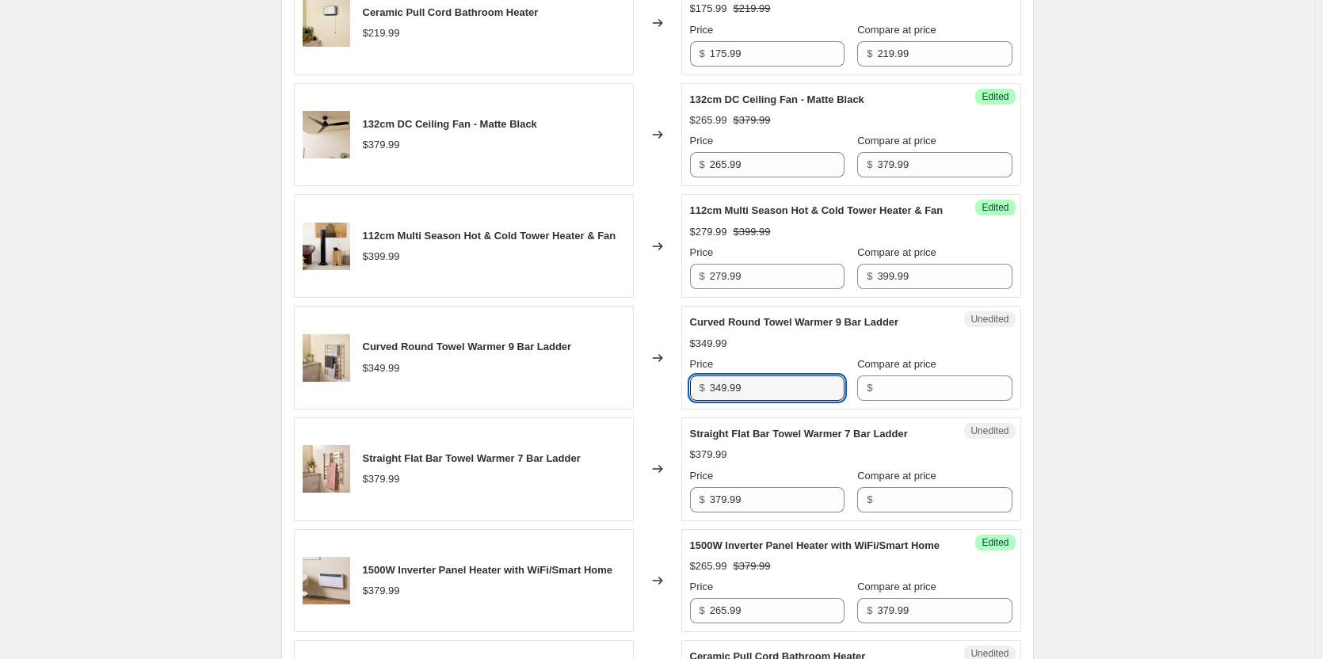
drag, startPoint x: 773, startPoint y: 429, endPoint x: 664, endPoint y: 416, distance: 110.1
click at [673, 410] on div "Curved Round Towel Warmer 9 Bar Ladder $349.99 Changed to Unedited Curved Round…" at bounding box center [657, 358] width 727 height 104
click at [961, 401] on input "Compare at price" at bounding box center [944, 388] width 135 height 25
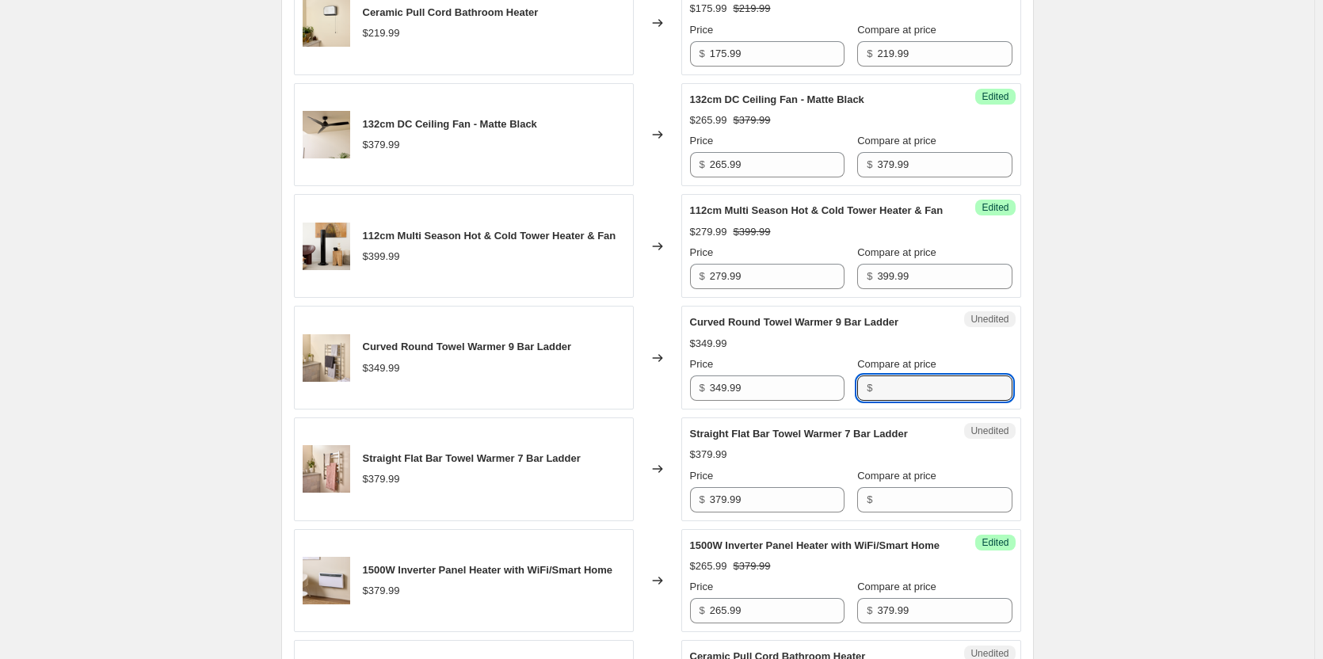
paste input "349.99"
type input "349.99"
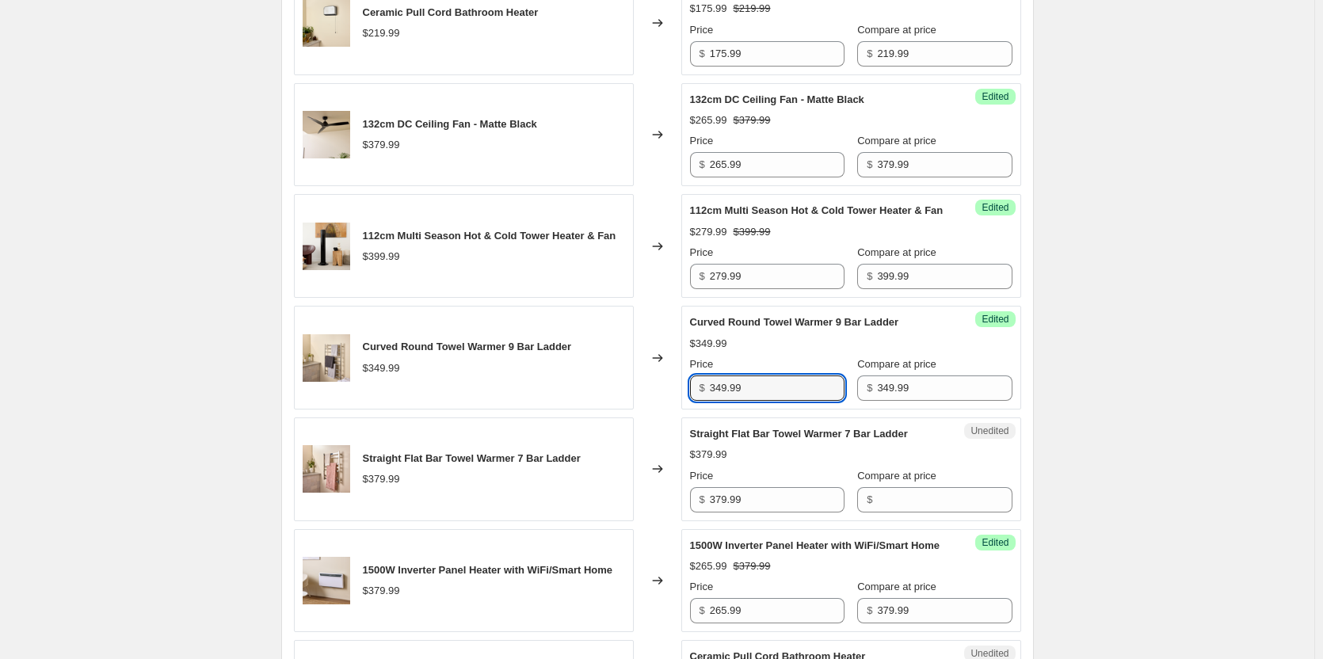
drag, startPoint x: 782, startPoint y: 420, endPoint x: 595, endPoint y: 410, distance: 187.3
click at [595, 410] on div "Curved Round Towel Warmer 9 Bar Ladder $349.99 Changed to Success Edited Curved…" at bounding box center [657, 358] width 727 height 104
click at [789, 401] on input "349.99" at bounding box center [777, 388] width 135 height 25
drag, startPoint x: 789, startPoint y: 426, endPoint x: 638, endPoint y: 421, distance: 151.4
click at [638, 410] on div "Curved Round Towel Warmer 9 Bar Ladder $349.99 Changed to Success Edited Curved…" at bounding box center [657, 358] width 727 height 104
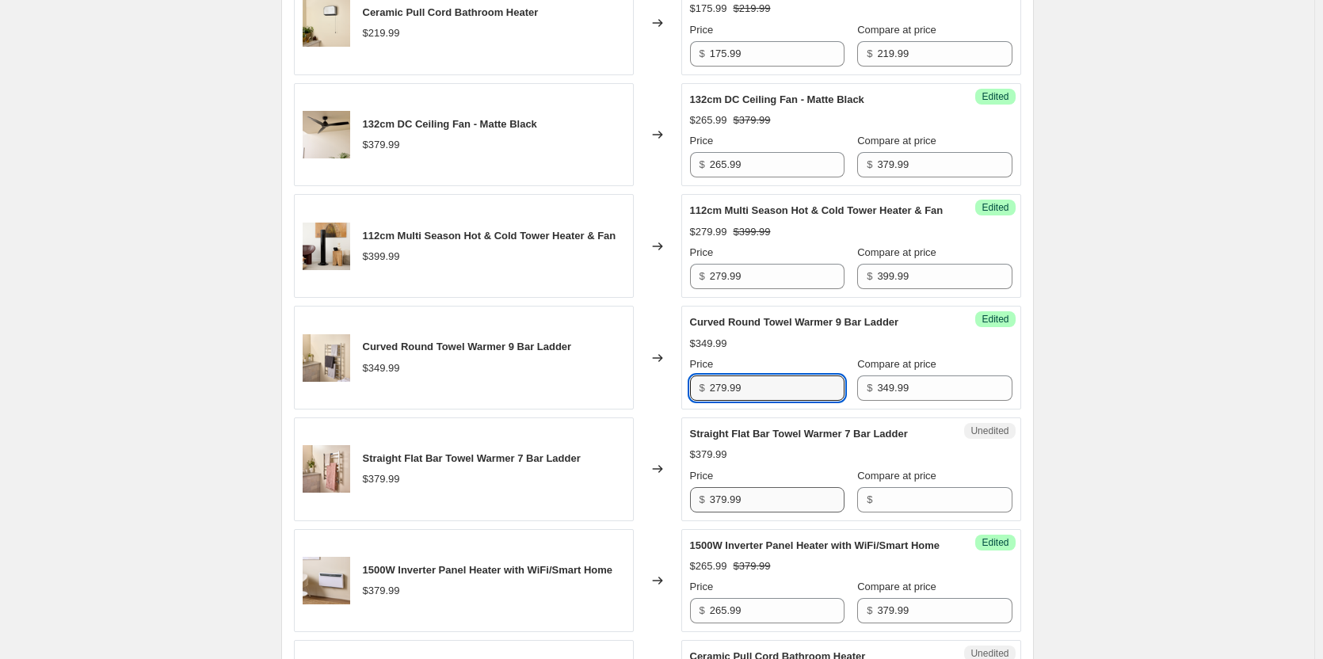
type input "279.99"
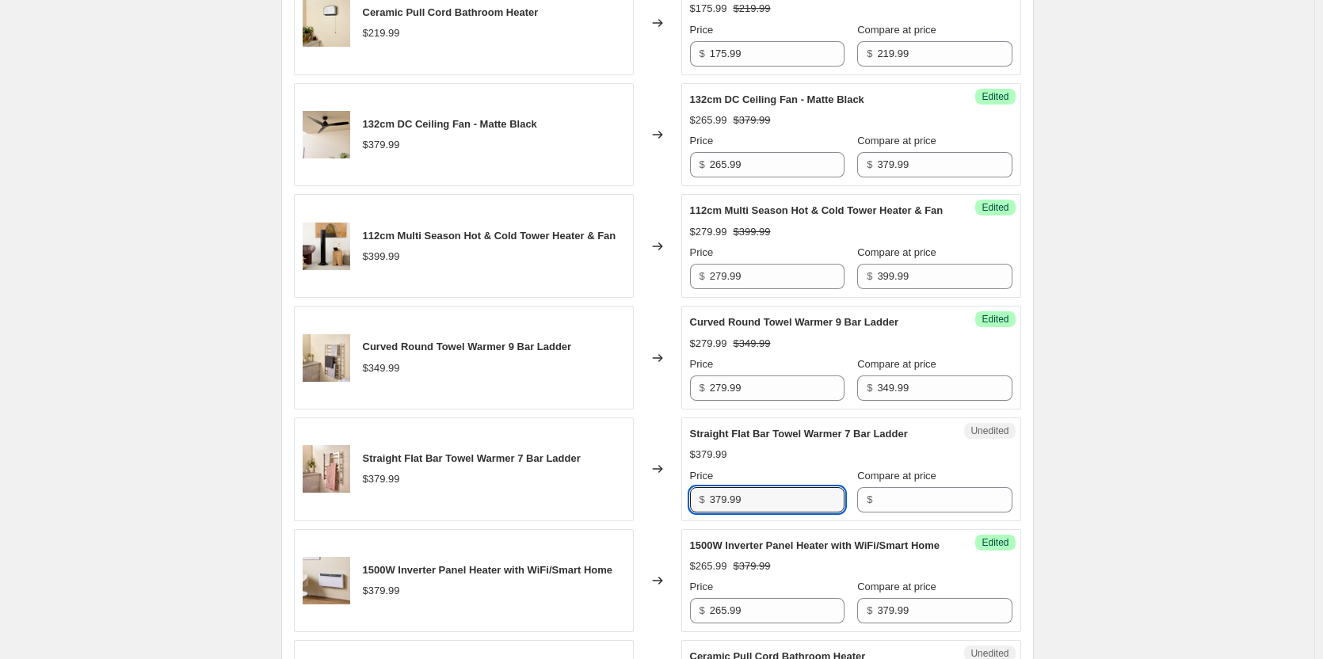
drag, startPoint x: 778, startPoint y: 526, endPoint x: 600, endPoint y: 523, distance: 178.3
click at [600, 521] on div "Straight Flat Bar Towel Warmer 7 Bar Ladder $379.99 Changed to Unedited Straigh…" at bounding box center [657, 470] width 727 height 104
click at [891, 513] on input "Compare at price" at bounding box center [944, 499] width 135 height 25
paste input "379.99"
type input "379.99"
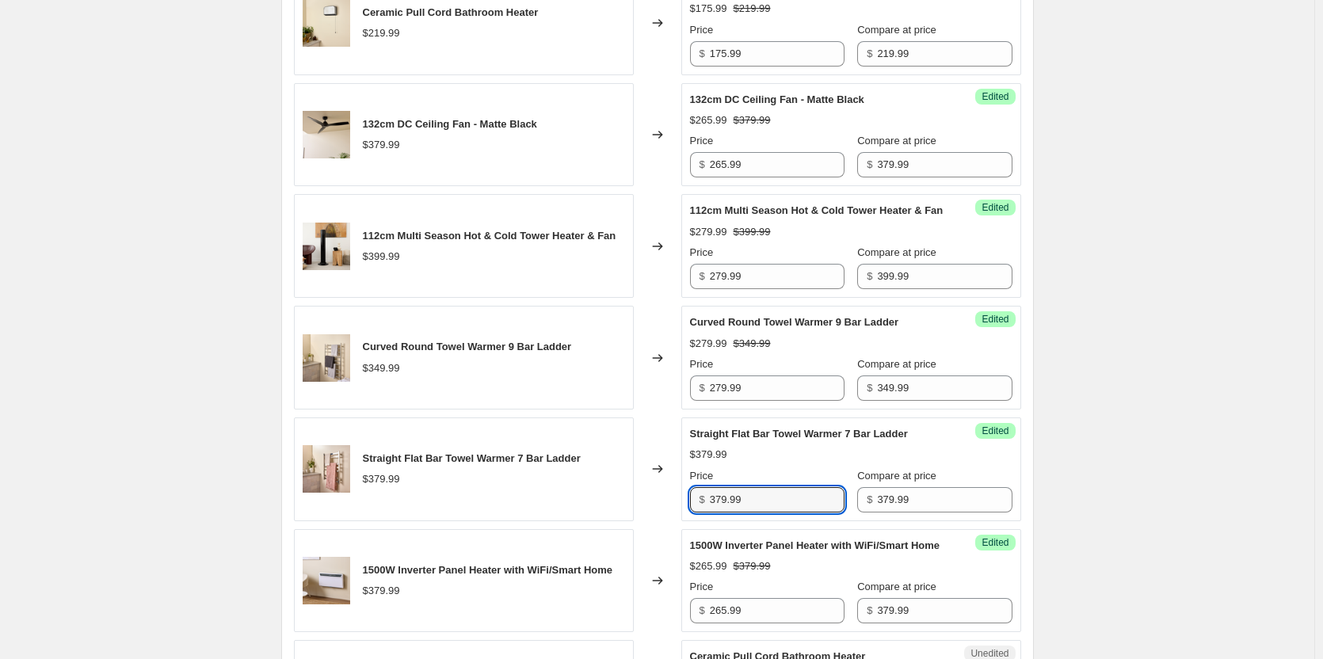
drag, startPoint x: 622, startPoint y: 529, endPoint x: 597, endPoint y: 525, distance: 24.8
click at [597, 521] on div "Straight Flat Bar Towel Warmer 7 Bar Ladder $379.99 Changed to Success Edited S…" at bounding box center [657, 470] width 727 height 104
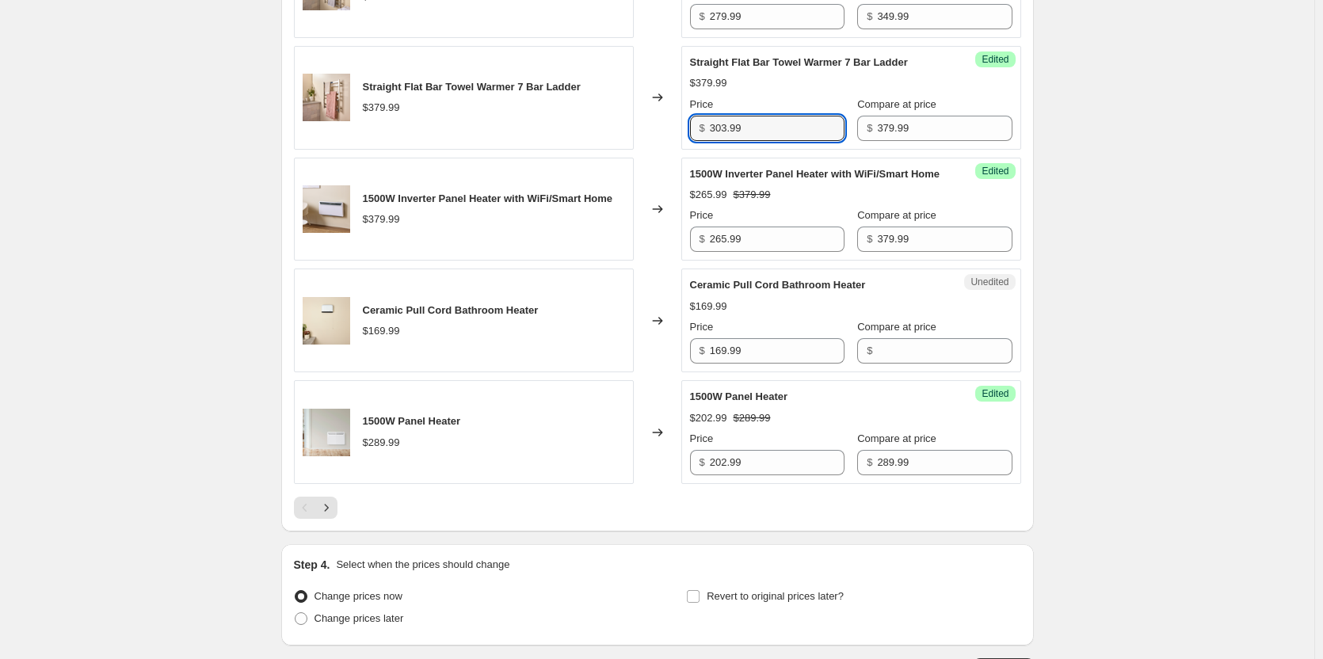
scroll to position [2377, 0]
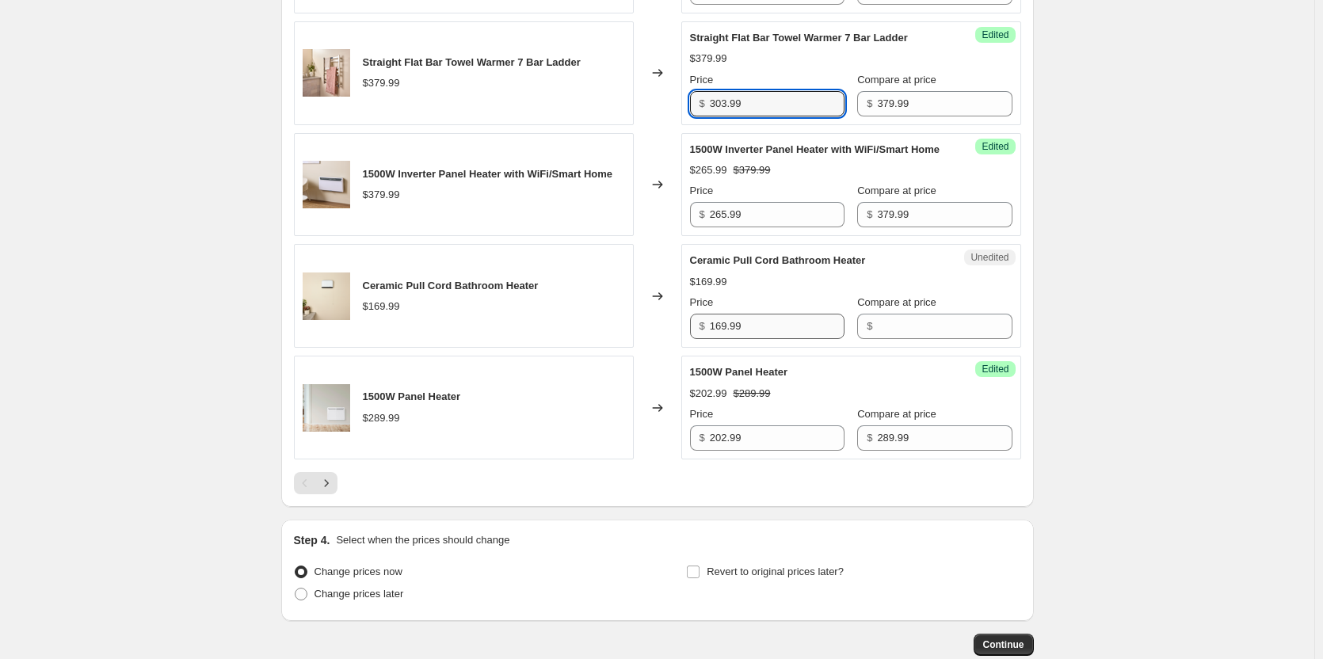
type input "303.99"
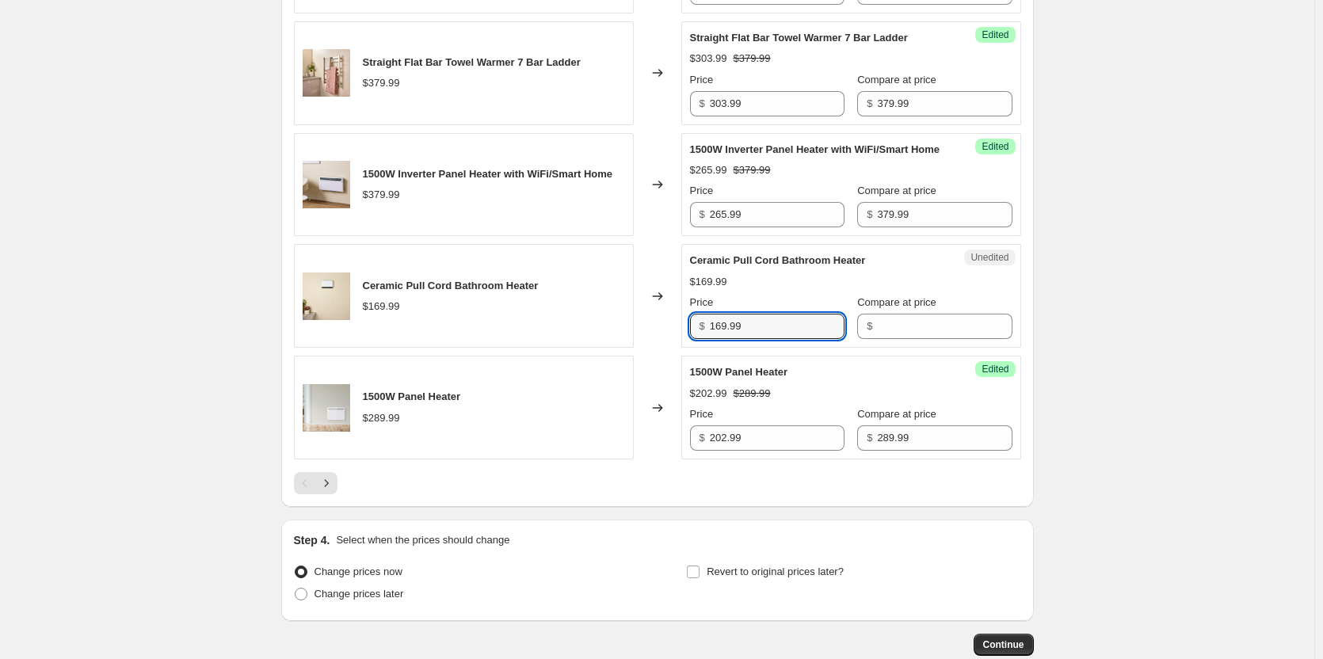
drag, startPoint x: 769, startPoint y: 375, endPoint x: 645, endPoint y: 355, distance: 125.2
click at [645, 348] on div "Ceramic Pull Cord Bathroom Heater $169.99 Changed to Unedited Ceramic Pull Cord…" at bounding box center [657, 296] width 727 height 104
click at [892, 339] on input "Compare at price" at bounding box center [944, 326] width 135 height 25
paste input "169.99"
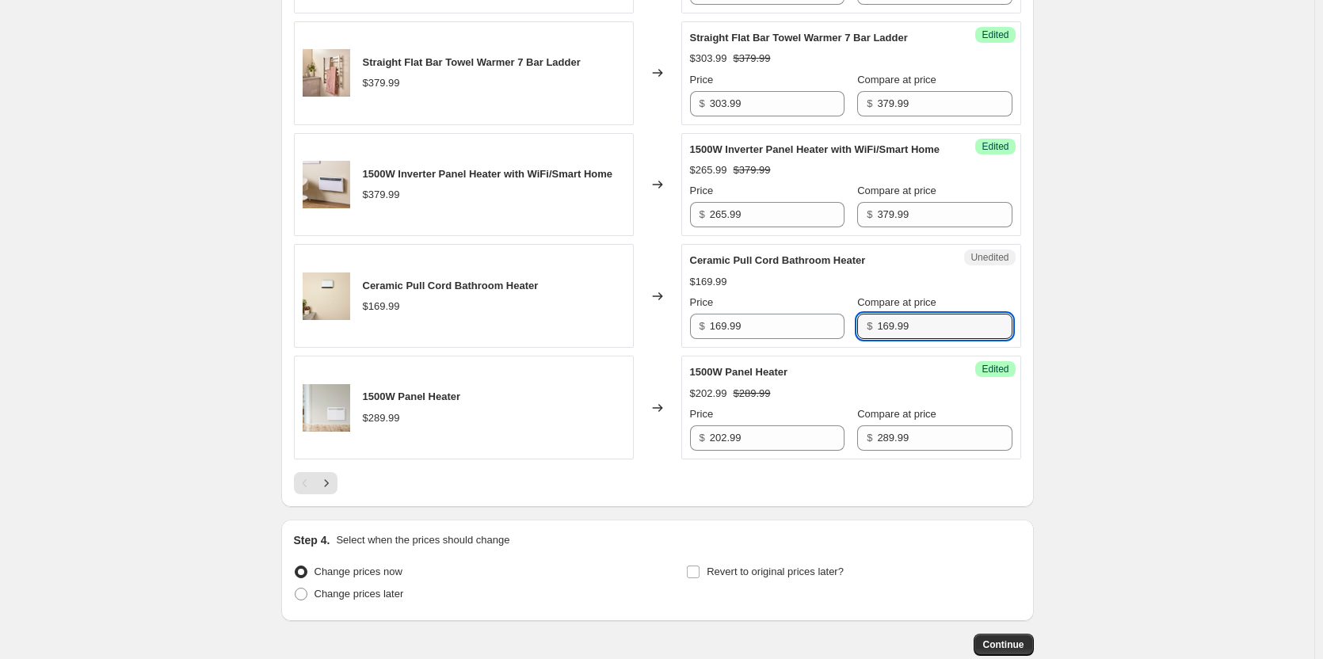
type input "169.99"
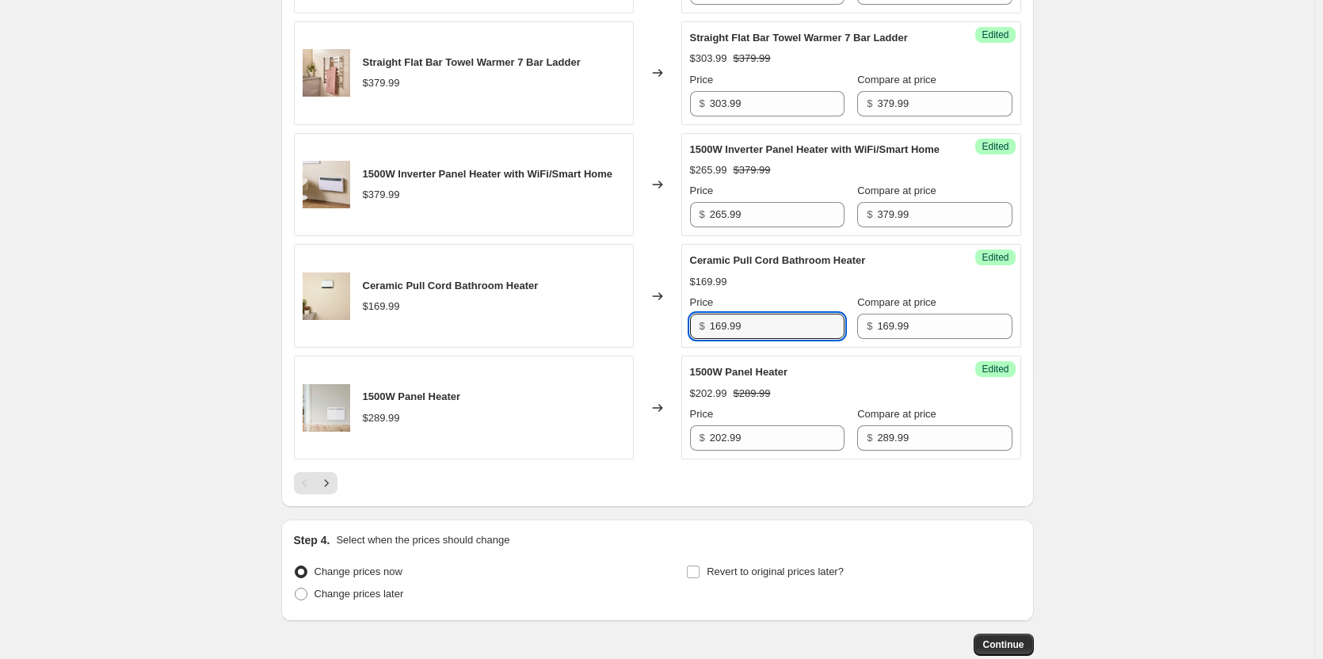
drag, startPoint x: 783, startPoint y: 379, endPoint x: 674, endPoint y: 354, distance: 111.3
click at [674, 348] on div "Ceramic Pull Cord Bathroom Heater $169.99 Changed to Success Edited Ceramic Pul…" at bounding box center [657, 296] width 727 height 104
type input "135.99"
click at [331, 491] on icon "Next" at bounding box center [327, 483] width 16 height 16
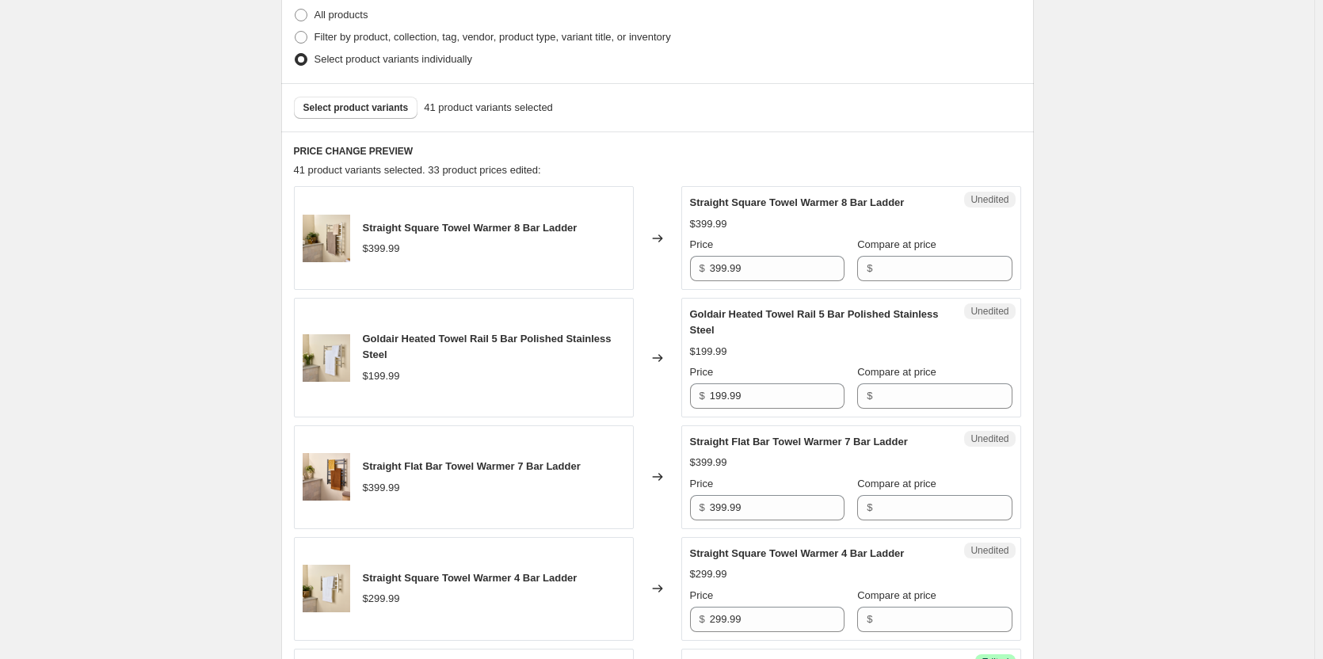
scroll to position [396, 0]
drag, startPoint x: 784, startPoint y: 265, endPoint x: 508, endPoint y: 259, distance: 276.6
click at [508, 259] on div "Straight Square Towel Warmer 8 Bar Ladder $399.99 Changed to Unedited Straight …" at bounding box center [657, 237] width 727 height 104
click at [879, 265] on input "Compare at price" at bounding box center [944, 267] width 135 height 25
paste input "399.99"
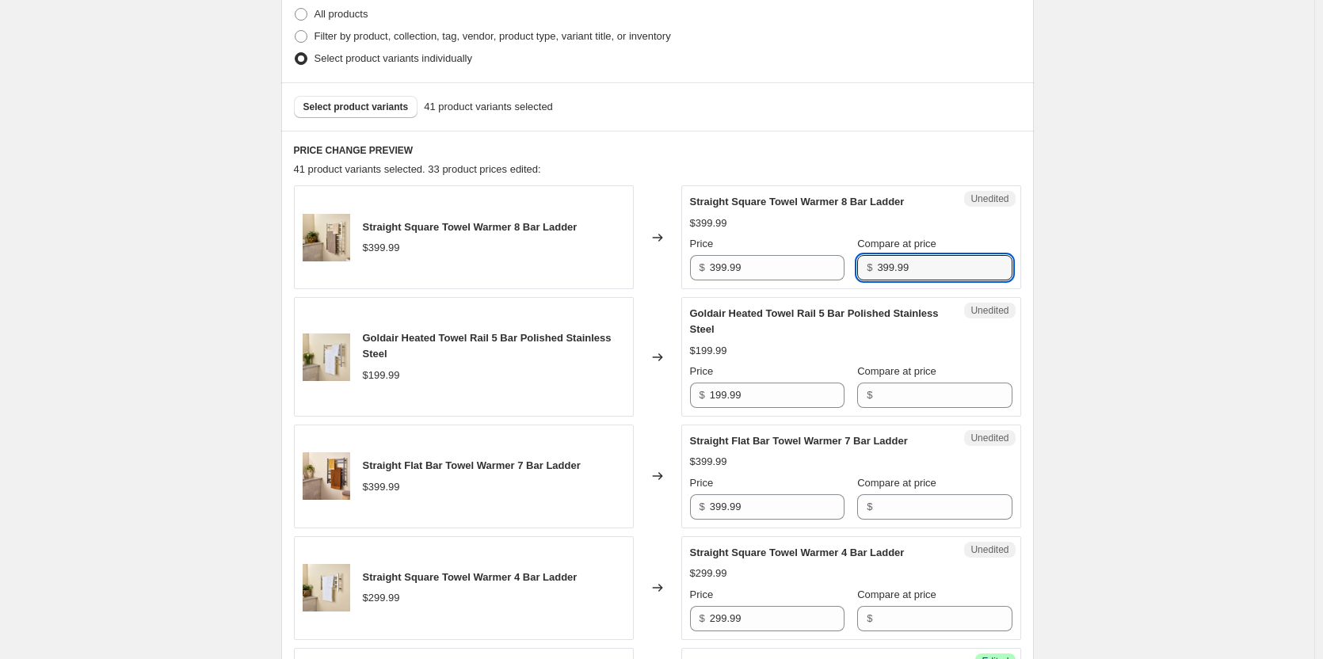
type input "399.99"
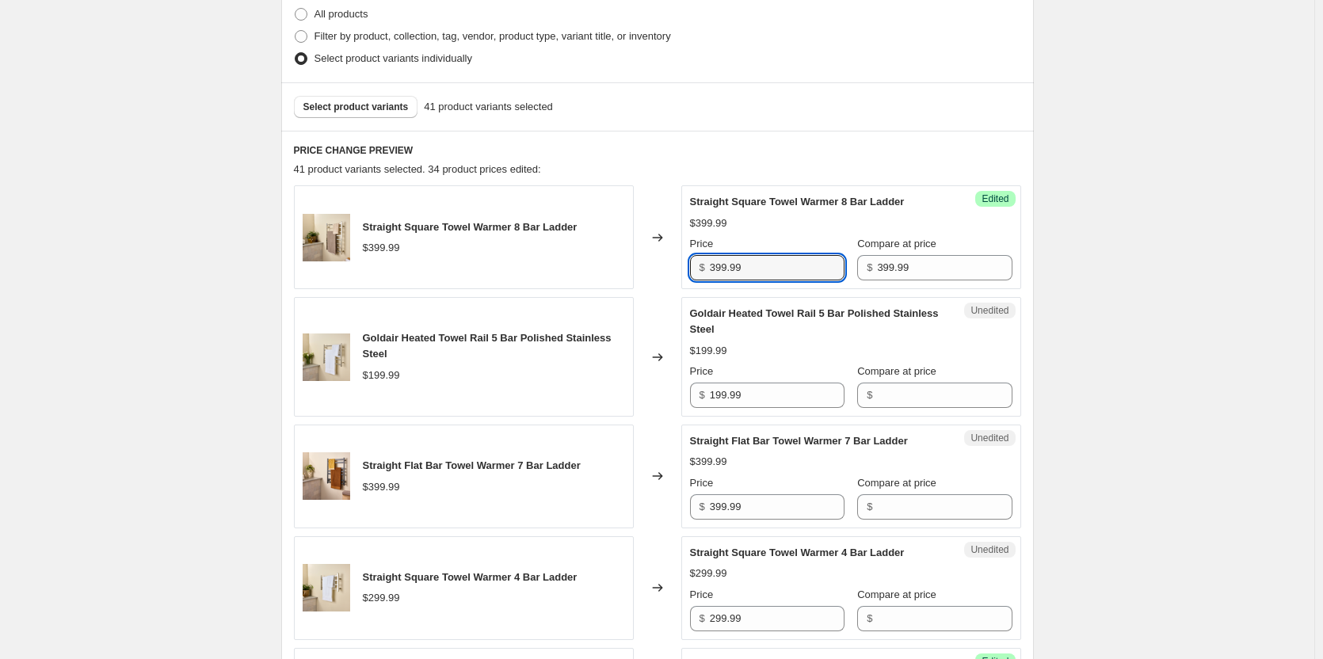
drag, startPoint x: 789, startPoint y: 266, endPoint x: 620, endPoint y: 247, distance: 170.6
click at [620, 247] on div "Straight Square Towel Warmer 8 Bar Ladder $399.99 Changed to Success Edited Str…" at bounding box center [657, 237] width 727 height 104
type input "319.99"
drag, startPoint x: 788, startPoint y: 391, endPoint x: 689, endPoint y: 371, distance: 101.2
click at [689, 371] on div "Unedited Goldair Heated Towel Rail 5 Bar Polished Stainless Steel $199.99 Price…" at bounding box center [851, 357] width 340 height 120
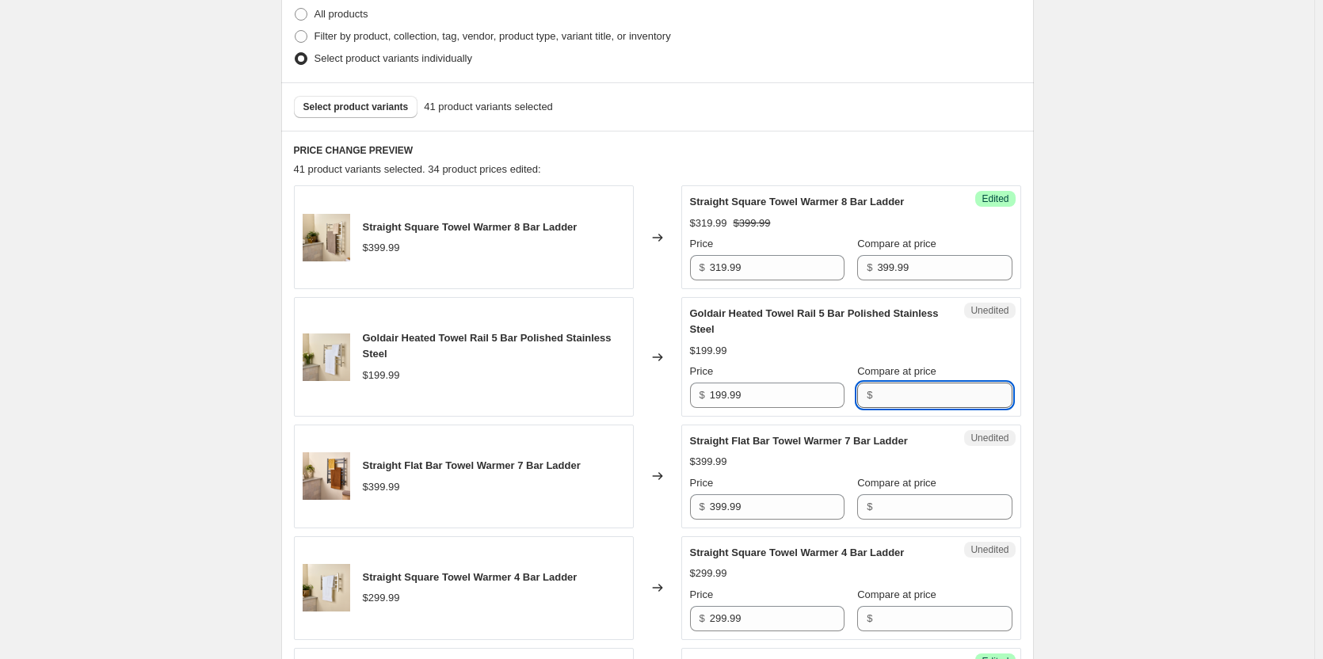
click at [910, 403] on input "Compare at price" at bounding box center [944, 395] width 135 height 25
paste input "199.99"
type input "199.99"
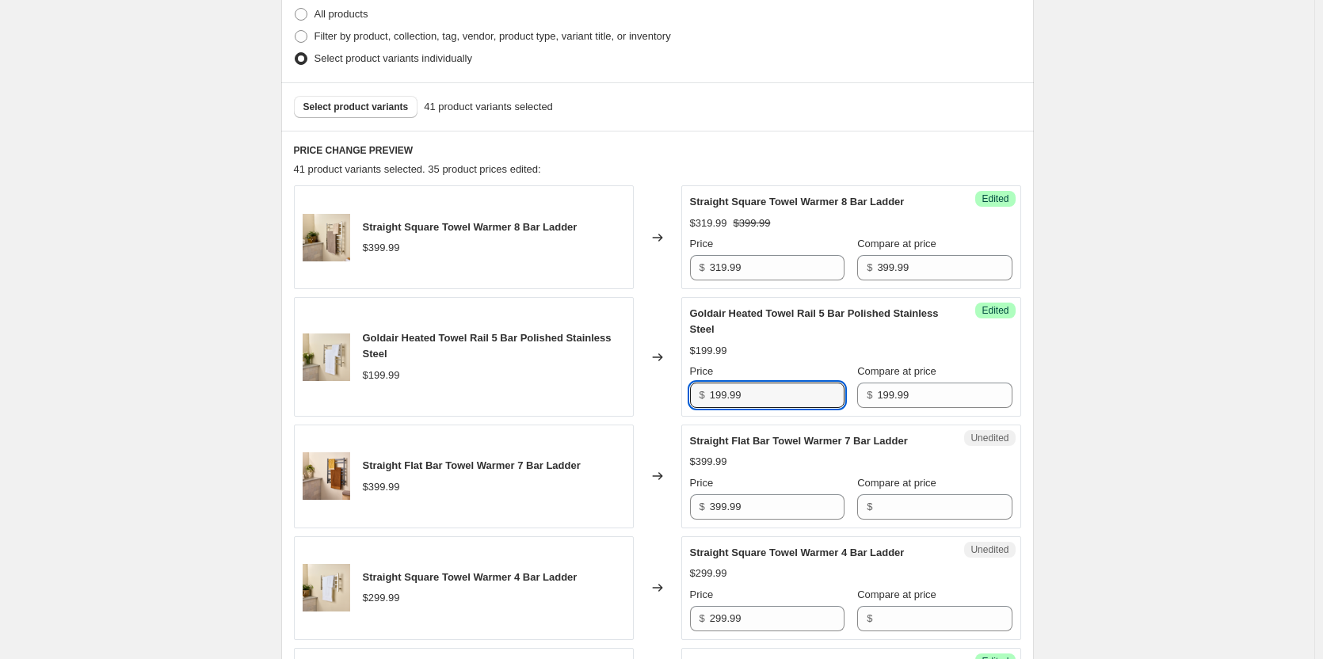
drag, startPoint x: 782, startPoint y: 389, endPoint x: 550, endPoint y: 381, distance: 232.3
click at [550, 381] on div "Goldair Heated Towel Rail 5 Bar Polished Stainless Steel $199.99 Changed to Suc…" at bounding box center [657, 357] width 727 height 120
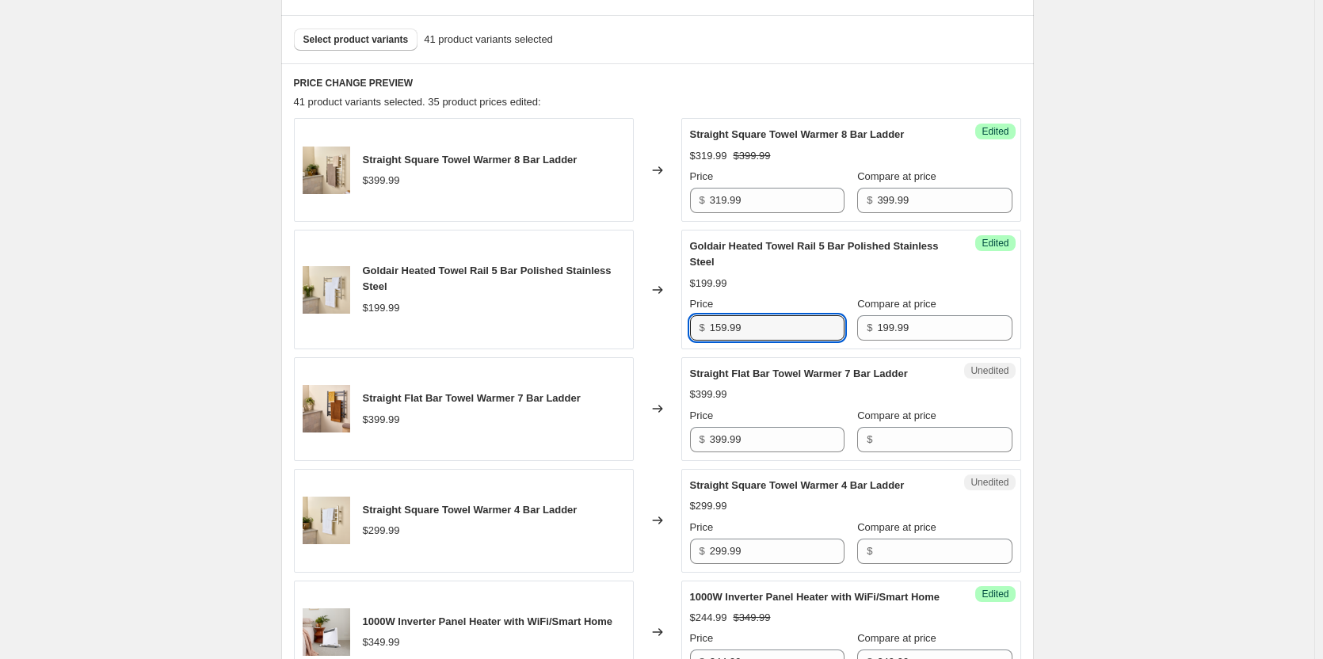
scroll to position [555, 0]
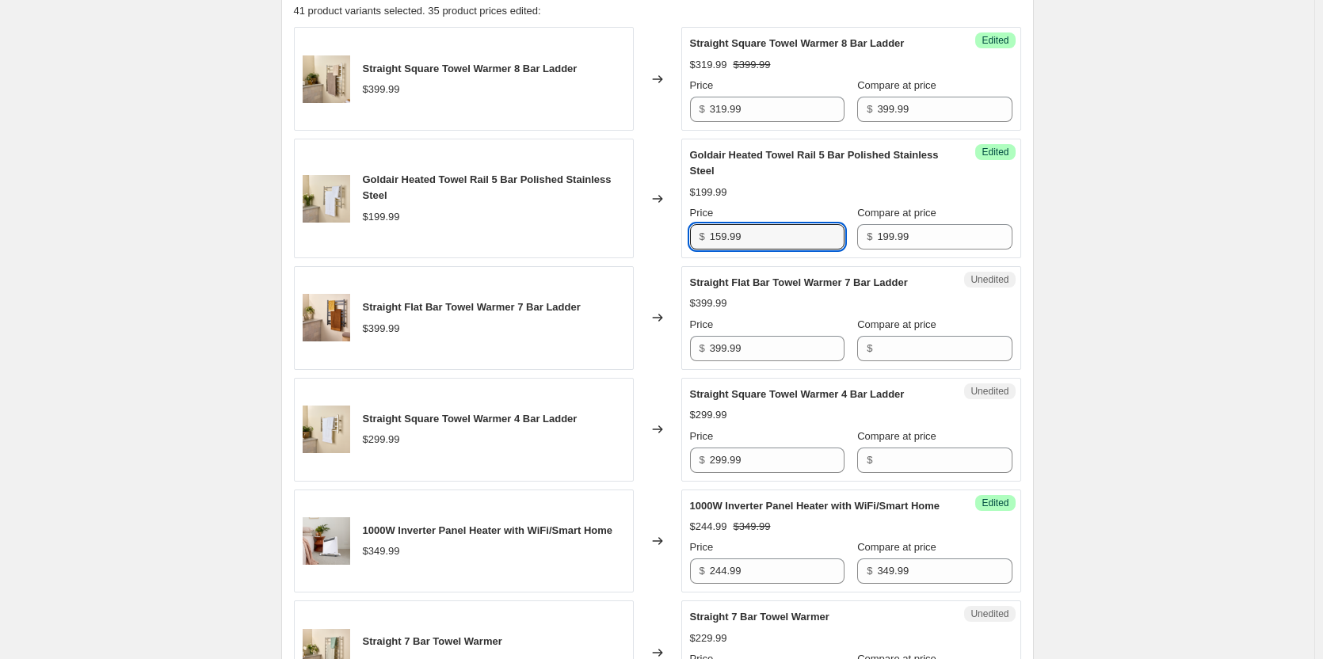
type input "159.99"
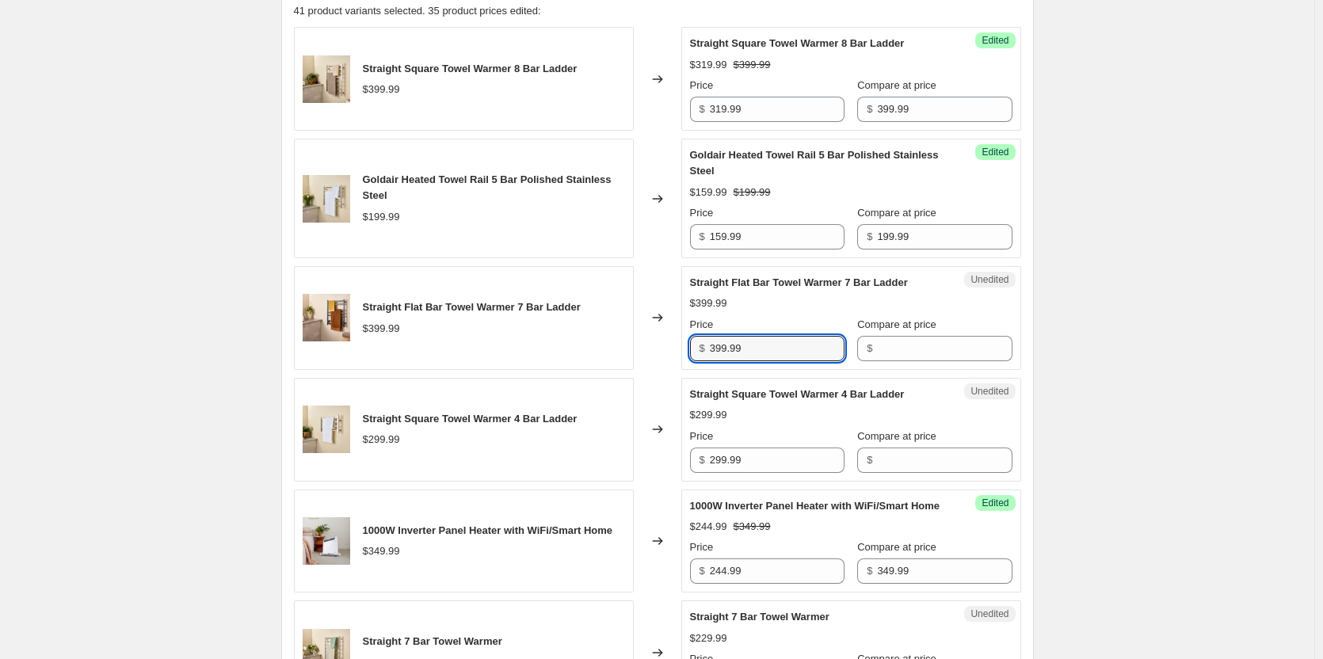
drag, startPoint x: 694, startPoint y: 347, endPoint x: 597, endPoint y: 337, distance: 98.0
click at [597, 337] on div "Straight Flat Bar Towel Warmer 7 Bar Ladder $399.99 Changed to Unedited Straigh…" at bounding box center [657, 318] width 727 height 104
click at [919, 356] on input "Compare at price" at bounding box center [944, 348] width 135 height 25
paste input "399.99"
type input "399.99"
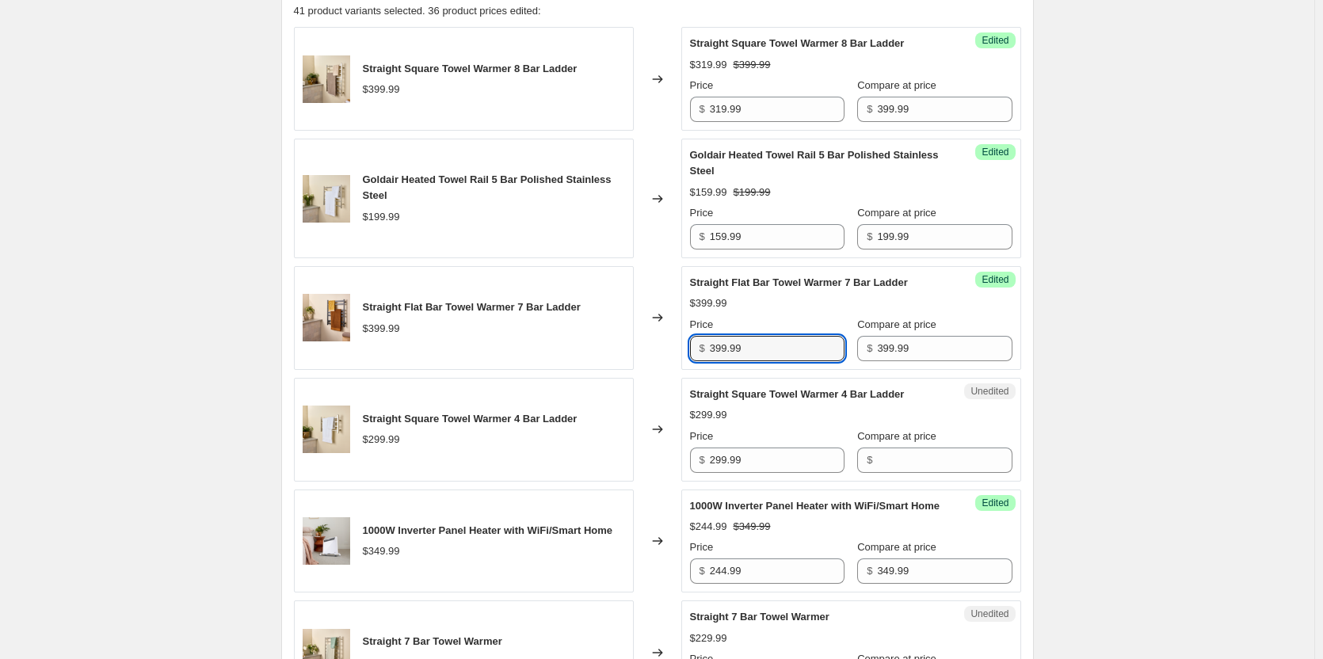
drag, startPoint x: 783, startPoint y: 351, endPoint x: 564, endPoint y: 346, distance: 218.7
click at [564, 346] on div "Straight Flat Bar Towel Warmer 7 Bar Ladder $399.99 Changed to Success Edited S…" at bounding box center [657, 318] width 727 height 104
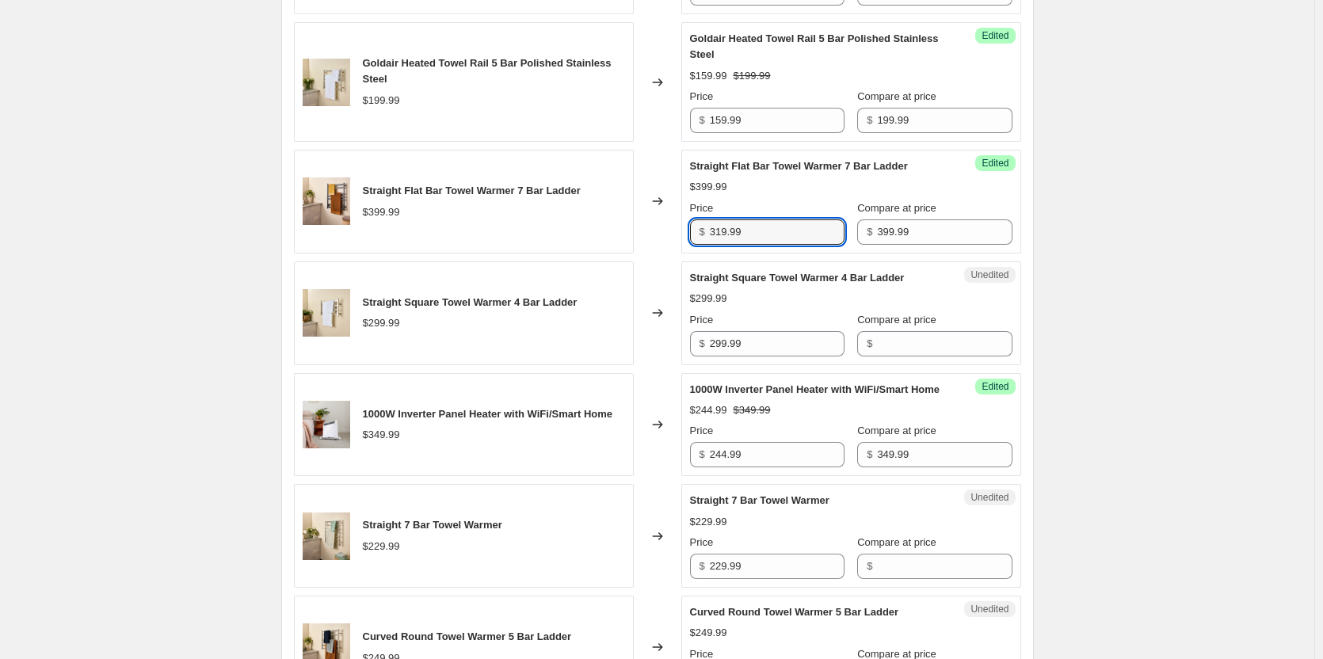
scroll to position [713, 0]
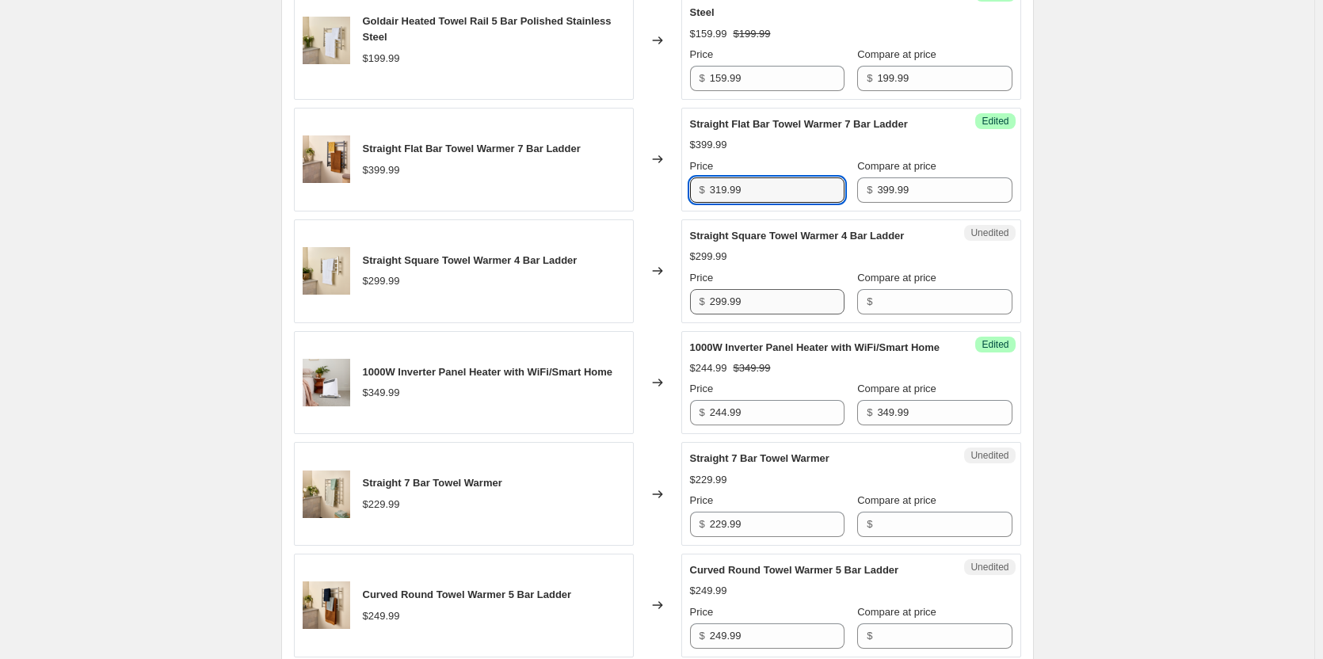
type input "319.99"
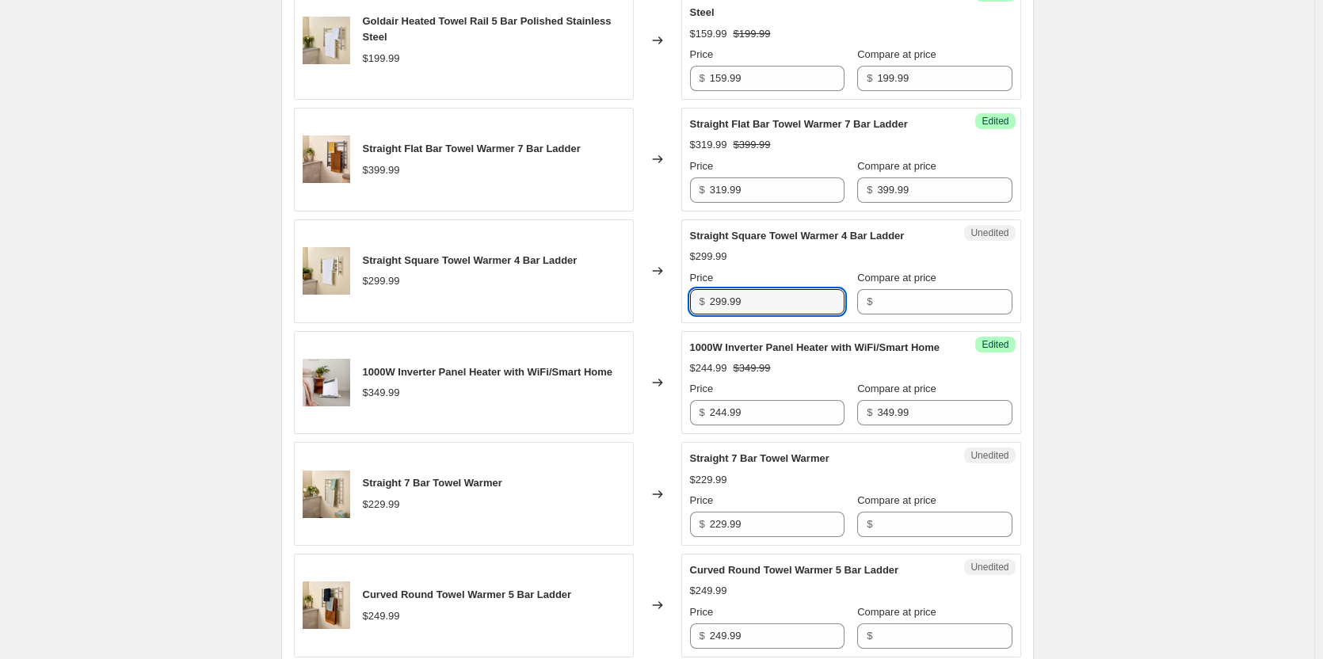
drag, startPoint x: 805, startPoint y: 298, endPoint x: 628, endPoint y: 291, distance: 176.8
click at [628, 291] on div "Straight Square Towel Warmer 4 Bar Ladder $299.99 Changed to Unedited Straight …" at bounding box center [657, 271] width 727 height 104
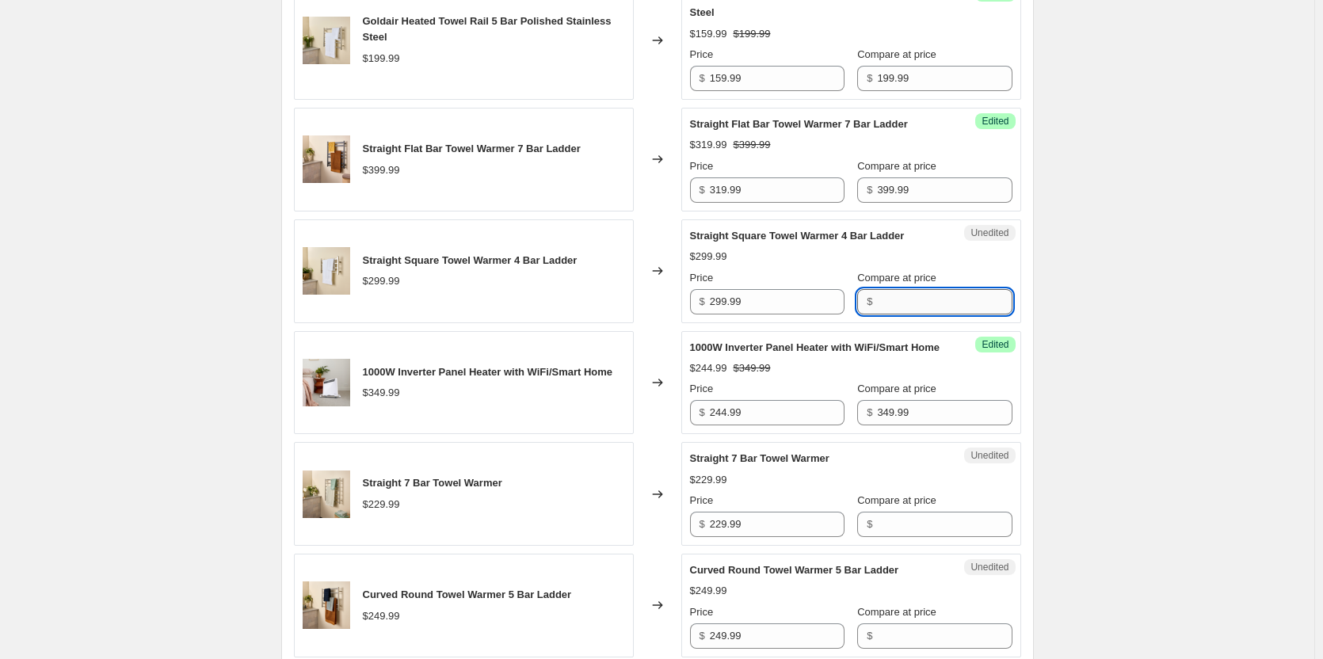
click at [934, 299] on input "Compare at price" at bounding box center [944, 301] width 135 height 25
paste input "299.99"
type input "299.99"
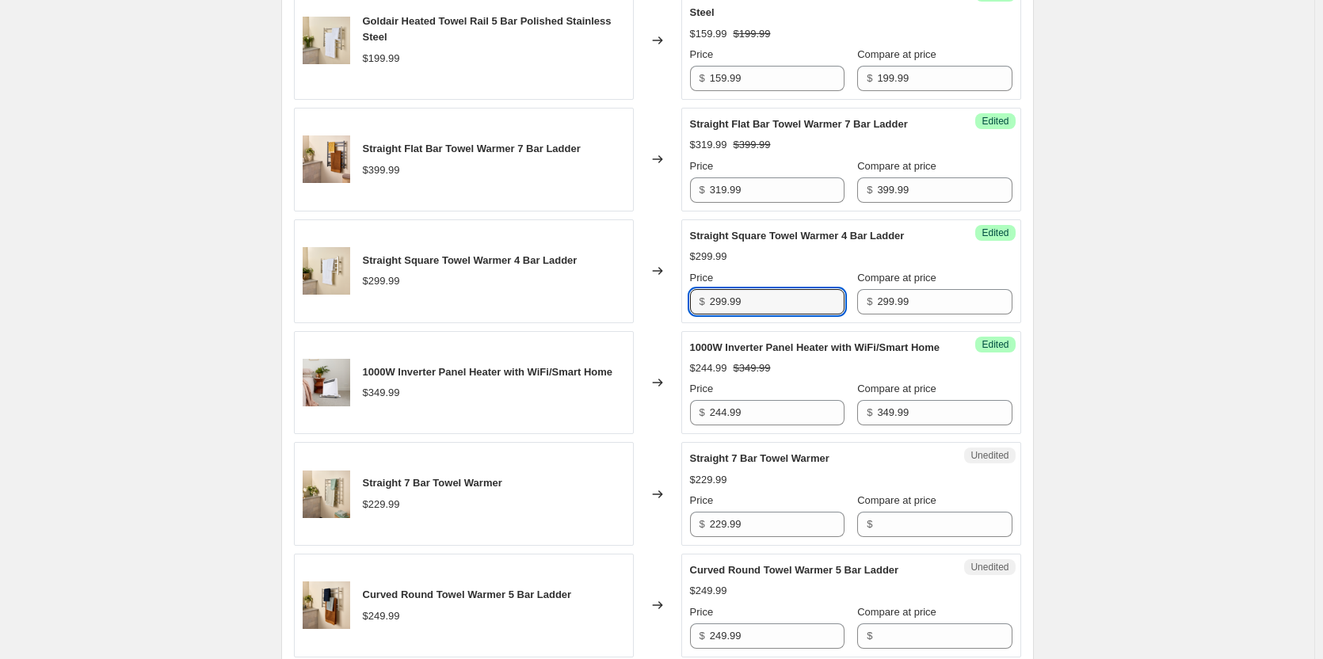
drag, startPoint x: 794, startPoint y: 307, endPoint x: 666, endPoint y: 307, distance: 127.6
click at [666, 307] on div "Straight Square Towel Warmer 4 Bar Ladder $299.99 Changed to Success Edited Str…" at bounding box center [657, 271] width 727 height 104
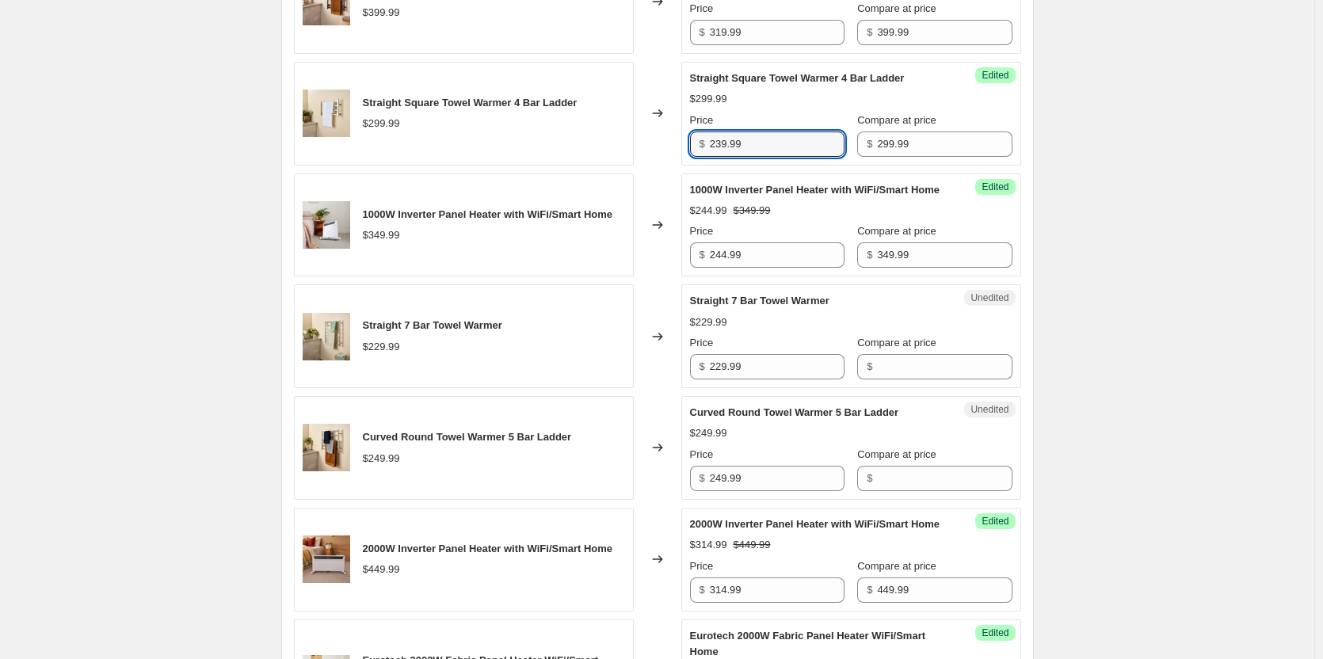
scroll to position [872, 0]
type input "239.99"
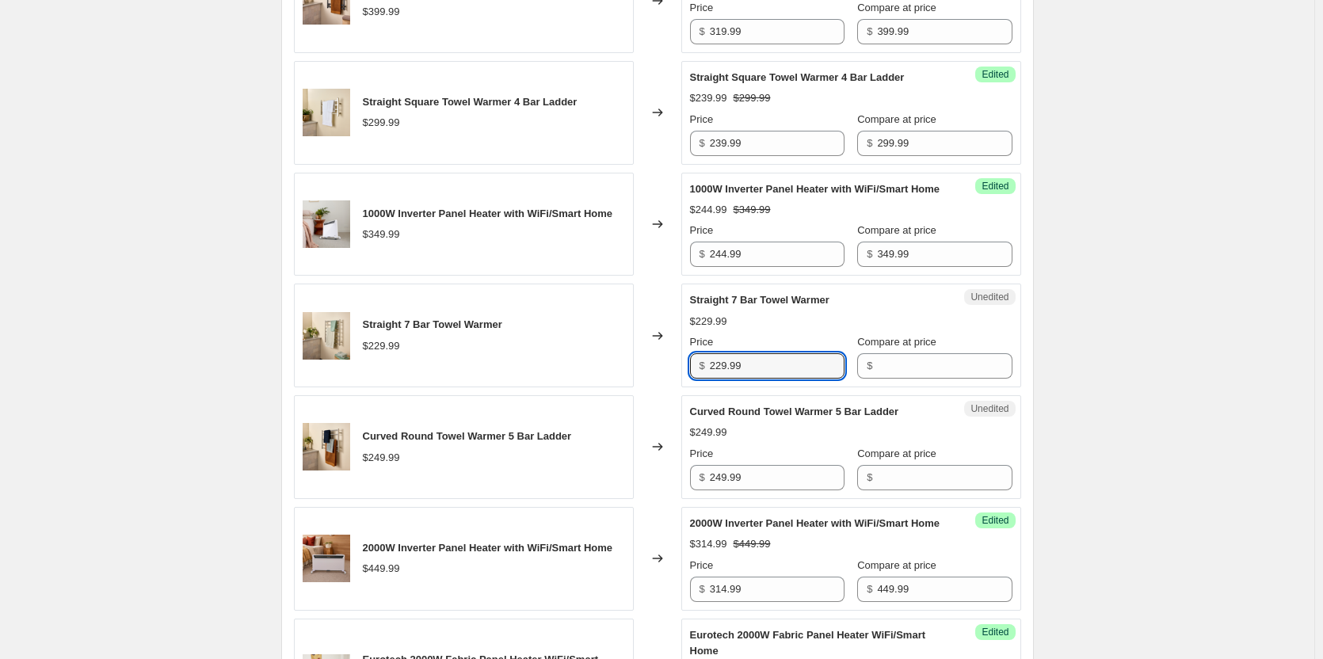
drag, startPoint x: 766, startPoint y: 391, endPoint x: 639, endPoint y: 380, distance: 127.3
click at [639, 380] on div "Straight 7 Bar Towel Warmer $229.99 Changed to Unedited Straight 7 Bar Towel Wa…" at bounding box center [657, 336] width 727 height 104
click at [888, 379] on input "Compare at price" at bounding box center [944, 365] width 135 height 25
paste input "229.99"
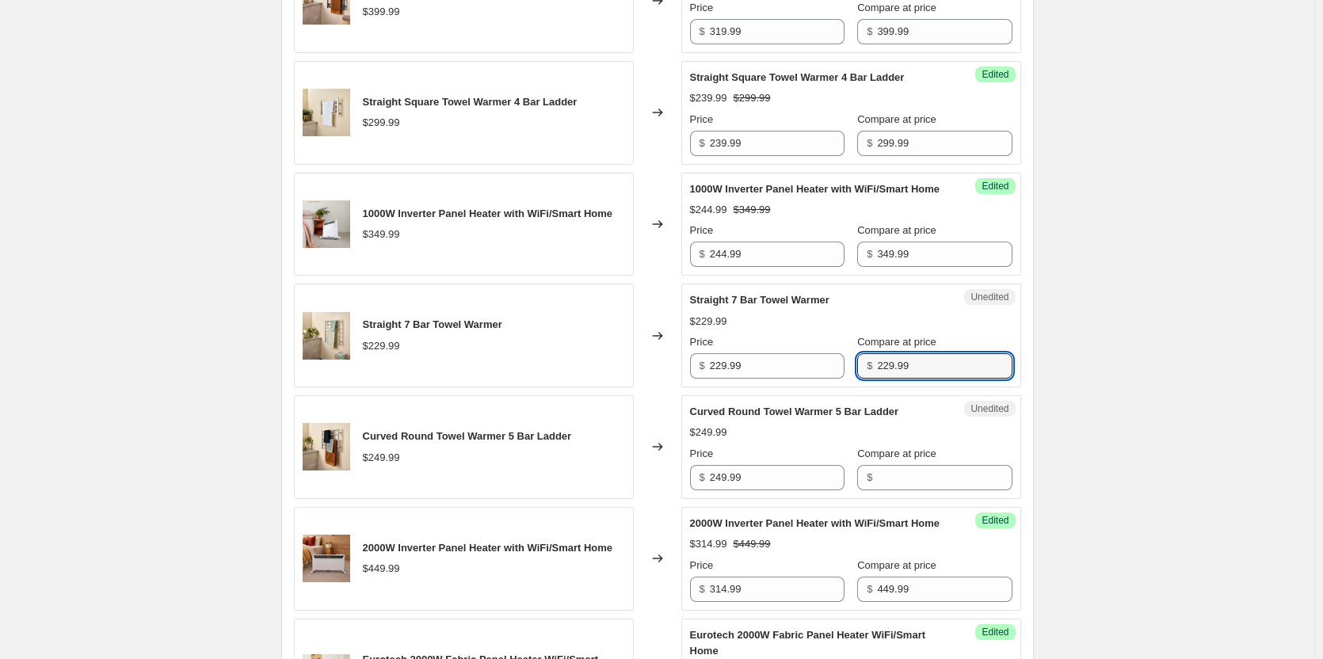
type input "229.99"
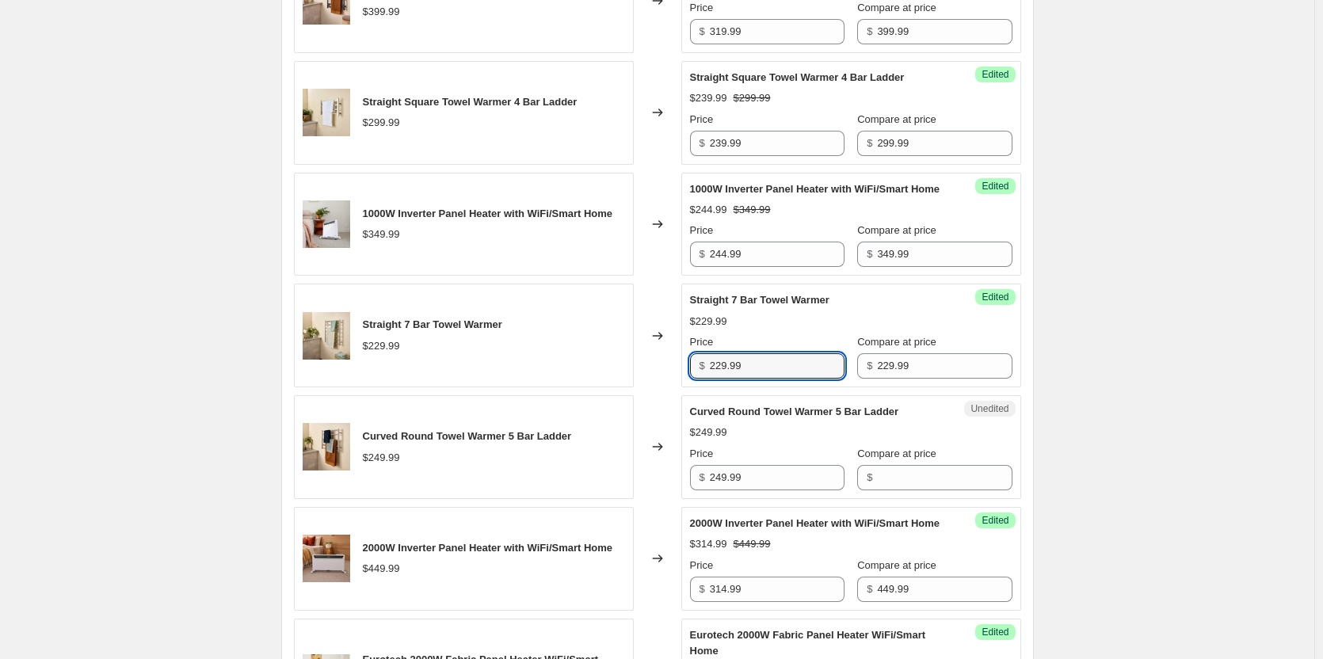
drag, startPoint x: 767, startPoint y: 378, endPoint x: 475, endPoint y: 361, distance: 292.9
click at [475, 361] on div "Straight 7 Bar Towel Warmer $229.99 Changed to Success Edited Straight 7 Bar To…" at bounding box center [657, 336] width 727 height 104
type input "183.99"
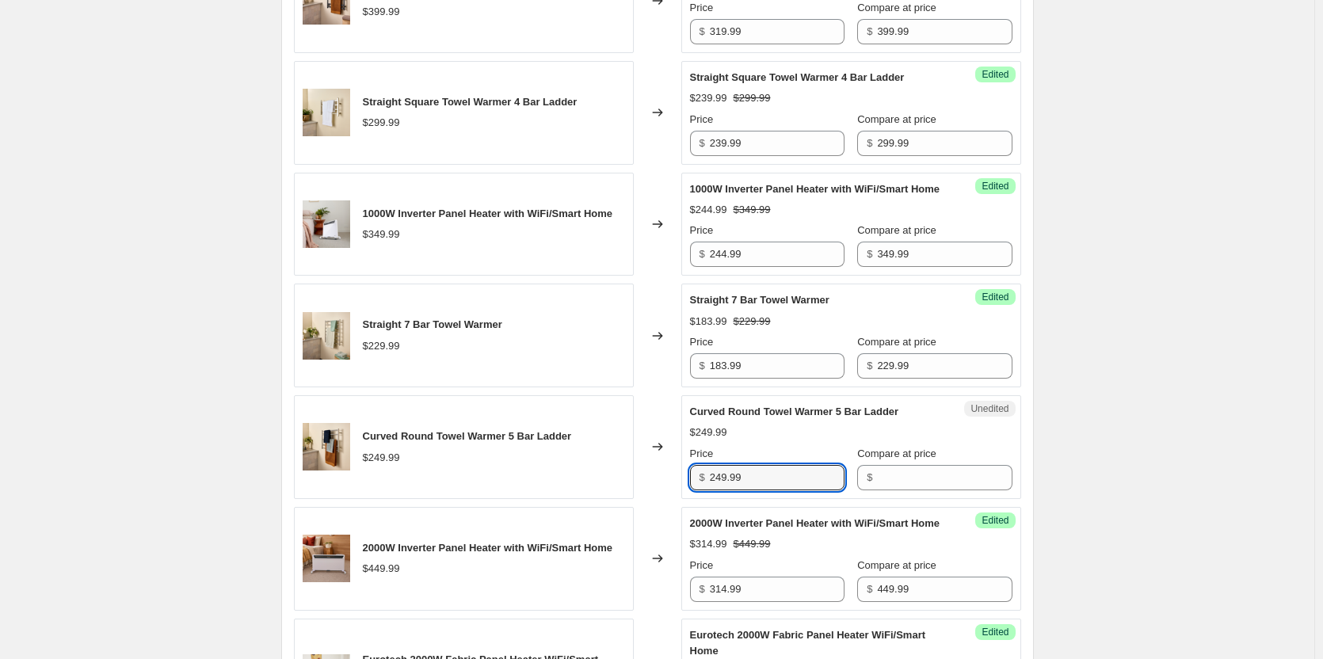
drag, startPoint x: 784, startPoint y: 490, endPoint x: 613, endPoint y: 471, distance: 172.1
click at [625, 475] on div "Curved Round Towel Warmer 5 Bar Ladder $249.99 Changed to Unedited Curved Round…" at bounding box center [657, 447] width 727 height 104
click at [921, 490] on input "Compare at price" at bounding box center [944, 477] width 135 height 25
paste input "249.99"
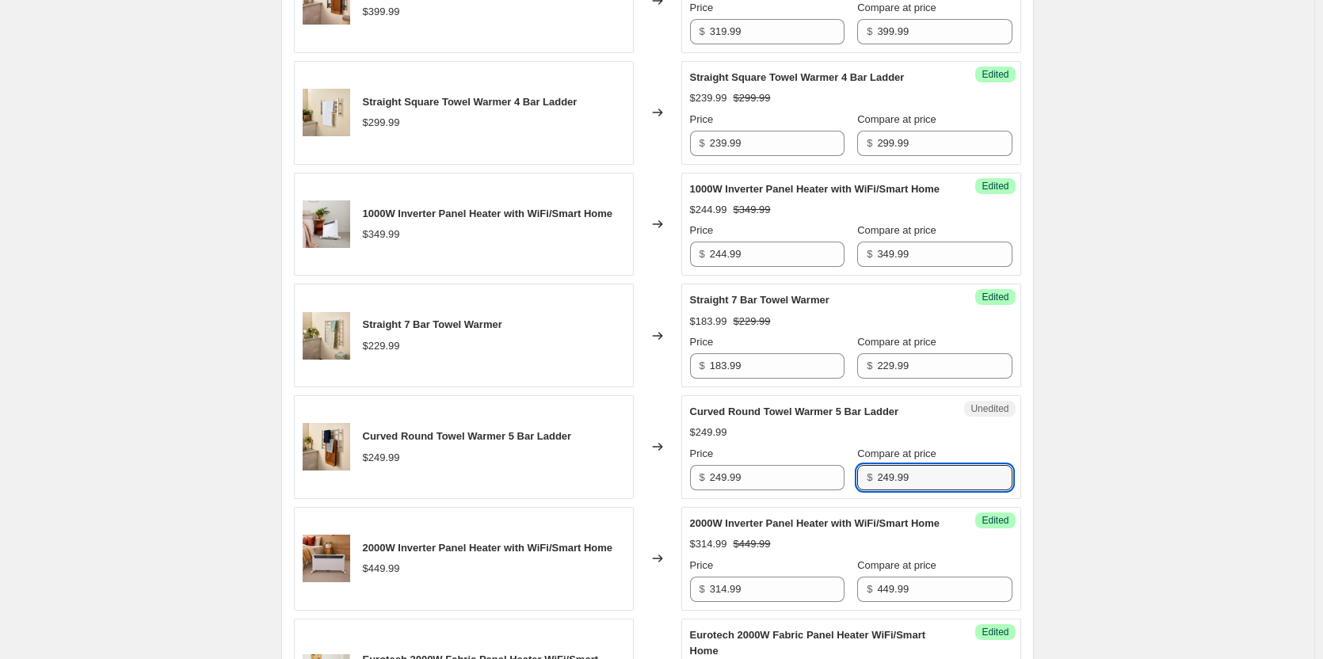
type input "249.99"
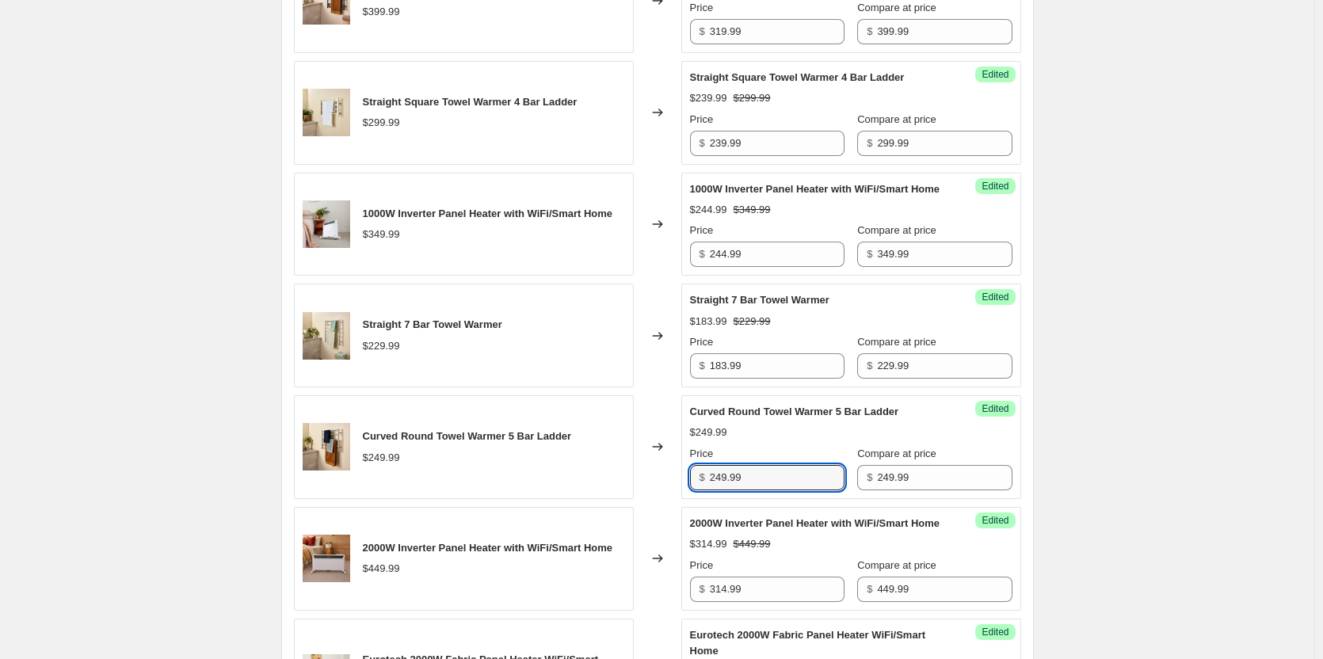
drag, startPoint x: 792, startPoint y: 493, endPoint x: 604, endPoint y: 483, distance: 188.9
click at [605, 483] on div "Curved Round Towel Warmer 5 Bar Ladder $249.99 Changed to Success Edited Curved…" at bounding box center [657, 447] width 727 height 104
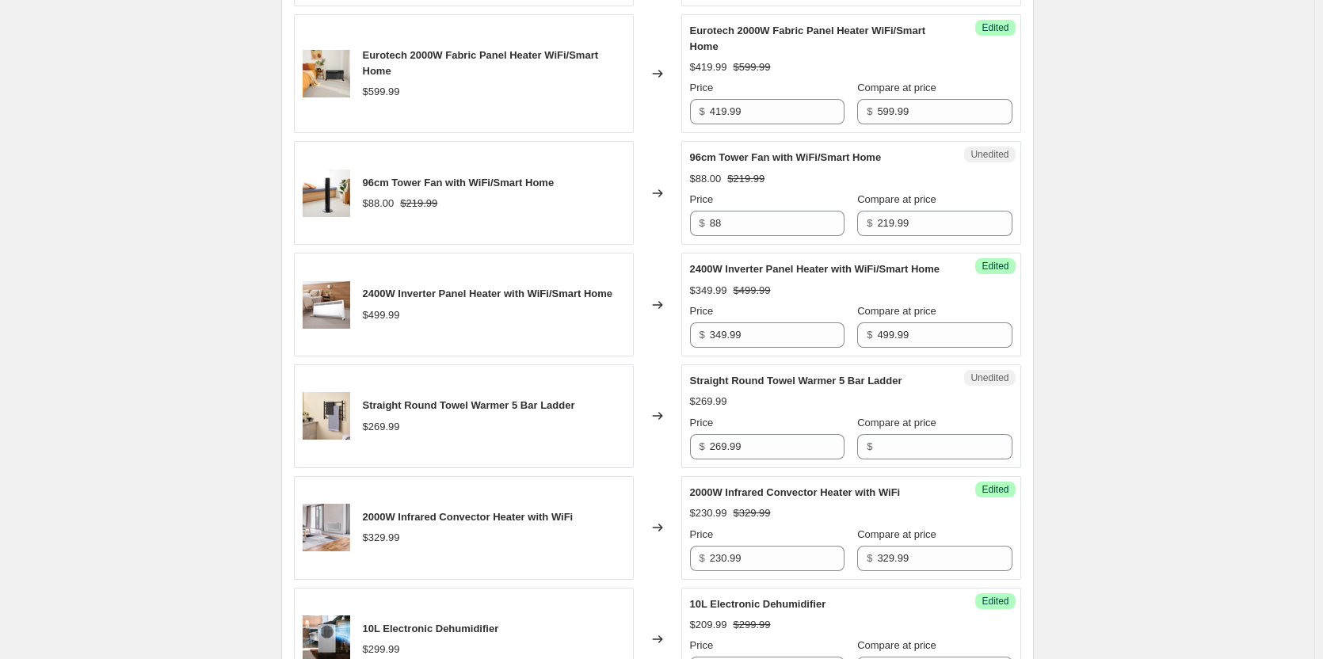
scroll to position [1506, 0]
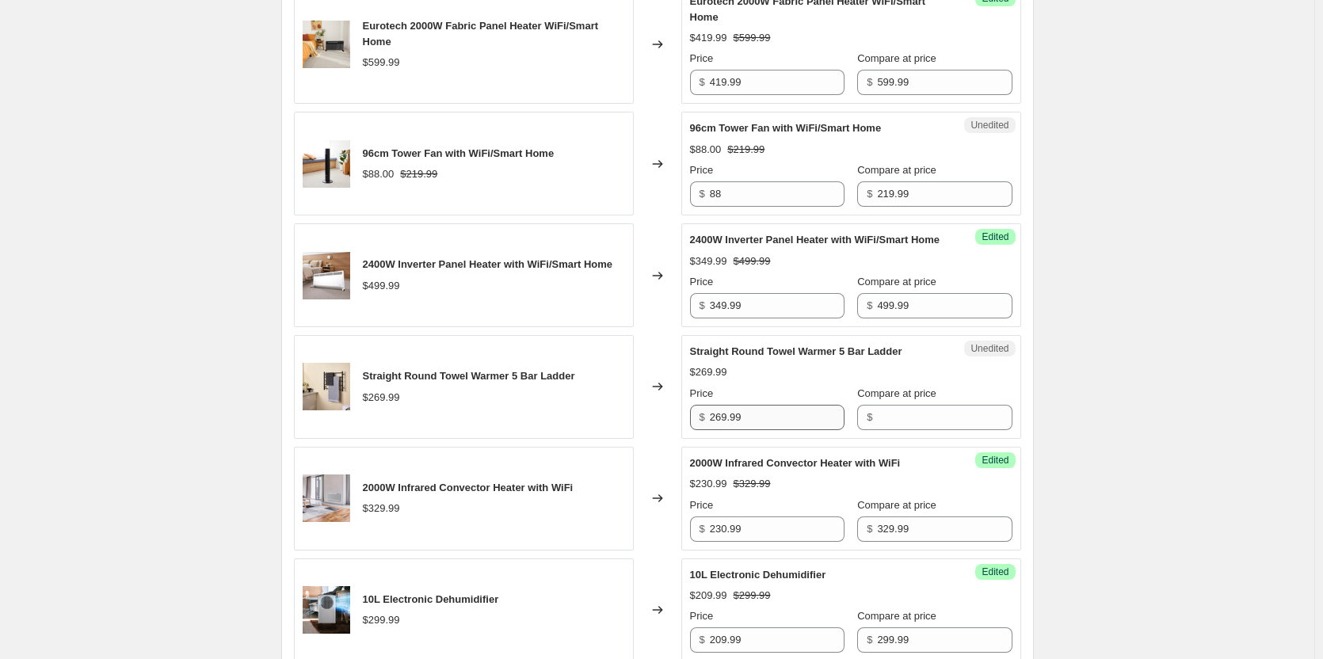
type input "199.99"
drag, startPoint x: 752, startPoint y: 468, endPoint x: 681, endPoint y: 464, distance: 70.7
click at [681, 439] on div "Straight Round Towel Warmer 5 Bar Ladder $269.99 Changed to Unedited Straight R…" at bounding box center [657, 387] width 727 height 104
click at [905, 430] on input "Compare at price" at bounding box center [944, 417] width 135 height 25
paste input "269.99"
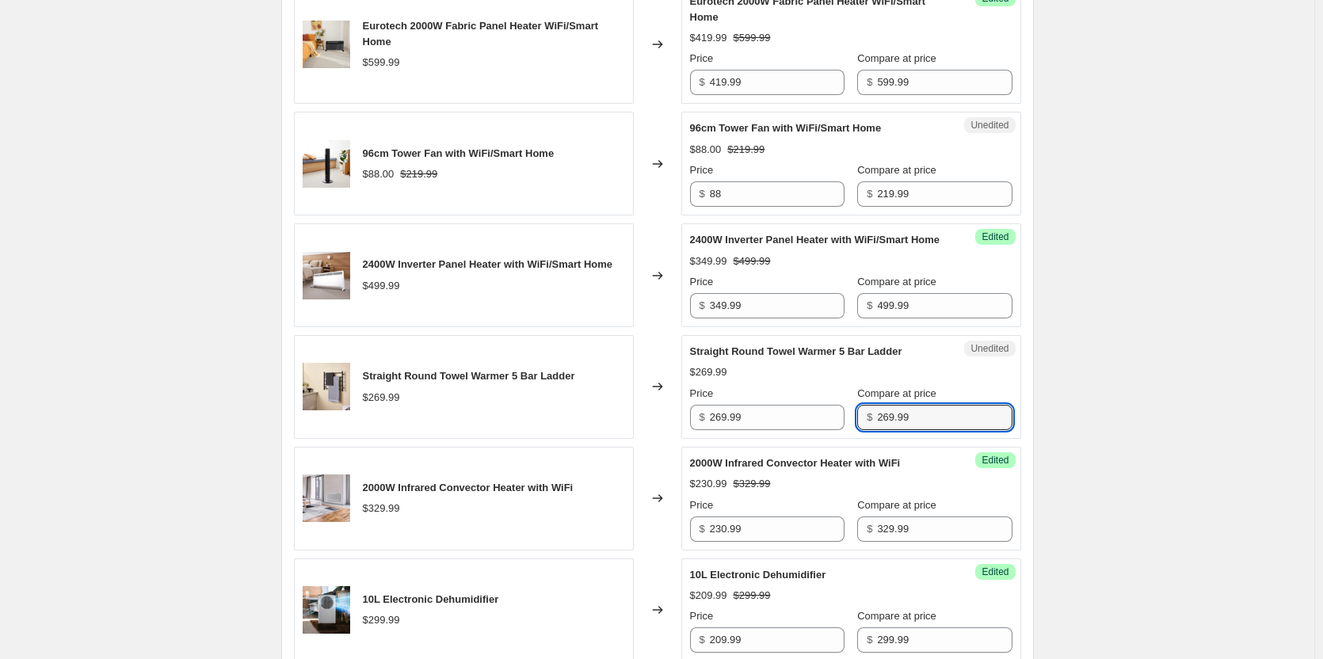
type input "269.99"
drag, startPoint x: 508, startPoint y: 645, endPoint x: 845, endPoint y: 418, distance: 407.0
click at [845, 380] on div "$269.99" at bounding box center [851, 372] width 322 height 16
drag, startPoint x: 784, startPoint y: 468, endPoint x: 526, endPoint y: 464, distance: 257.5
click at [526, 439] on div "Straight Round Towel Warmer 5 Bar Ladder $269.99 Changed to Success Edited Stra…" at bounding box center [657, 387] width 727 height 104
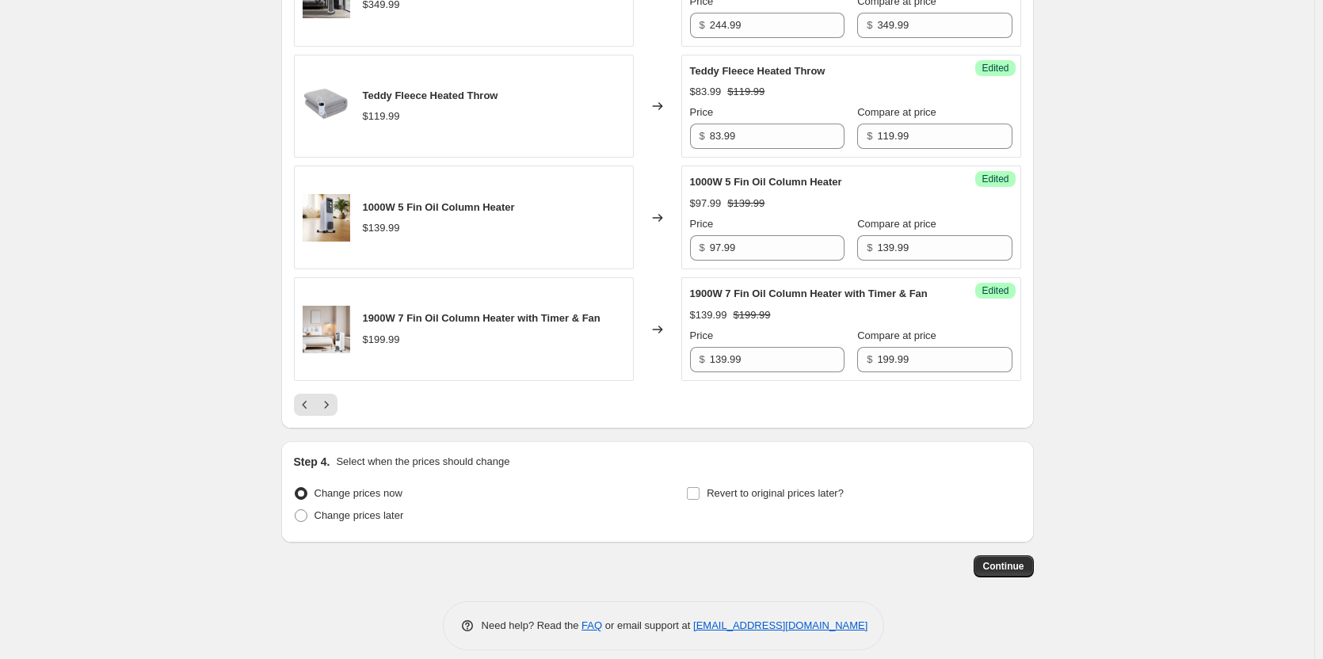
scroll to position [2456, 0]
type input "215.99"
click at [326, 412] on icon "Next" at bounding box center [327, 404] width 16 height 16
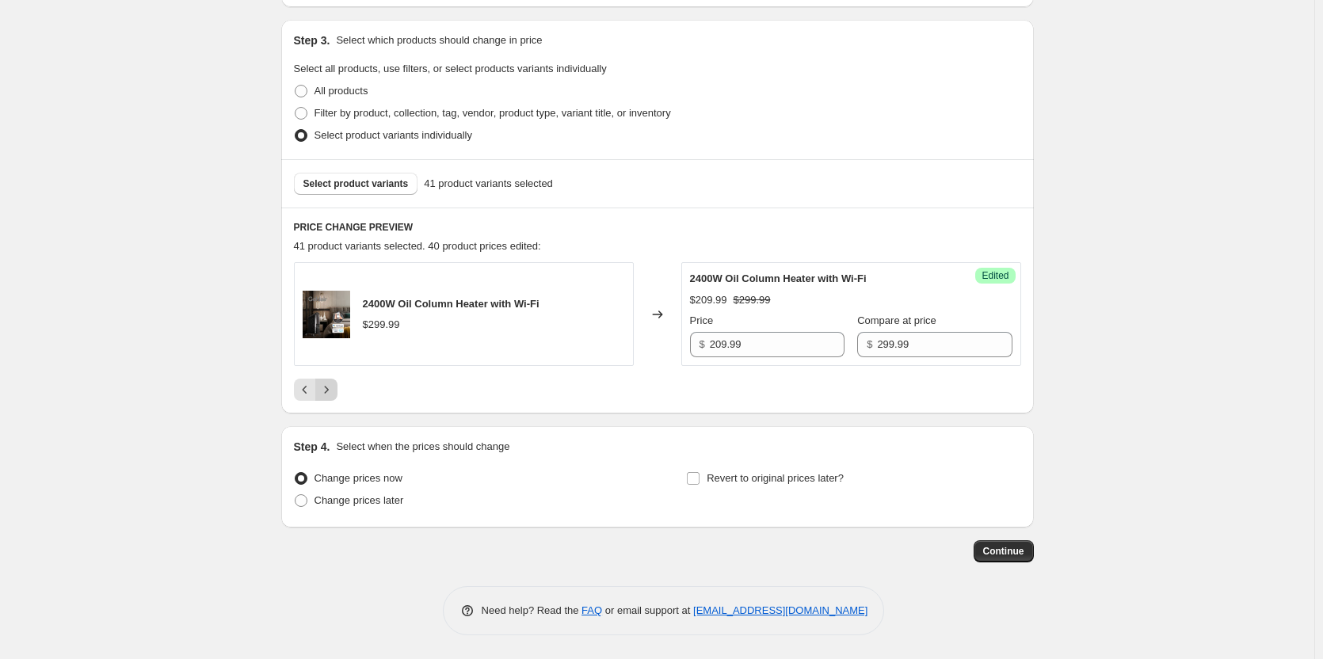
scroll to position [319, 0]
click at [313, 393] on icon "Previous" at bounding box center [305, 390] width 16 height 16
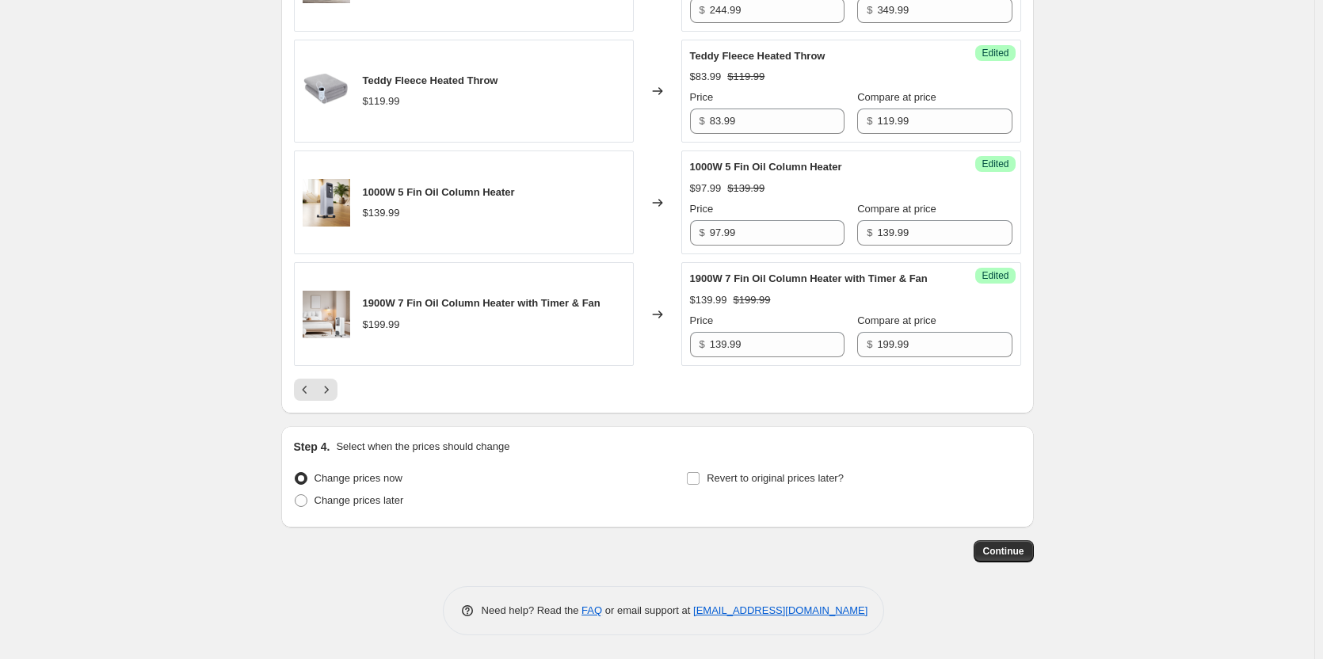
scroll to position [2534, 0]
click at [700, 479] on input "Revert to original prices later?" at bounding box center [693, 478] width 13 height 13
checkbox input "true"
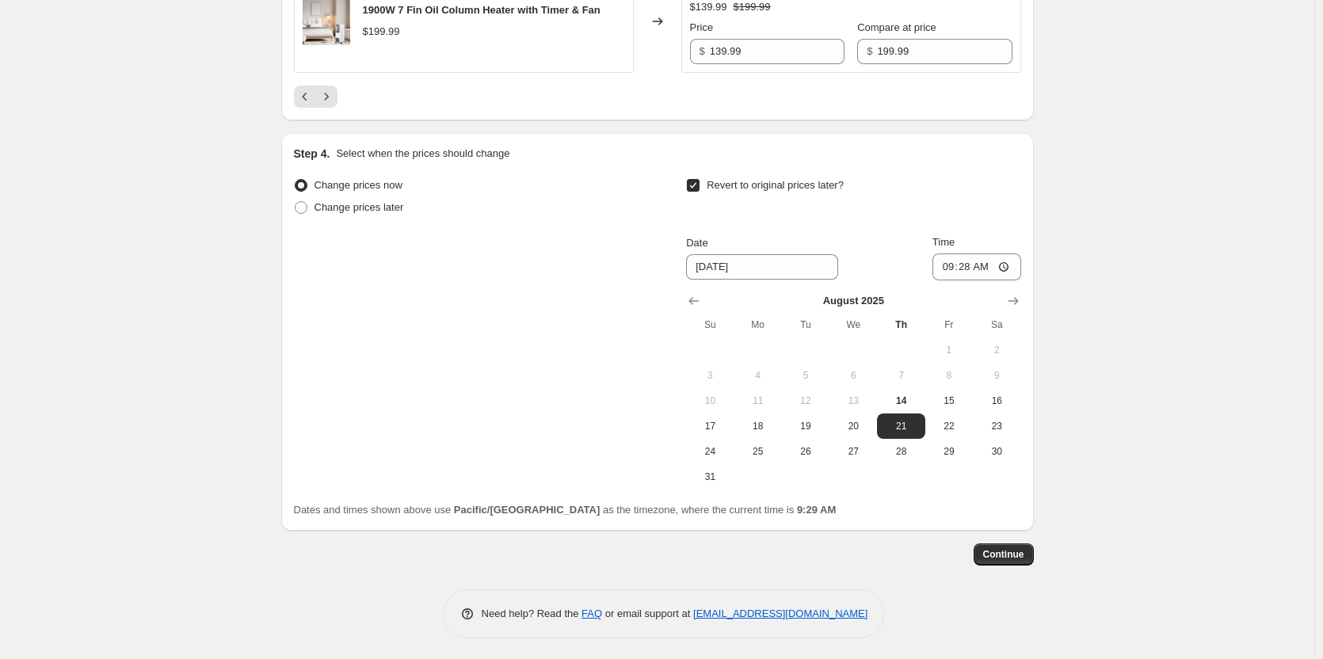
scroll to position [2772, 0]
click at [724, 429] on span "17" at bounding box center [710, 423] width 35 height 13
type input "[DATE]"
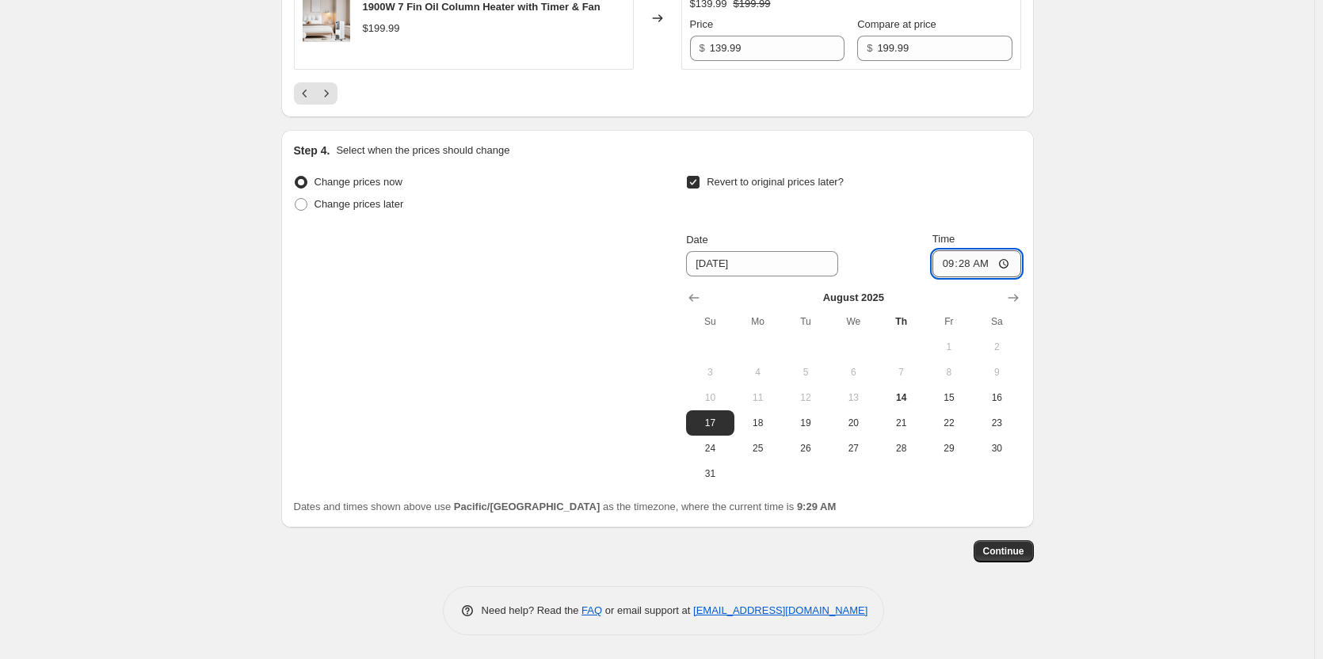
click at [1007, 277] on input "09:28" at bounding box center [977, 263] width 89 height 27
click at [973, 277] on input "23:58" at bounding box center [977, 263] width 89 height 27
click at [956, 277] on input "23:58" at bounding box center [977, 263] width 89 height 27
click at [1009, 277] on input "23:58" at bounding box center [977, 263] width 89 height 27
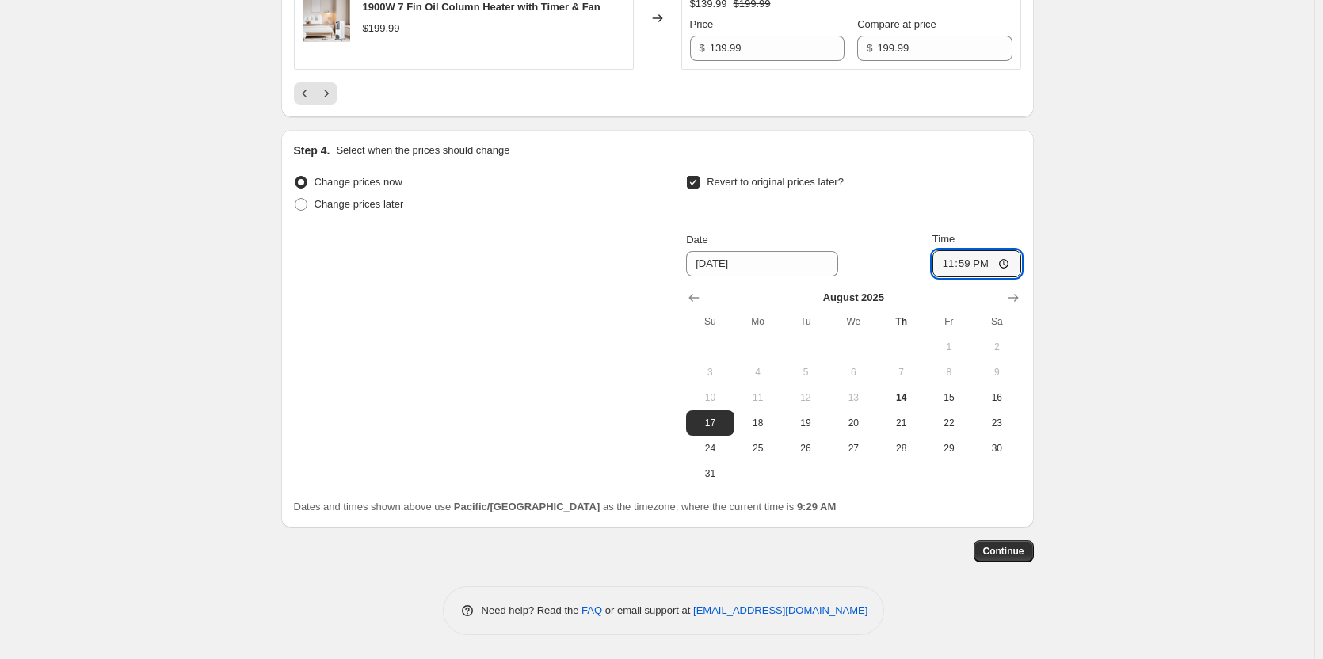
type input "23:59"
click at [1025, 558] on span "Continue" at bounding box center [1003, 551] width 41 height 13
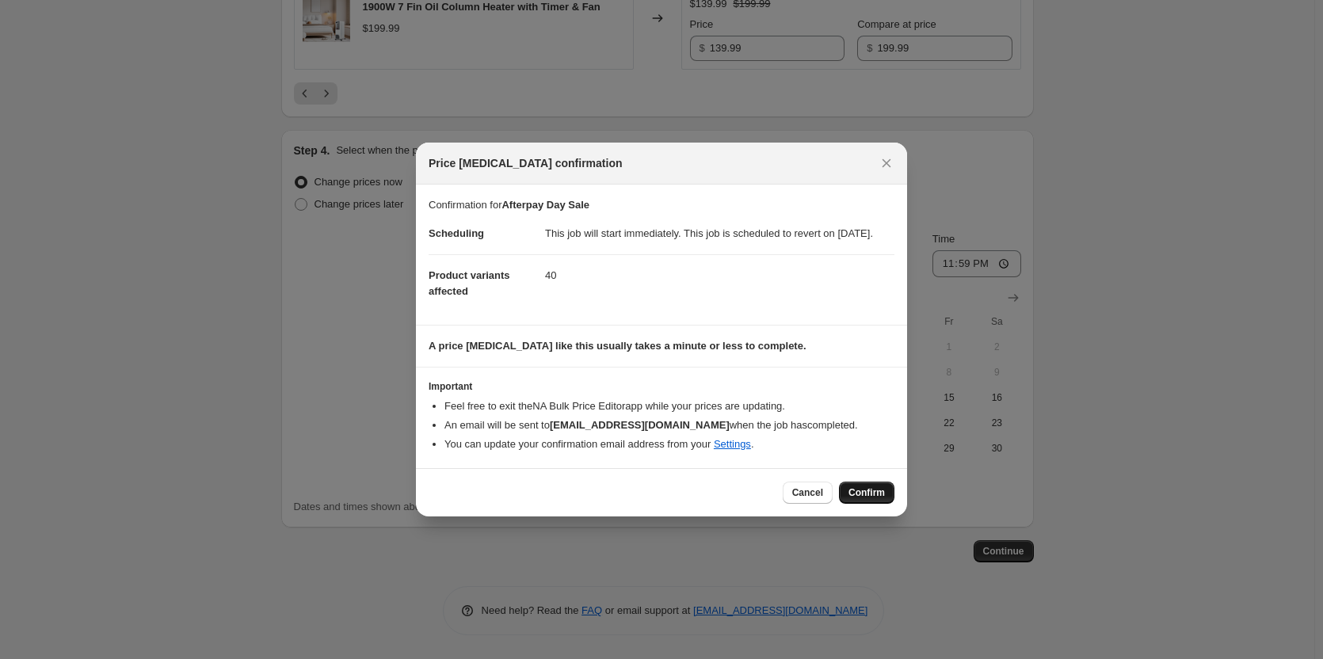
click at [869, 499] on span "Confirm" at bounding box center [867, 493] width 36 height 13
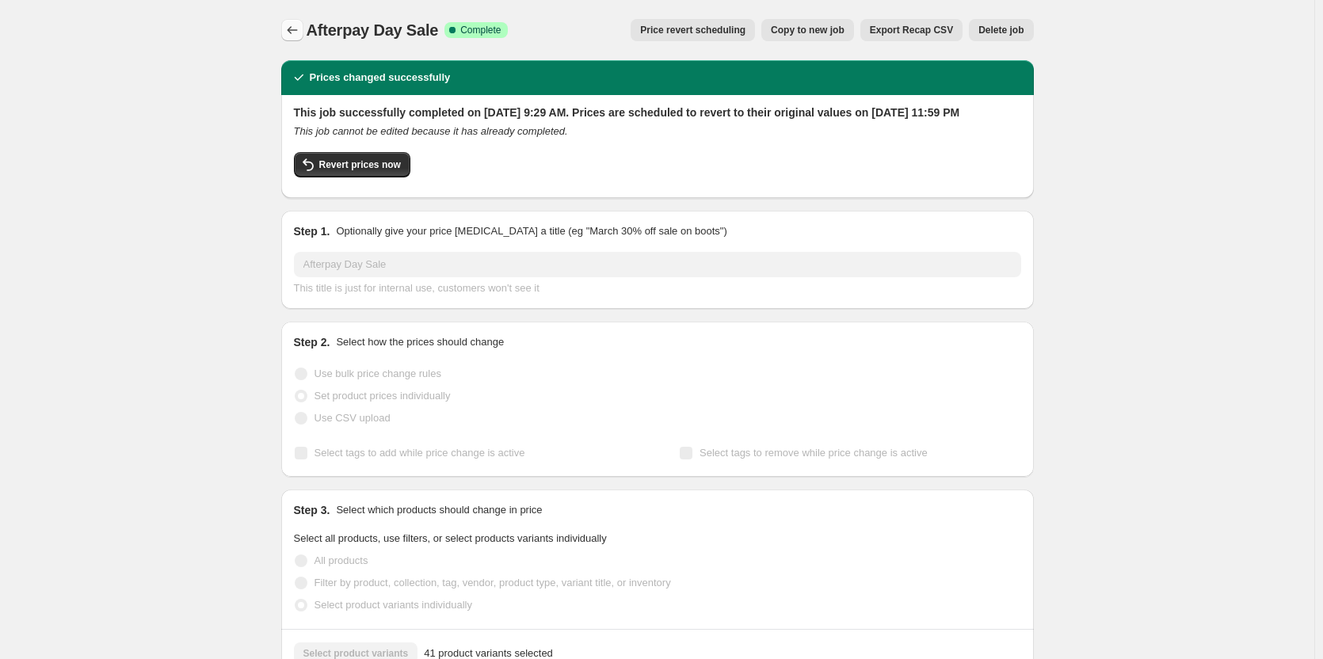
click at [292, 32] on icon "Price change jobs" at bounding box center [292, 30] width 16 height 16
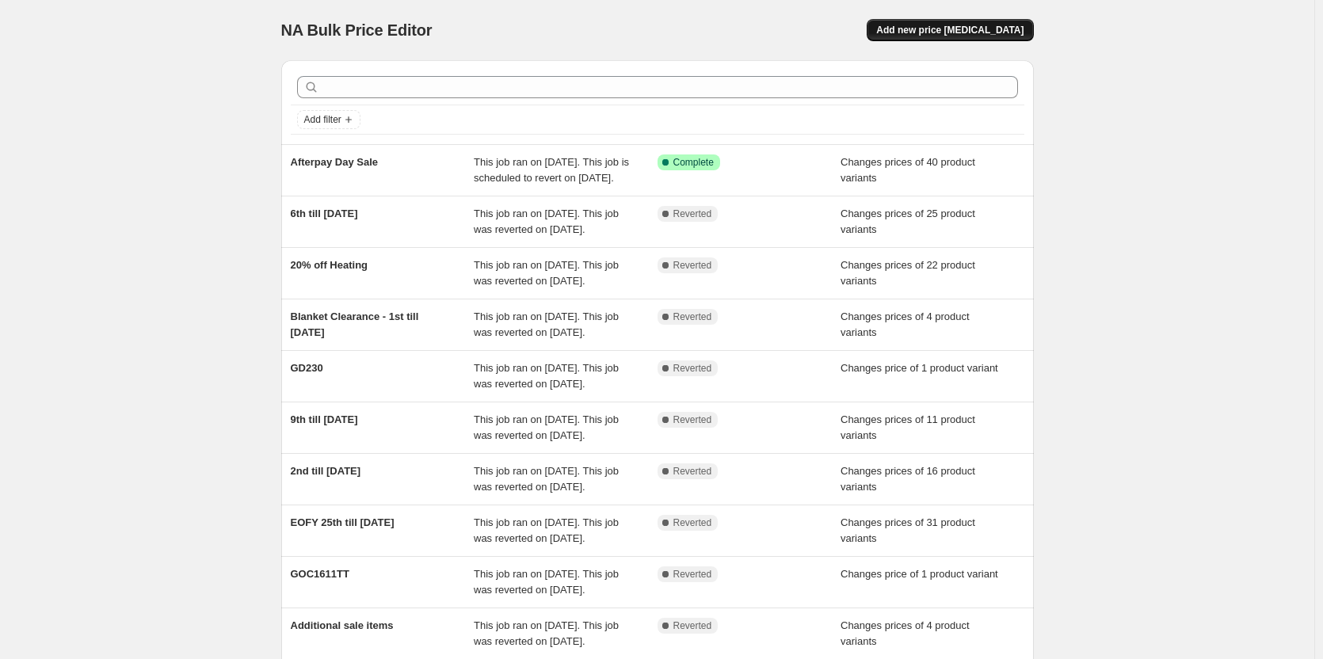
click at [1017, 32] on span "Add new price [MEDICAL_DATA]" at bounding box center [949, 30] width 147 height 13
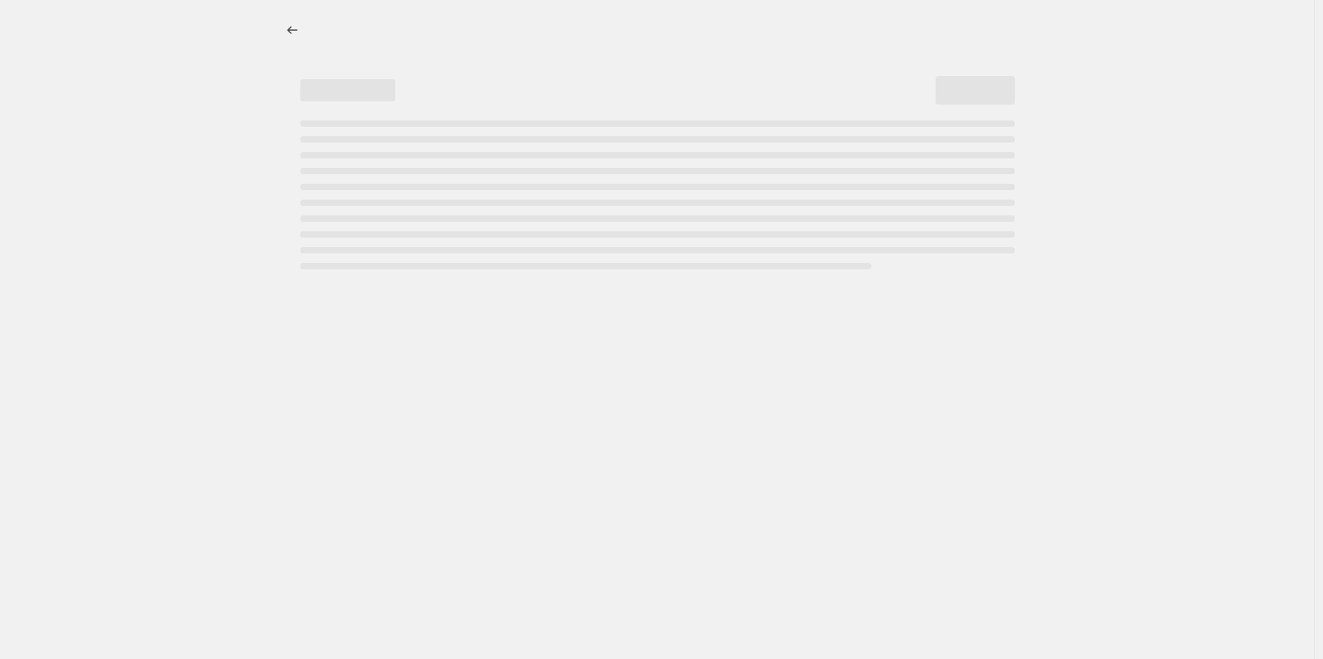
select select "percentage"
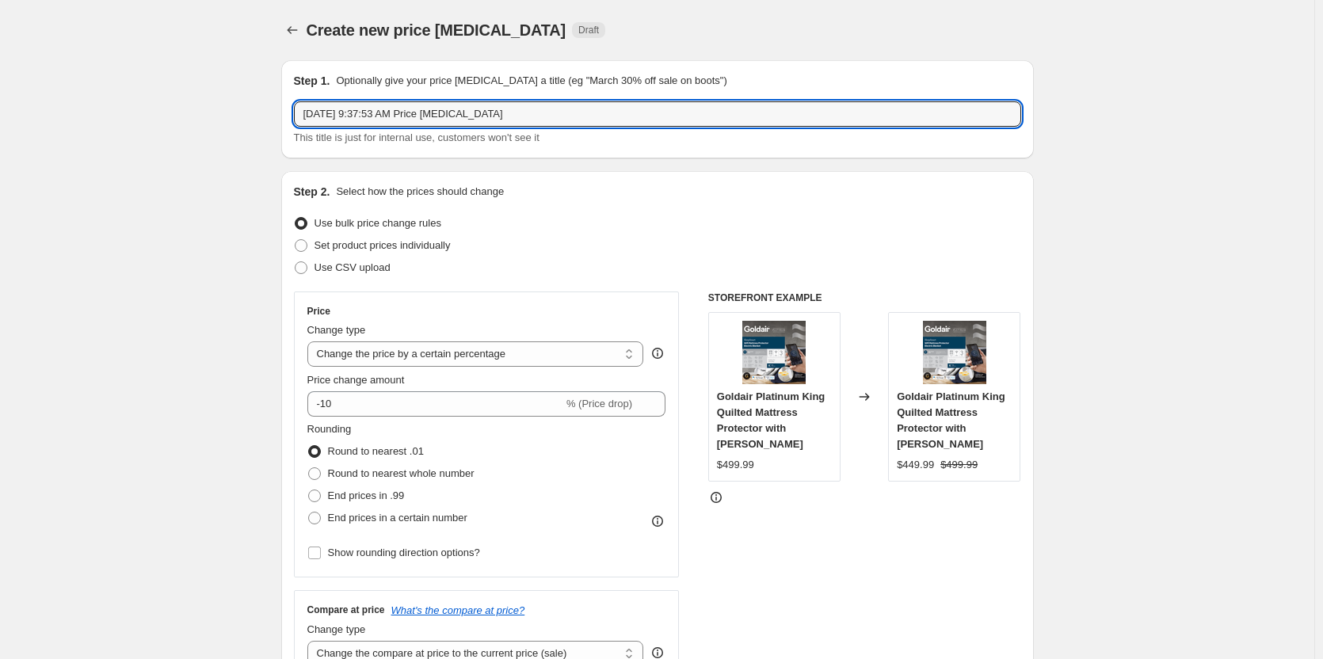
drag, startPoint x: 573, startPoint y: 124, endPoint x: 263, endPoint y: 98, distance: 310.9
type input "18th till 26th of August"
click at [307, 251] on span at bounding box center [301, 245] width 13 height 13
click at [296, 240] on input "Set product prices individually" at bounding box center [295, 239] width 1 height 1
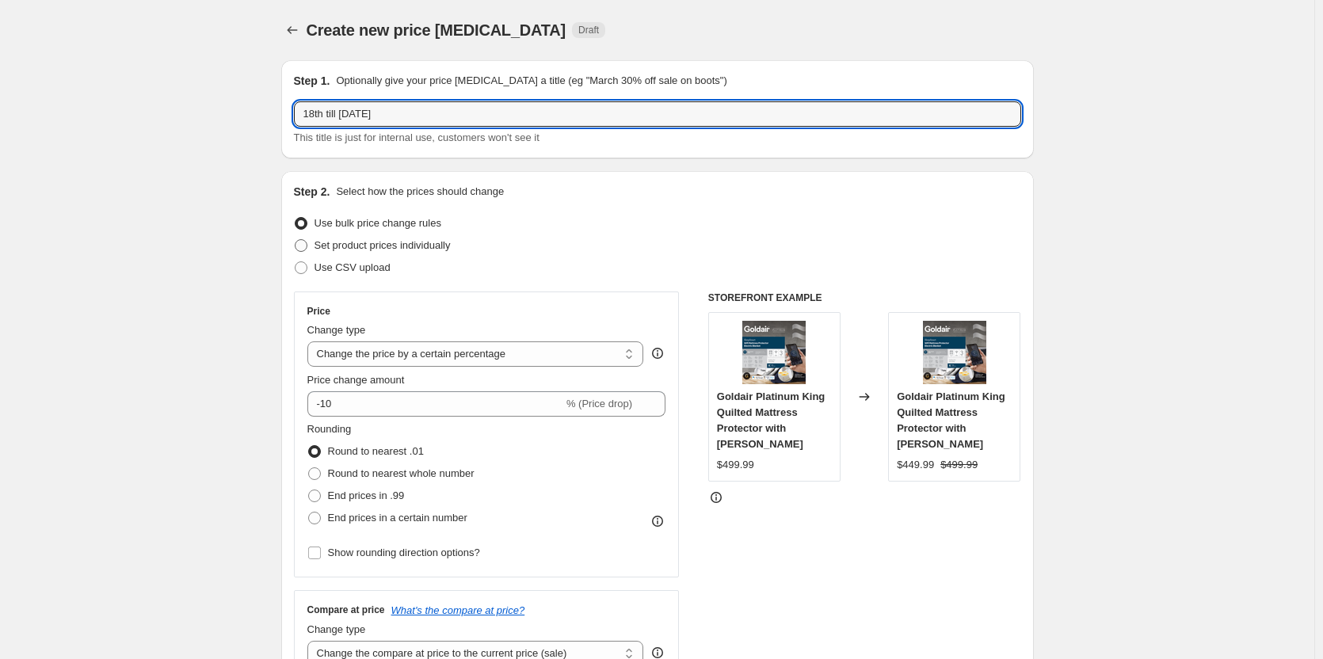
radio input "true"
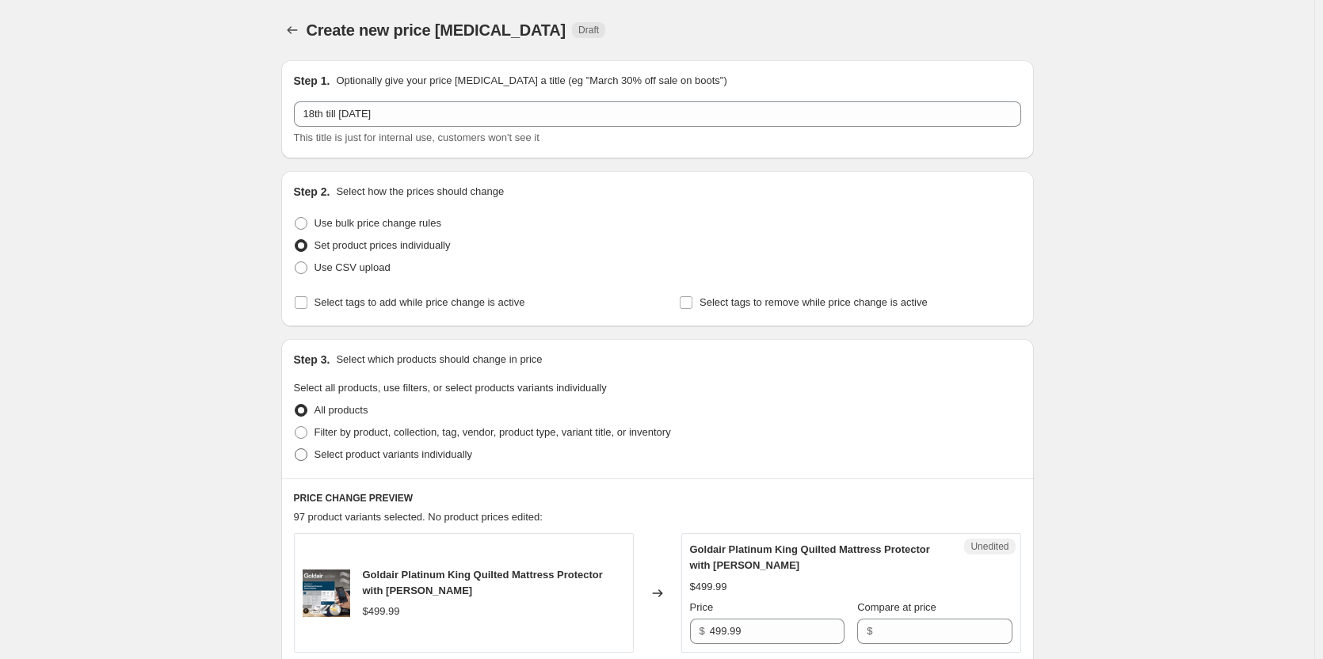
click at [300, 453] on span at bounding box center [301, 454] width 13 height 13
click at [296, 449] on input "Select product variants individually" at bounding box center [295, 448] width 1 height 1
radio input "true"
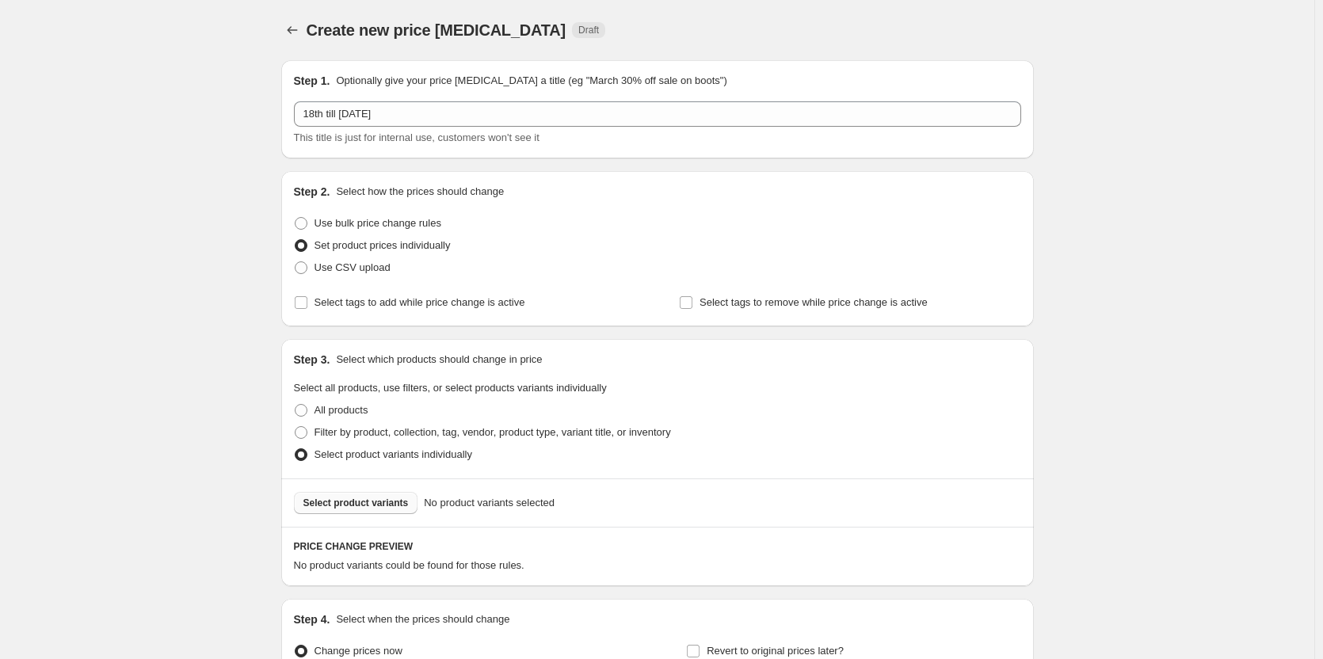
click at [346, 504] on span "Select product variants" at bounding box center [355, 503] width 105 height 13
